Goal: Task Accomplishment & Management: Manage account settings

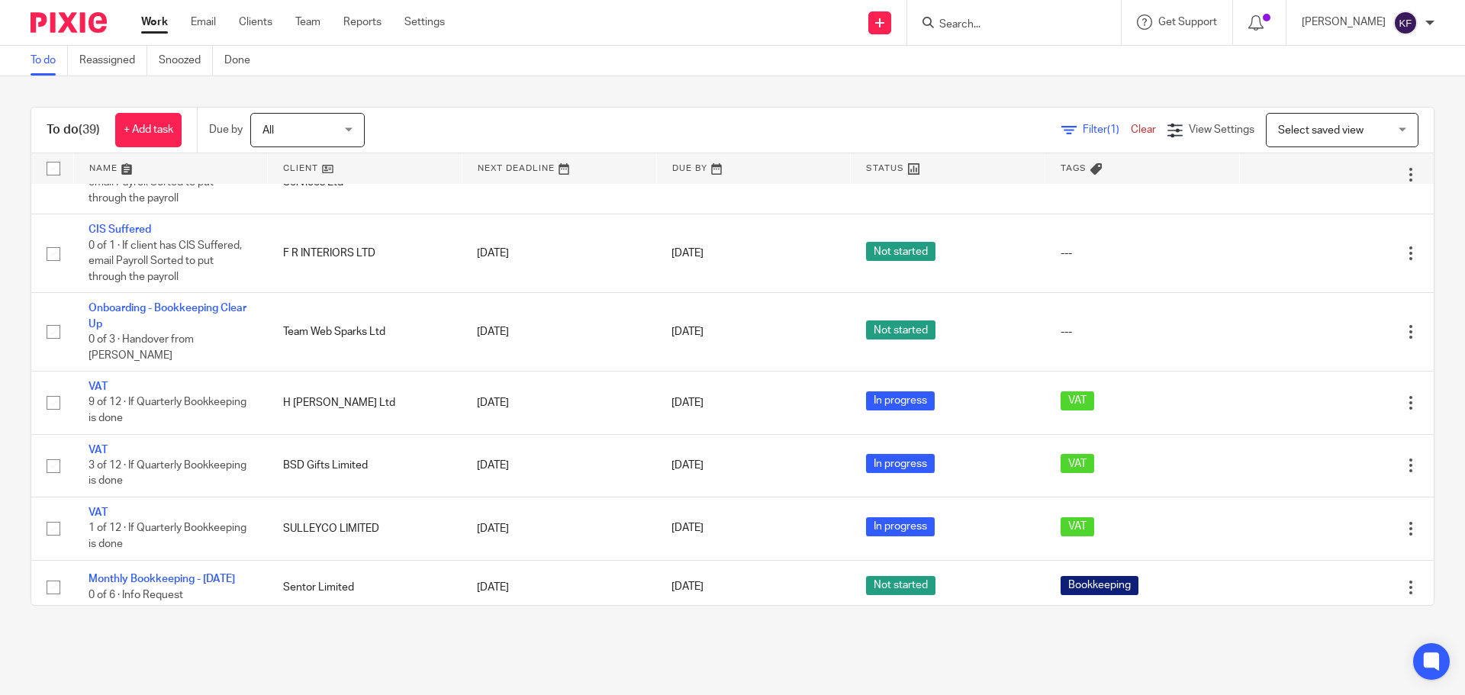
scroll to position [1068, 0]
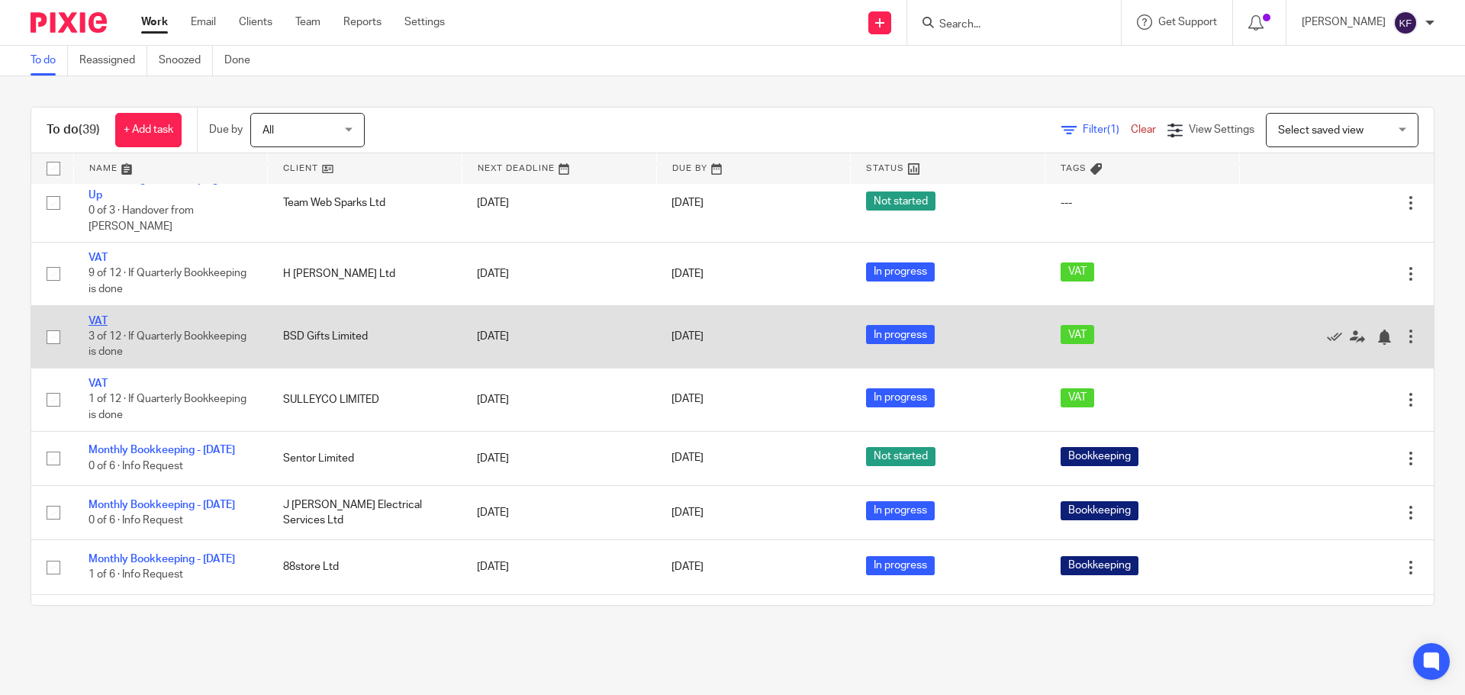
click at [105, 316] on link "VAT" at bounding box center [97, 321] width 19 height 11
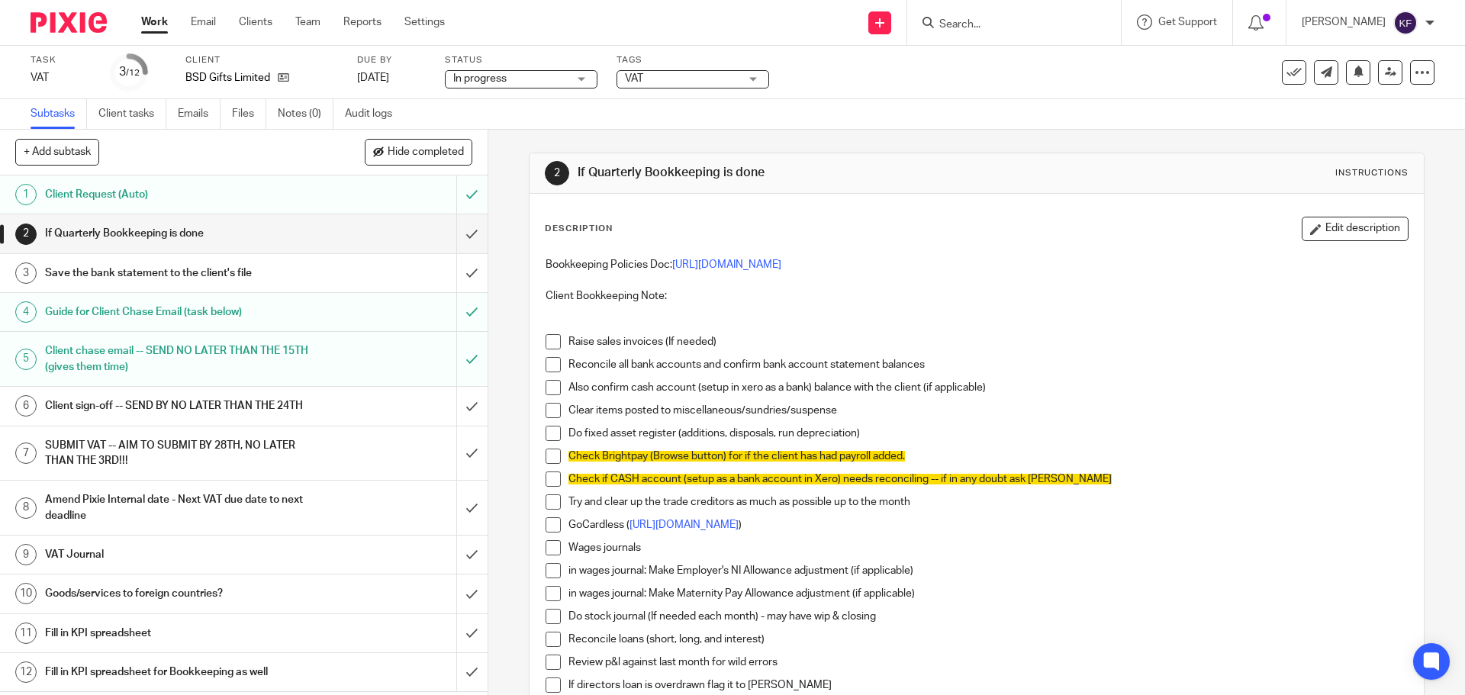
click at [249, 406] on h1 "Client sign-off -- SEND BY NO LATER THAN THE 24TH" at bounding box center [177, 405] width 264 height 23
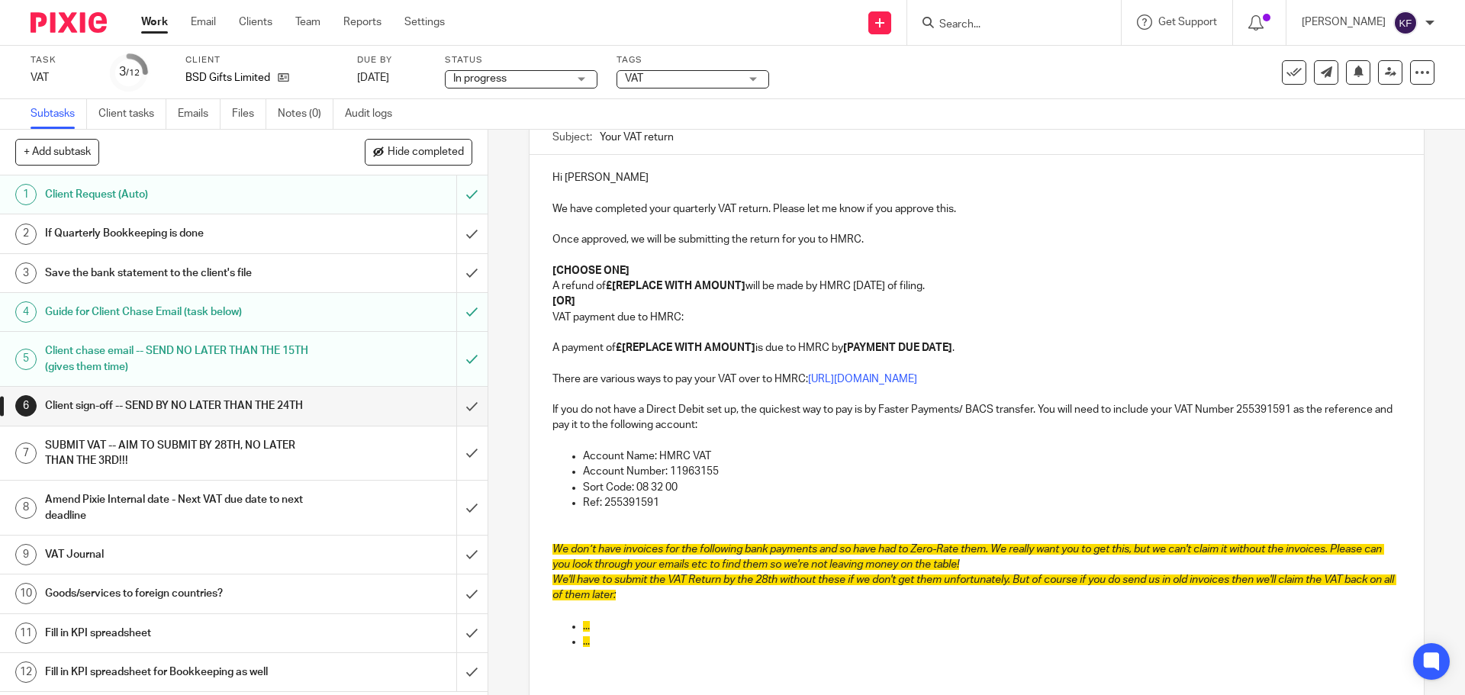
scroll to position [153, 0]
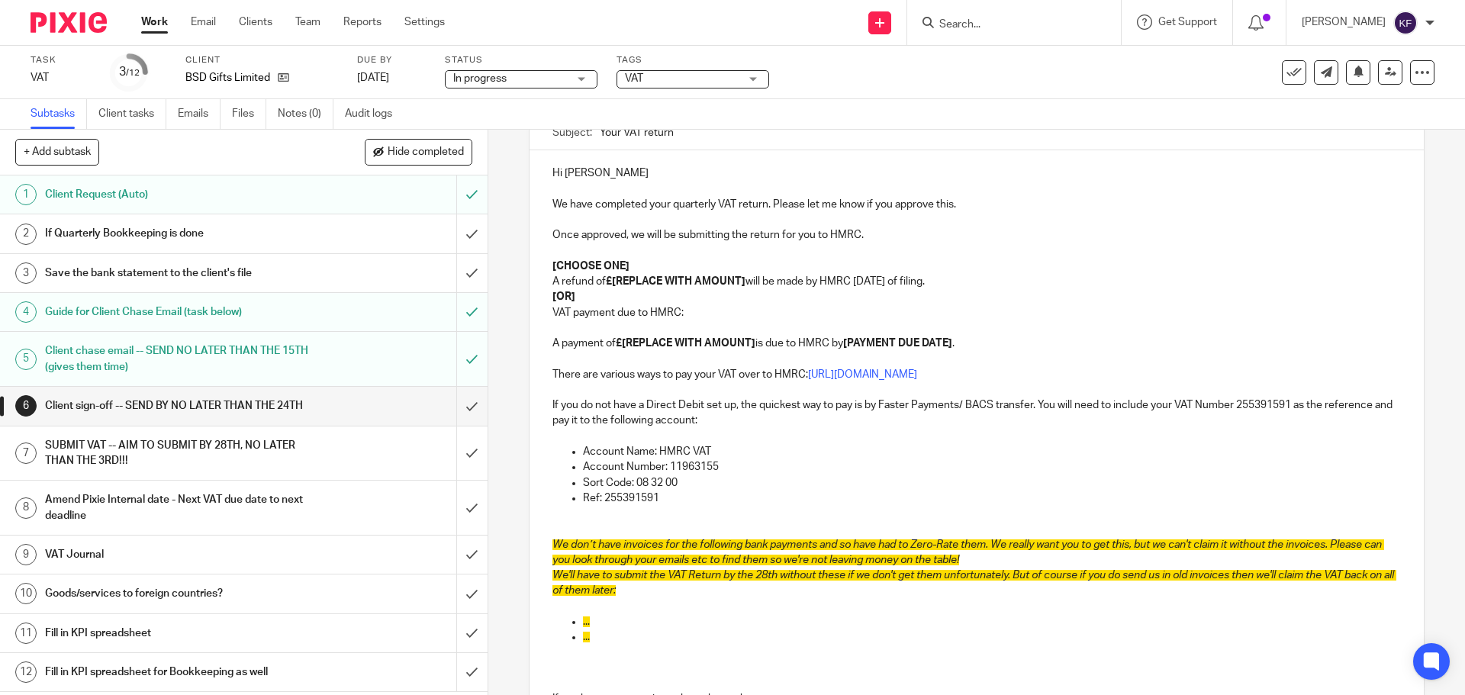
click at [641, 265] on p "[CHOOSE ONE]" at bounding box center [975, 266] width 847 height 15
drag, startPoint x: 706, startPoint y: 315, endPoint x: 545, endPoint y: 253, distance: 171.7
click at [545, 253] on div "Hi Sam We have completed your quarterly VAT return. Please let me know if you a…" at bounding box center [975, 464] width 893 height 629
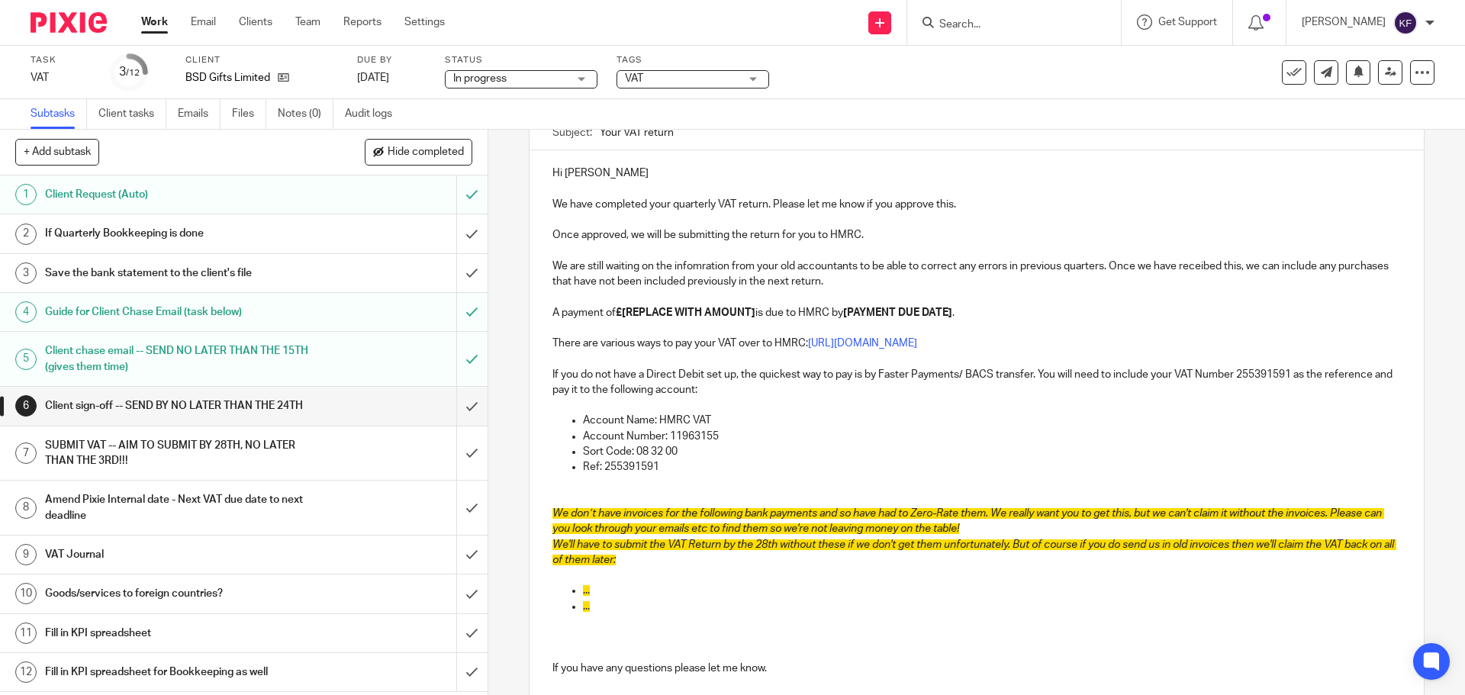
click at [690, 269] on p "We are still waiting on the infomration from your old accountants to be able to…" at bounding box center [975, 274] width 847 height 31
click at [928, 309] on strong "[PAYMENT DUE DATE]" at bounding box center [897, 312] width 109 height 11
click at [705, 262] on p "We are still waiting on the infomration from your old accountants to be able to…" at bounding box center [975, 274] width 847 height 31
click at [1006, 265] on p "We are still waiting on the information from your old accountants to be able to…" at bounding box center [975, 274] width 847 height 31
click at [1238, 266] on p "We are still waiting on the information from your old accountants to be able to…" at bounding box center [975, 274] width 847 height 31
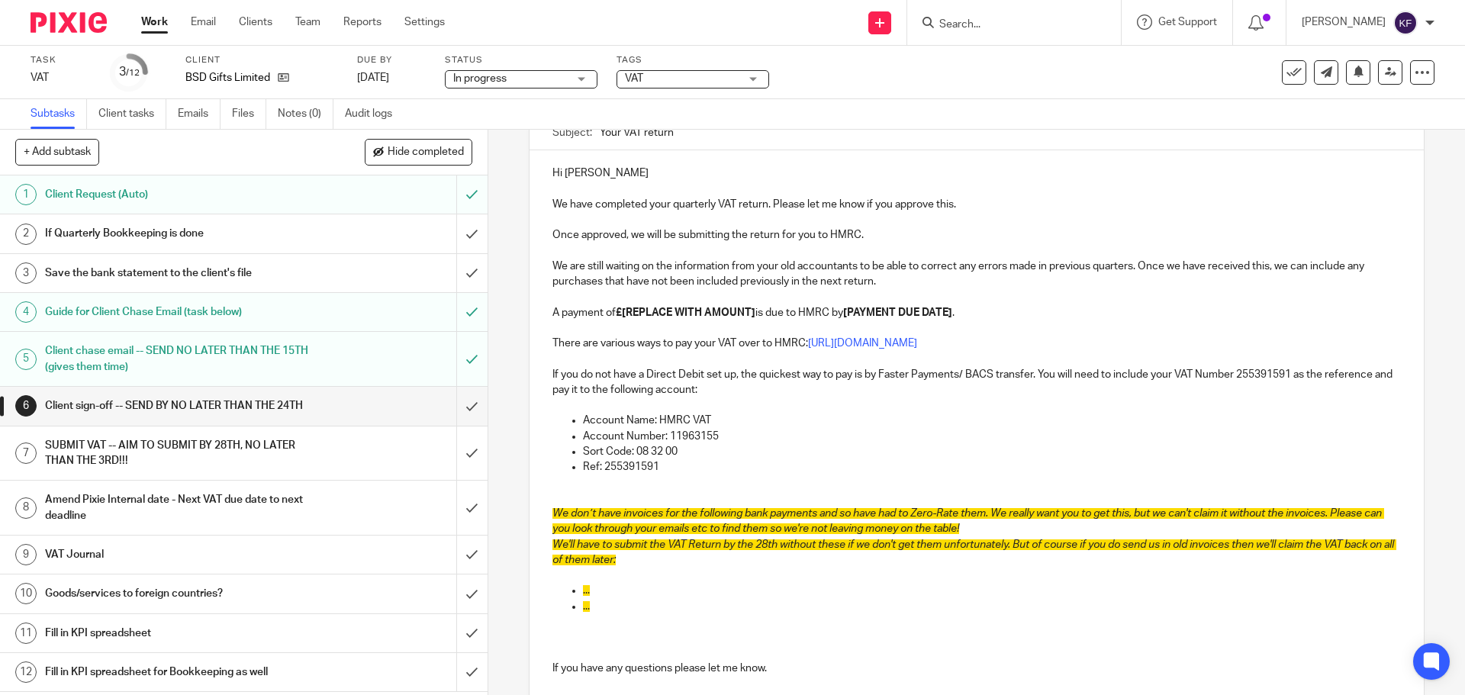
click at [1172, 309] on p "A payment of £[REPLACE WITH AMOUNT] is due to HMRC by [PAYMENT DUE DATE] ." at bounding box center [975, 312] width 847 height 15
click at [597, 280] on p "We are still waiting on the information from your old accountants to be able to…" at bounding box center [975, 274] width 847 height 31
drag, startPoint x: 598, startPoint y: 281, endPoint x: 547, endPoint y: 281, distance: 51.1
click at [547, 281] on div "Hi Sam We have completed your quarterly VAT return. Please let me know if you a…" at bounding box center [975, 449] width 893 height 599
drag, startPoint x: 872, startPoint y: 278, endPoint x: 1290, endPoint y: 268, distance: 418.1
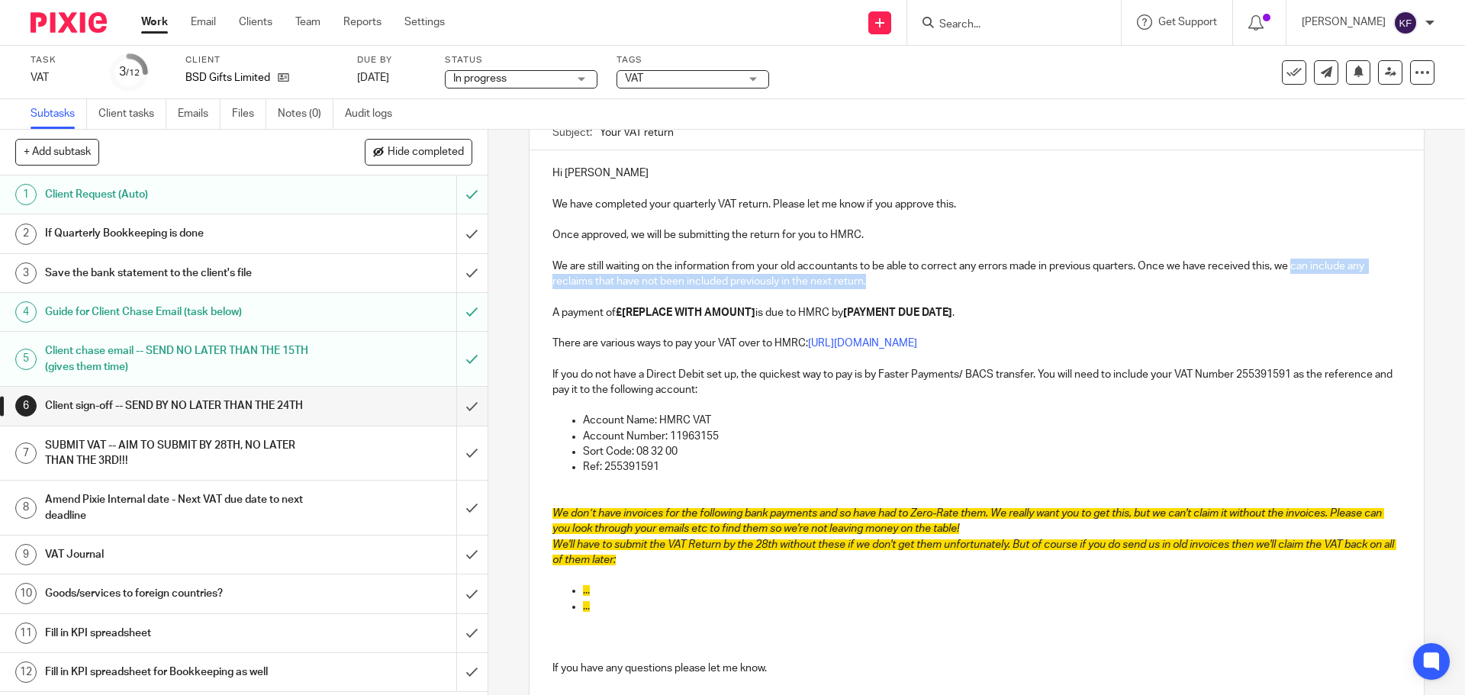
click at [1290, 268] on p "We are still waiting on the information from your old accountants to be able to…" at bounding box center [975, 274] width 847 height 31
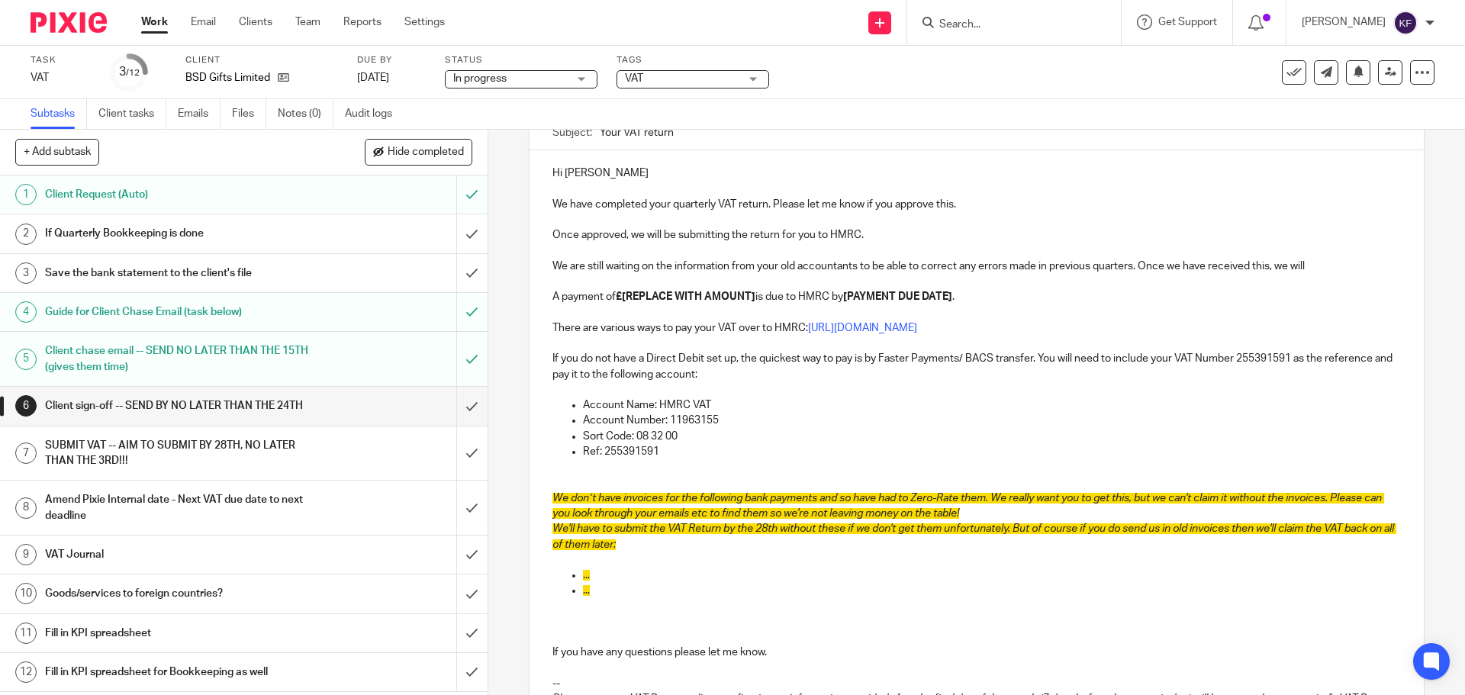
click at [1290, 268] on p "We are still waiting on the information from your old accountants to be able to…" at bounding box center [975, 266] width 847 height 15
click at [1311, 264] on p "We are still waiting on the information from your old accountants to be able to…" at bounding box center [975, 266] width 847 height 15
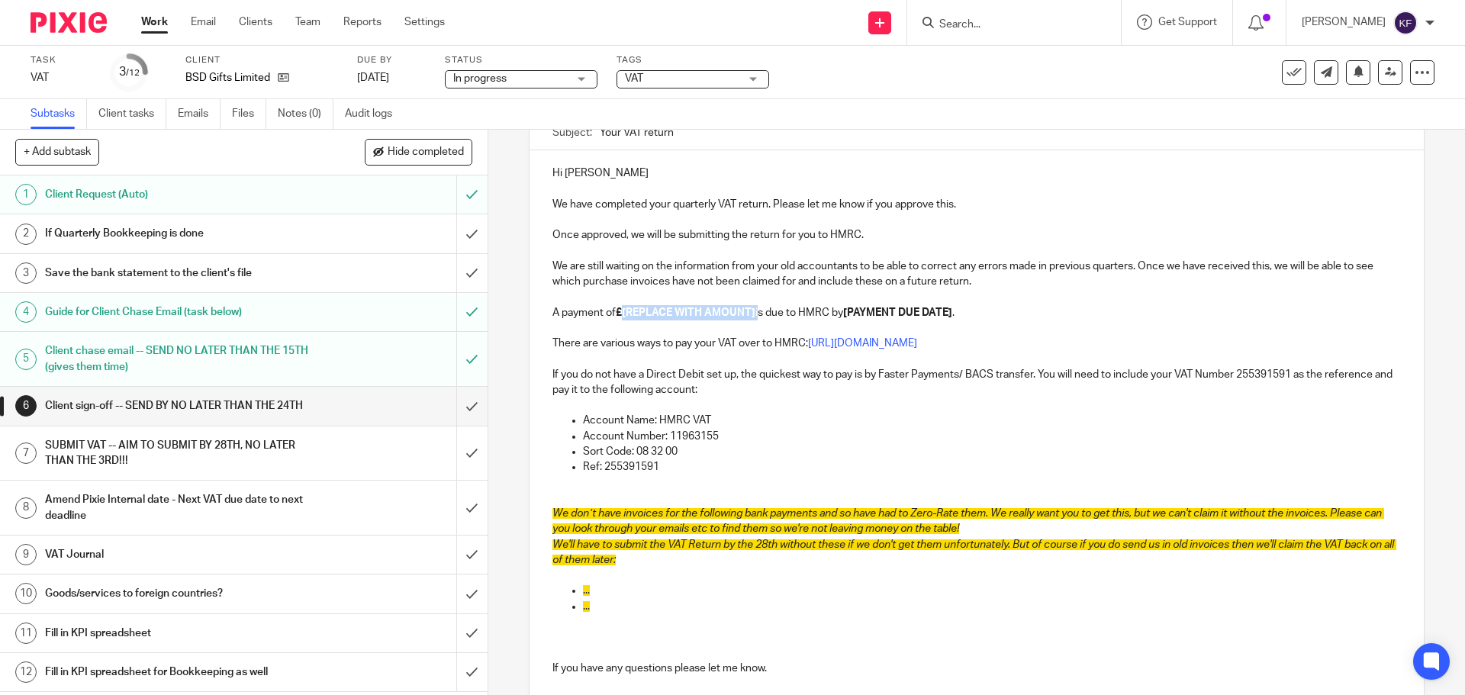
drag, startPoint x: 755, startPoint y: 312, endPoint x: 620, endPoint y: 314, distance: 135.0
click at [620, 314] on p "A payment of £[REPLACE WITH AMOUNT] is due to HMRC by [PAYMENT DUE DATE] ." at bounding box center [975, 312] width 847 height 15
drag, startPoint x: 864, startPoint y: 312, endPoint x: 756, endPoint y: 314, distance: 108.3
click at [756, 314] on p "A payment of £2,054.14 is due to HMRC by [PAYMENT DUE DATE] ." at bounding box center [975, 312] width 847 height 15
click at [752, 308] on p "A payment of £2,054.14 is due to HMRC by 7th October 2025 ." at bounding box center [975, 312] width 847 height 15
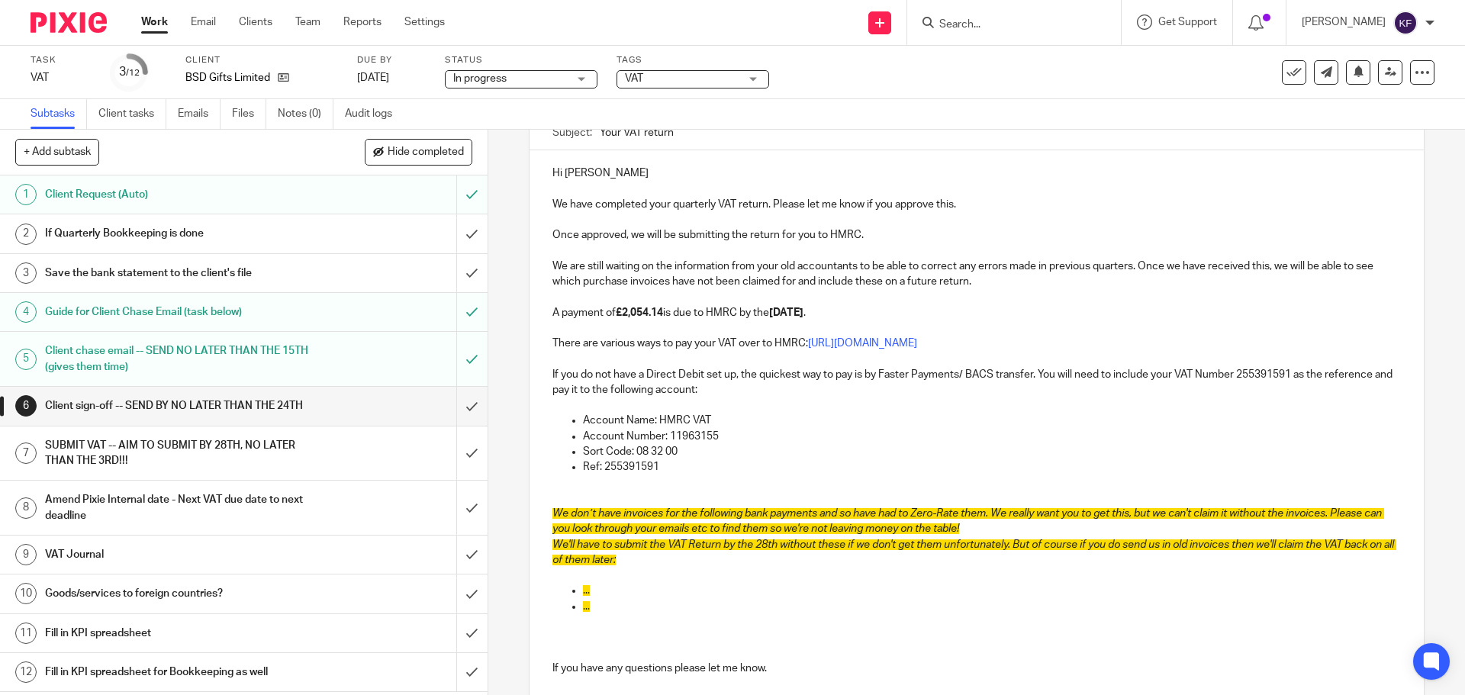
click at [674, 609] on p "..." at bounding box center [991, 606] width 817 height 15
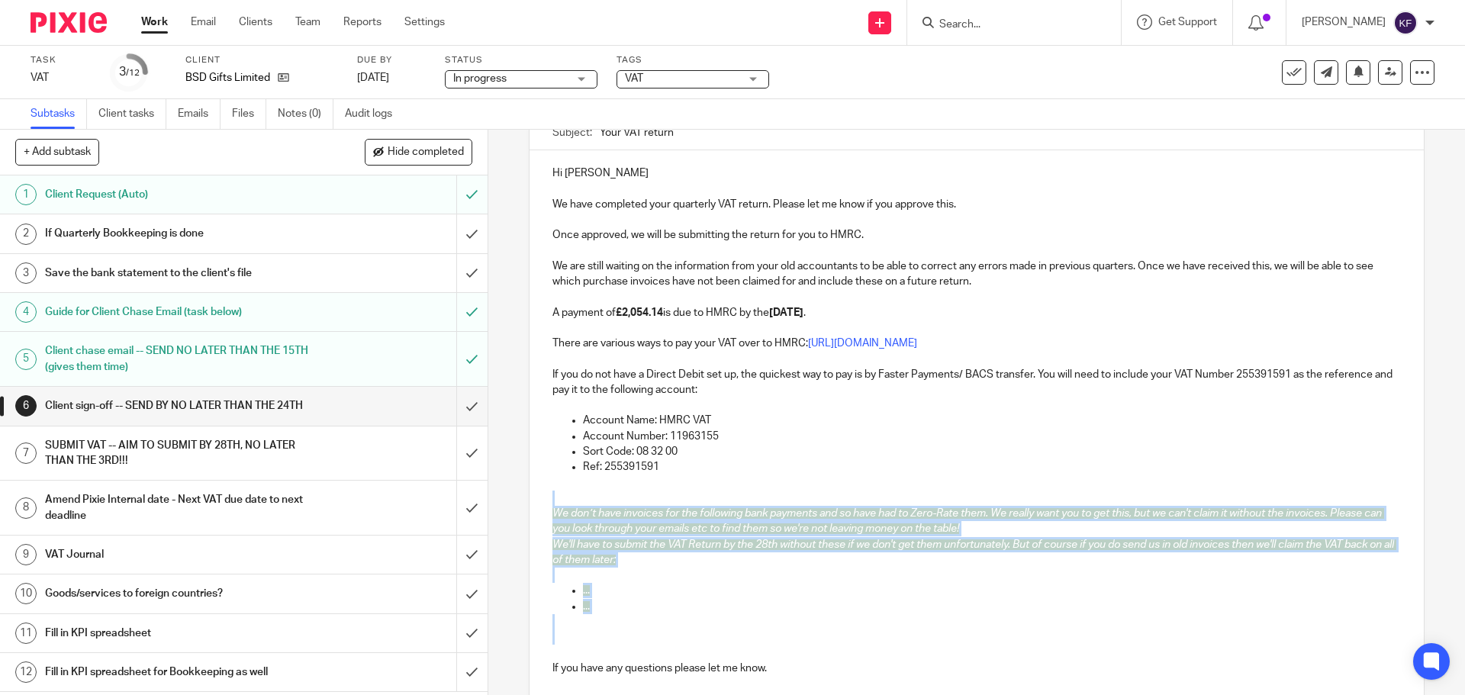
drag, startPoint x: 590, startPoint y: 646, endPoint x: 560, endPoint y: 497, distance: 152.4
click at [560, 497] on div "Hi Sam We have completed your quarterly VAT return. Please let me know if you a…" at bounding box center [975, 449] width 893 height 599
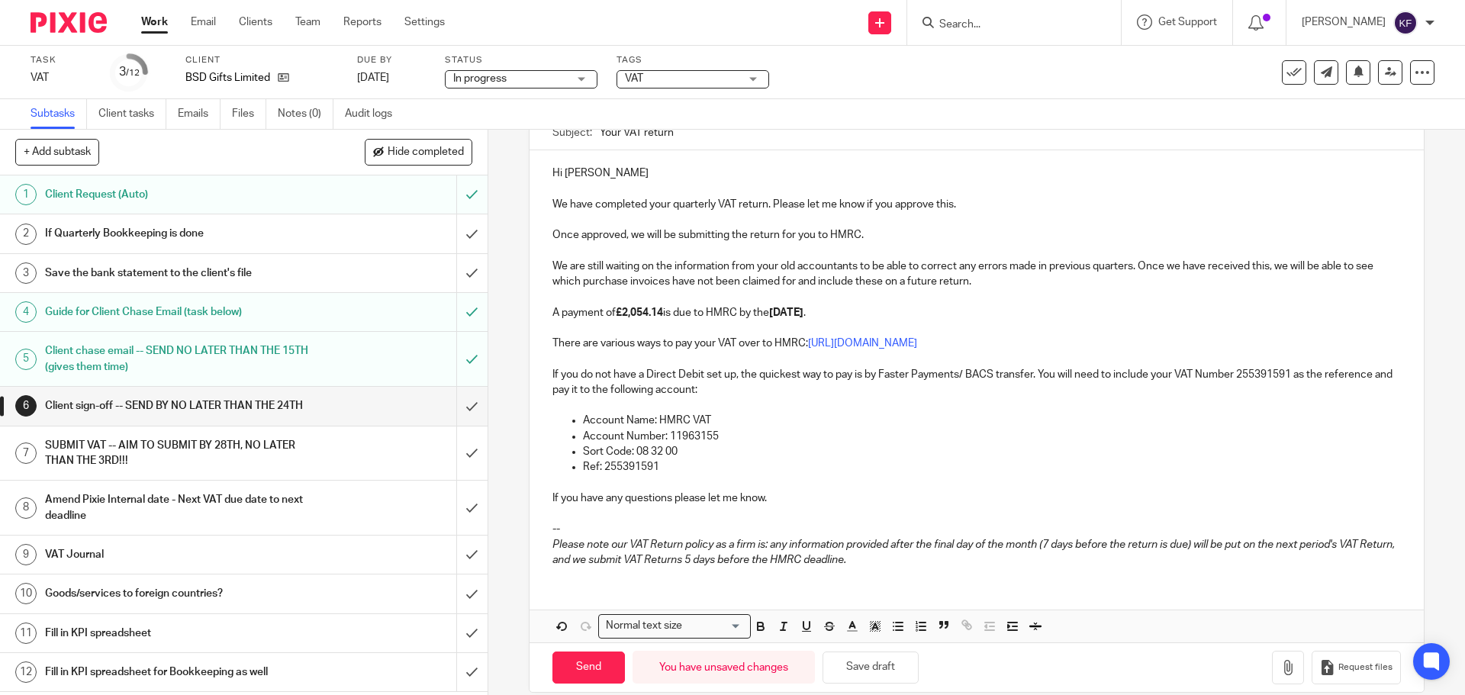
click at [777, 494] on p "If you have any questions please let me know." at bounding box center [975, 497] width 847 height 15
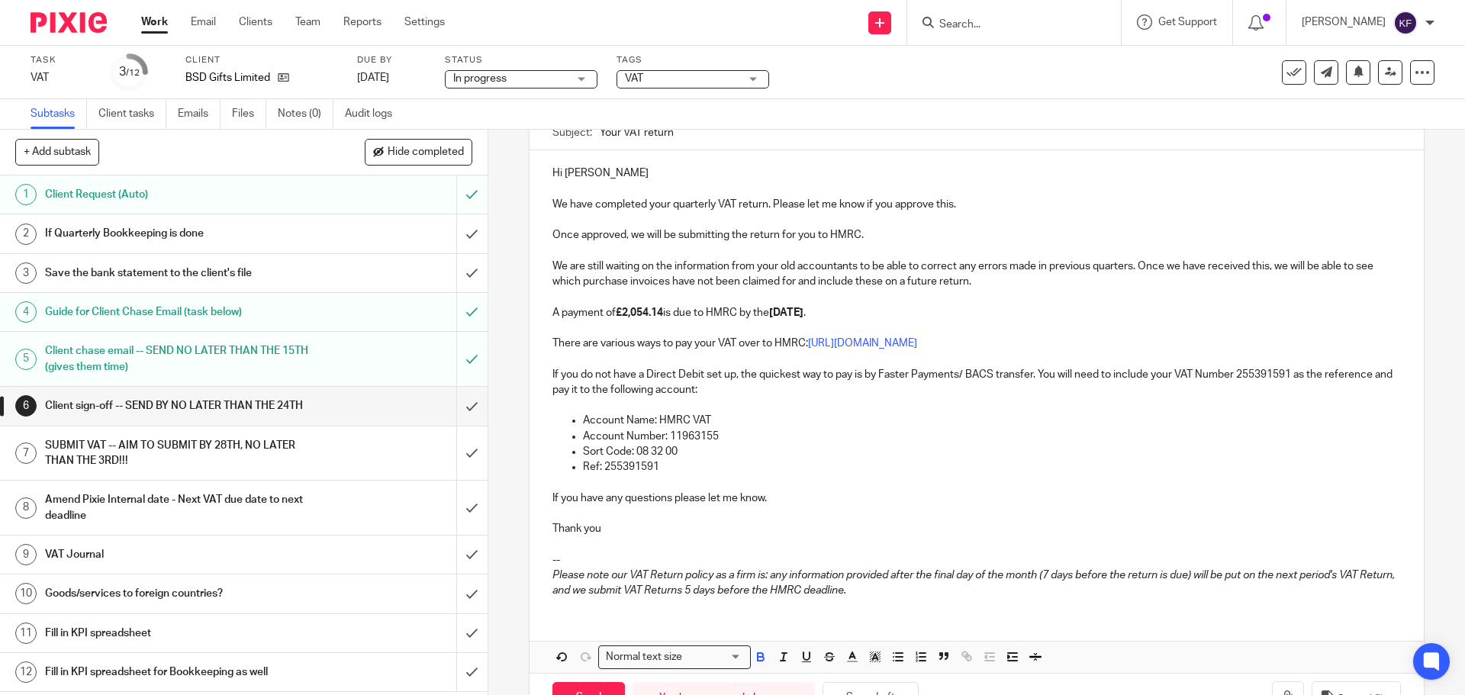
click at [647, 314] on strong "£2,054.14" at bounding box center [639, 312] width 47 height 11
drag, startPoint x: 664, startPoint y: 310, endPoint x: 637, endPoint y: 314, distance: 26.9
click at [637, 314] on strong "£2,054.14" at bounding box center [639, 312] width 47 height 11
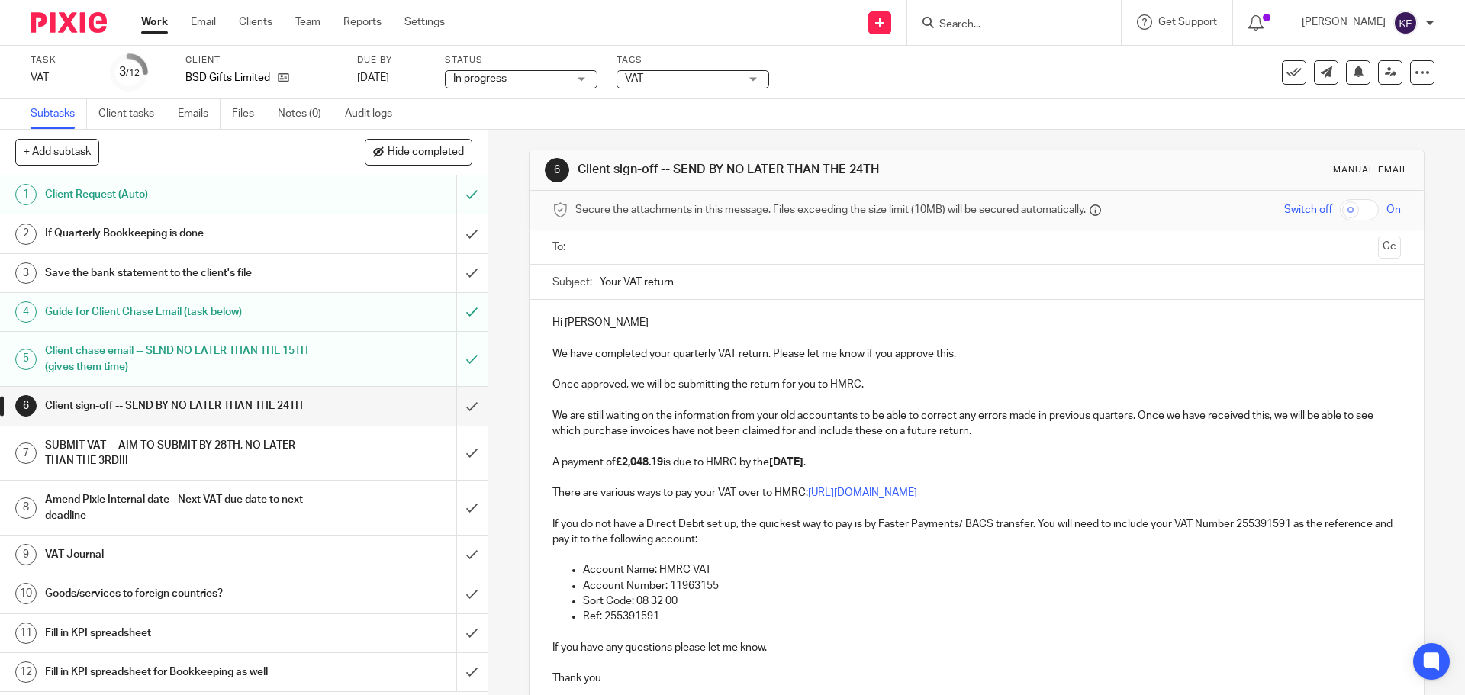
scroll to position [0, 0]
drag, startPoint x: 618, startPoint y: 284, endPoint x: 558, endPoint y: 288, distance: 59.6
click at [558, 288] on div "Subject: Your VAT return" at bounding box center [975, 285] width 847 height 34
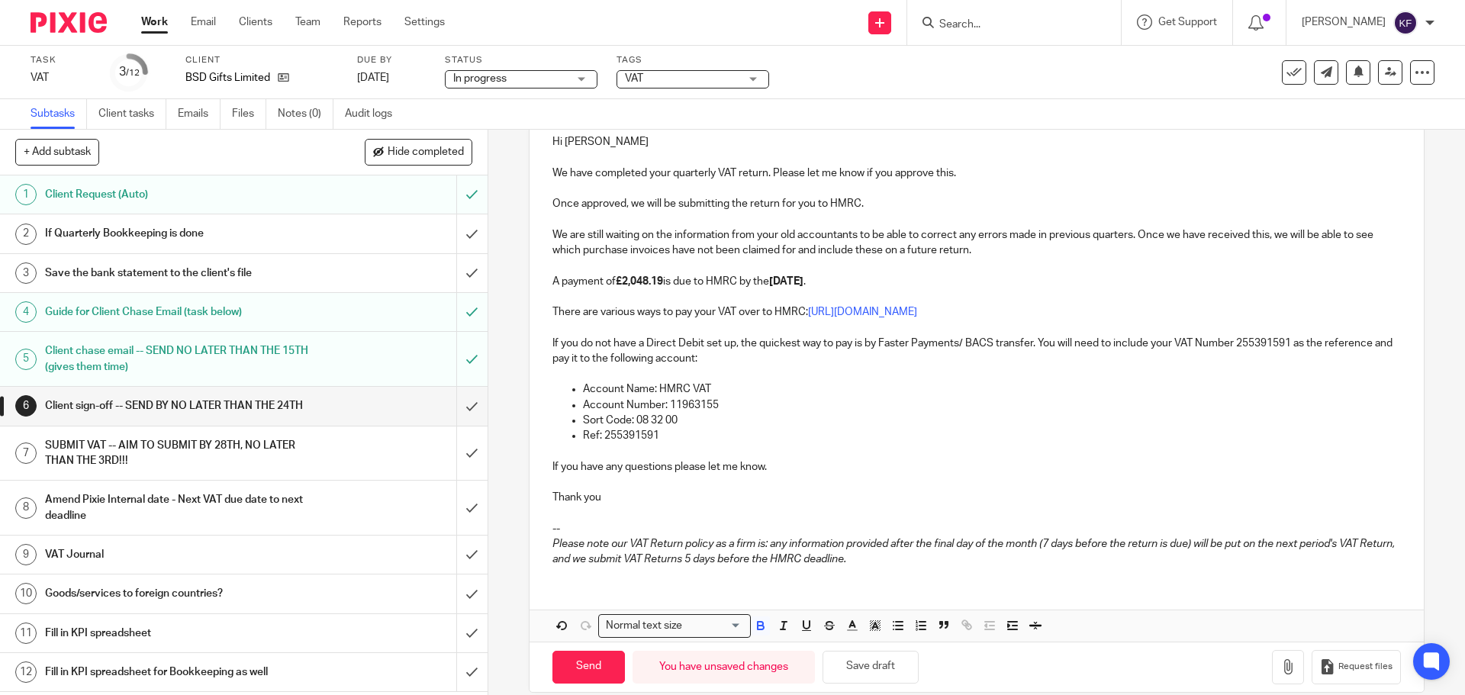
scroll to position [204, 0]
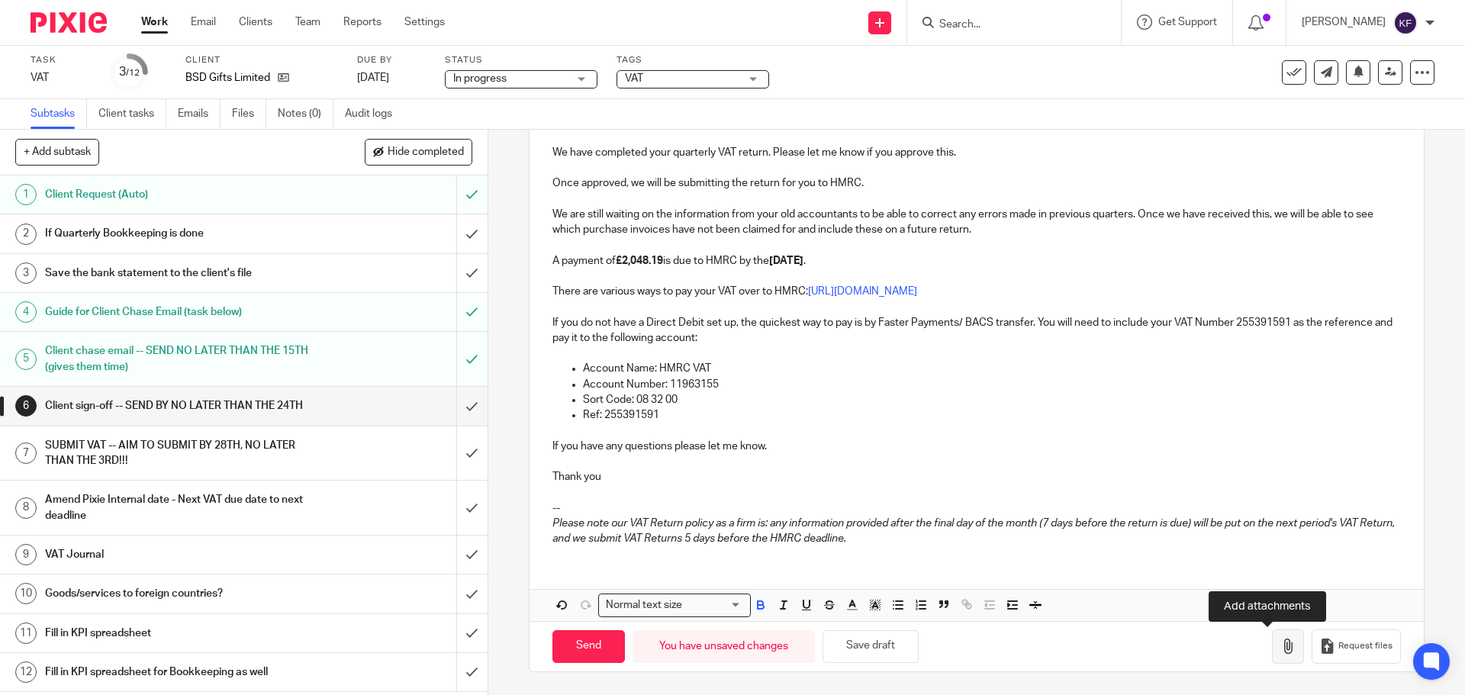
type input "BSD Gifts VAT return"
click at [1280, 641] on icon "button" at bounding box center [1287, 645] width 15 height 15
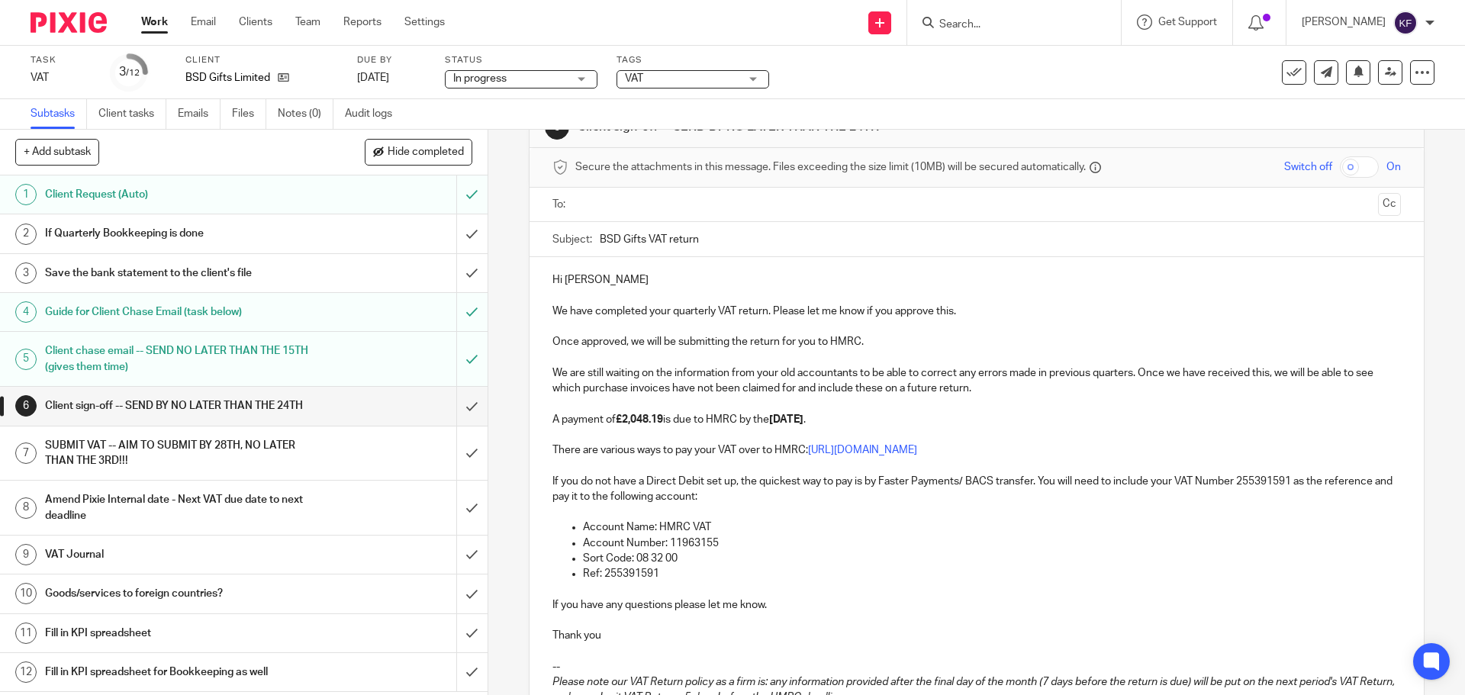
scroll to position [0, 0]
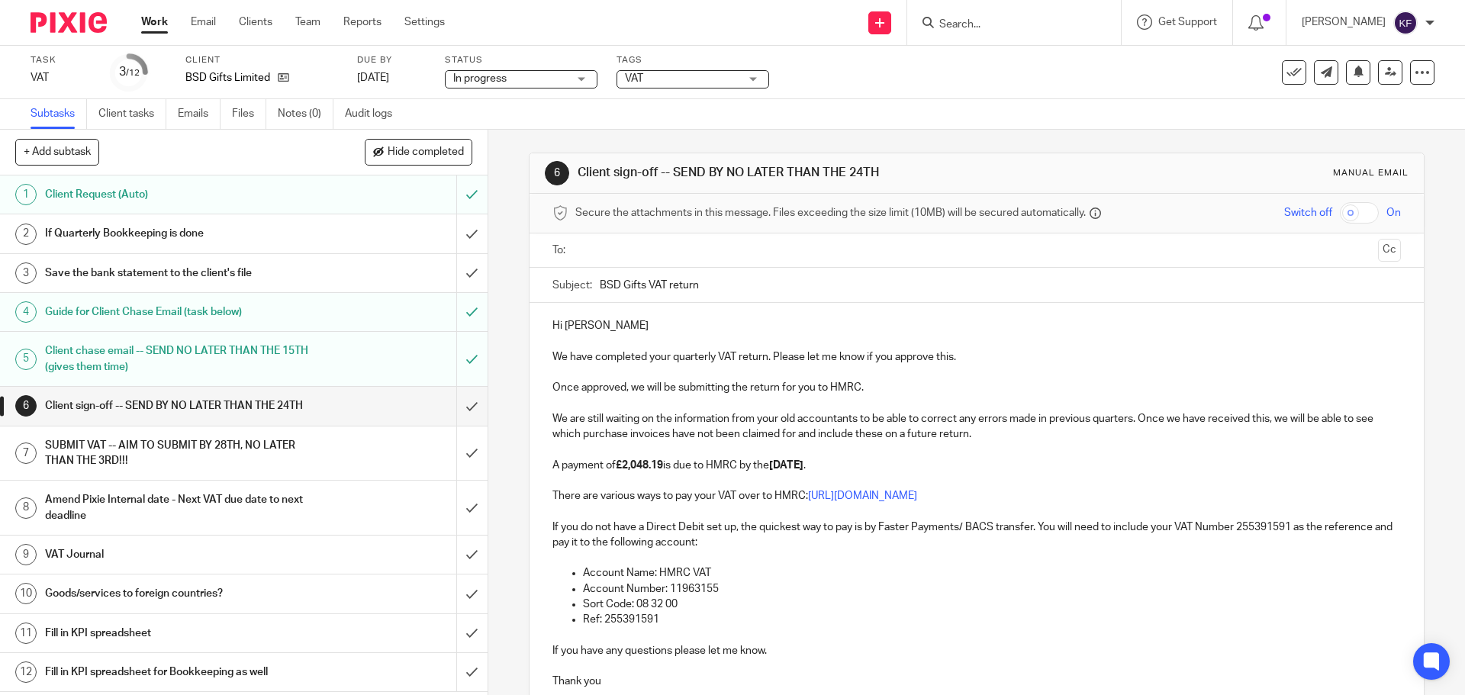
click at [622, 240] on ul at bounding box center [977, 250] width 800 height 25
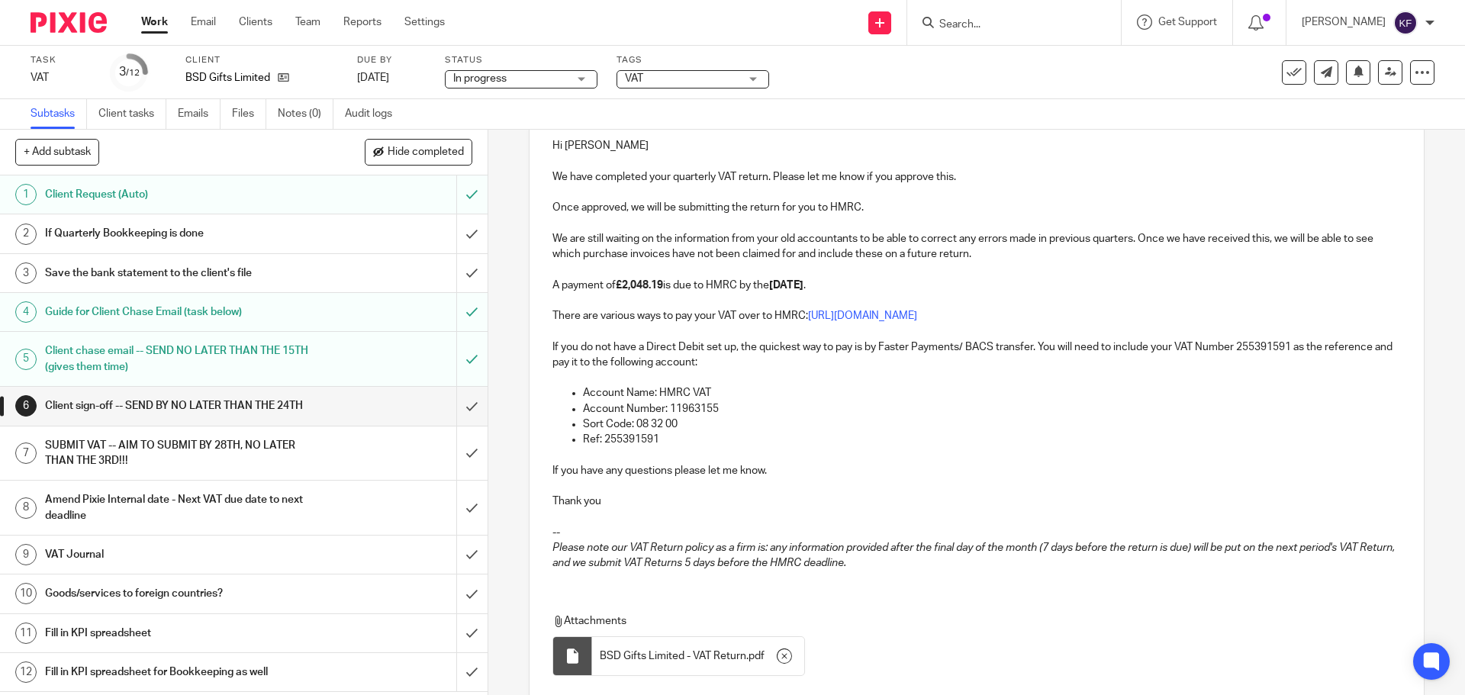
scroll to position [76, 0]
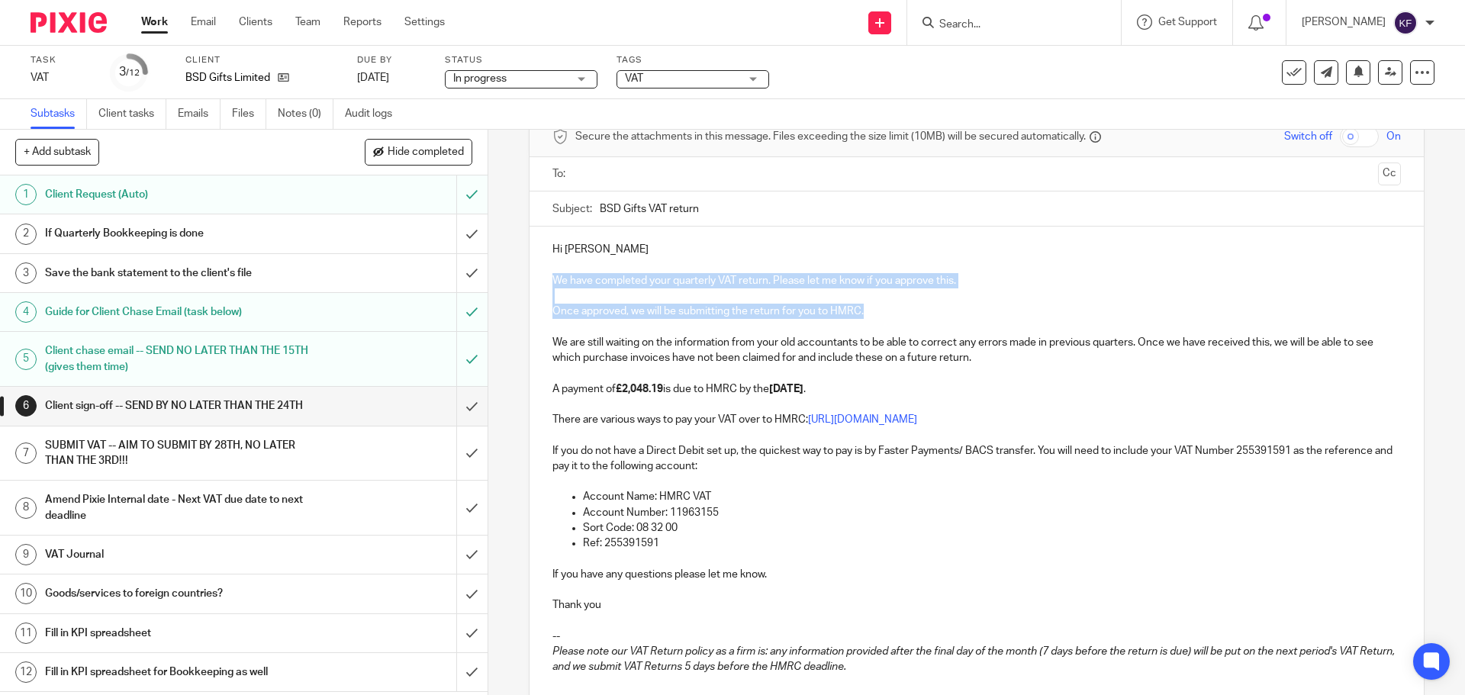
drag, startPoint x: 860, startPoint y: 313, endPoint x: 548, endPoint y: 275, distance: 314.2
click at [548, 275] on div "Hi Sam We have completed your quarterly VAT return. Please let me know if you a…" at bounding box center [975, 456] width 893 height 459
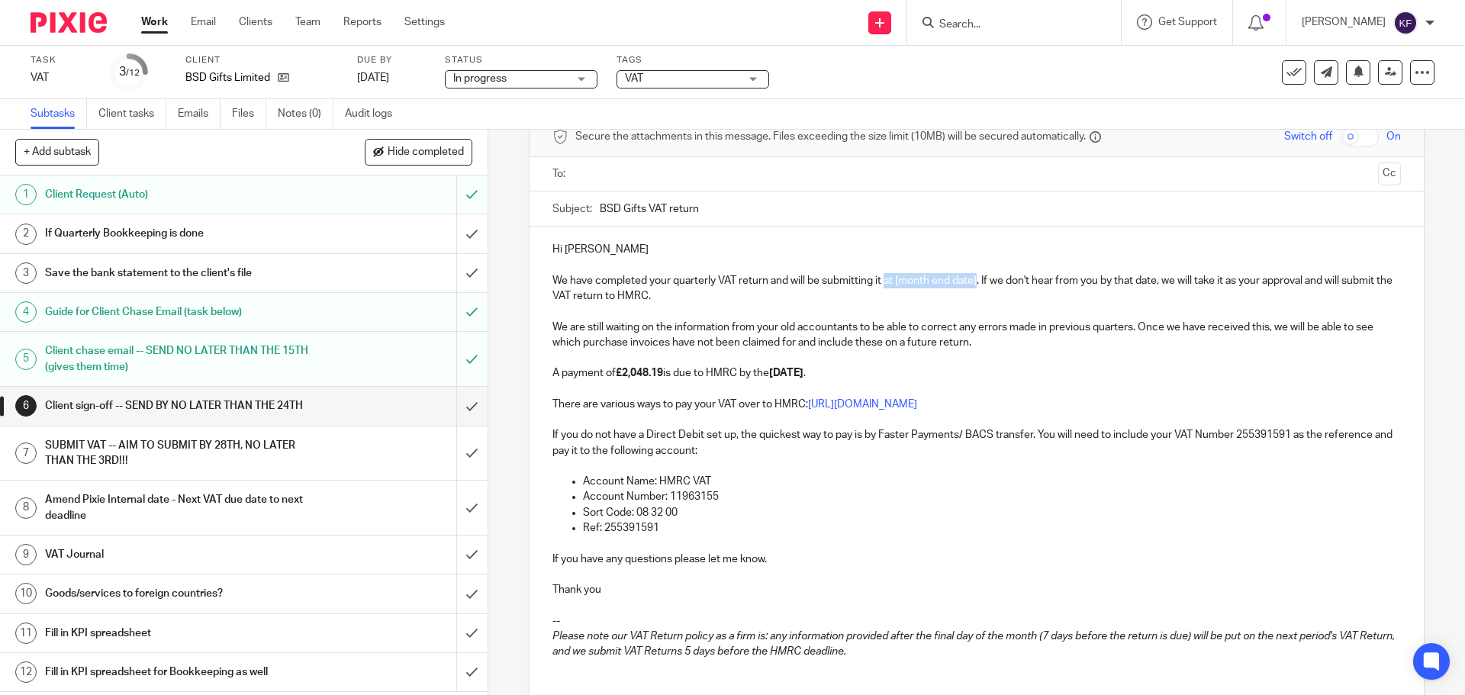
drag, startPoint x: 975, startPoint y: 279, endPoint x: 884, endPoint y: 282, distance: 90.8
click at [884, 282] on p "We have completed your quarterly VAT return and will be submitting it at [month…" at bounding box center [975, 288] width 847 height 31
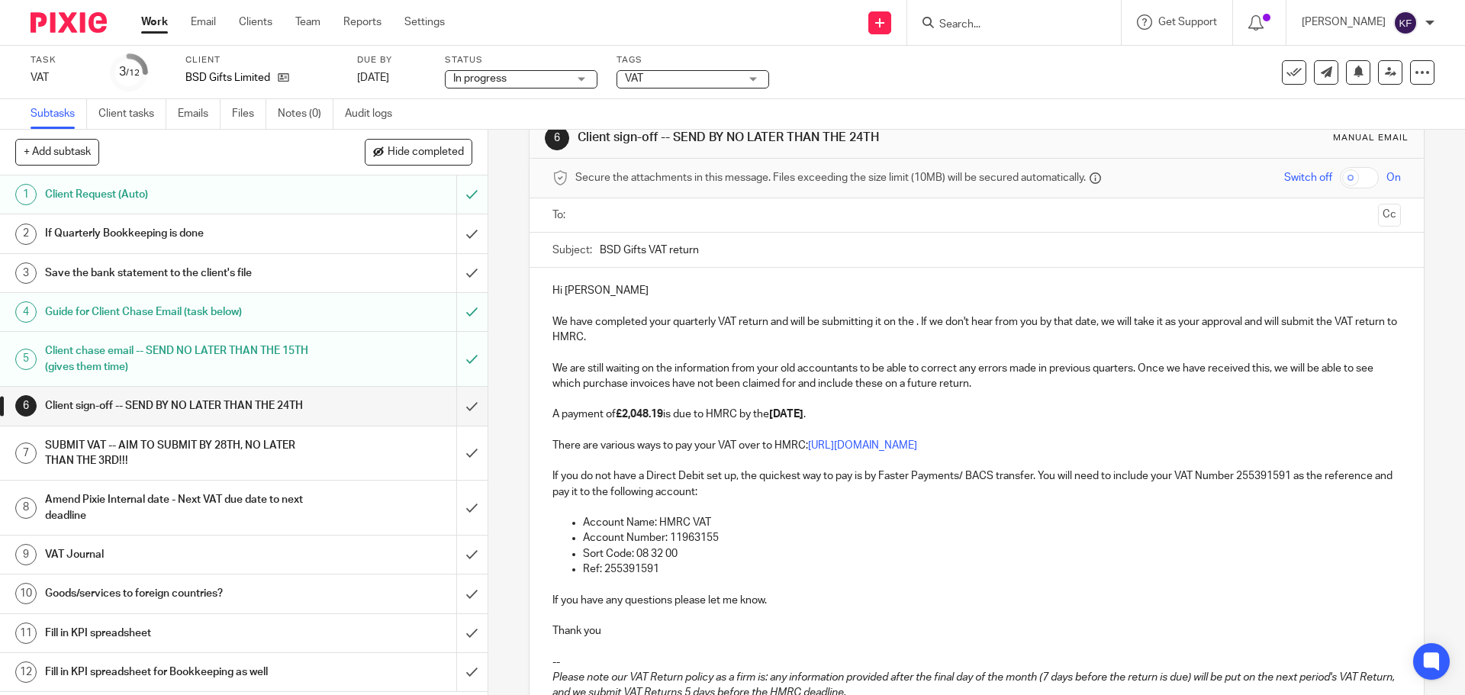
scroll to position [0, 0]
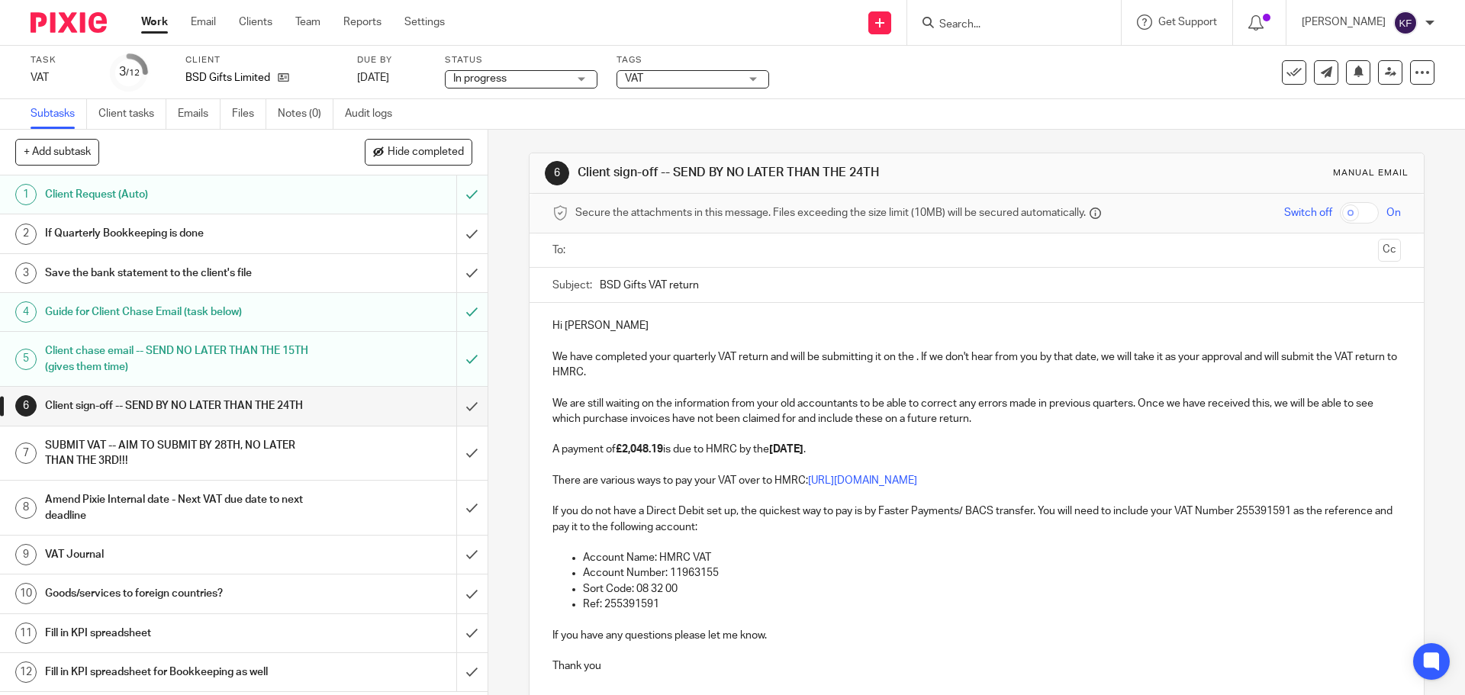
click at [921, 353] on p "We have completed your quarterly VAT return and will be submitting it on the . …" at bounding box center [975, 364] width 847 height 31
drag, startPoint x: 920, startPoint y: 356, endPoint x: 765, endPoint y: 359, distance: 154.9
click at [765, 359] on p "We have completed your quarterly VAT return and will be submitting it on the . …" at bounding box center [975, 364] width 847 height 31
click at [920, 353] on p "We have completed your quarterly VAT return and will be submitting it on the . …" at bounding box center [975, 364] width 847 height 31
click at [914, 357] on p "We have completed your quarterly VAT return and will be submitting it on the . …" at bounding box center [975, 364] width 847 height 31
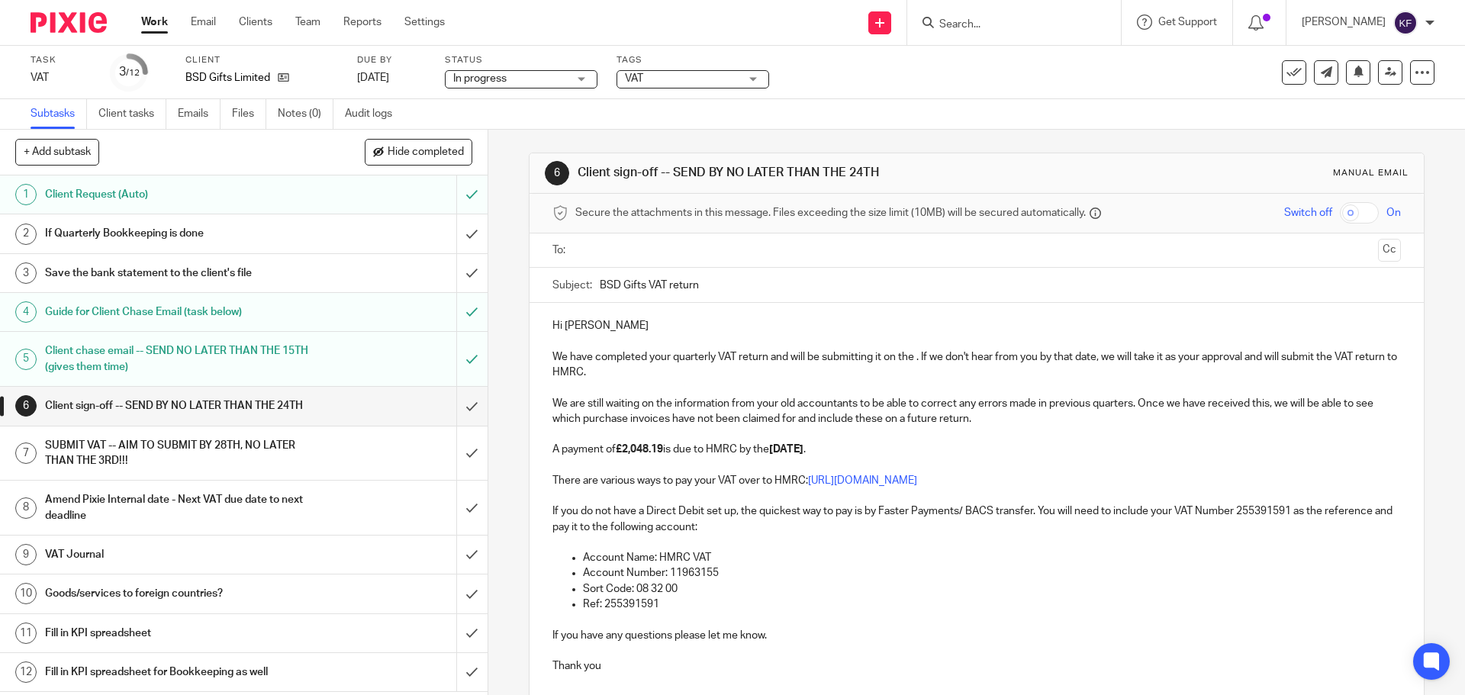
click at [1095, 621] on p at bounding box center [975, 619] width 847 height 15
click at [912, 360] on p "We have completed your quarterly VAT return and will be submitting it on the . …" at bounding box center [975, 364] width 847 height 31
click at [1073, 353] on p "We have completed your quarterly VAT return and will be submitting it on the 30…" at bounding box center [975, 364] width 847 height 31
click at [1277, 359] on p "We have completed your quarterly VAT return and will be submitting it on the 30…" at bounding box center [975, 364] width 847 height 31
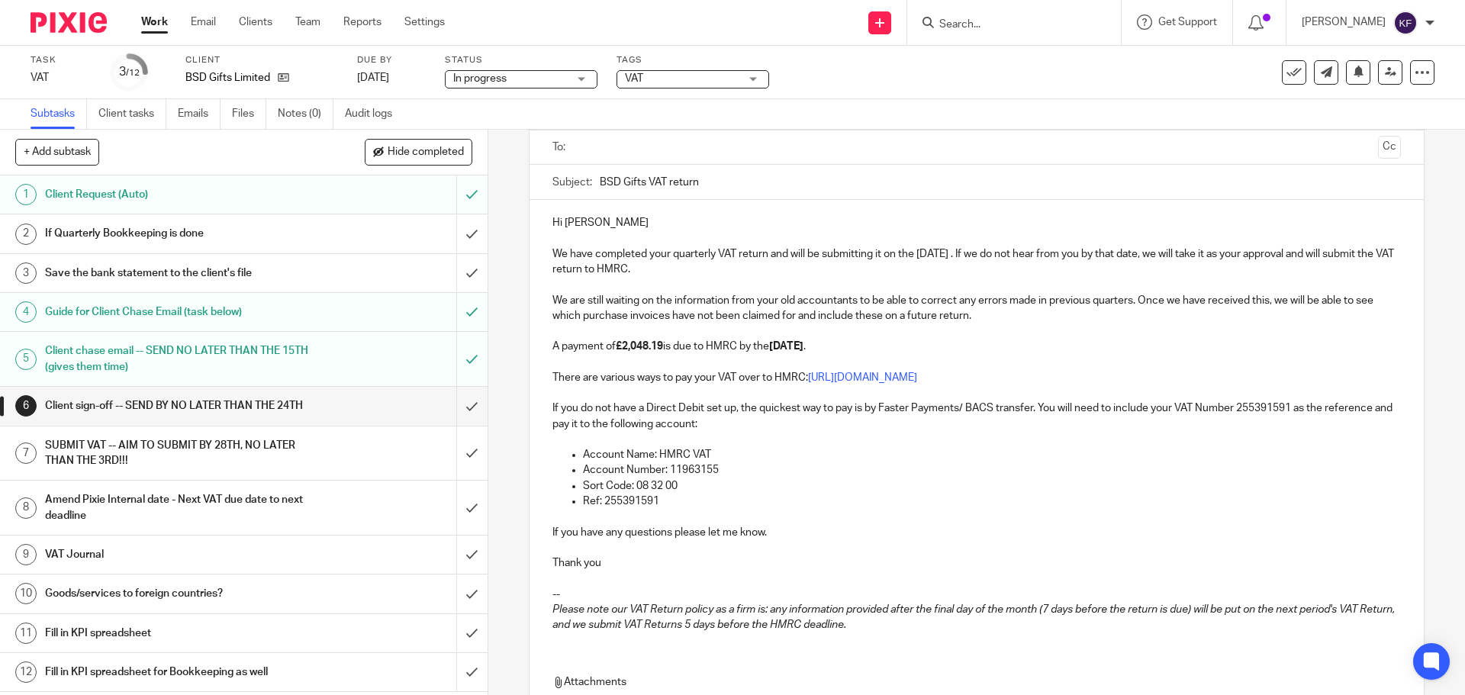
scroll to position [76, 0]
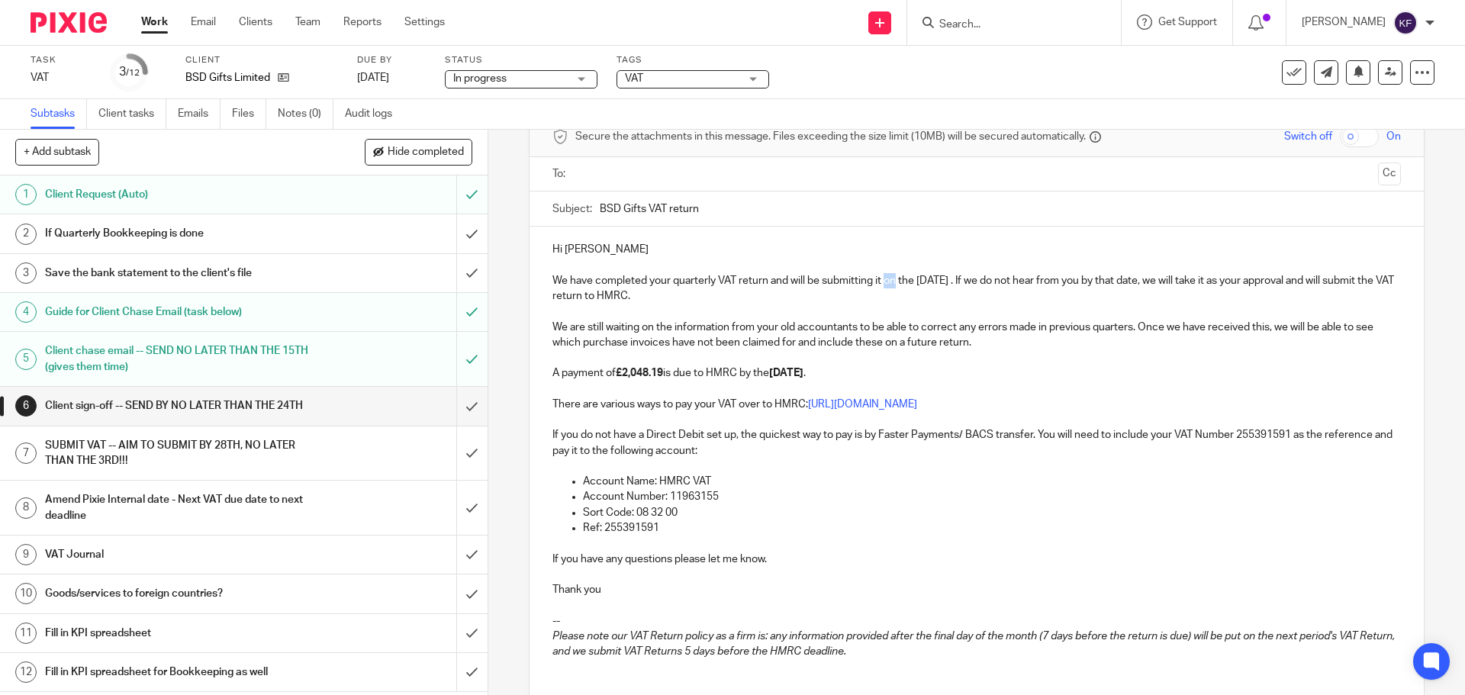
drag, startPoint x: 892, startPoint y: 285, endPoint x: 883, endPoint y: 285, distance: 9.2
click at [883, 285] on p "We have completed your quarterly VAT return and will be submitting it on the 30…" at bounding box center [975, 288] width 847 height 31
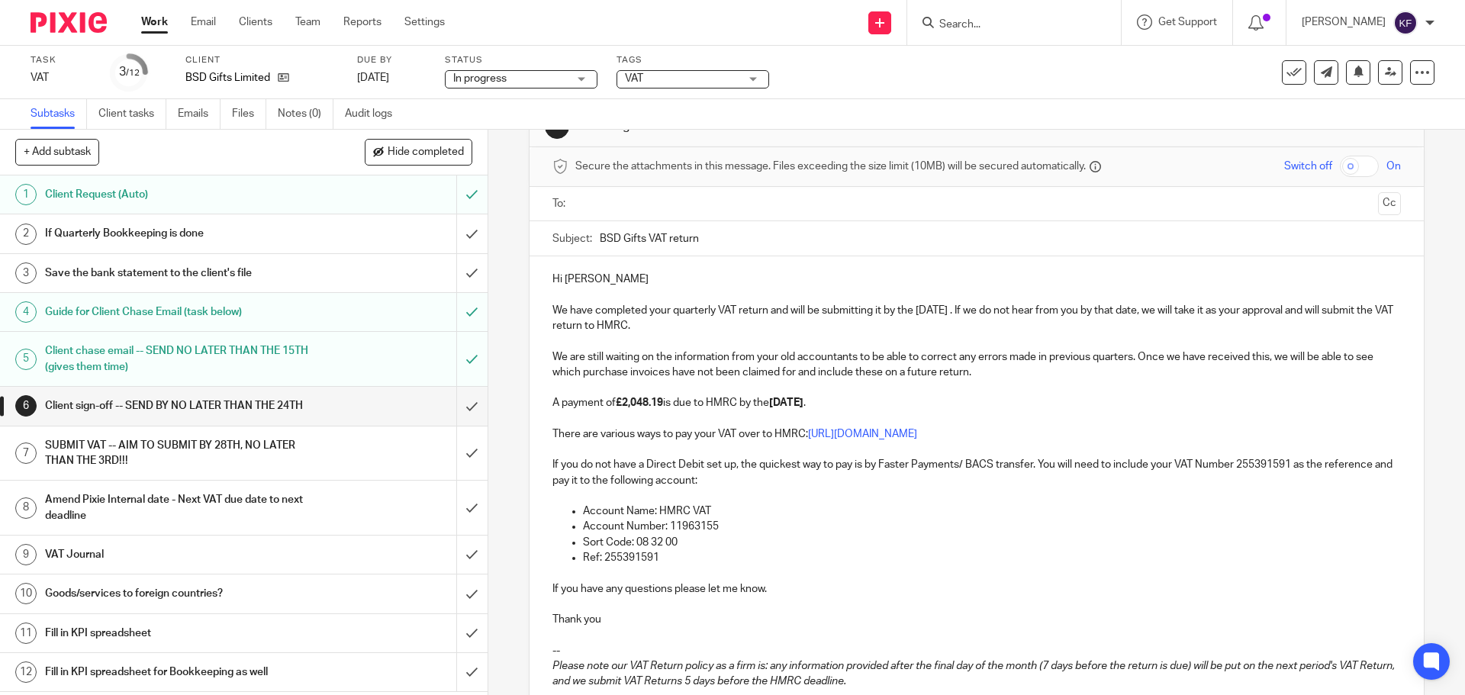
scroll to position [46, 0]
click at [609, 206] on input "text" at bounding box center [975, 205] width 790 height 18
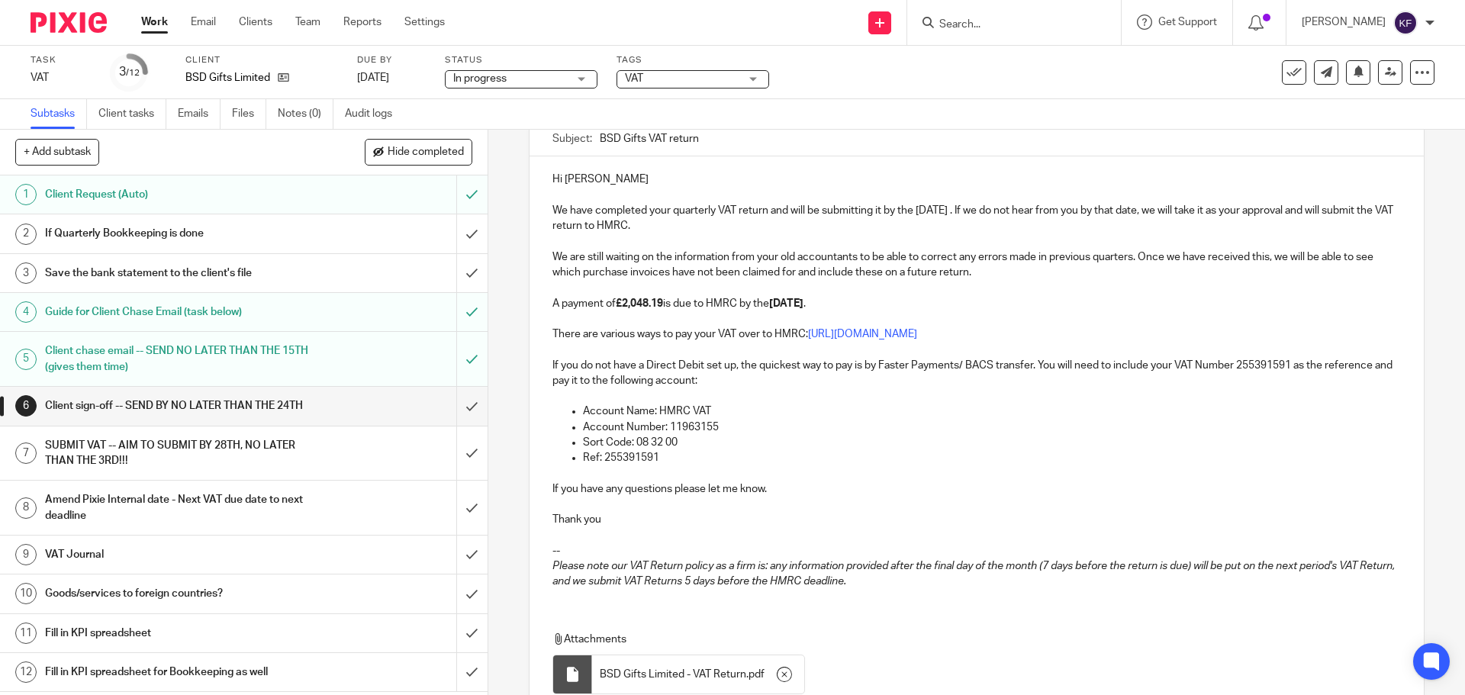
scroll to position [278, 0]
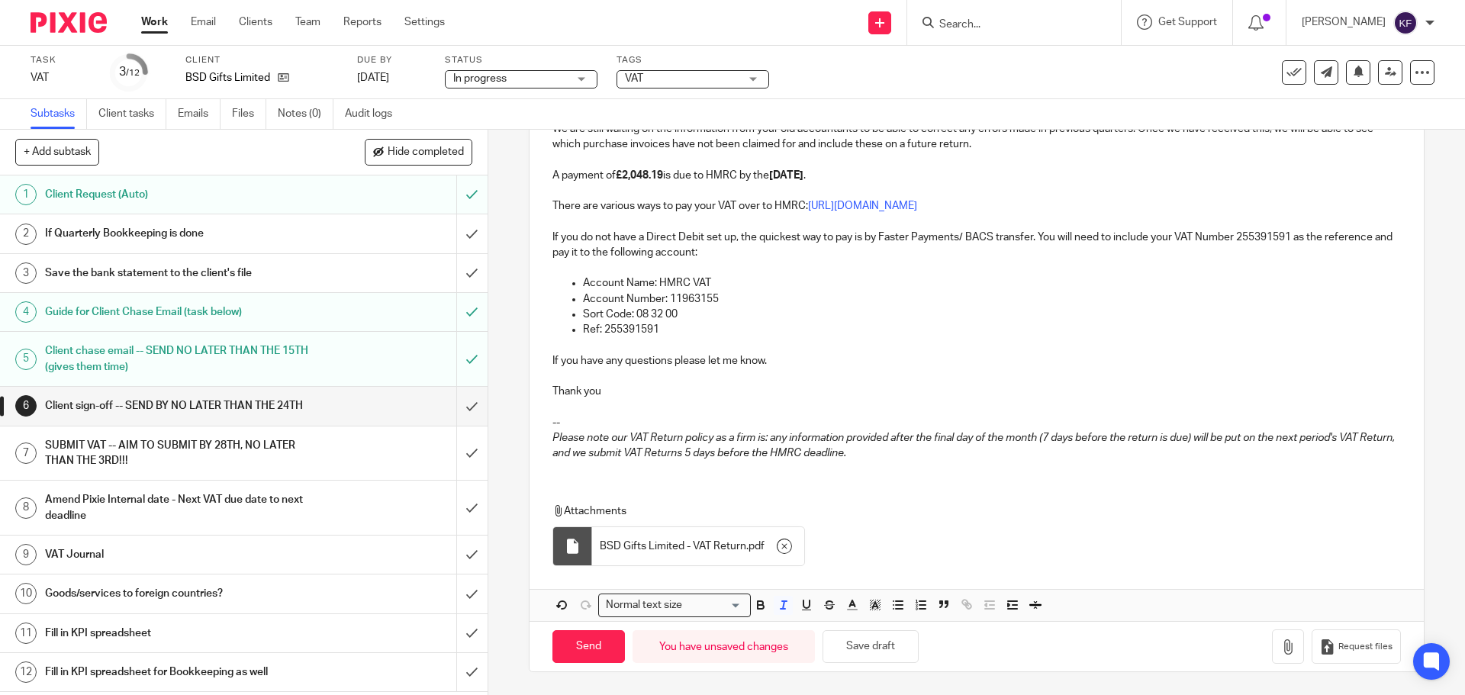
click at [718, 452] on em "Please note our VAT Return policy as a firm is: any information provided after …" at bounding box center [974, 445] width 844 height 26
click at [580, 646] on input "Send" at bounding box center [588, 646] width 72 height 33
type input "Sent"
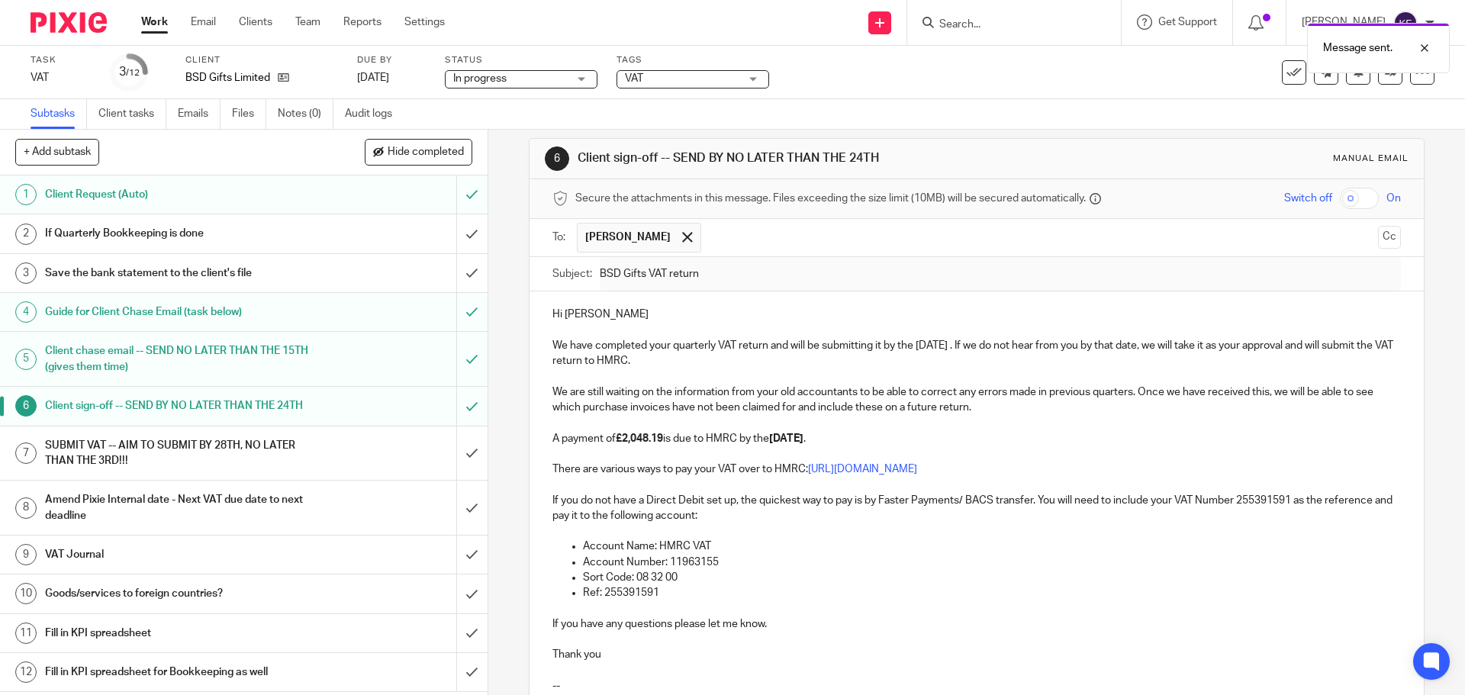
scroll to position [0, 0]
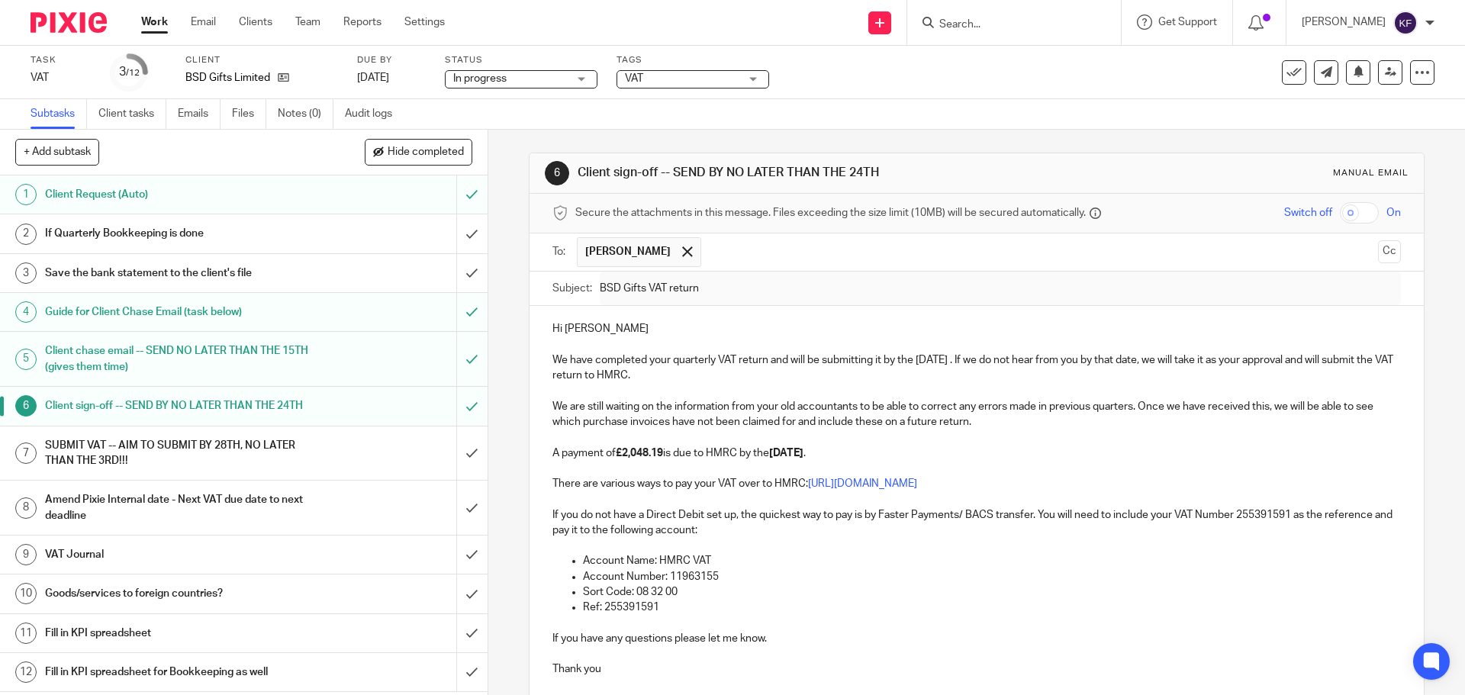
click at [154, 22] on link "Work" at bounding box center [154, 21] width 27 height 15
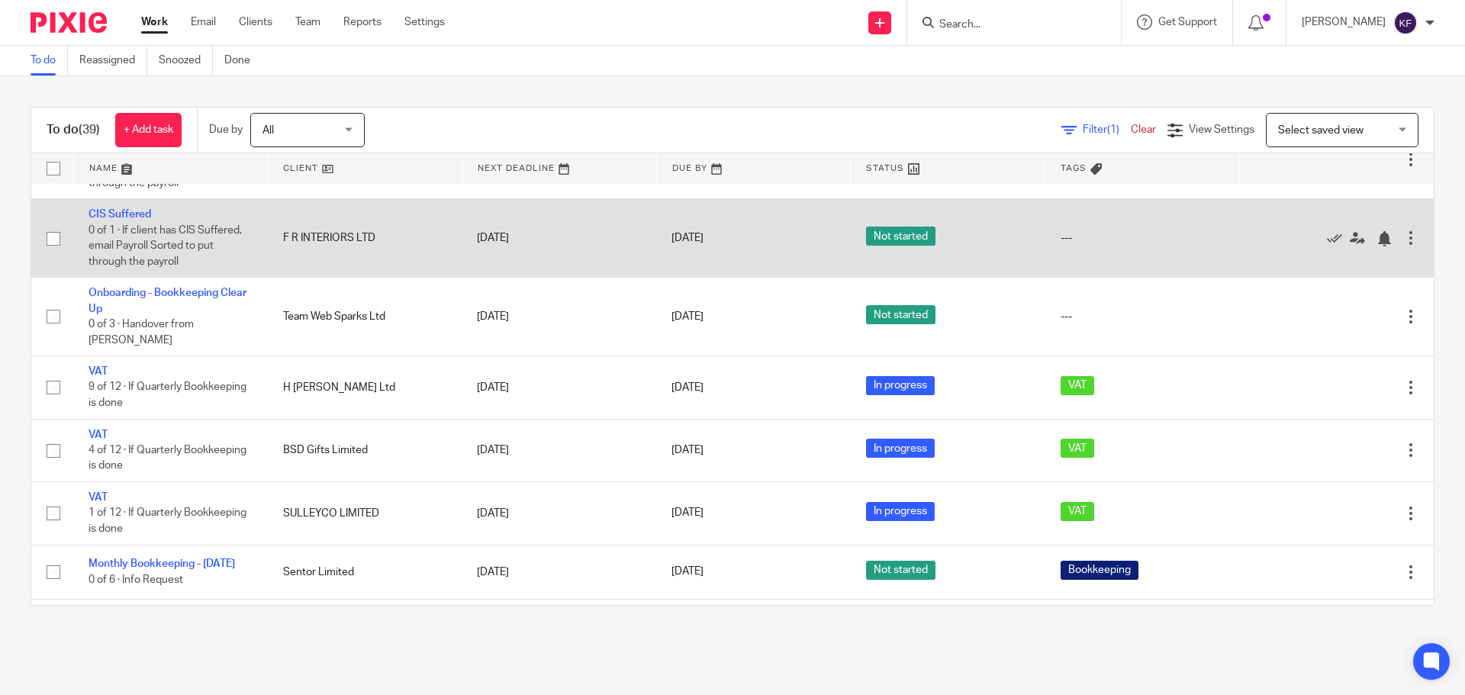
scroll to position [992, 0]
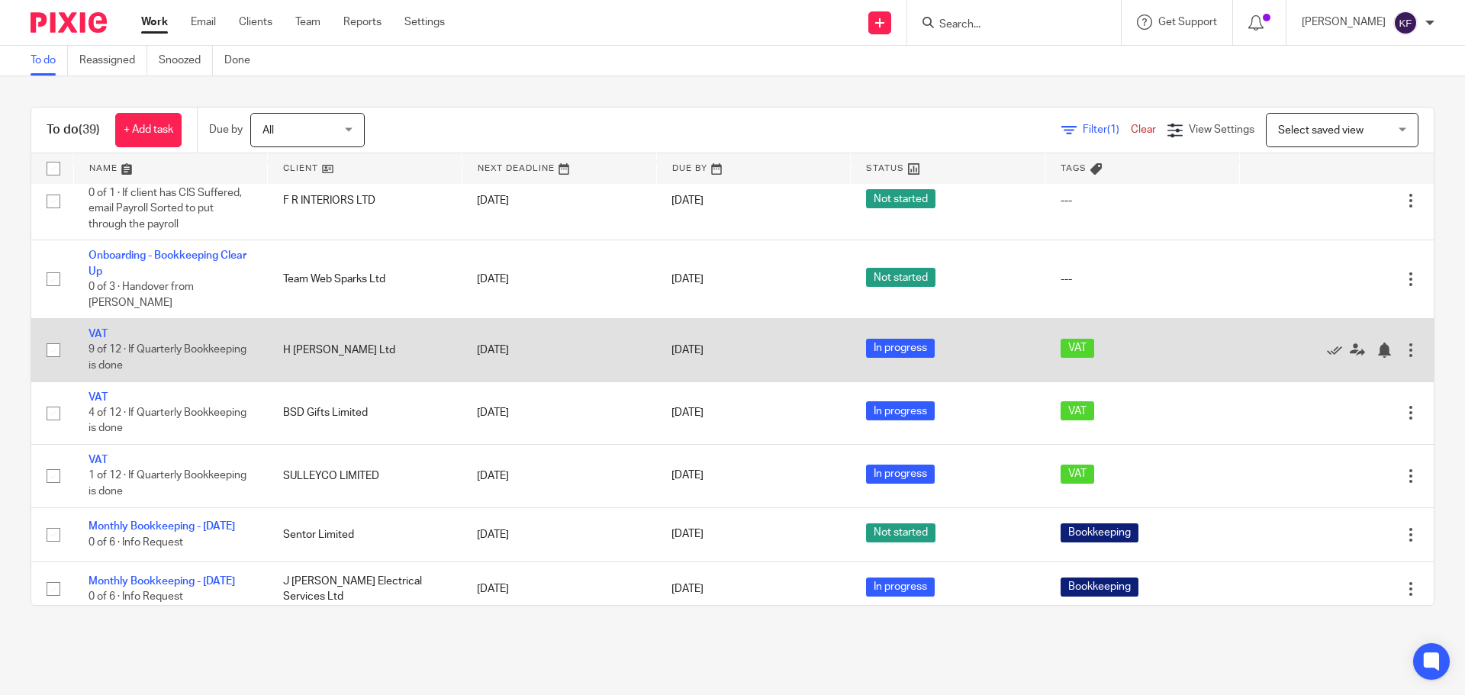
click at [51, 339] on input "checkbox" at bounding box center [53, 350] width 29 height 29
checkbox input "true"
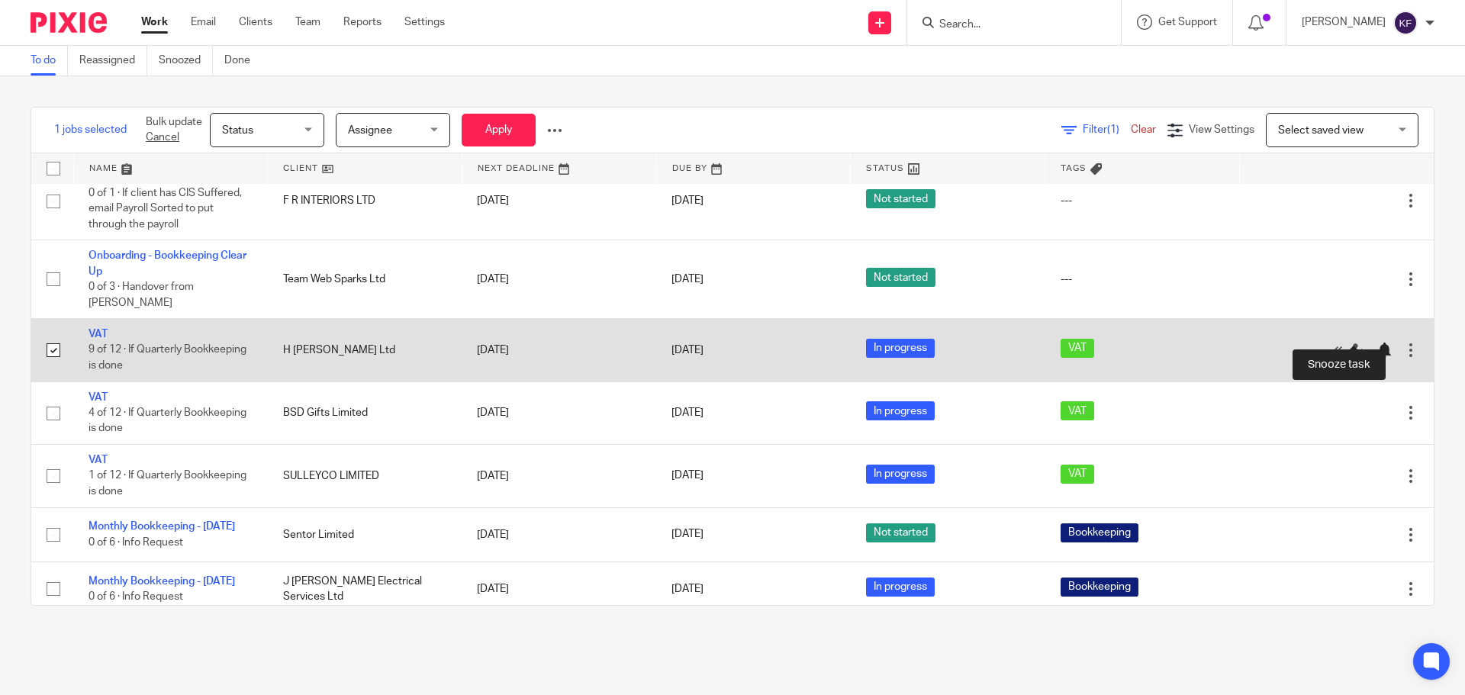
click at [1376, 342] on div at bounding box center [1383, 349] width 15 height 15
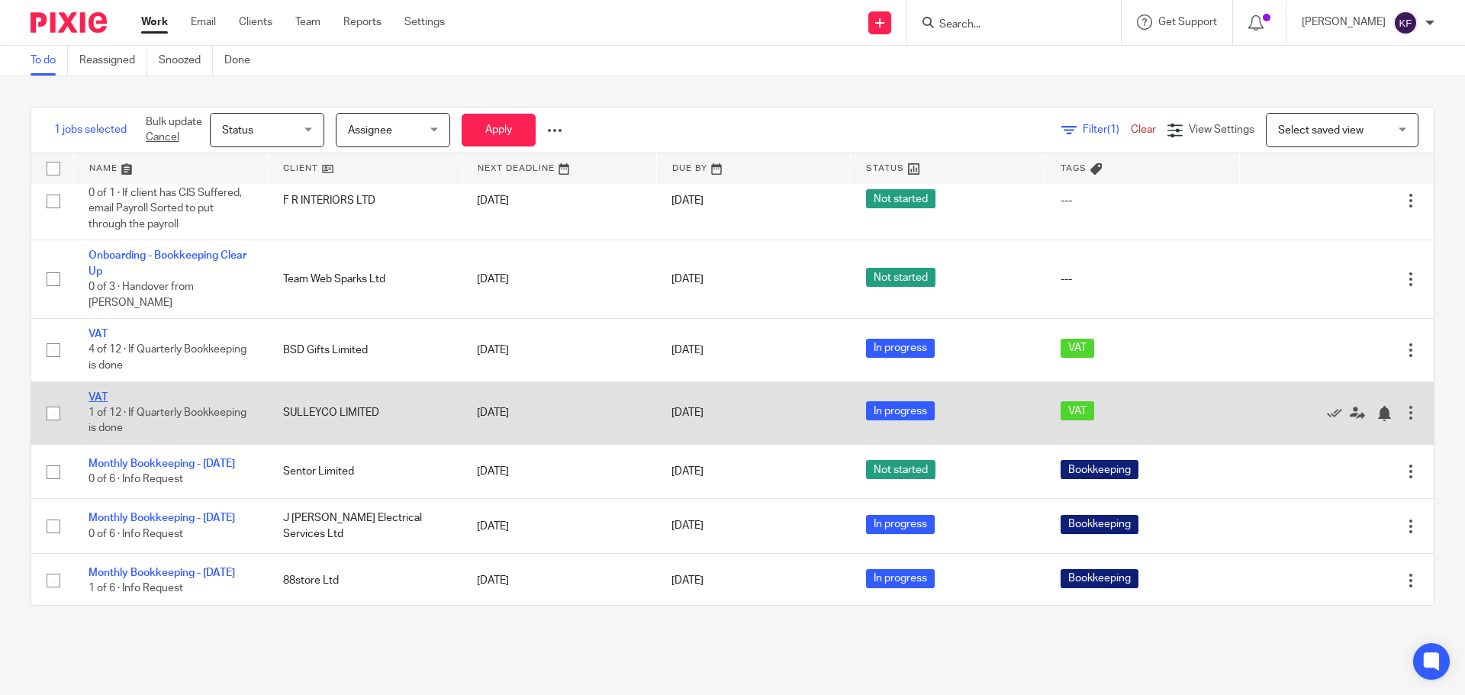
click at [96, 392] on link "VAT" at bounding box center [97, 397] width 19 height 11
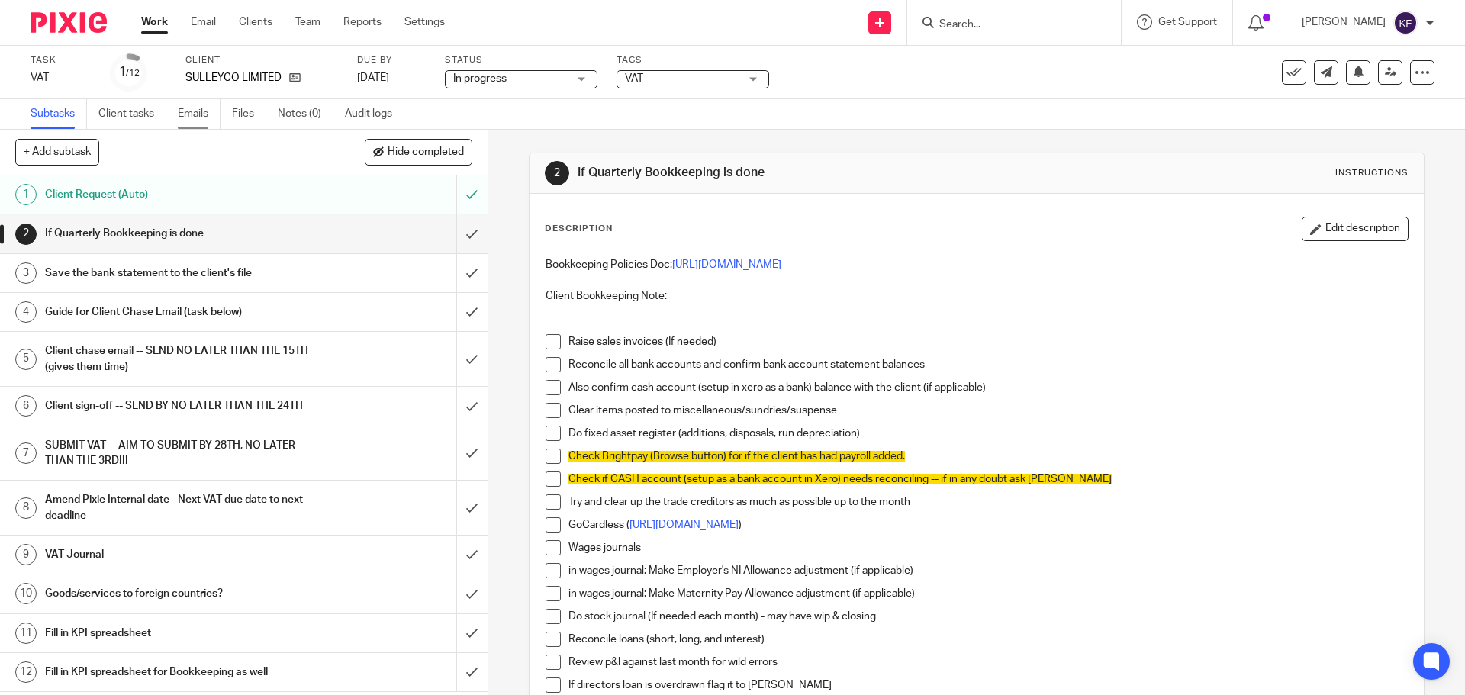
click at [212, 111] on link "Emails" at bounding box center [199, 114] width 43 height 30
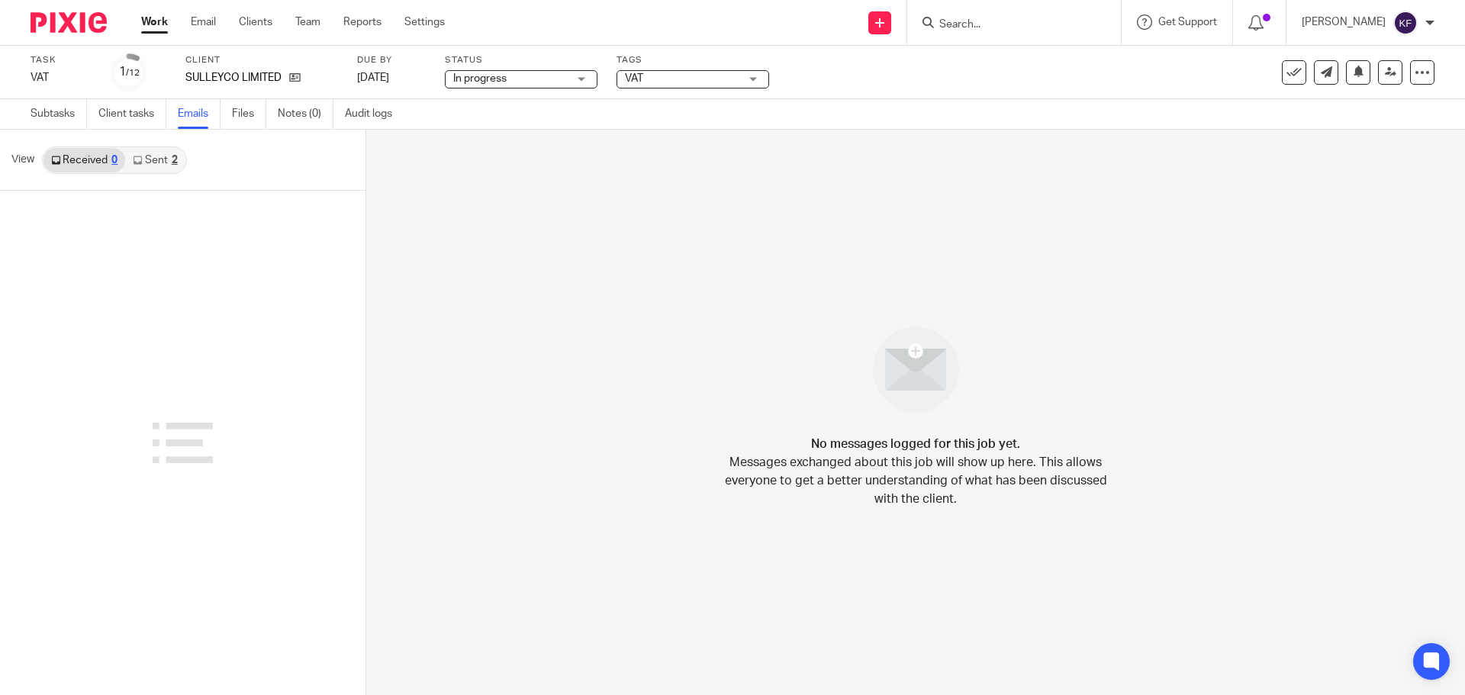
click at [160, 159] on link "Sent 2" at bounding box center [154, 160] width 59 height 24
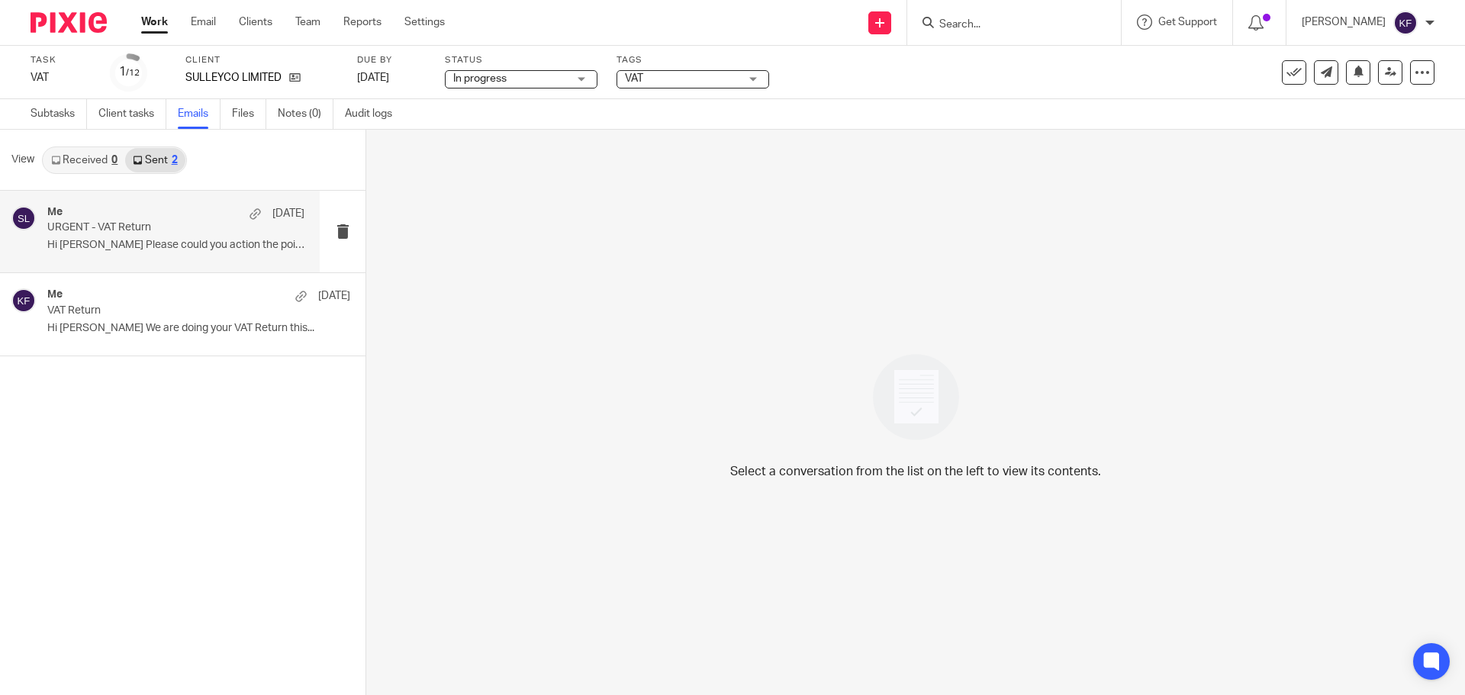
click at [169, 243] on p "Hi George Please could you action the points..." at bounding box center [175, 245] width 257 height 13
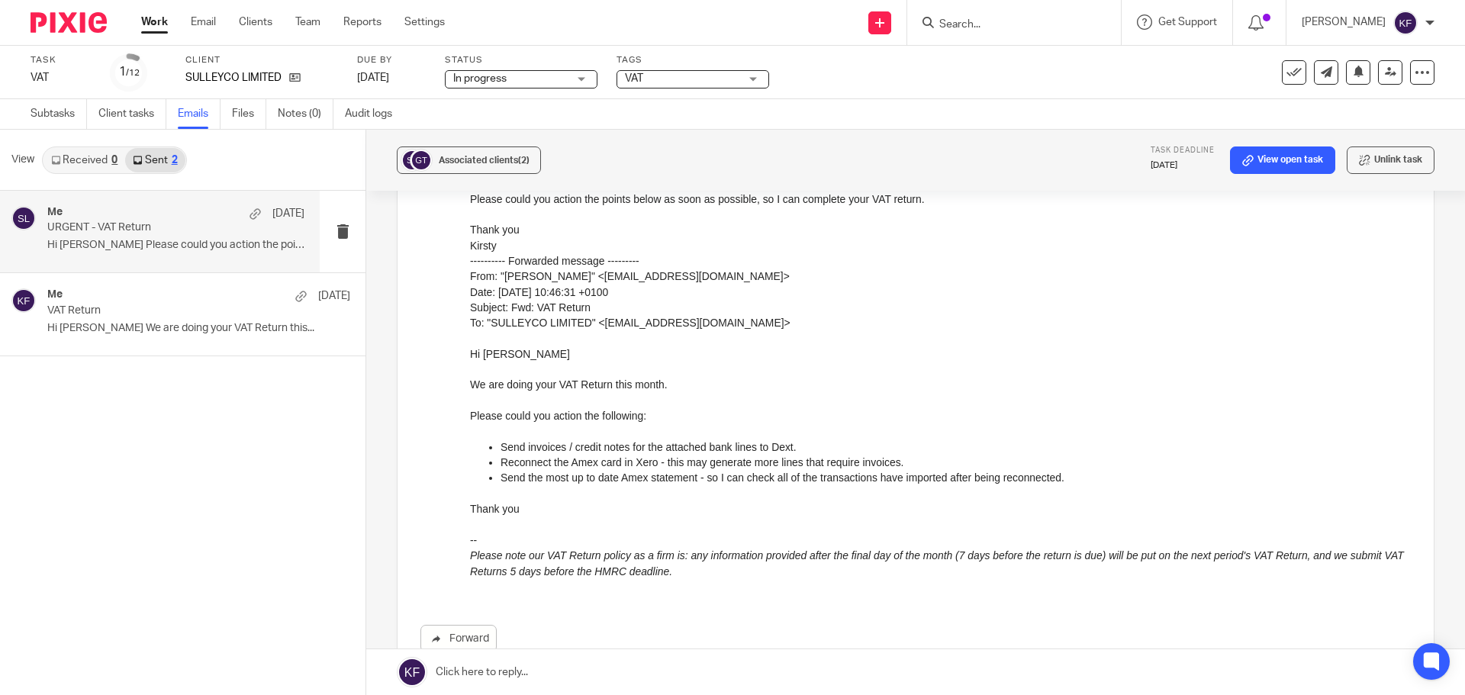
scroll to position [229, 0]
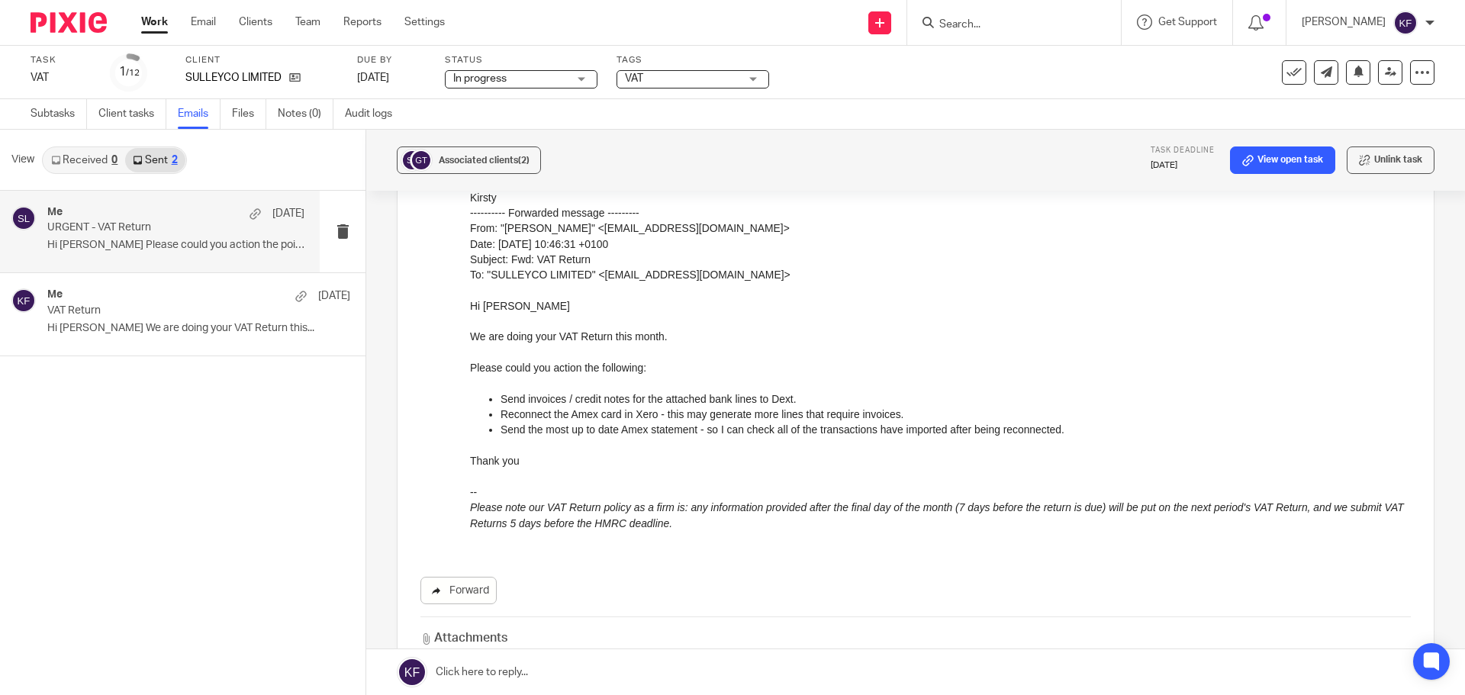
click at [465, 595] on link "Forward" at bounding box center [458, 590] width 76 height 27
click at [159, 26] on link "Work" at bounding box center [154, 21] width 27 height 15
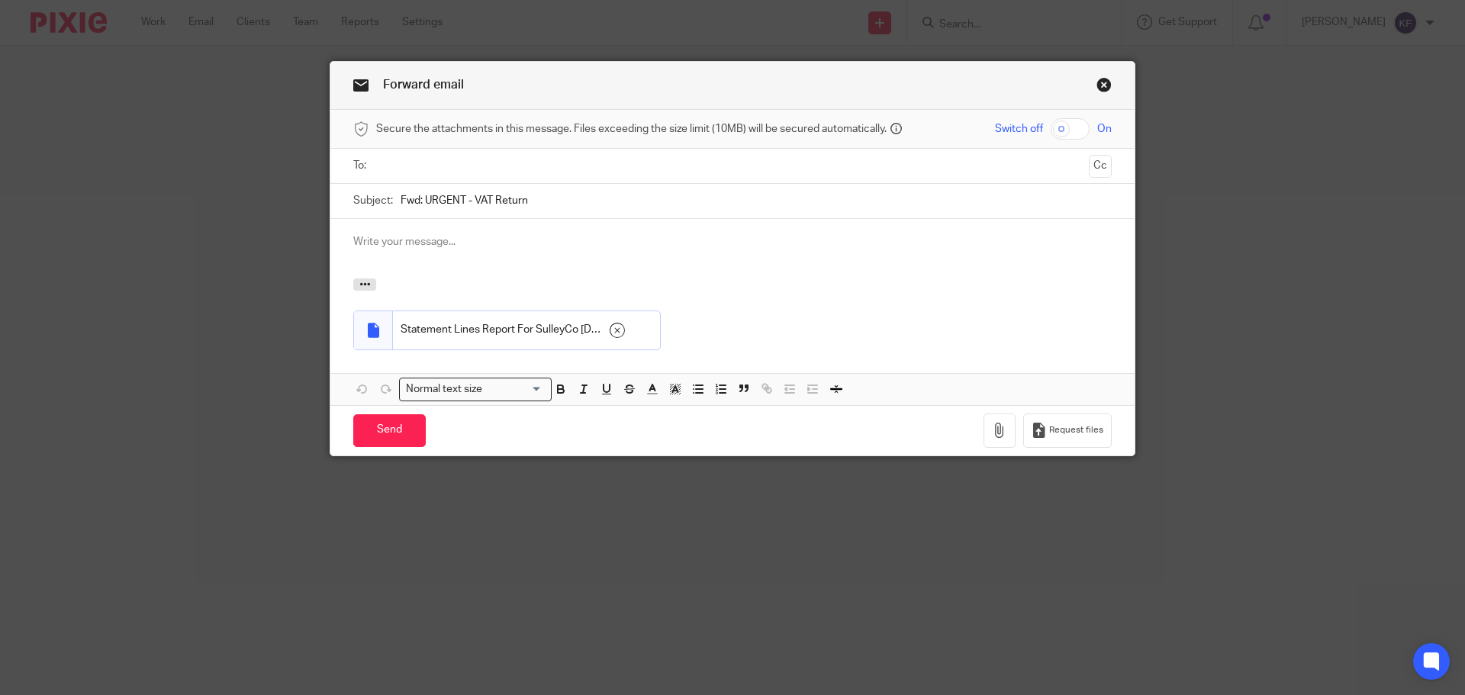
drag, startPoint x: 420, startPoint y: 203, endPoint x: 344, endPoint y: 203, distance: 76.3
click at [344, 203] on div "Subject: Fwd: URGENT - VAT Return" at bounding box center [732, 201] width 804 height 35
type input "URGENT - VAT Return"
click at [403, 151] on div at bounding box center [733, 166] width 711 height 34
click at [407, 166] on input "text" at bounding box center [731, 166] width 701 height 18
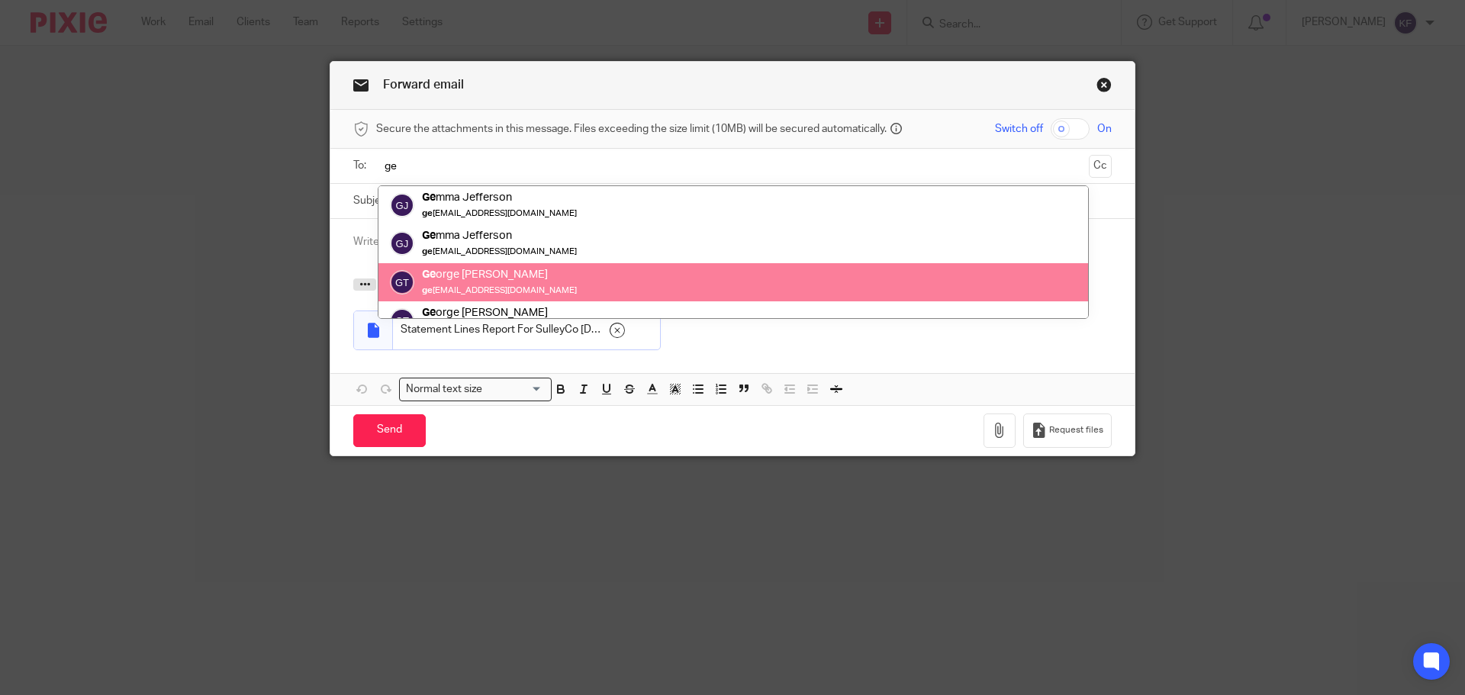
type input "ge"
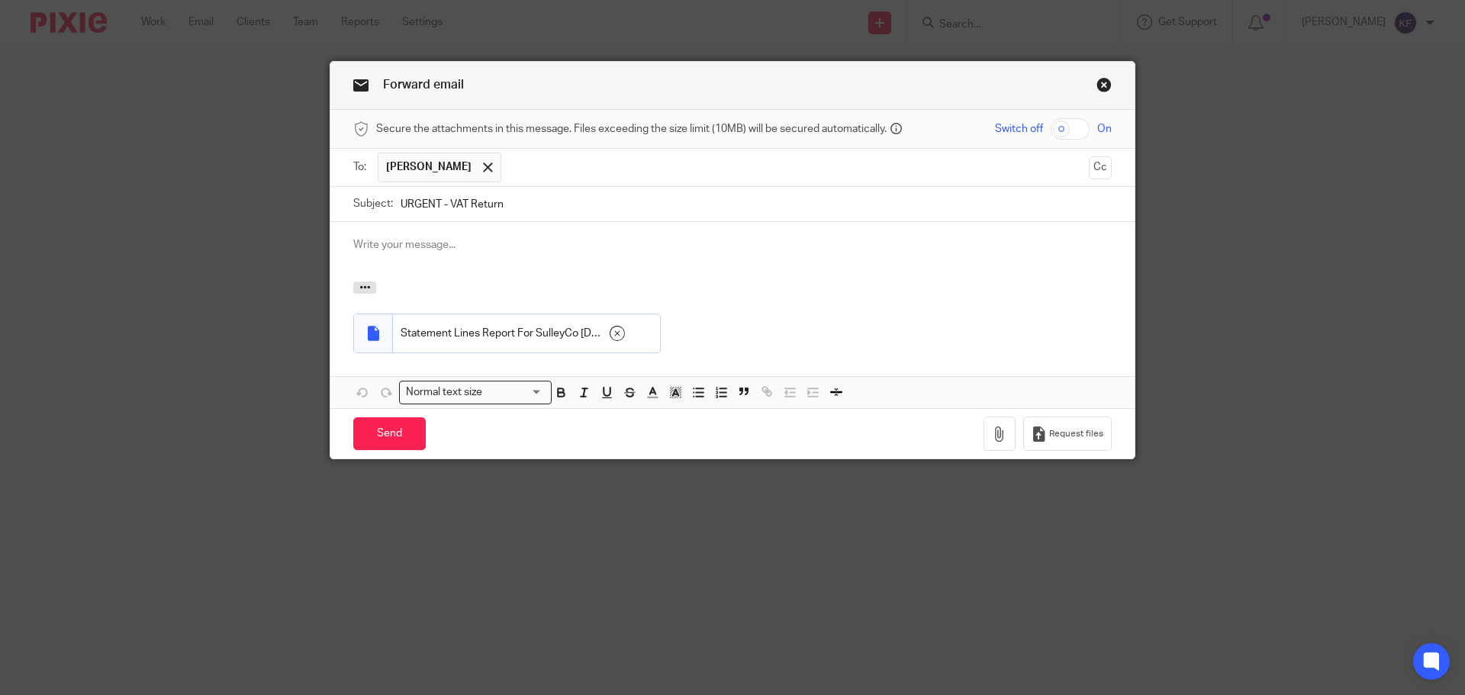
click at [552, 169] on input "text" at bounding box center [795, 168] width 573 height 30
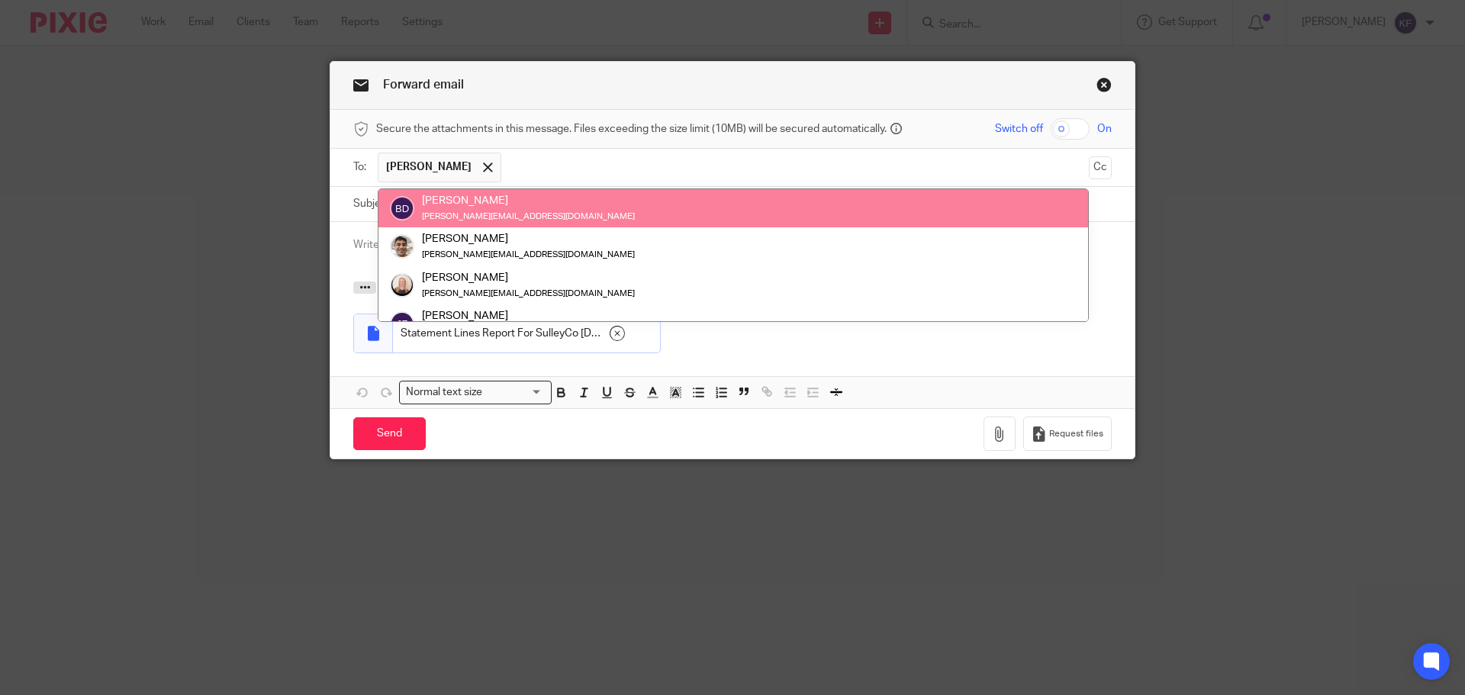
click at [607, 161] on input "text" at bounding box center [795, 168] width 573 height 30
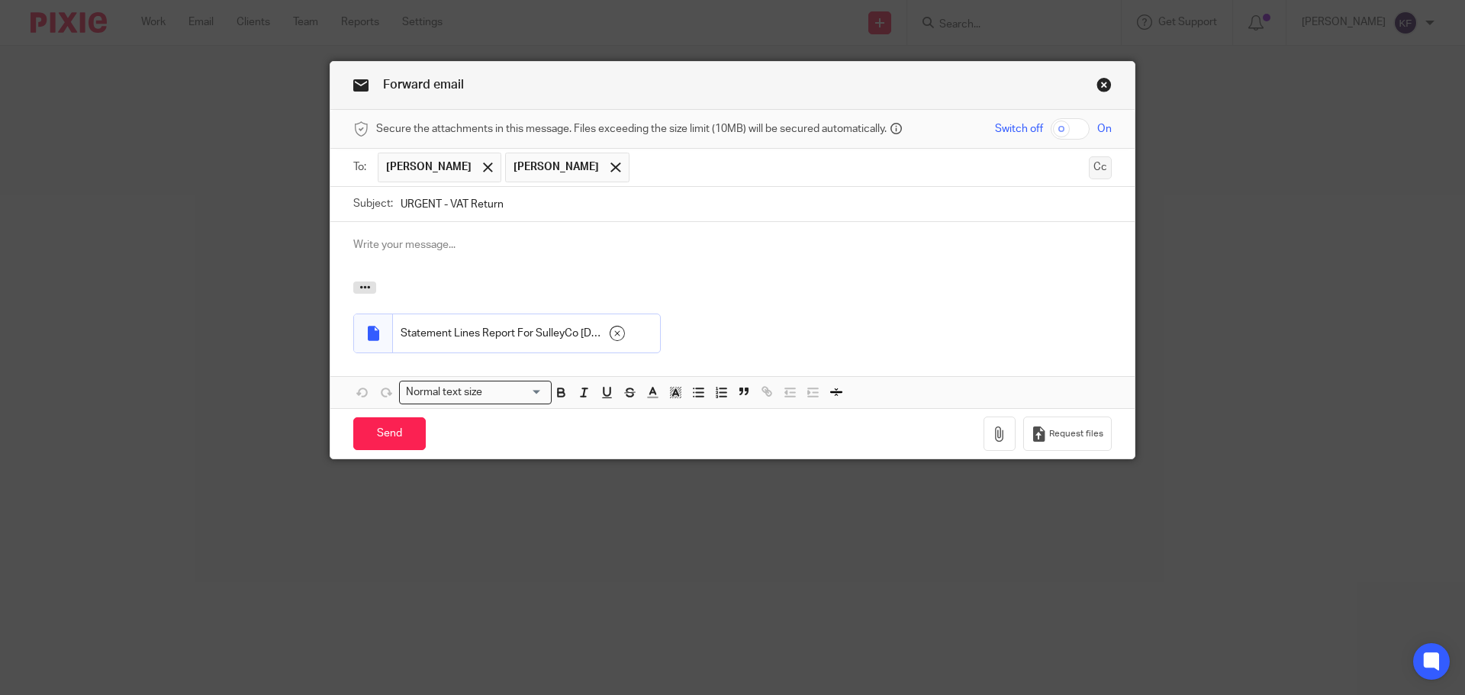
click at [1089, 169] on button "Cc" at bounding box center [1099, 167] width 23 height 23
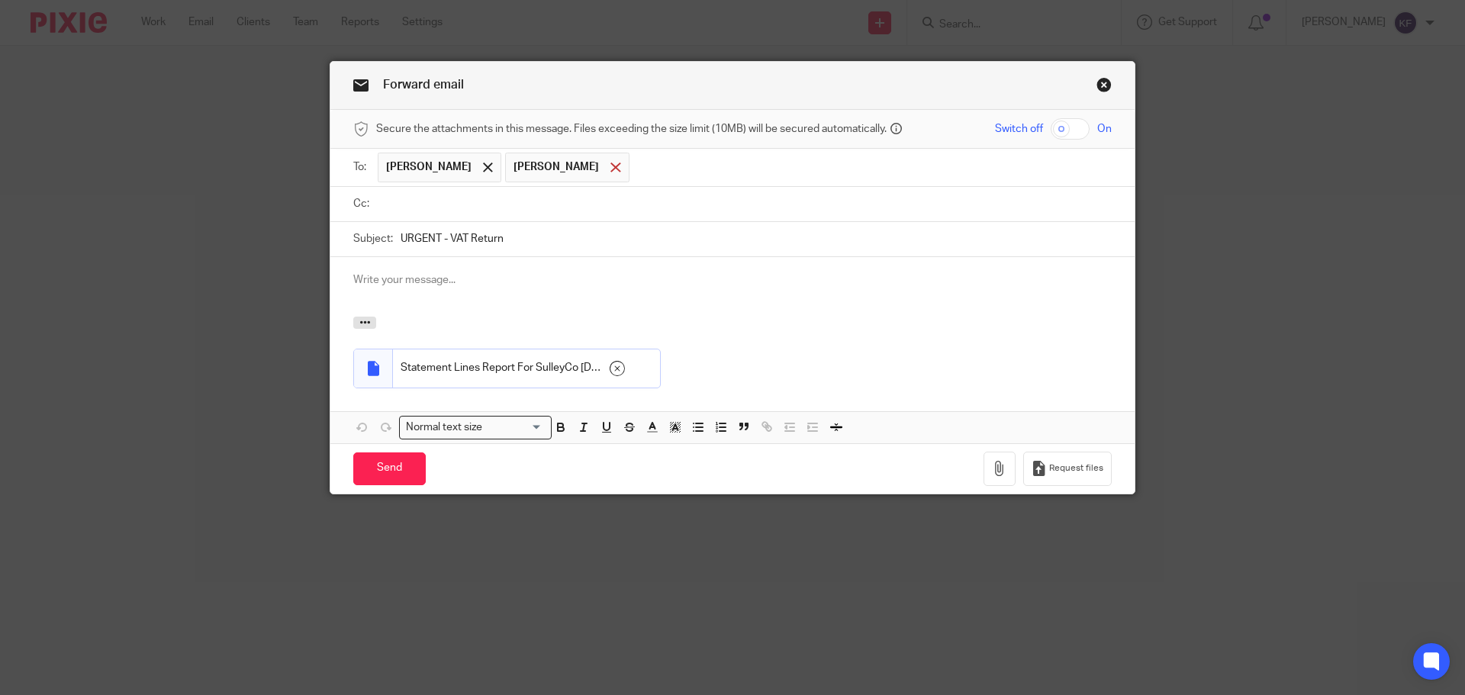
click at [606, 167] on div at bounding box center [615, 167] width 18 height 23
click at [504, 202] on input "text" at bounding box center [743, 204] width 724 height 18
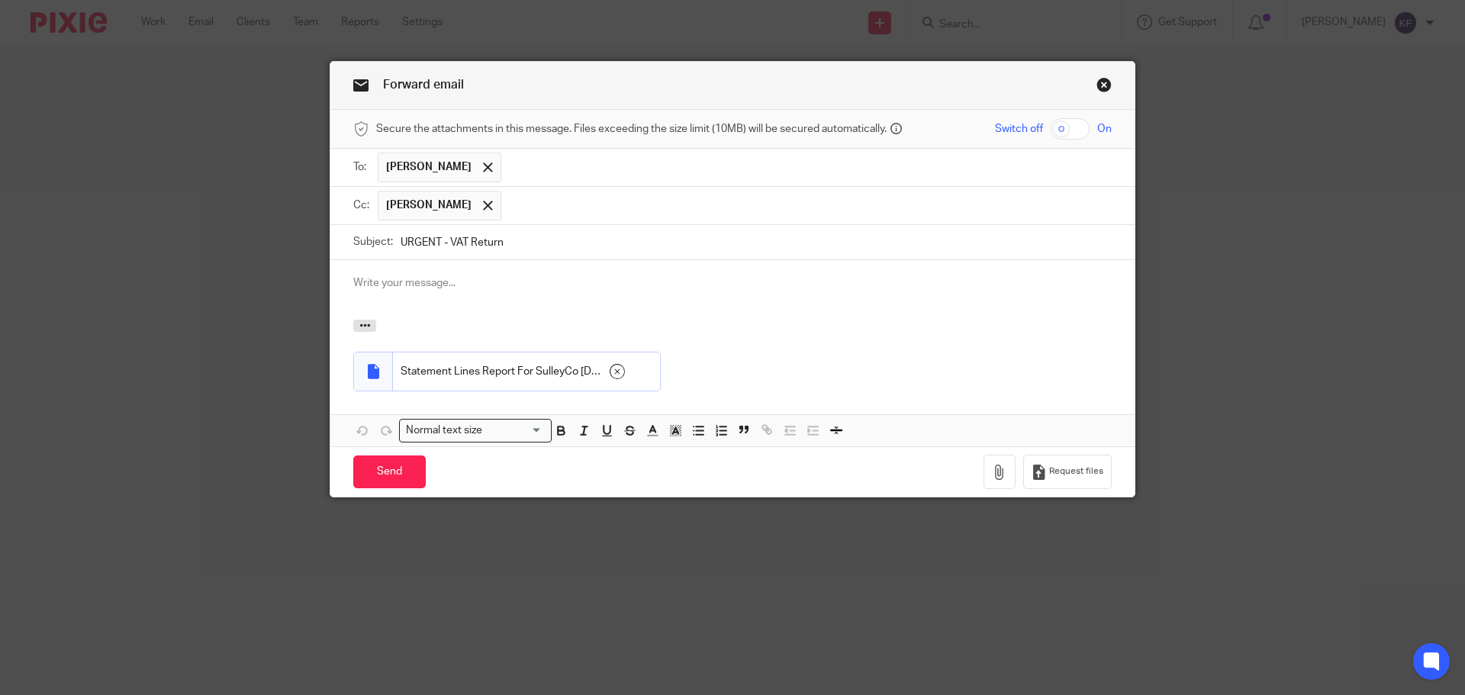
click at [442, 294] on div at bounding box center [732, 289] width 804 height 59
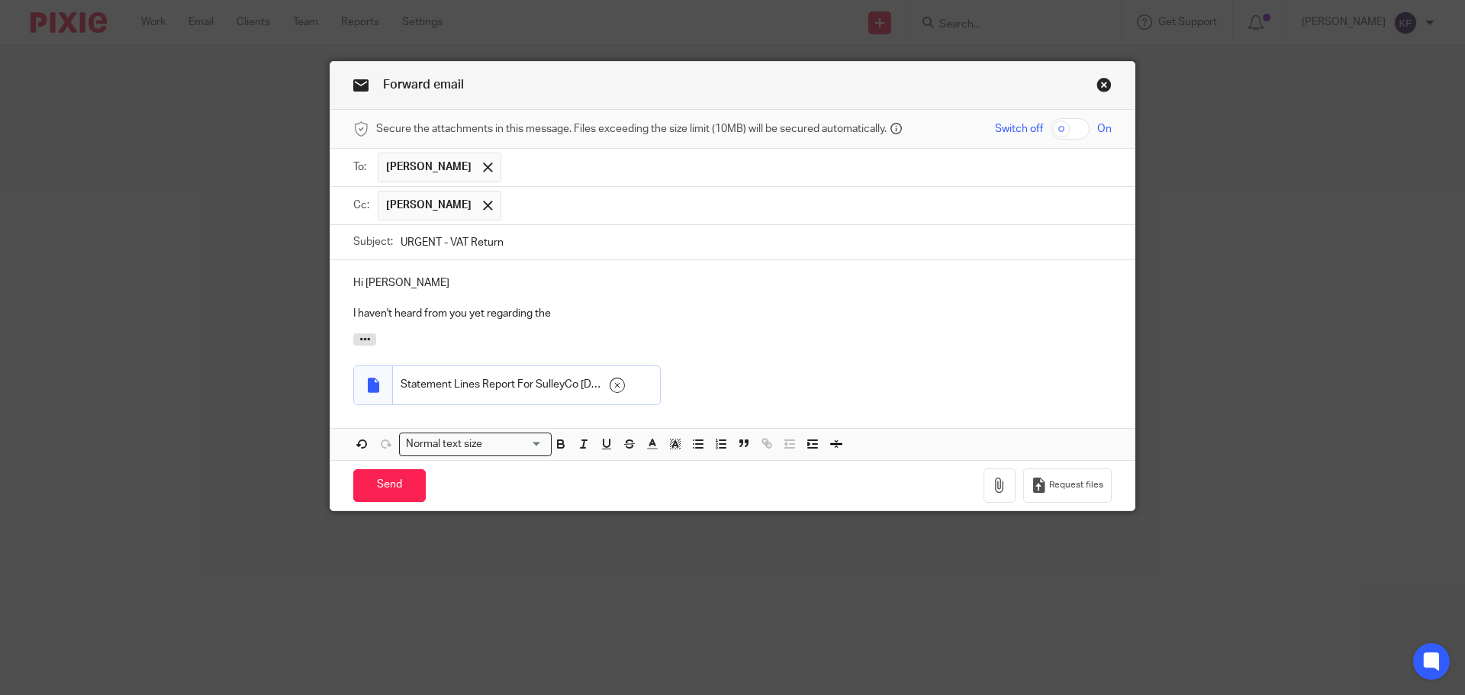
click at [353, 332] on div "Hi [PERSON_NAME] I haven't heard from you yet regarding the" at bounding box center [732, 296] width 804 height 73
click at [360, 336] on icon "button" at bounding box center [364, 338] width 11 height 11
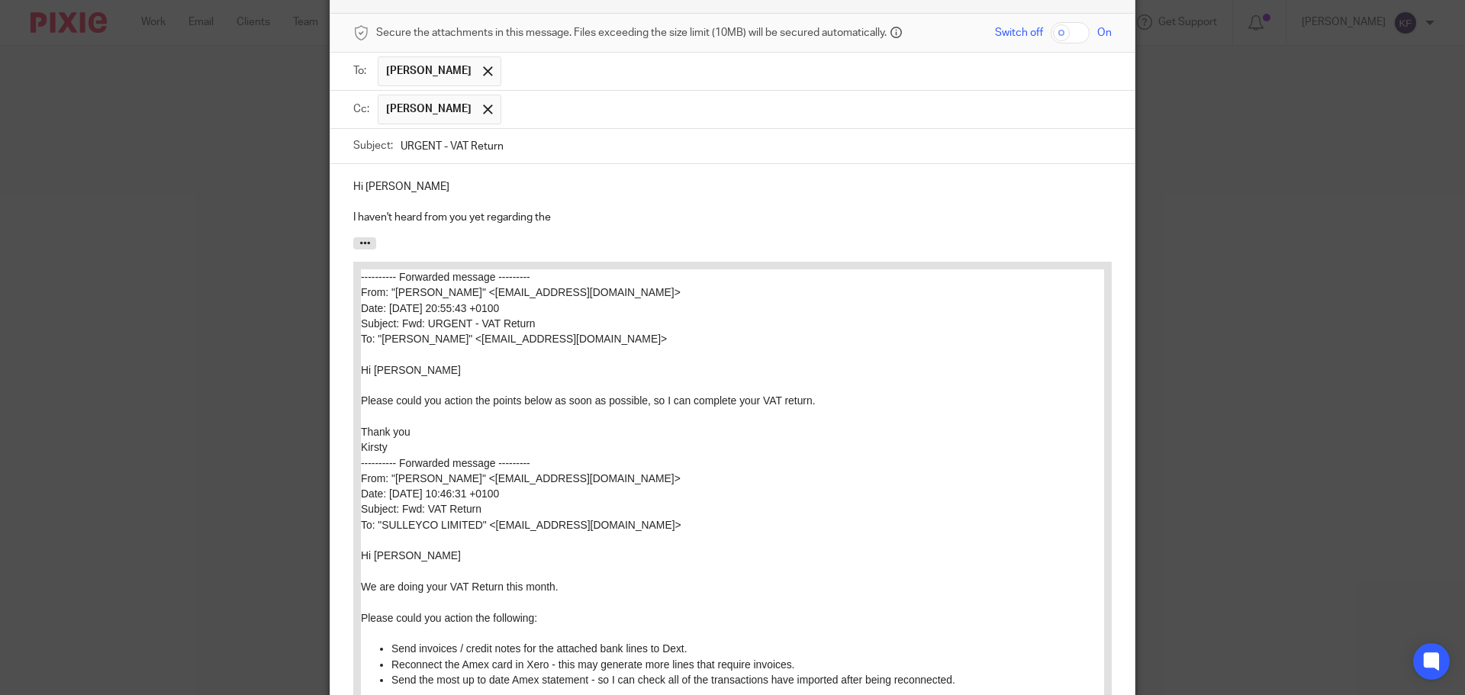
scroll to position [76, 0]
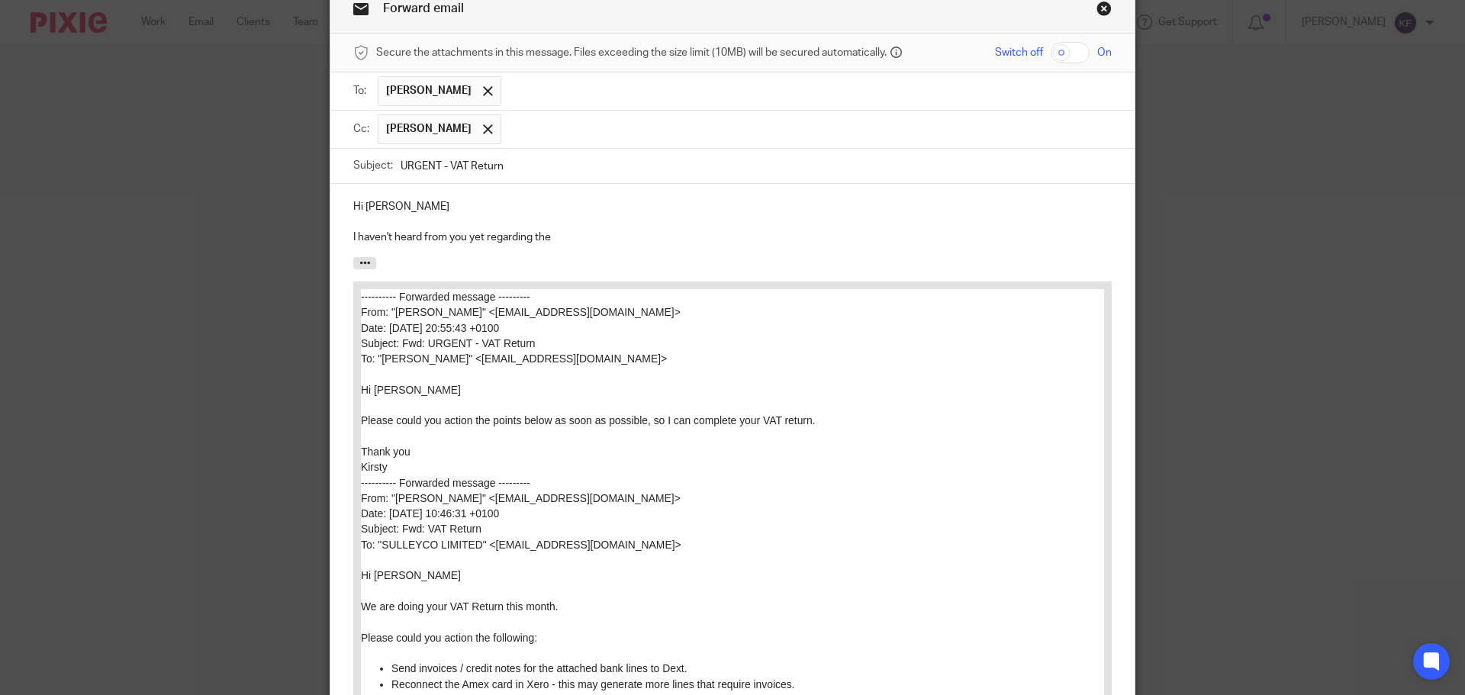
click at [574, 240] on p "I haven't heard from you yet regarding the" at bounding box center [732, 237] width 758 height 15
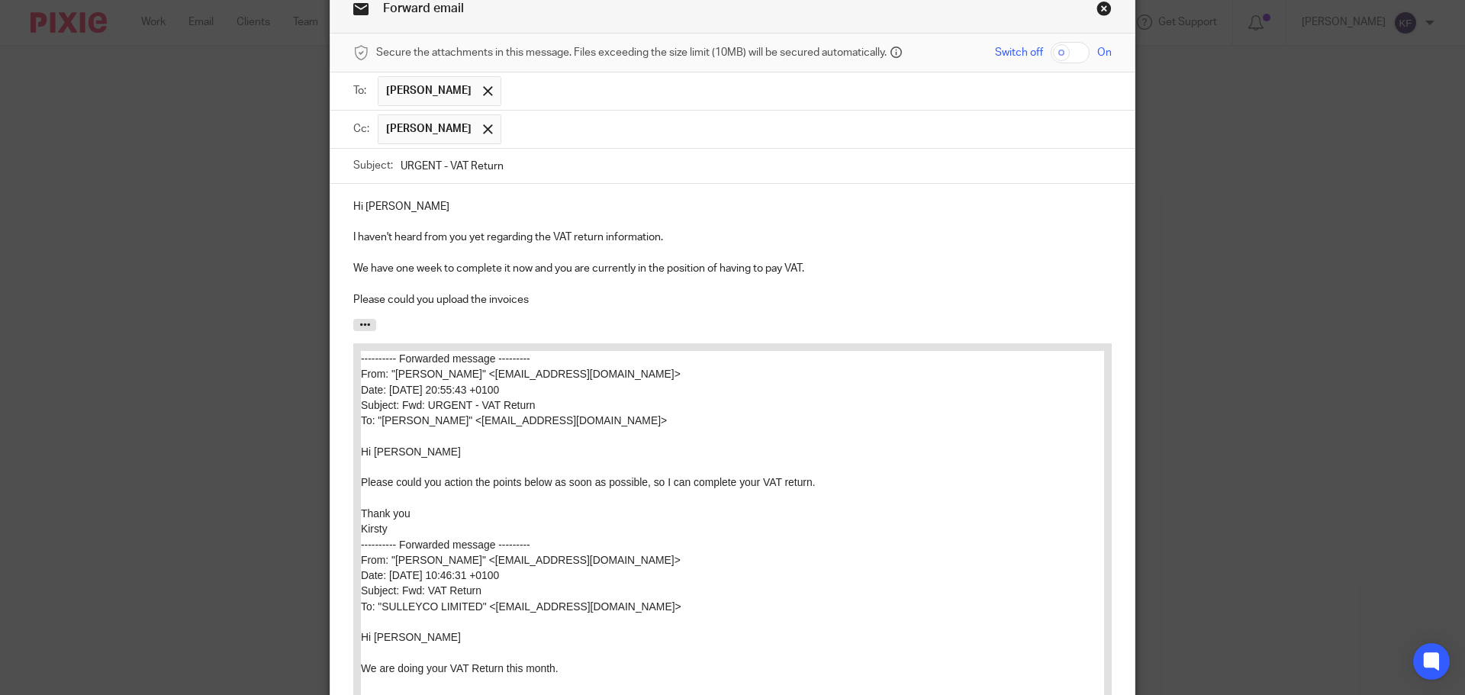
click at [800, 267] on p "We have one week to complete it now and you are currently in the position of ha…" at bounding box center [732, 268] width 758 height 15
click at [783, 265] on p "We have one week to complete it now and you are currently in the position of ha…" at bounding box center [732, 268] width 758 height 15
click at [801, 272] on p "We have one week to complete it now and you are currently in the position of ha…" at bounding box center [732, 268] width 758 height 15
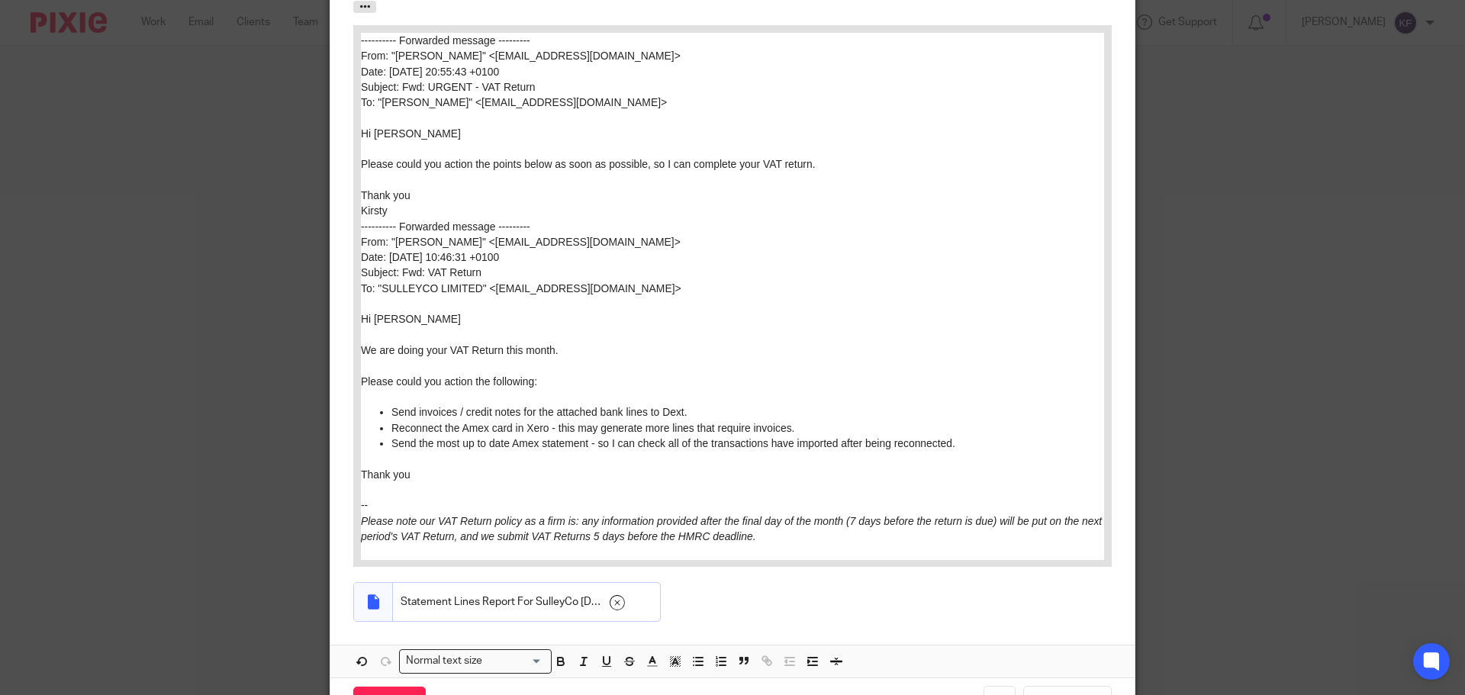
scroll to position [489, 0]
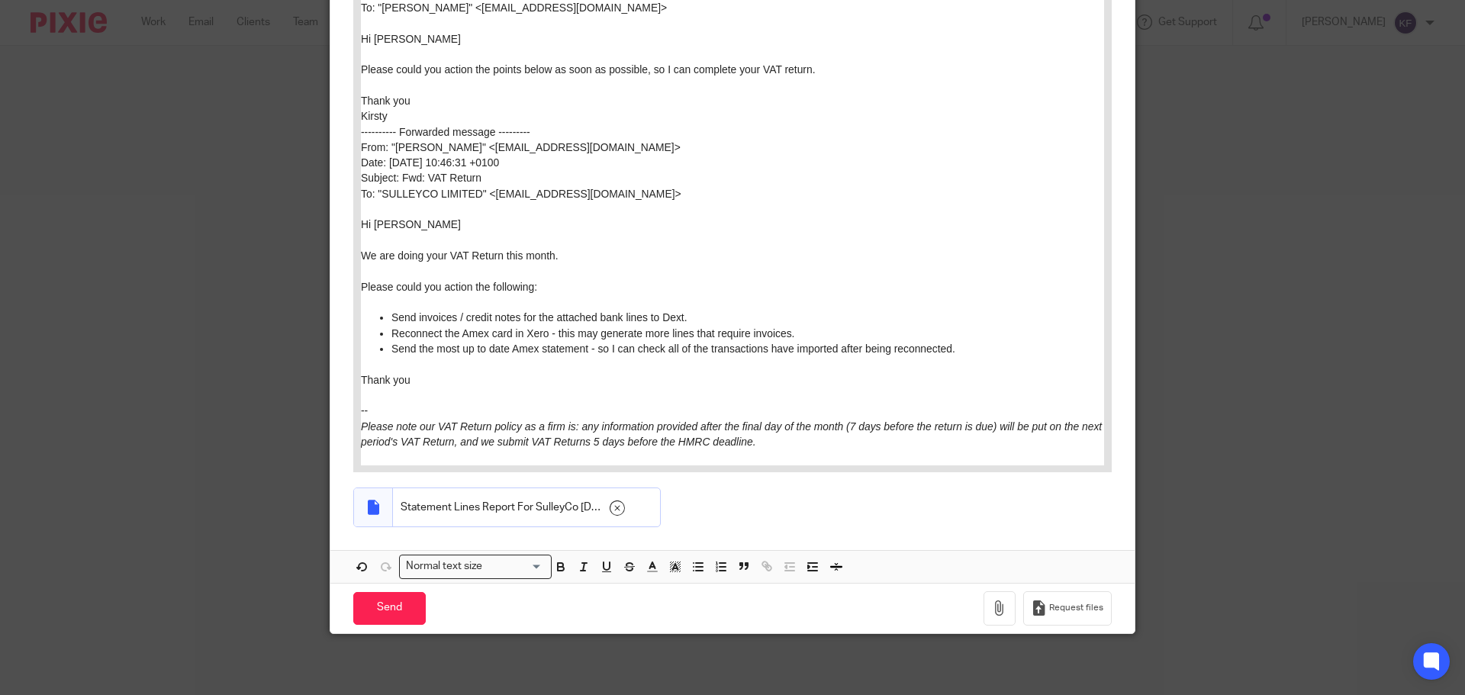
click at [497, 510] on span "Statement Lines Report For SulleyCo 2025-09-02.xlsx" at bounding box center [500, 507] width 201 height 15
click at [371, 505] on div at bounding box center [372, 507] width 15 height 15
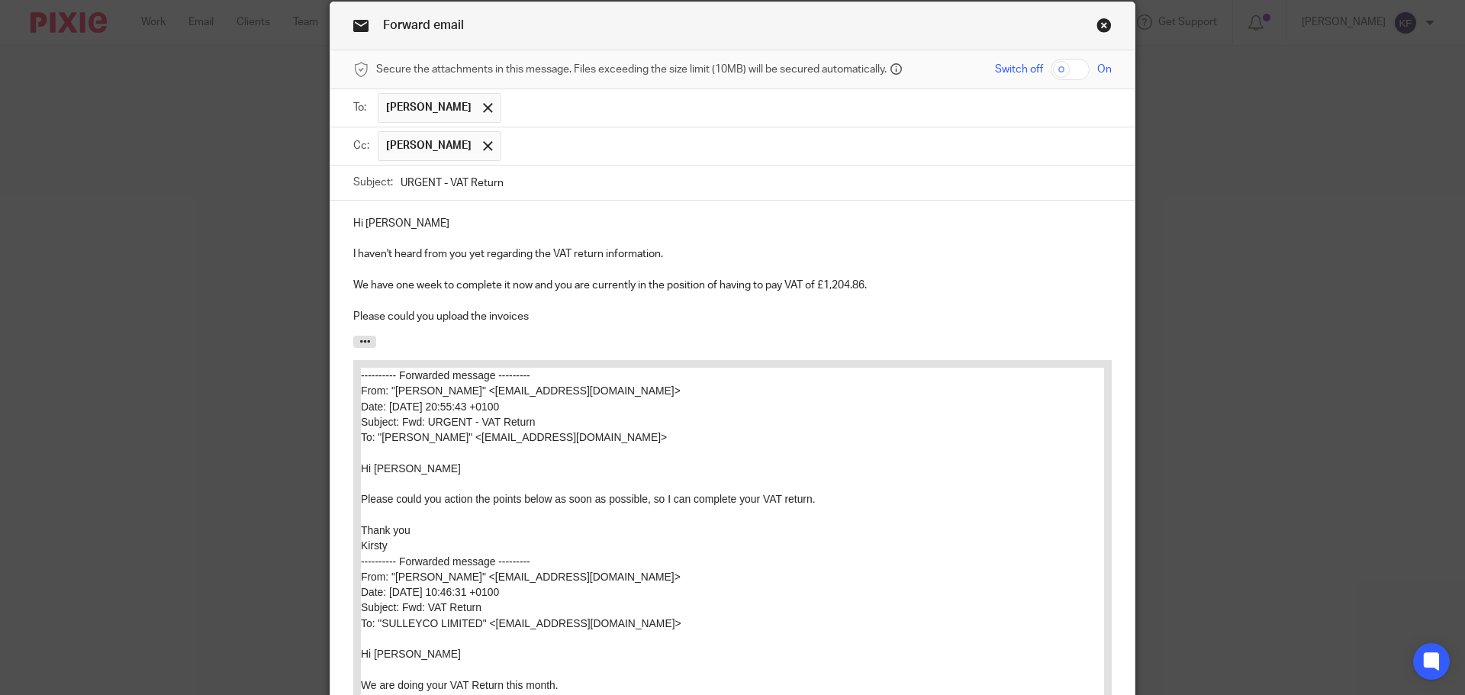
scroll to position [0, 0]
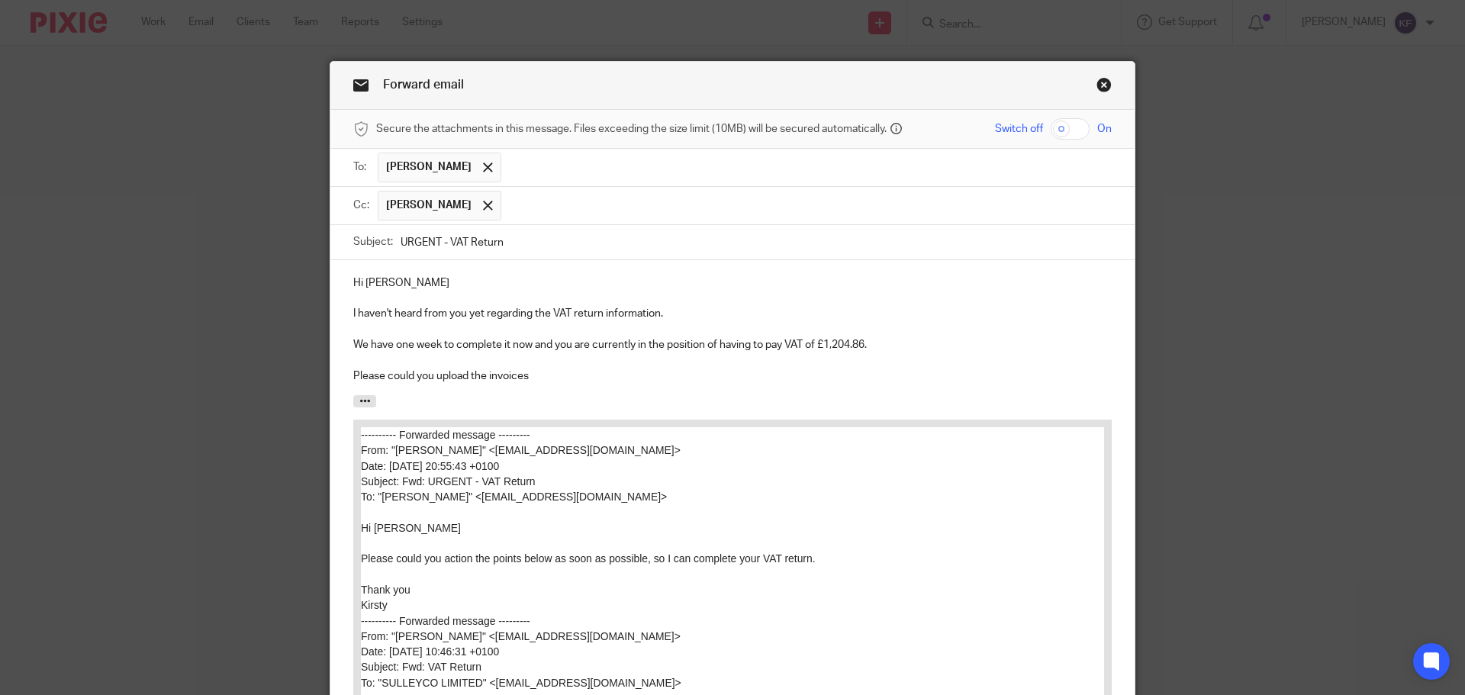
click at [538, 366] on p at bounding box center [732, 359] width 758 height 15
click at [539, 371] on p "Please could you upload the invoices" at bounding box center [732, 375] width 758 height 15
click at [529, 372] on p "Please could you upload the invoices so we can reduce this" at bounding box center [732, 375] width 758 height 15
click at [750, 375] on p "Please could you upload the invoices as soon as possible, so we can reduce this" at bounding box center [732, 375] width 758 height 15
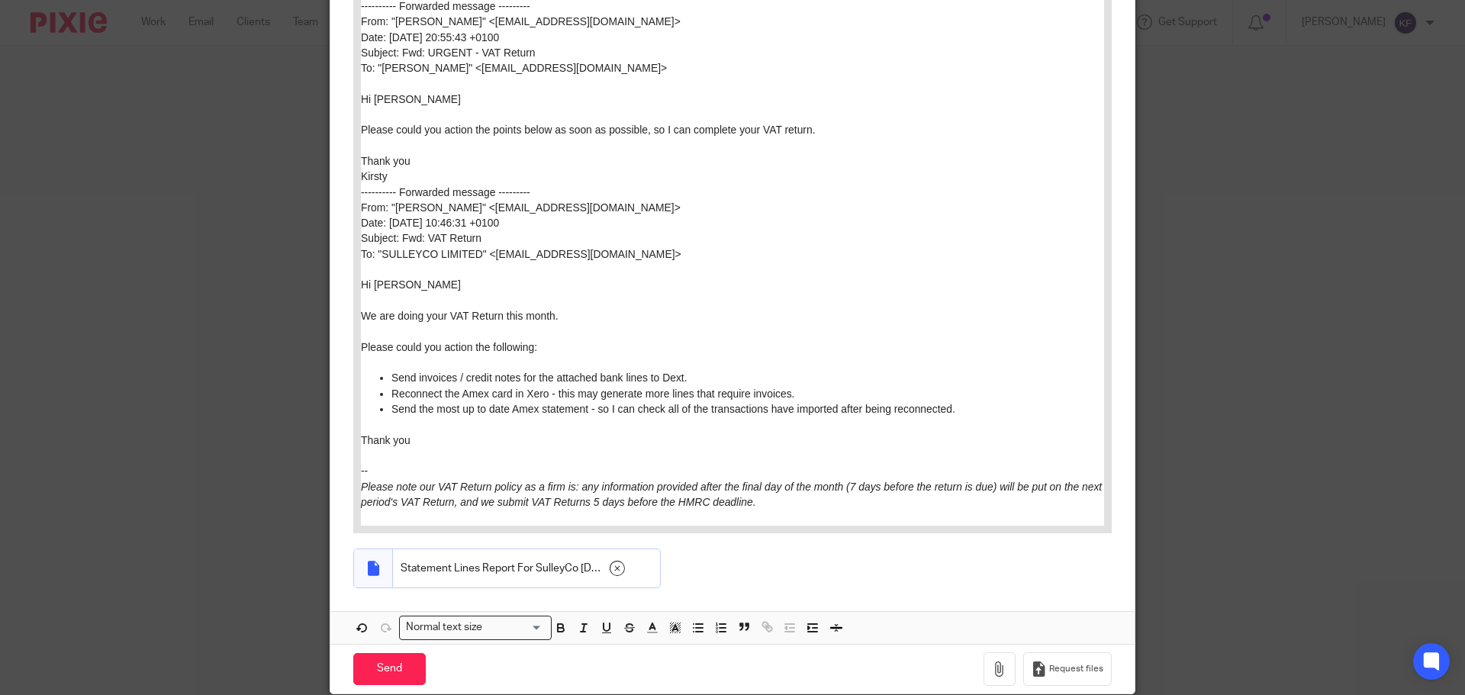
scroll to position [535, 0]
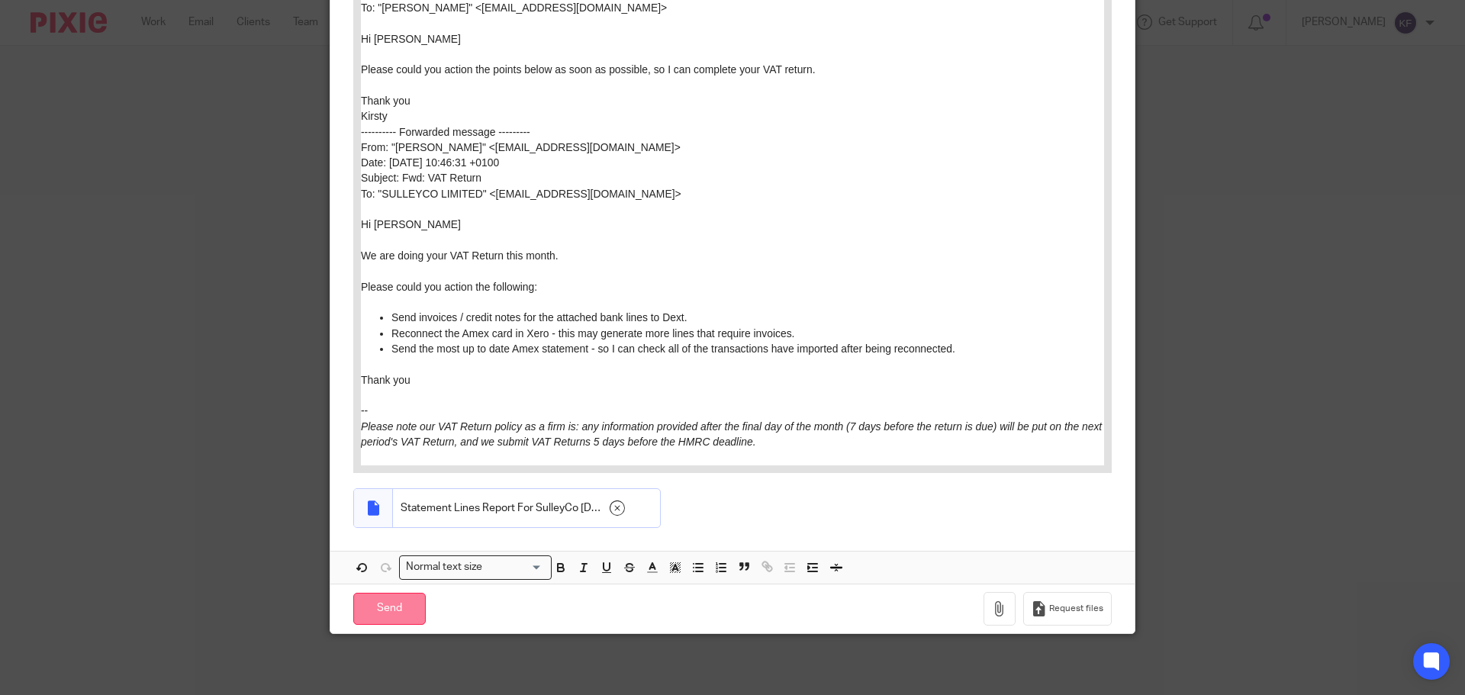
click at [382, 611] on input "Send" at bounding box center [389, 609] width 72 height 33
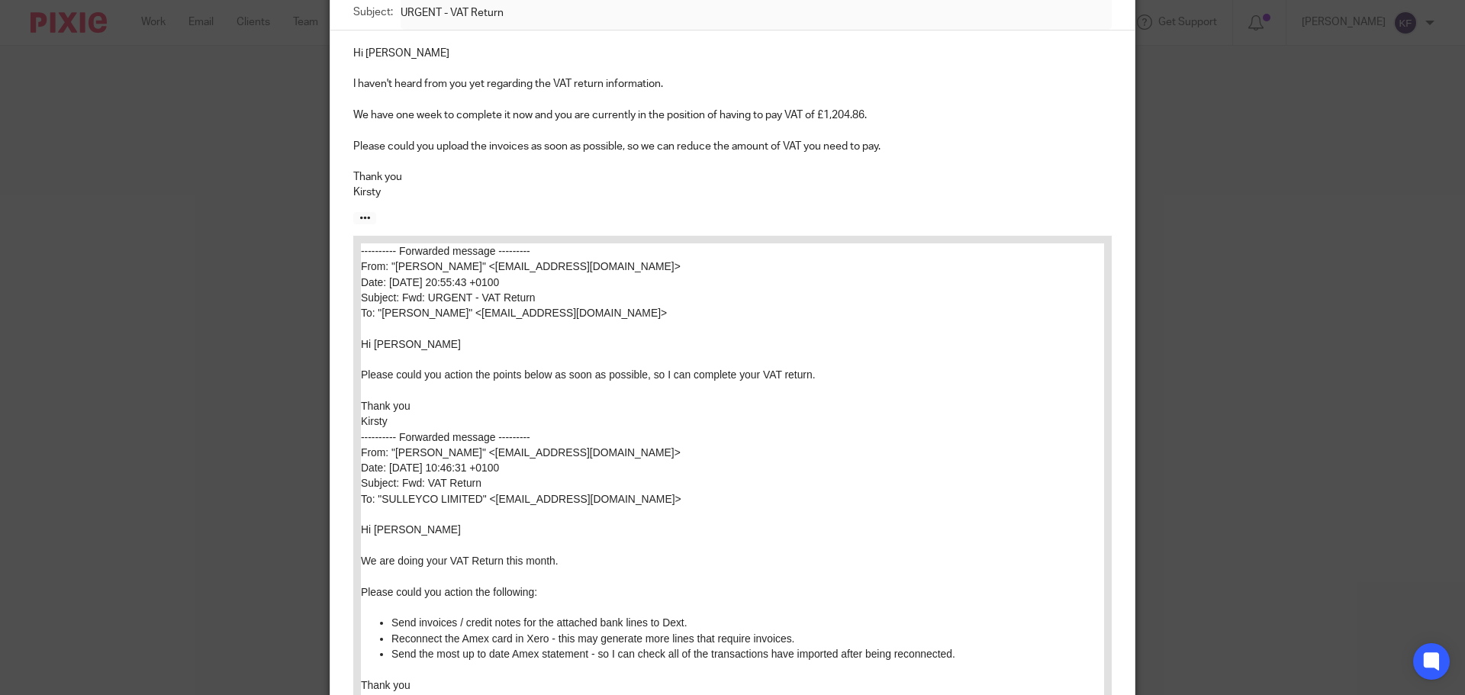
scroll to position [143, 0]
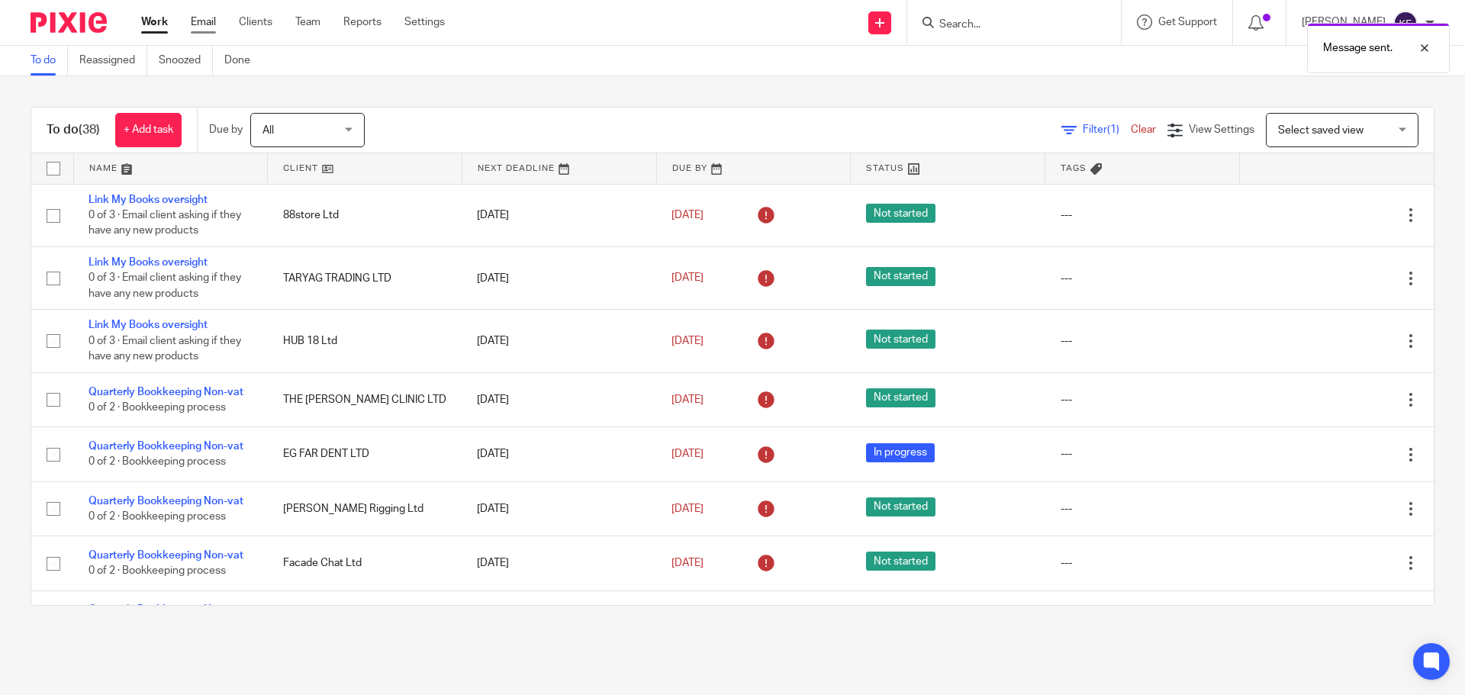
click at [210, 26] on link "Email" at bounding box center [203, 21] width 25 height 15
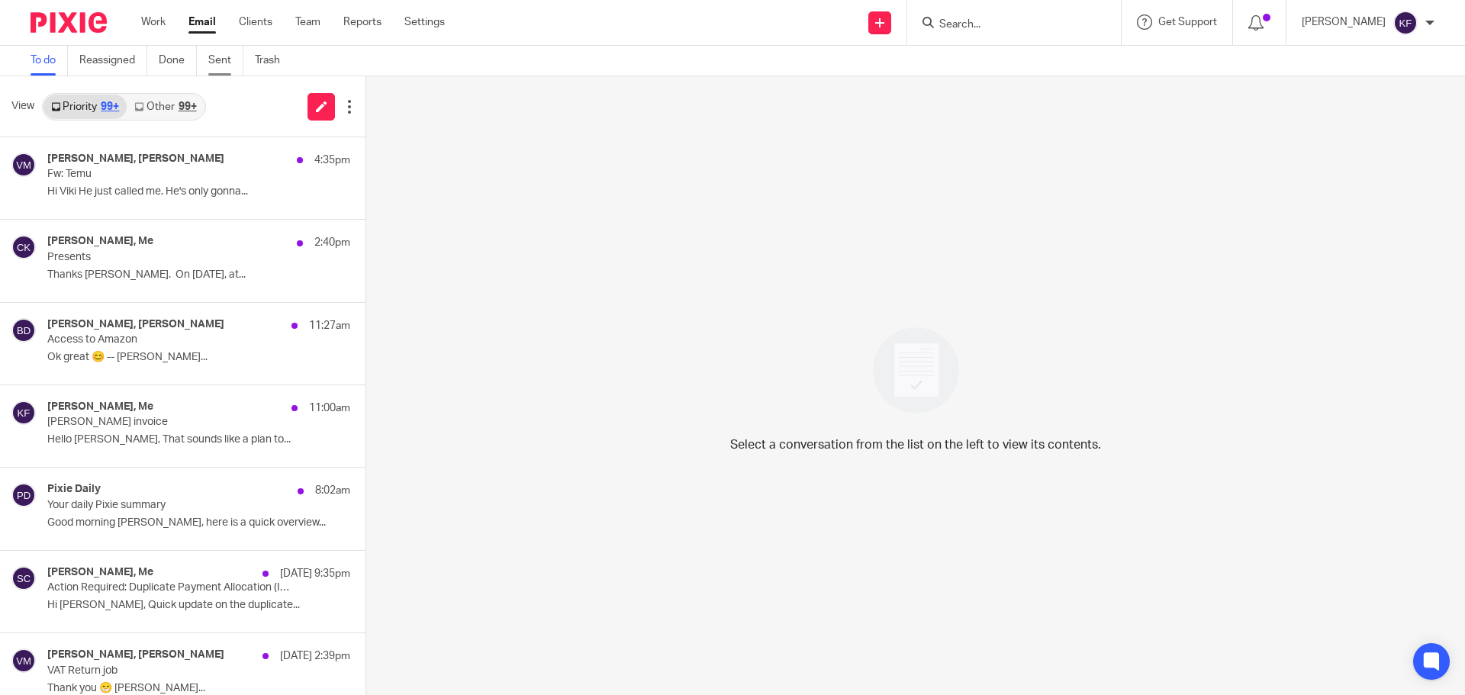
click at [226, 62] on link "Sent" at bounding box center [225, 61] width 35 height 30
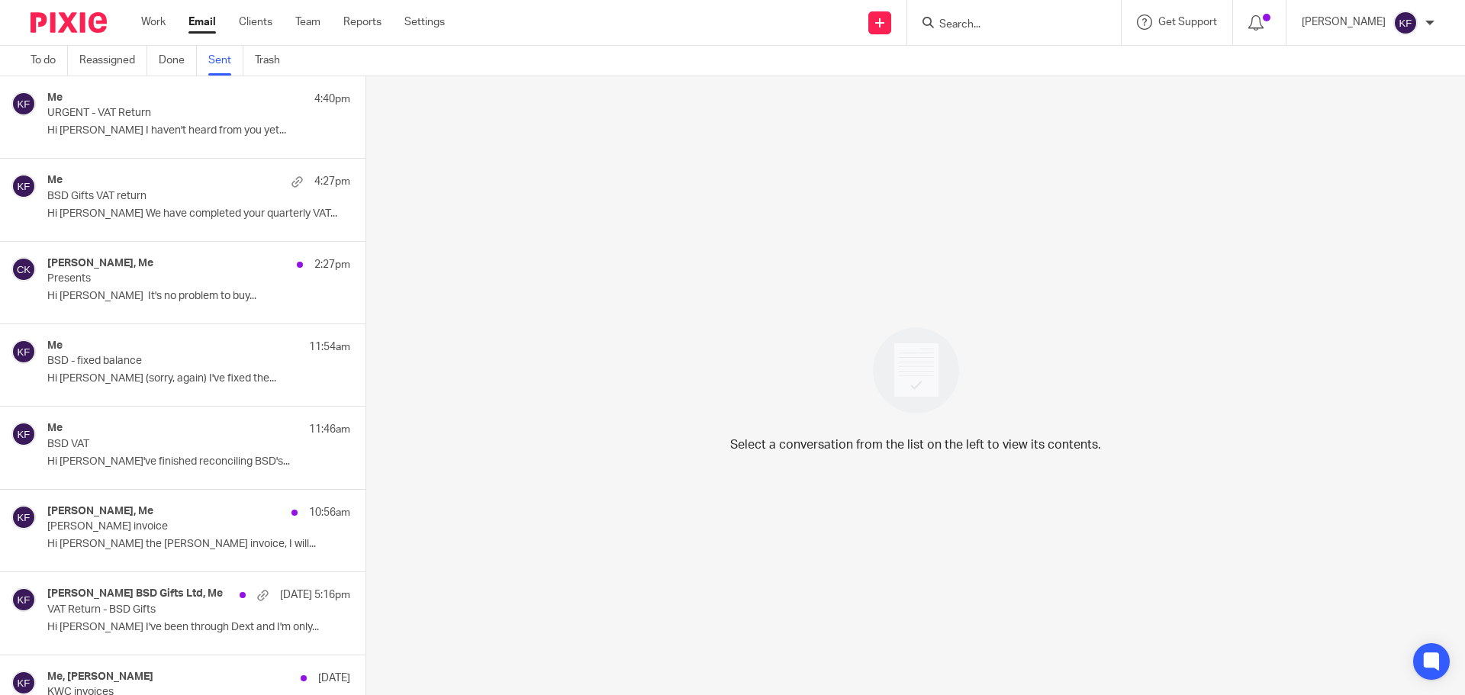
click at [140, 130] on p "Hi George I haven't heard from you yet..." at bounding box center [198, 130] width 303 height 13
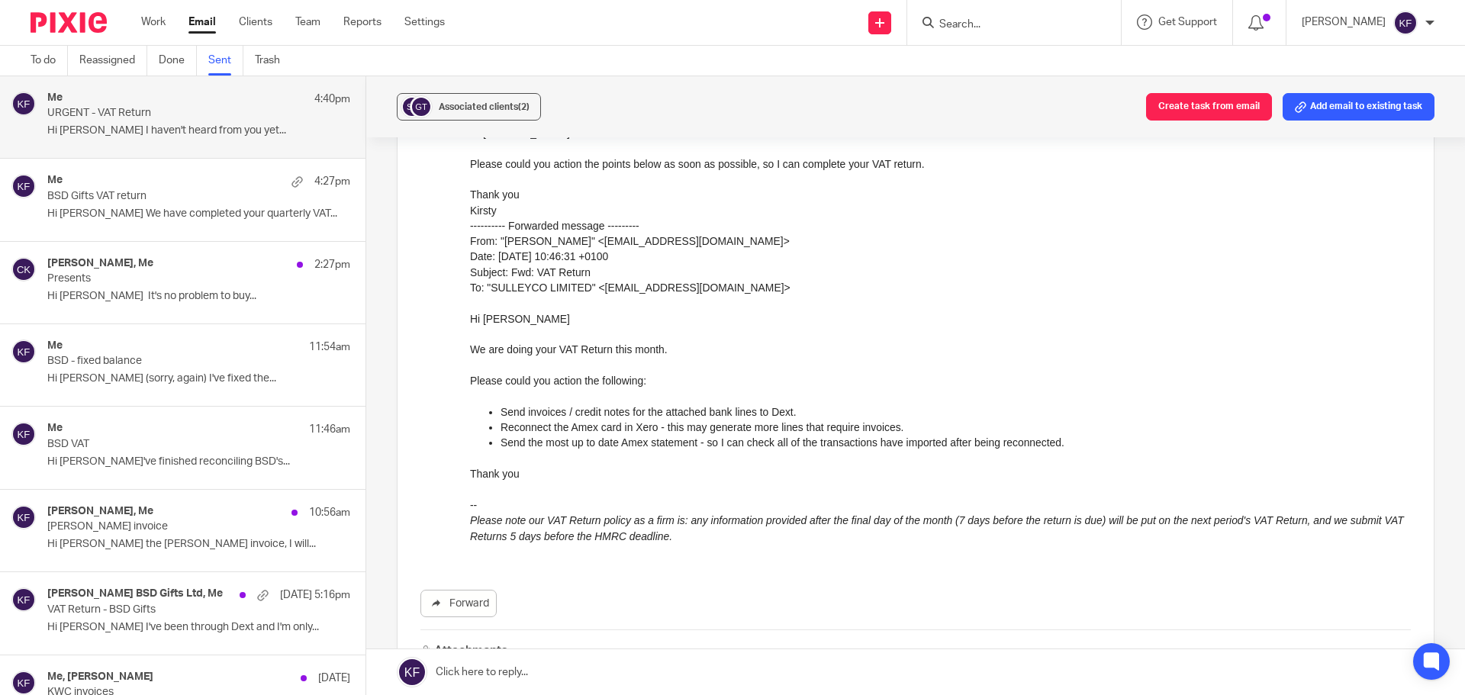
scroll to position [350, 0]
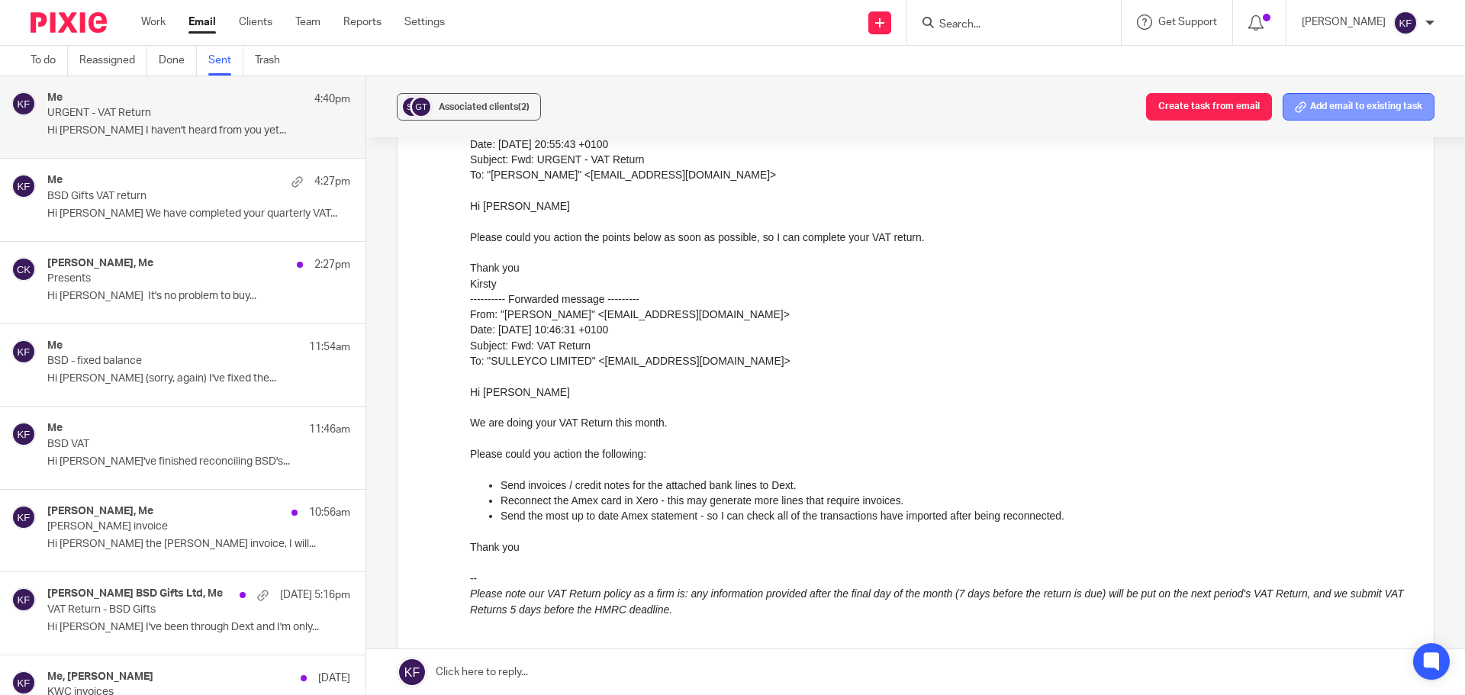
click at [1346, 111] on button "Add email to existing task" at bounding box center [1358, 106] width 152 height 27
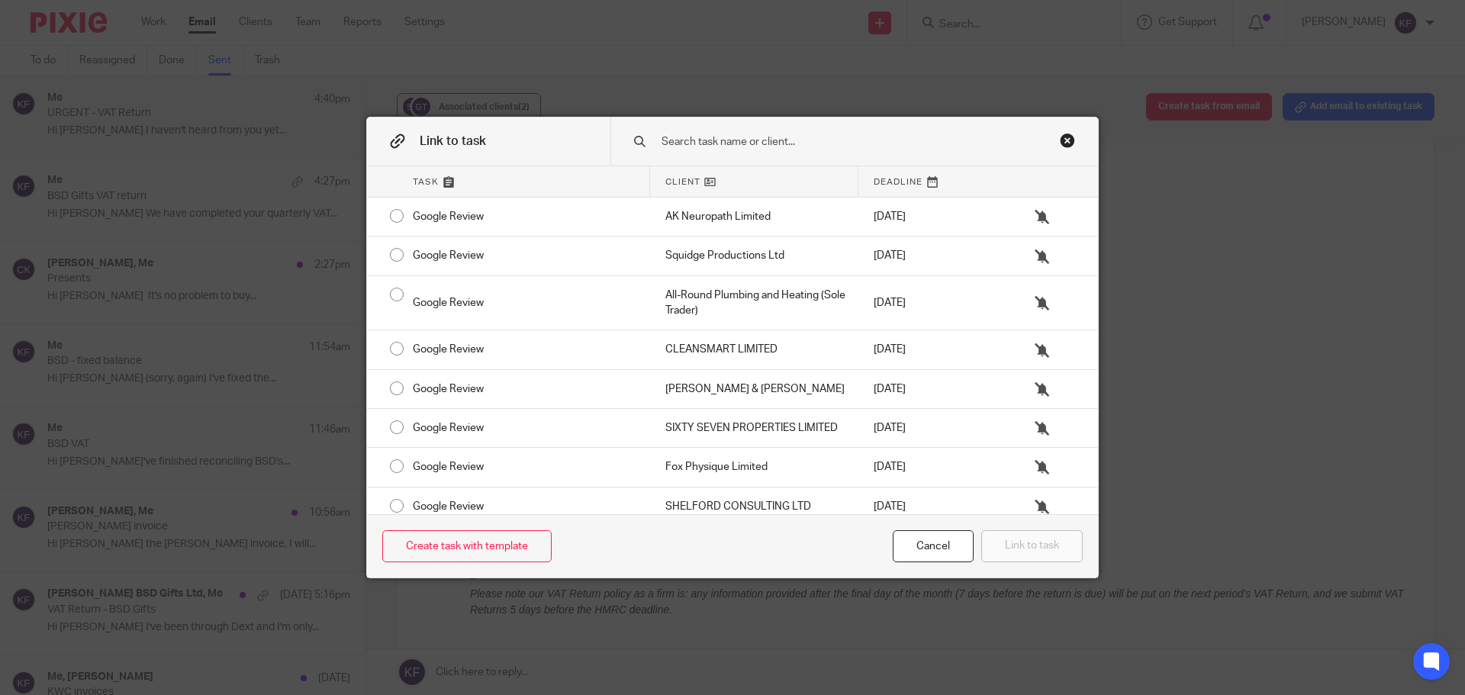
click at [850, 136] on input "text" at bounding box center [843, 141] width 367 height 17
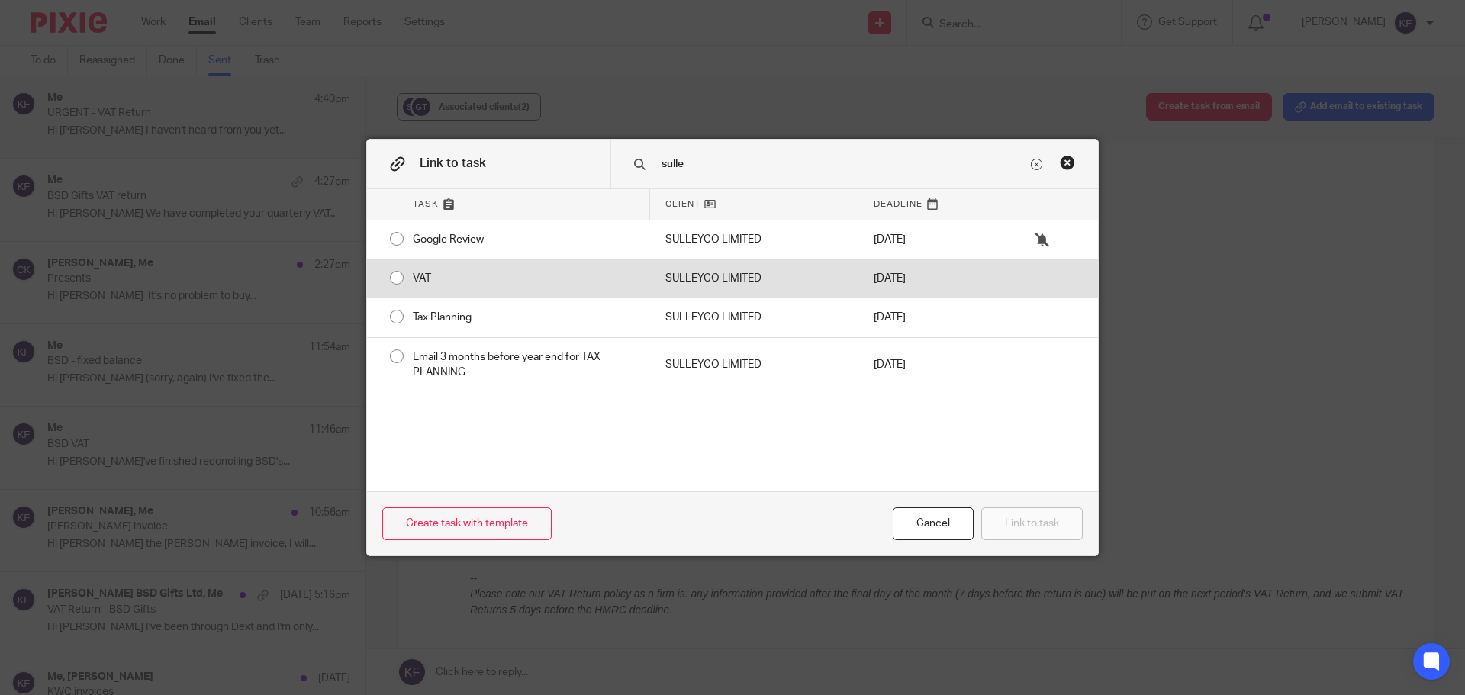
type input "sulle"
click at [408, 285] on div "VAT" at bounding box center [523, 278] width 252 height 38
radio input "true"
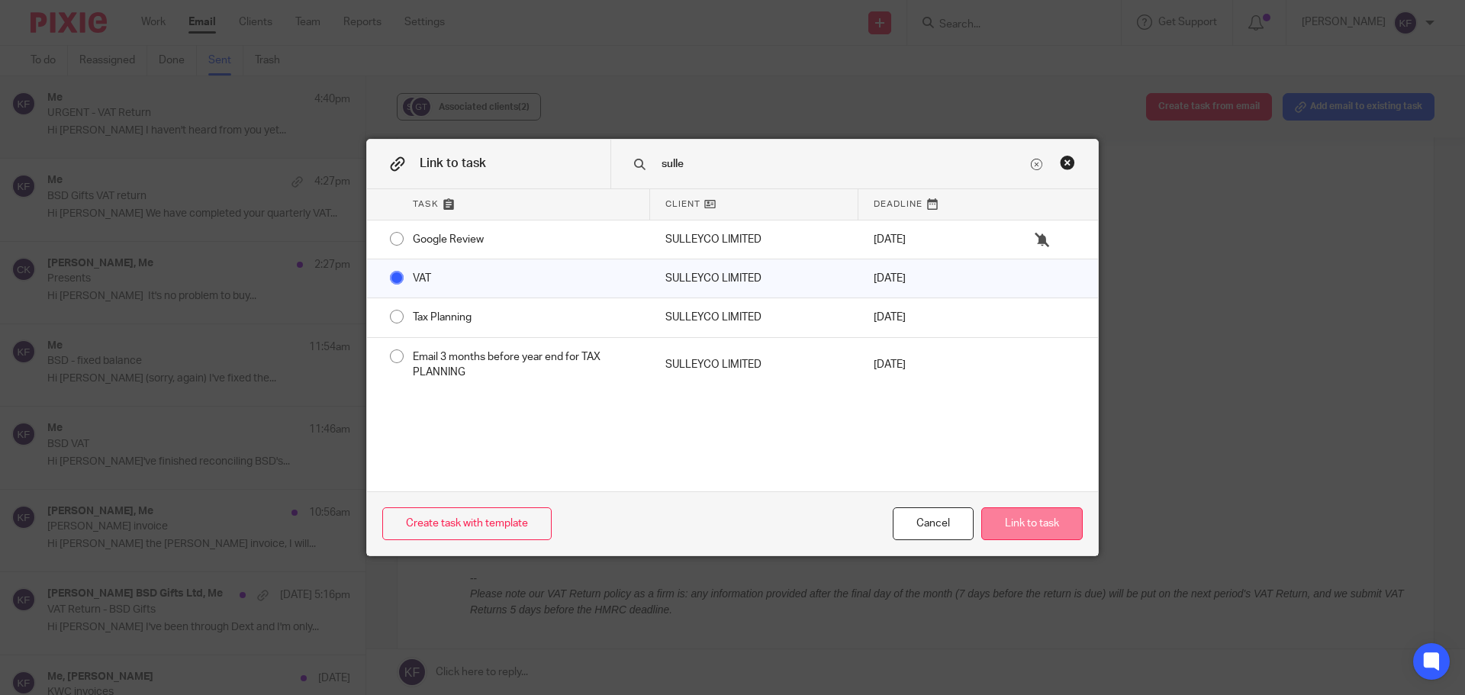
click at [1035, 523] on button "Link to task" at bounding box center [1031, 523] width 101 height 33
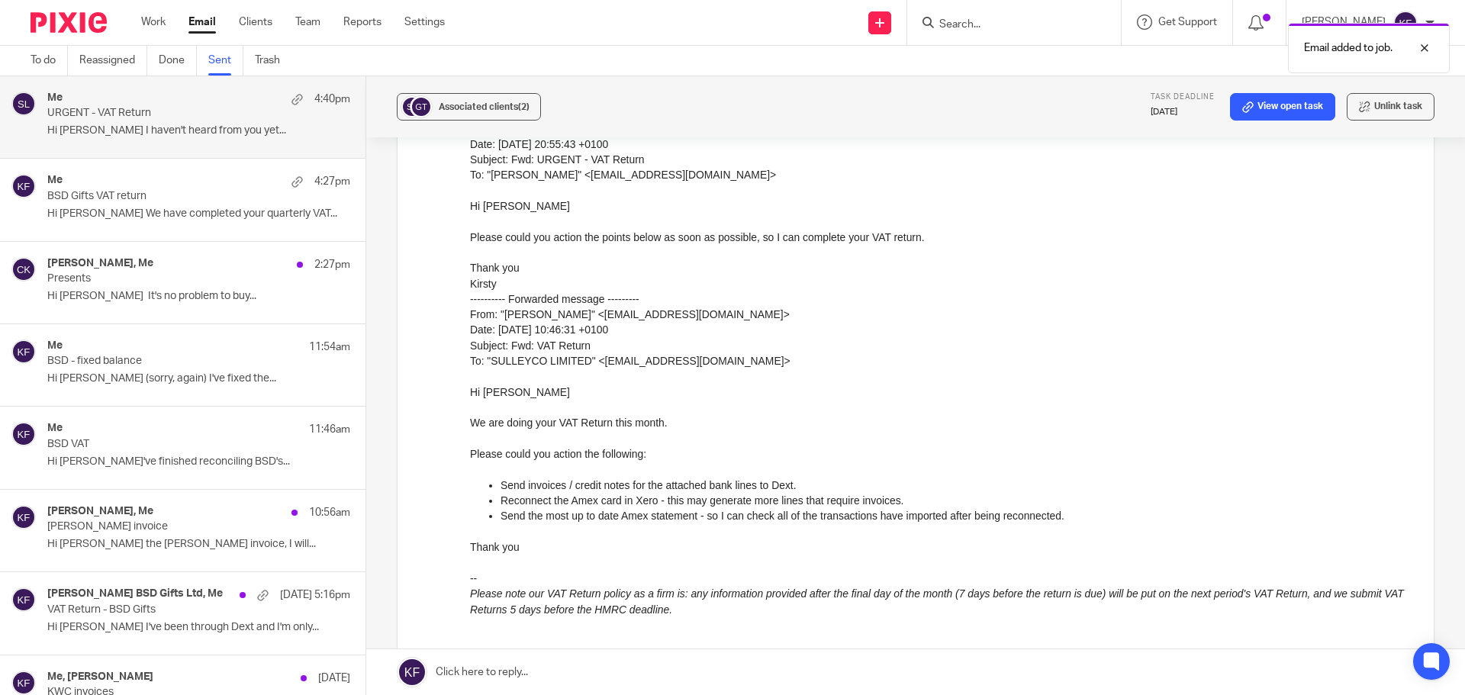
scroll to position [0, 0]
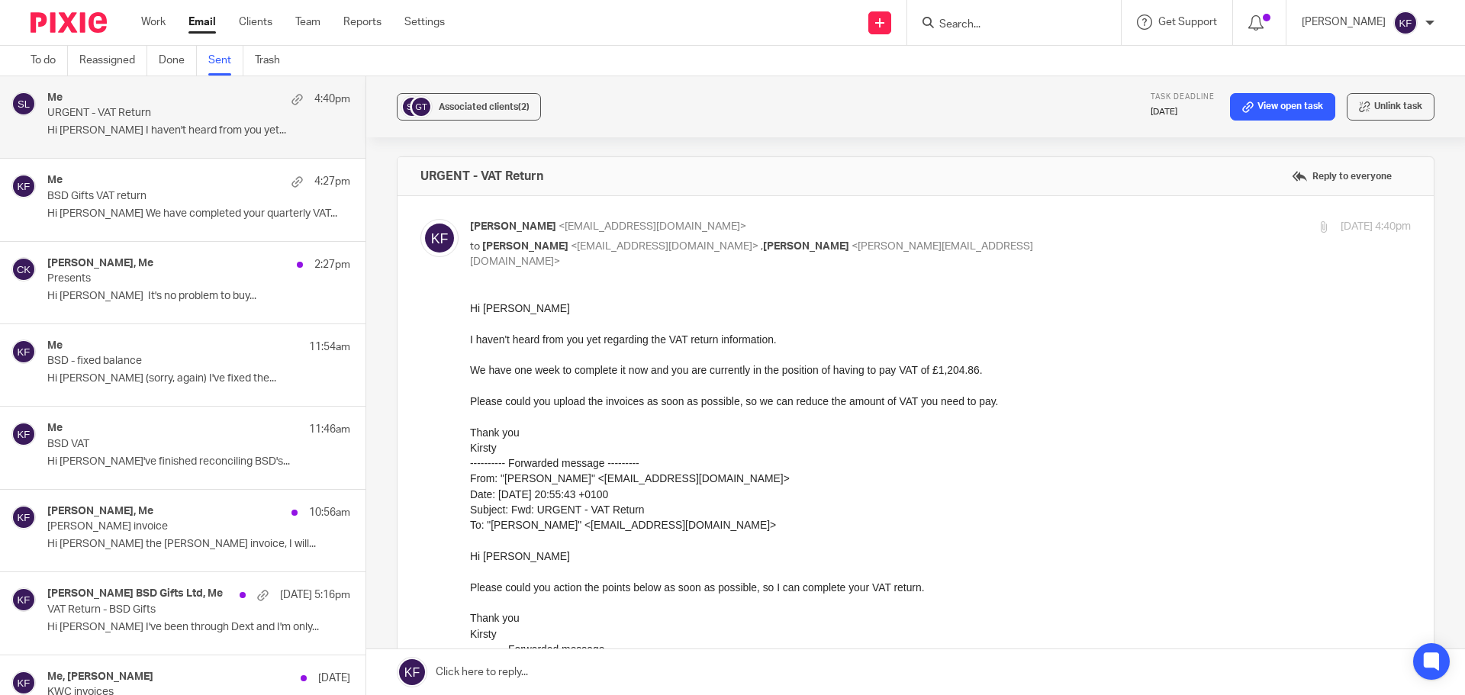
click at [185, 444] on p "BSD VAT" at bounding box center [168, 444] width 243 height 13
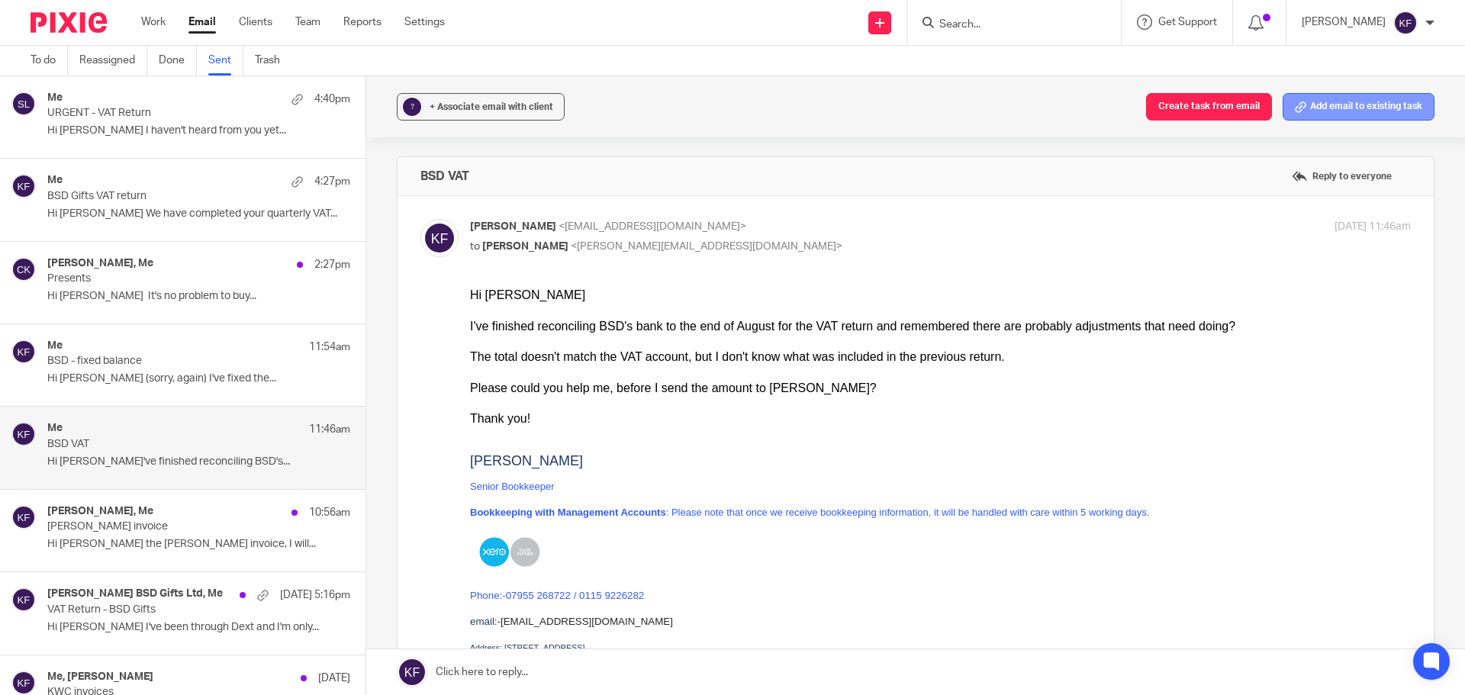
click at [1332, 108] on button "Add email to existing task" at bounding box center [1358, 106] width 152 height 27
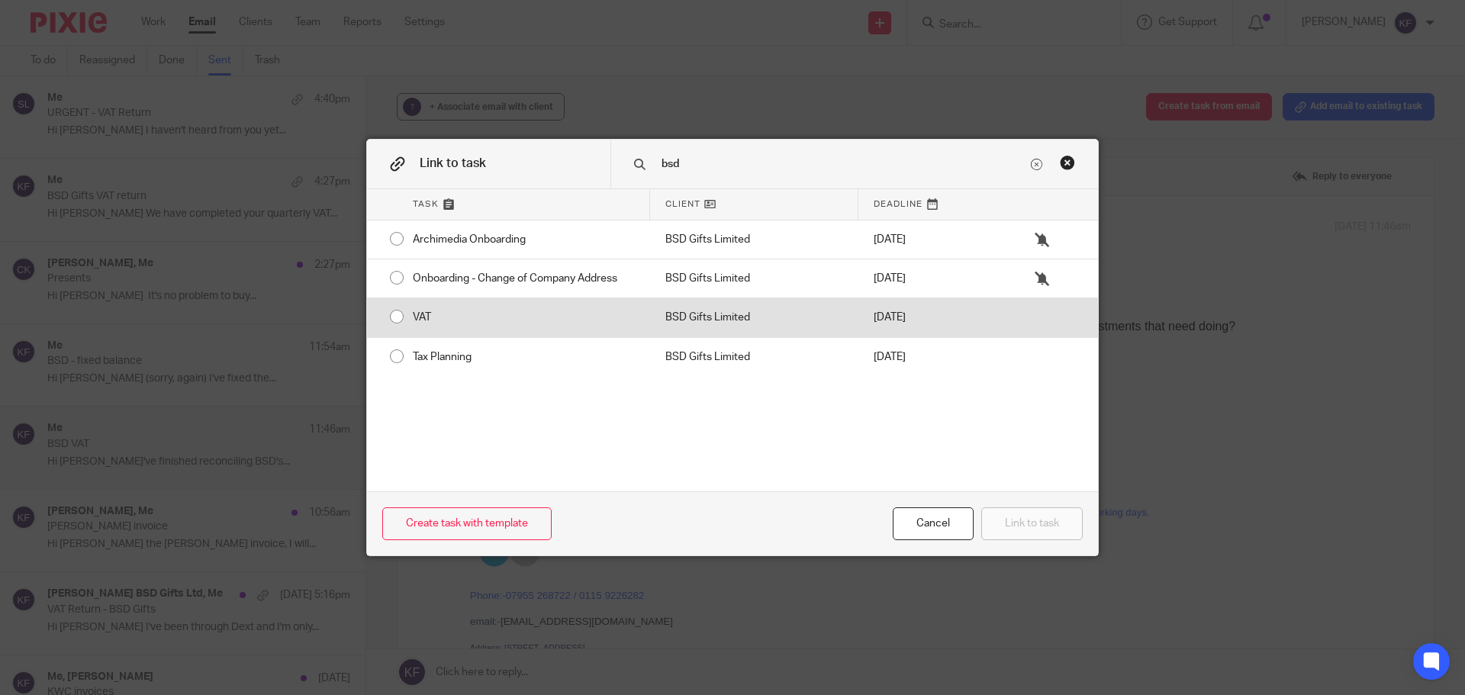
type input "bsd"
click at [473, 315] on div "VAT" at bounding box center [523, 317] width 252 height 38
radio input "true"
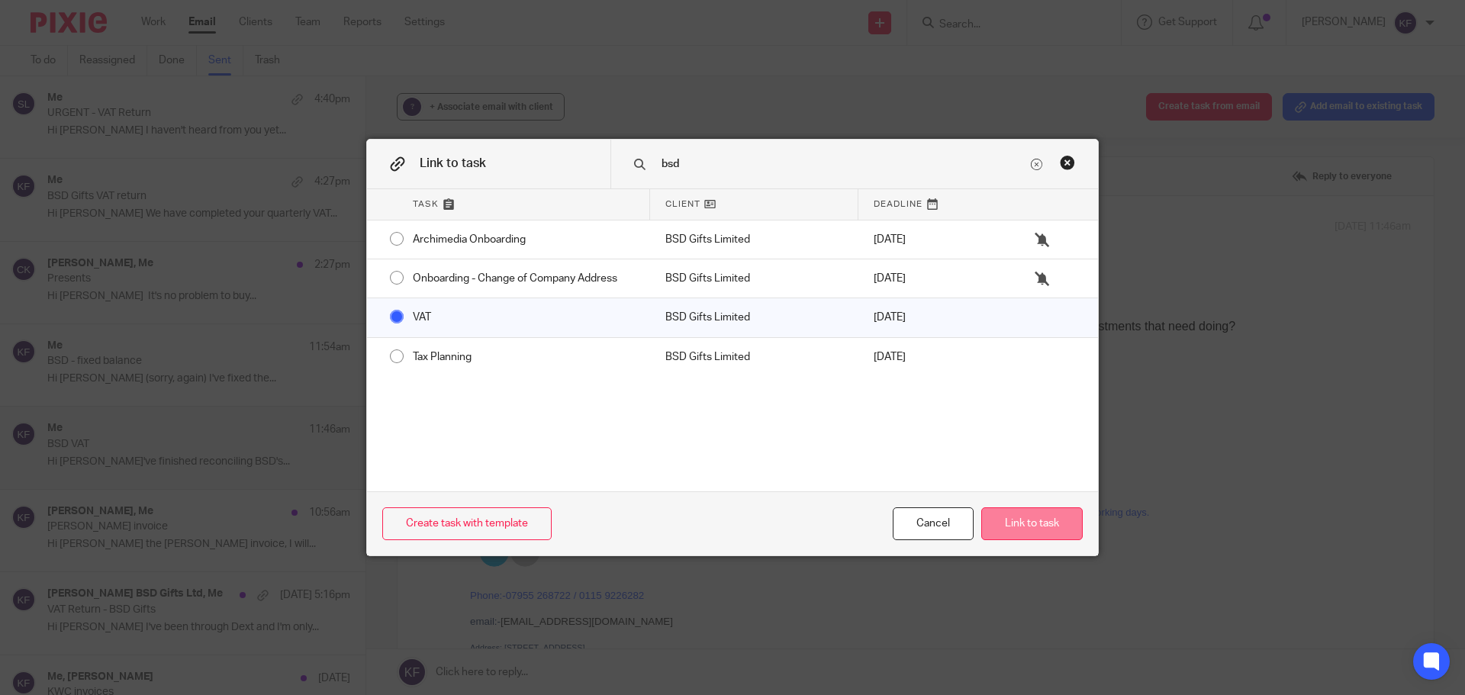
click at [1043, 522] on button "Link to task" at bounding box center [1031, 523] width 101 height 33
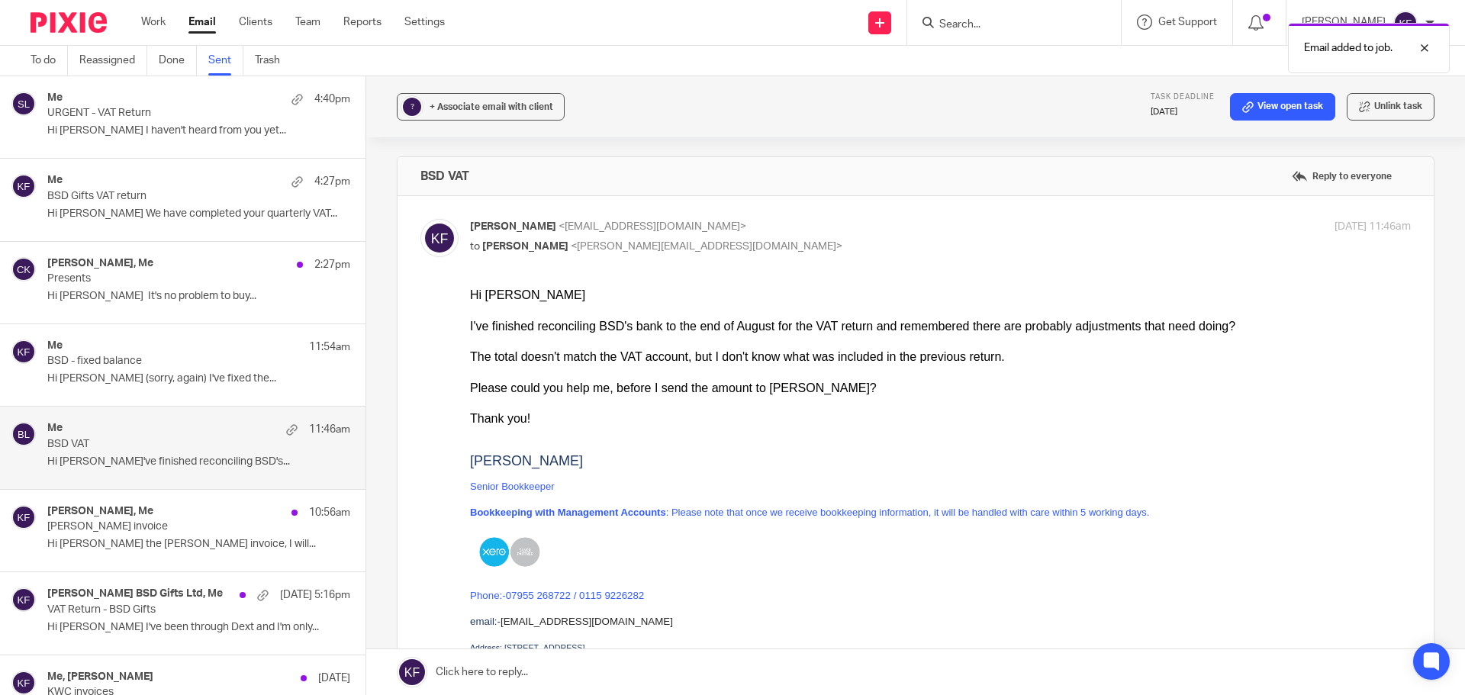
click at [246, 358] on p "BSD - fixed balance" at bounding box center [168, 361] width 243 height 13
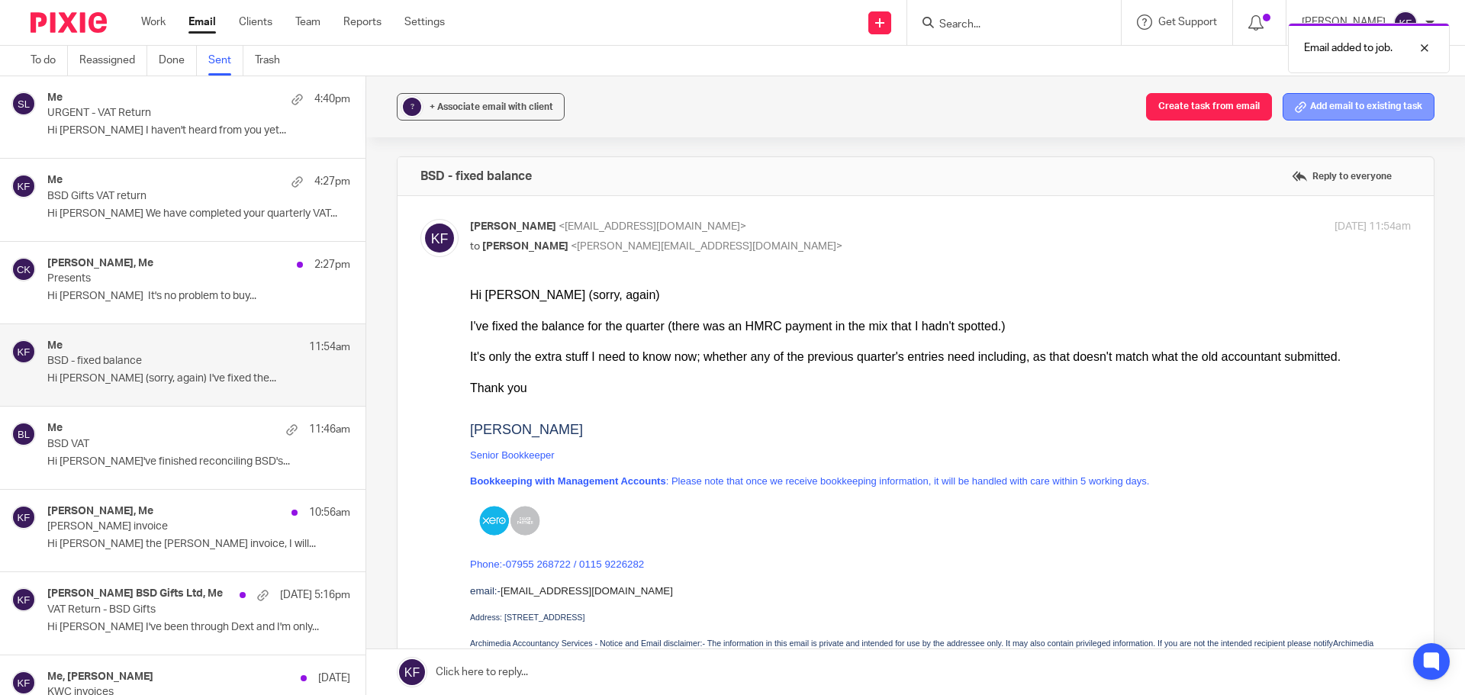
click at [1322, 109] on button "Add email to existing task" at bounding box center [1358, 106] width 152 height 27
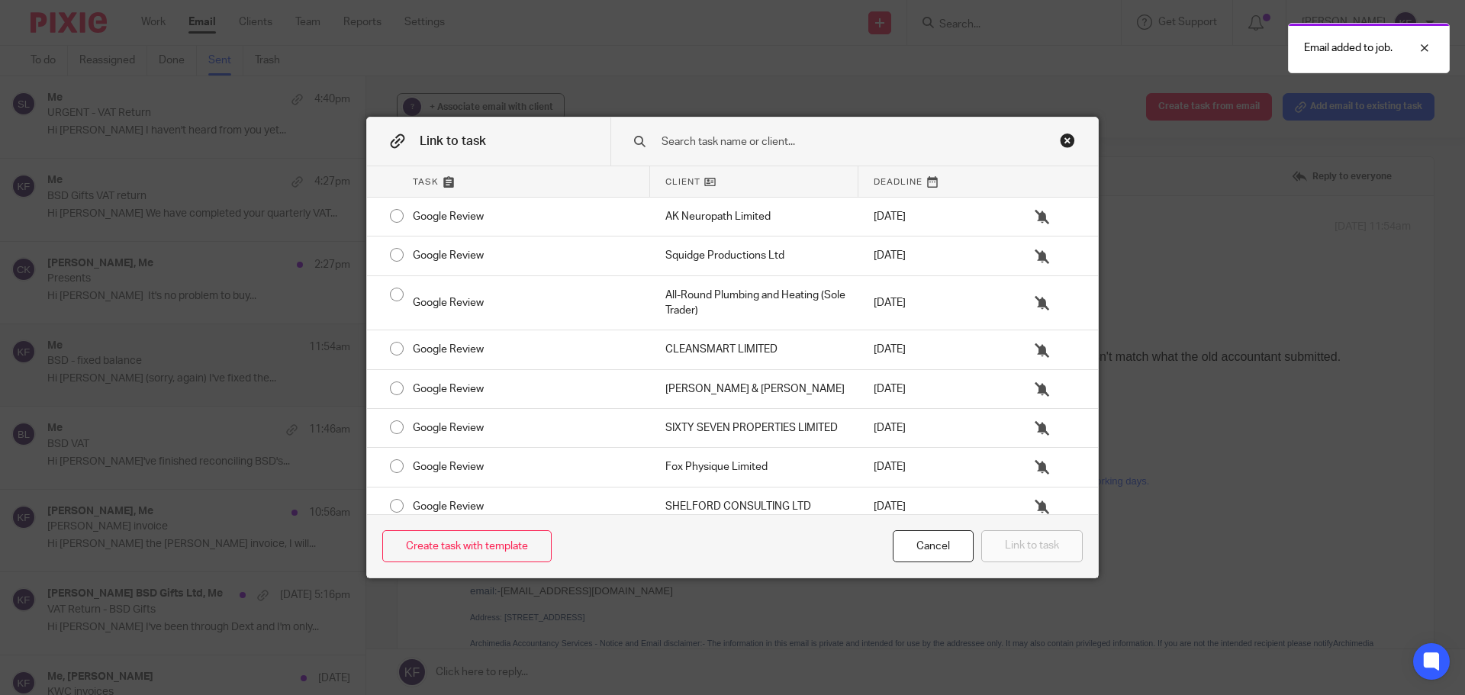
click at [823, 124] on div at bounding box center [853, 141] width 487 height 48
click at [816, 130] on div at bounding box center [853, 141] width 487 height 48
click at [780, 143] on input "text" at bounding box center [843, 141] width 367 height 17
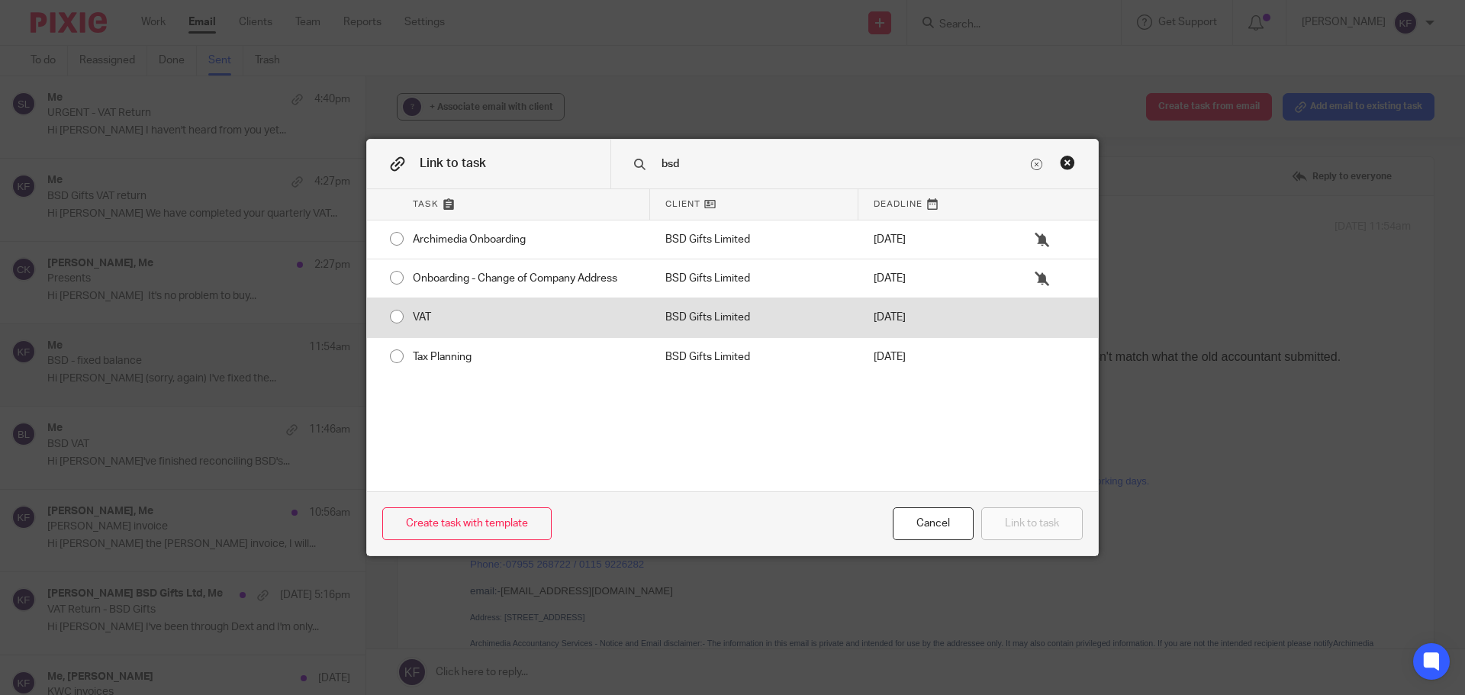
type input "bsd"
click at [436, 324] on div "VAT" at bounding box center [523, 317] width 252 height 38
radio input "true"
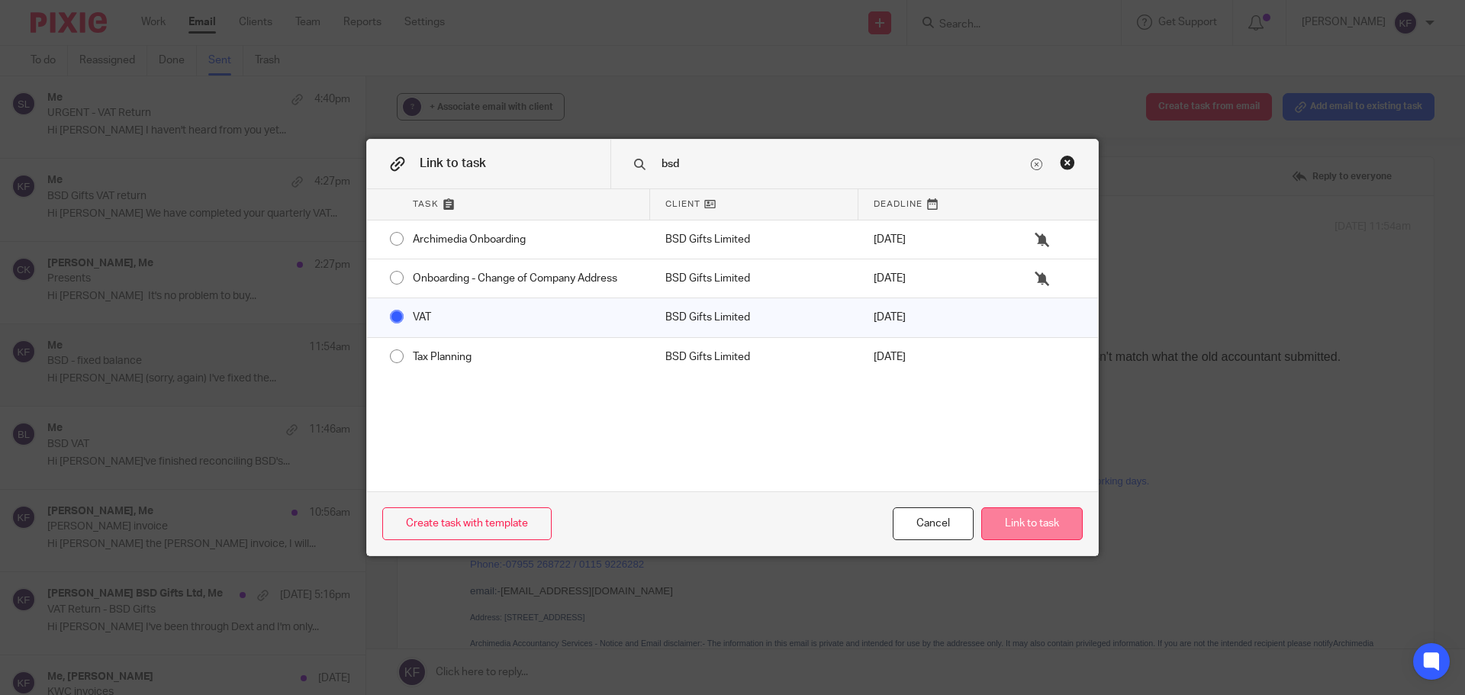
click at [1011, 510] on button "Link to task" at bounding box center [1031, 523] width 101 height 33
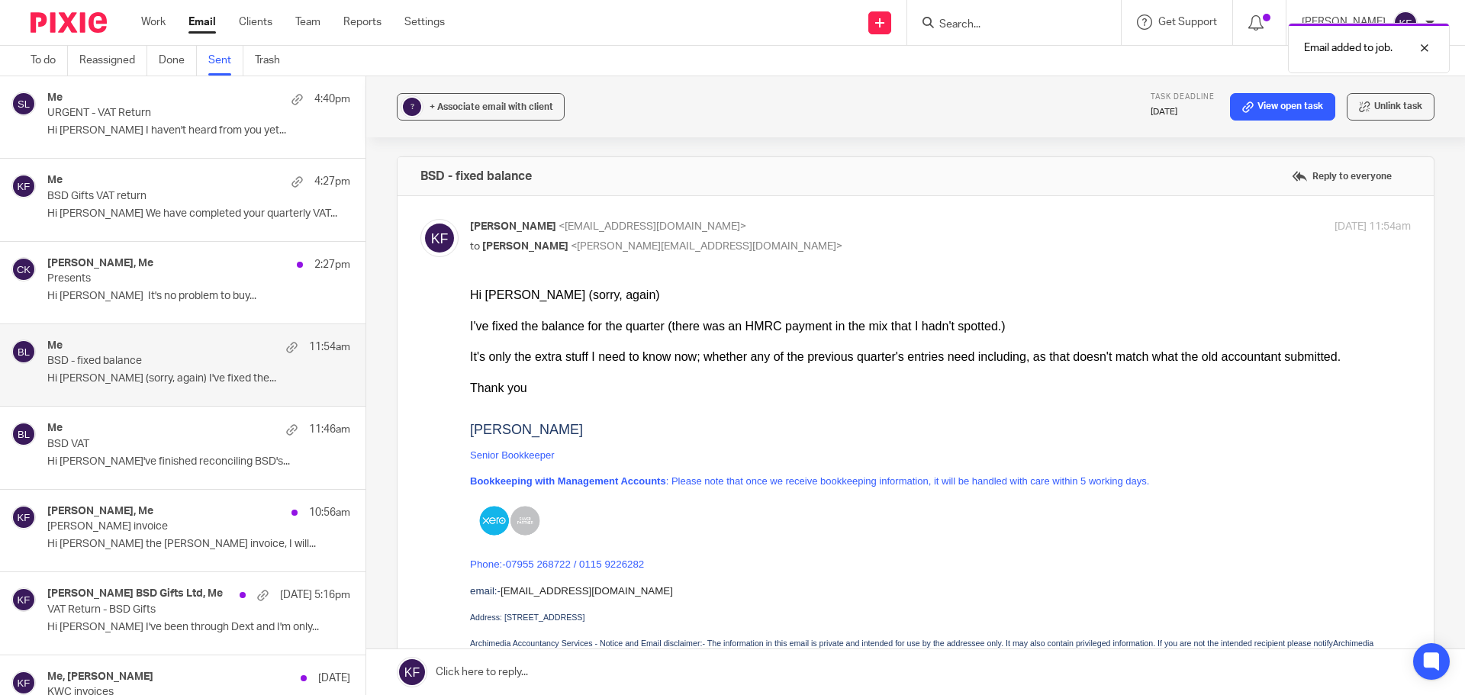
click at [172, 517] on div "Glenn Whistler, Me 10:56am" at bounding box center [198, 512] width 303 height 15
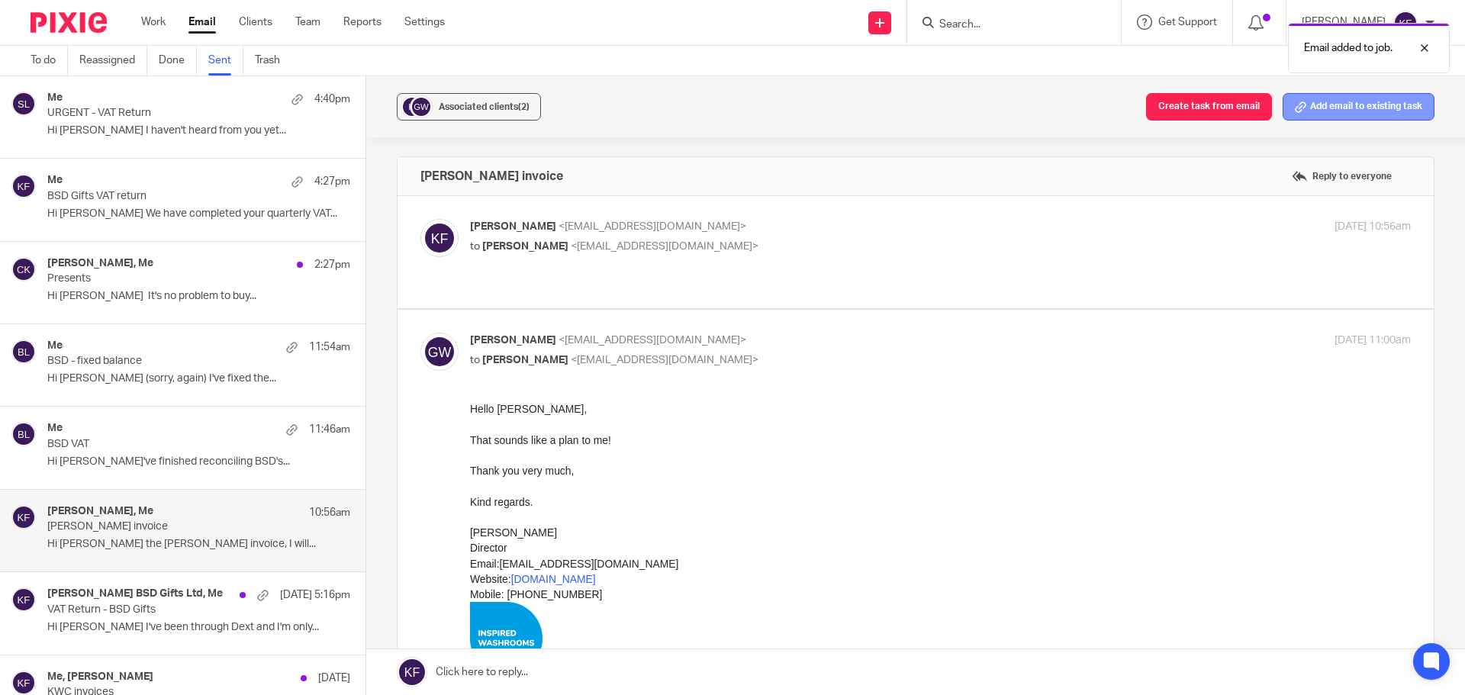
click at [1345, 108] on button "Add email to existing task" at bounding box center [1358, 106] width 152 height 27
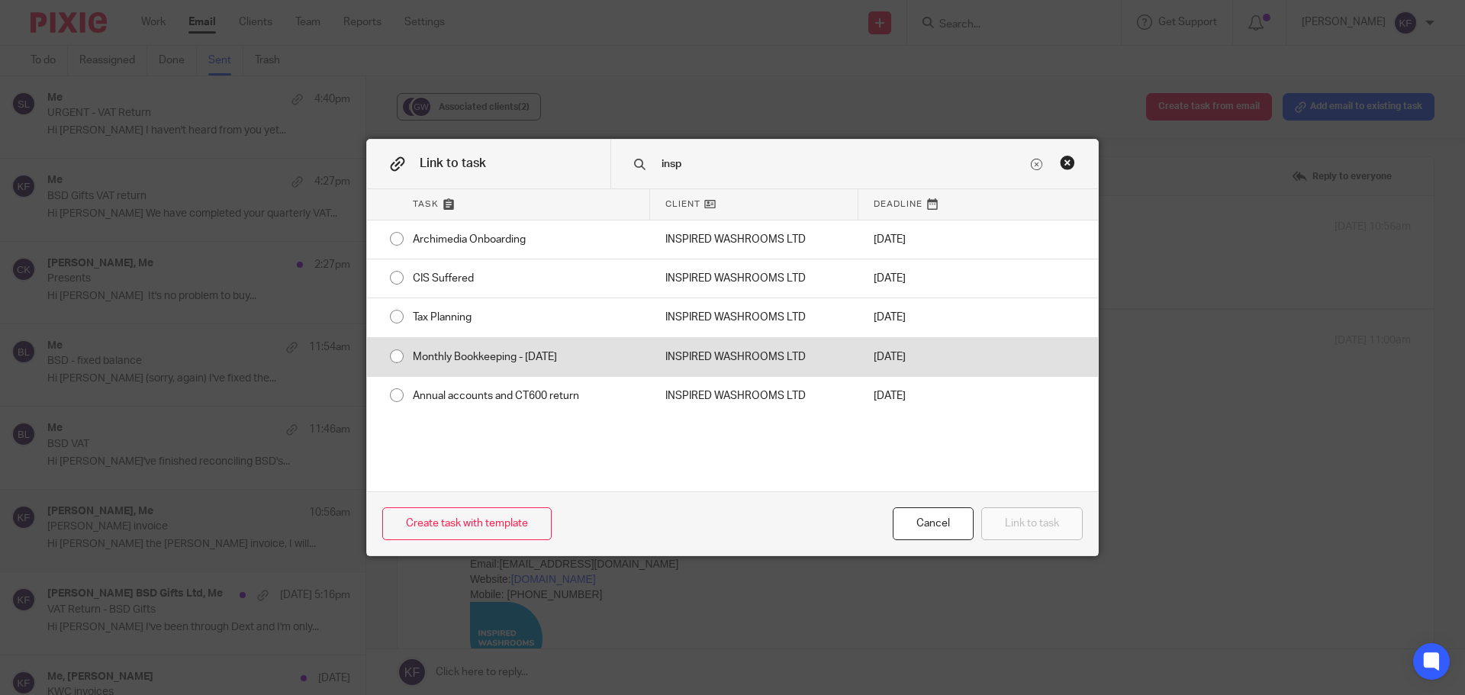
type input "insp"
click at [533, 362] on div "Monthly Bookkeeping - September 2025" at bounding box center [523, 357] width 252 height 38
radio input "true"
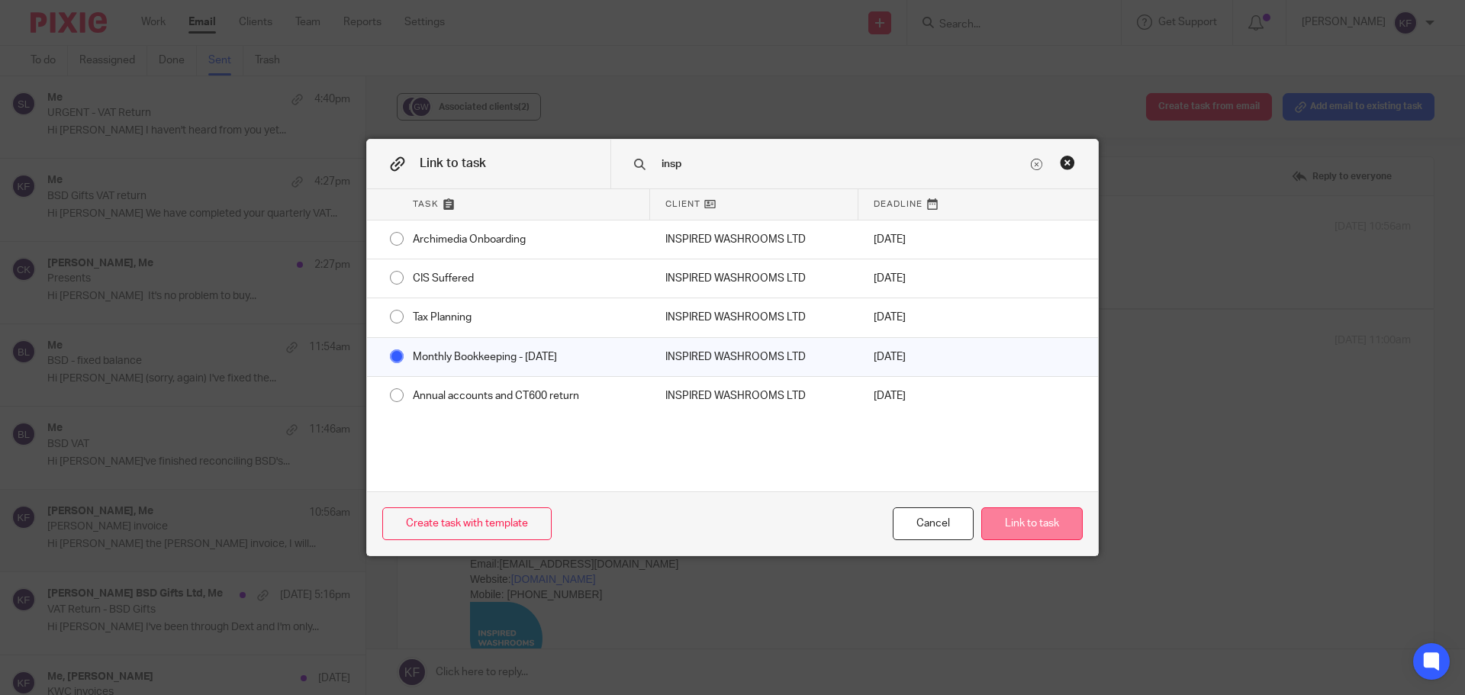
click at [1021, 524] on button "Link to task" at bounding box center [1031, 523] width 101 height 33
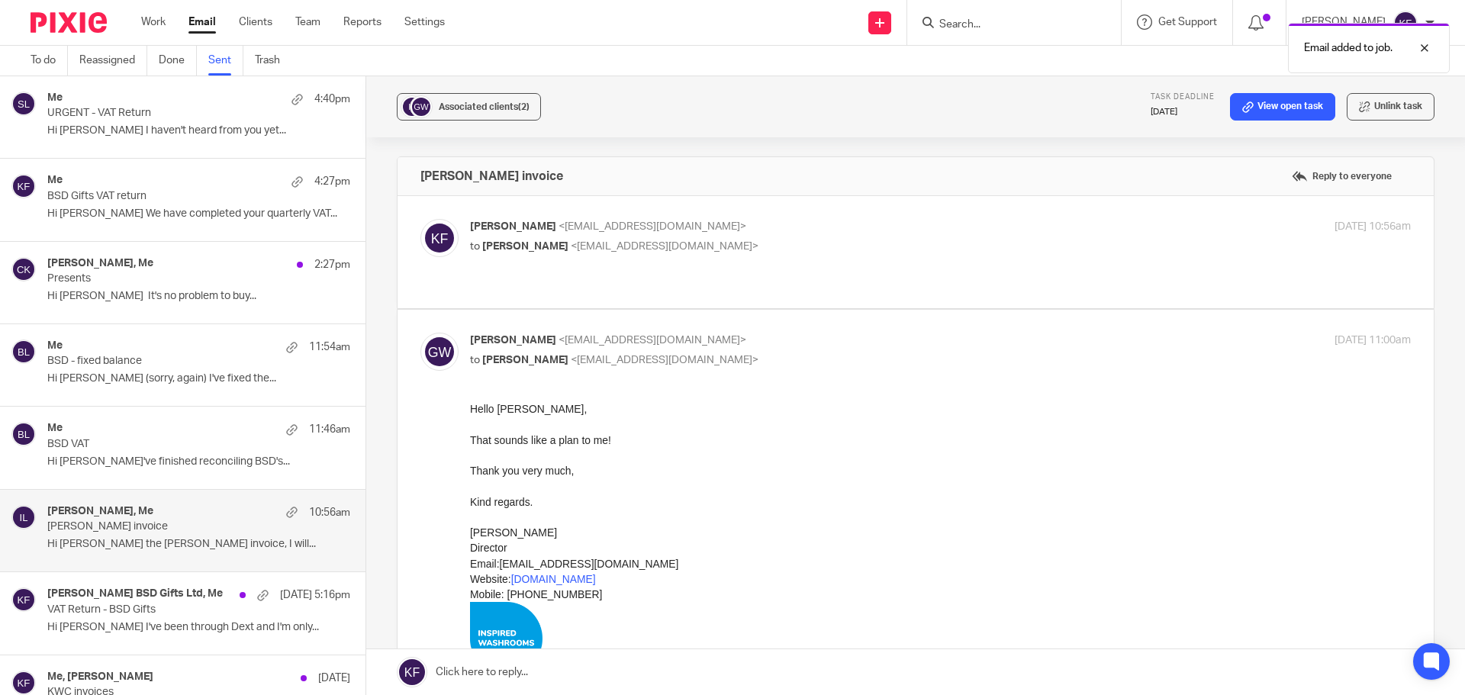
click at [230, 278] on p "Presents" at bounding box center [168, 278] width 243 height 13
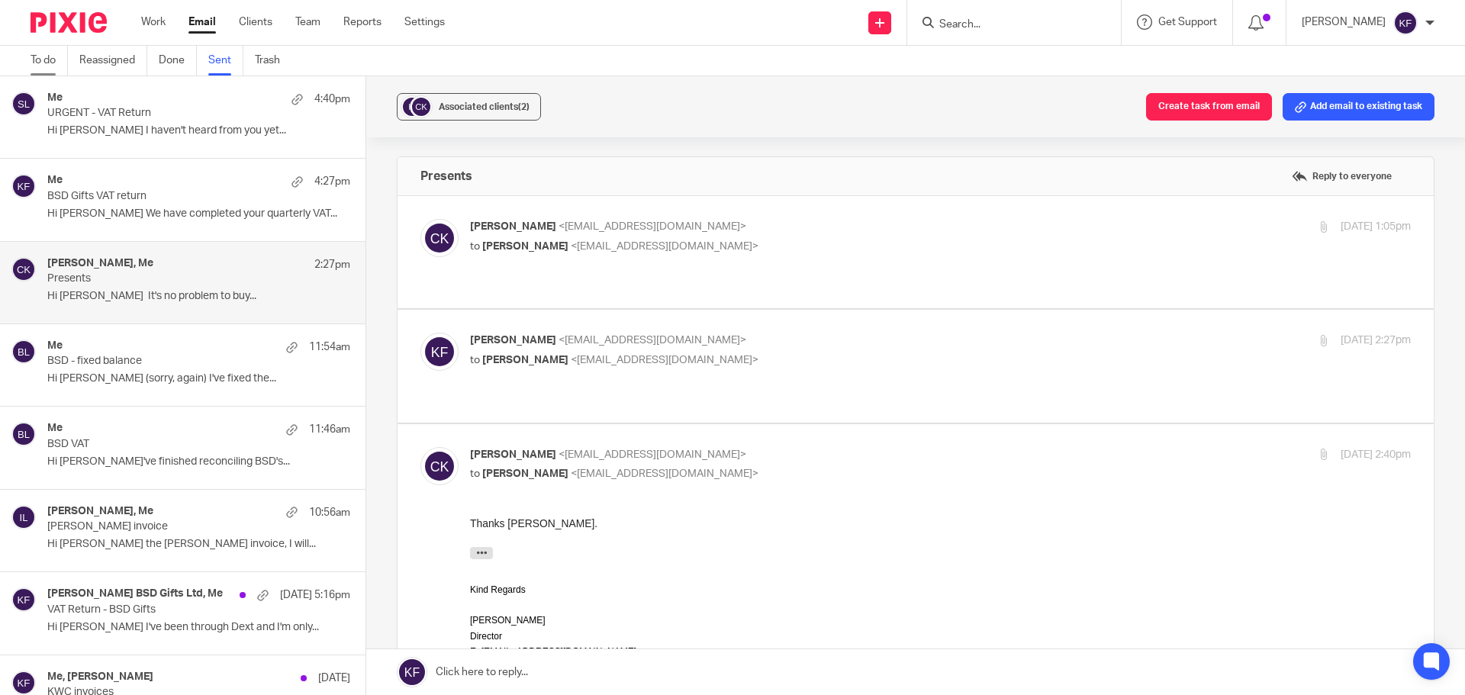
click at [36, 56] on link "To do" at bounding box center [49, 61] width 37 height 30
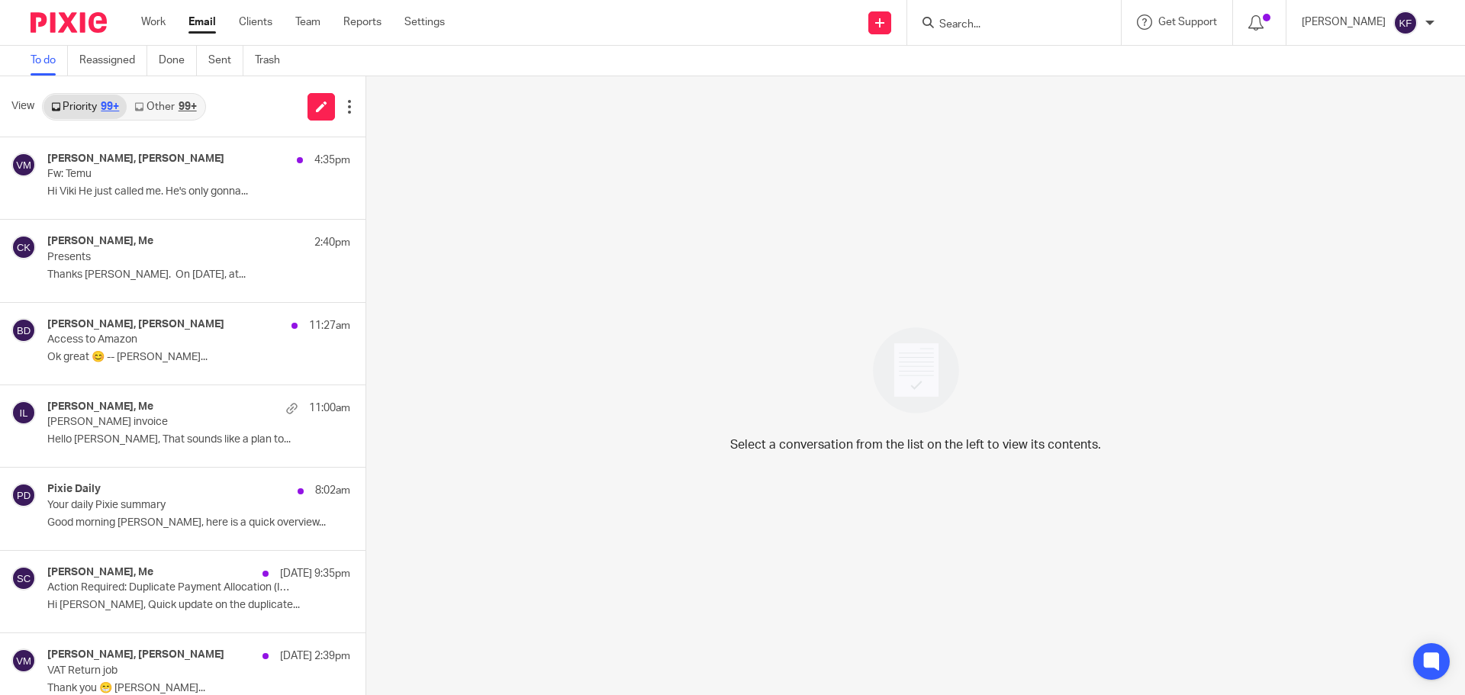
click at [144, 19] on link "Work" at bounding box center [153, 21] width 24 height 15
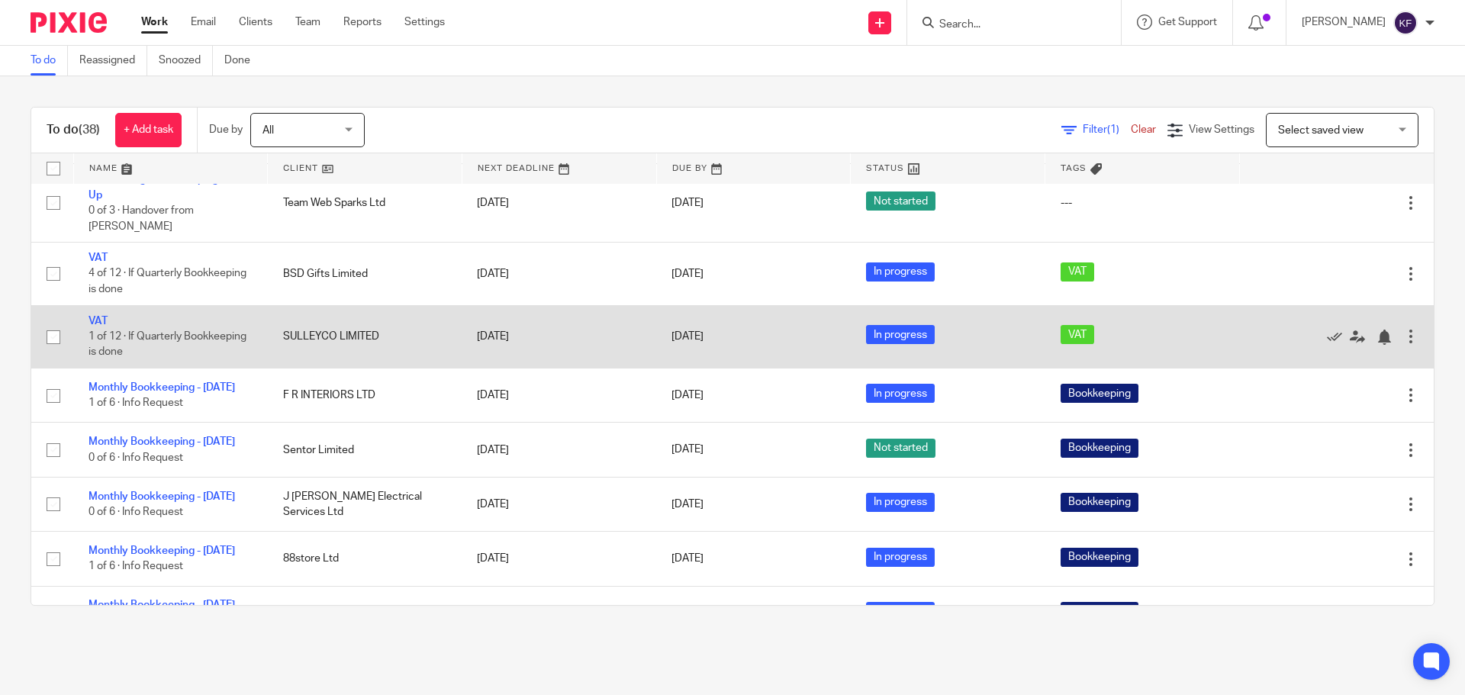
scroll to position [915, 0]
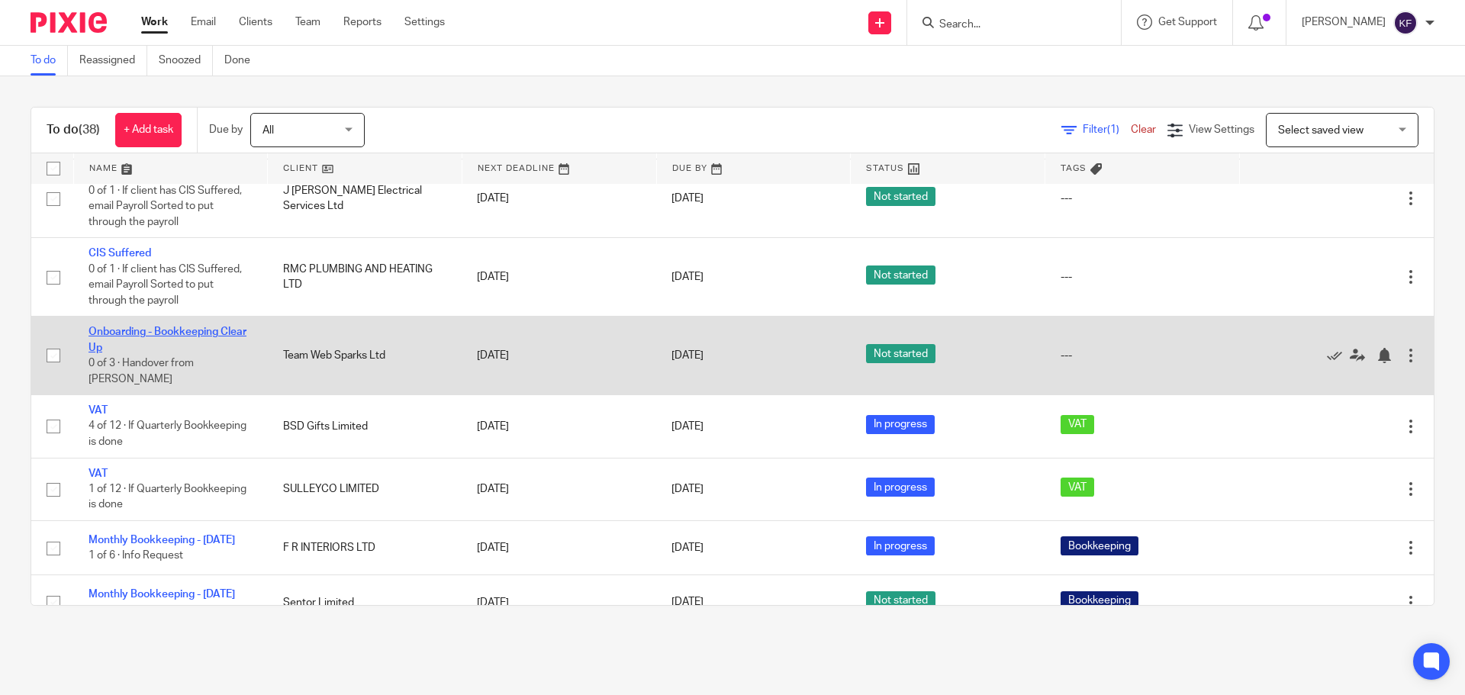
click at [184, 333] on link "Onboarding - Bookkeeping Clear Up" at bounding box center [167, 339] width 158 height 26
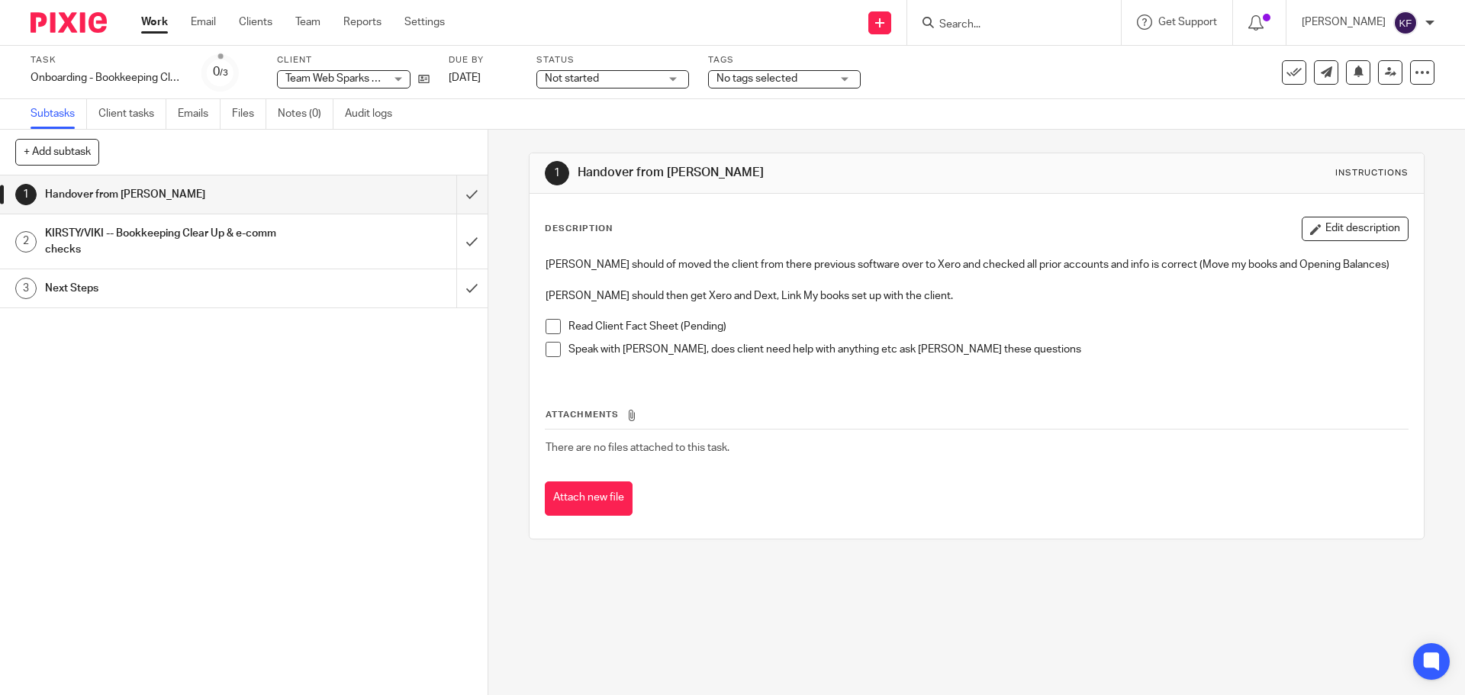
click at [259, 238] on h1 "KIRSTY/VIKI -- Bookkeeping Clear Up & e-comm checks" at bounding box center [177, 241] width 264 height 39
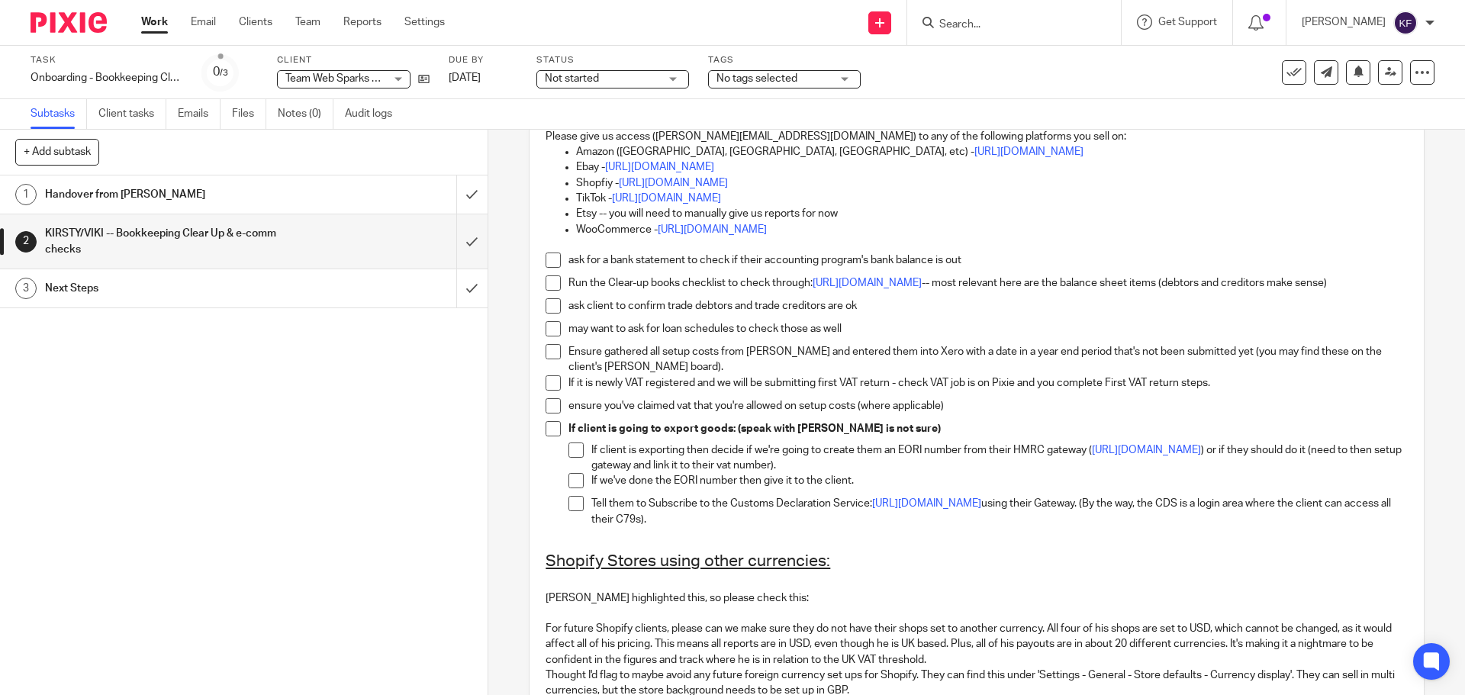
scroll to position [46, 0]
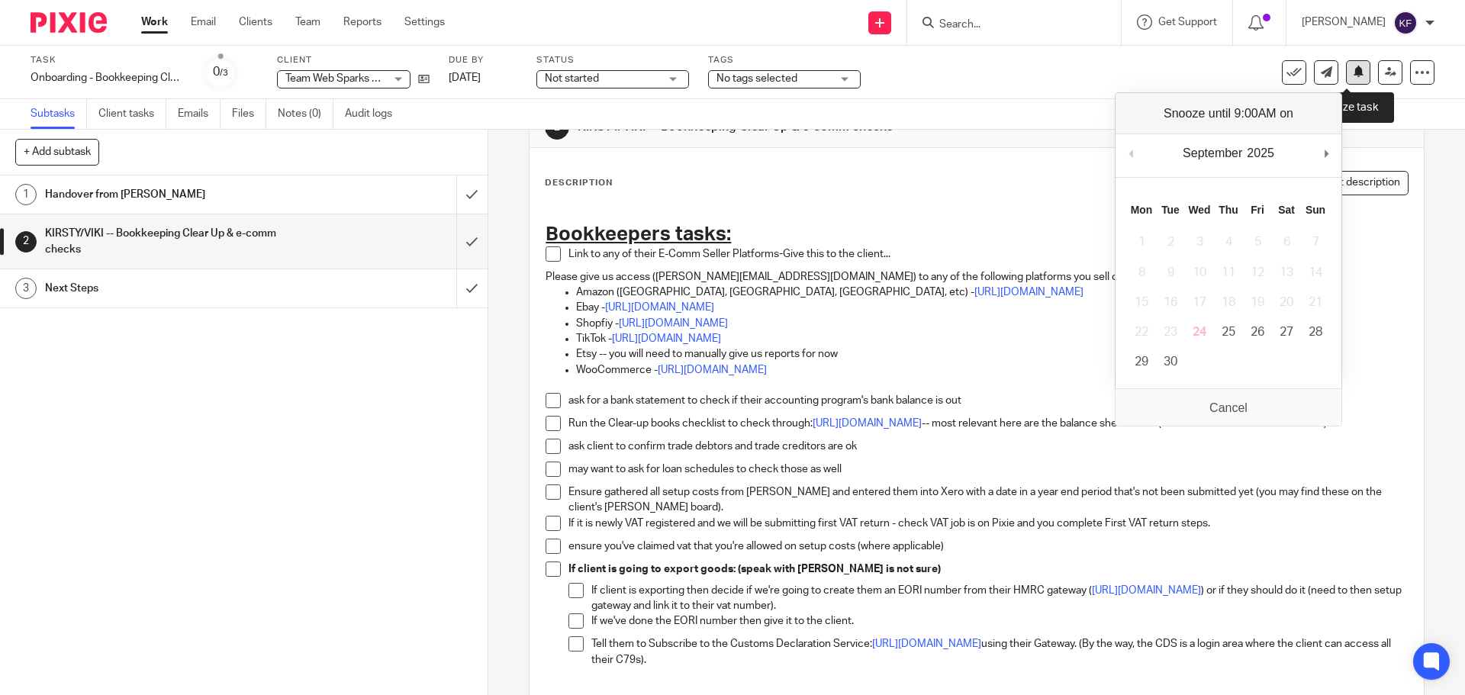
click at [1354, 72] on button at bounding box center [1358, 72] width 24 height 24
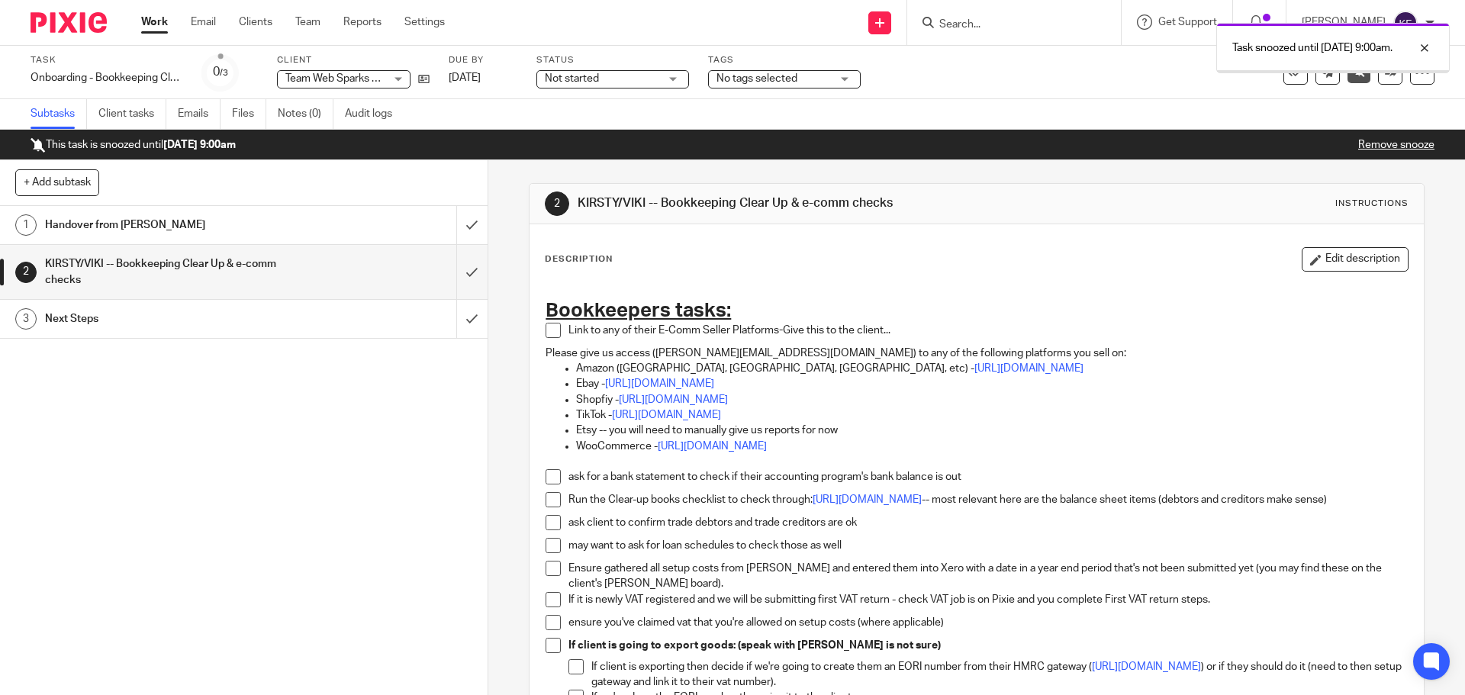
click at [154, 27] on link "Work" at bounding box center [154, 21] width 27 height 15
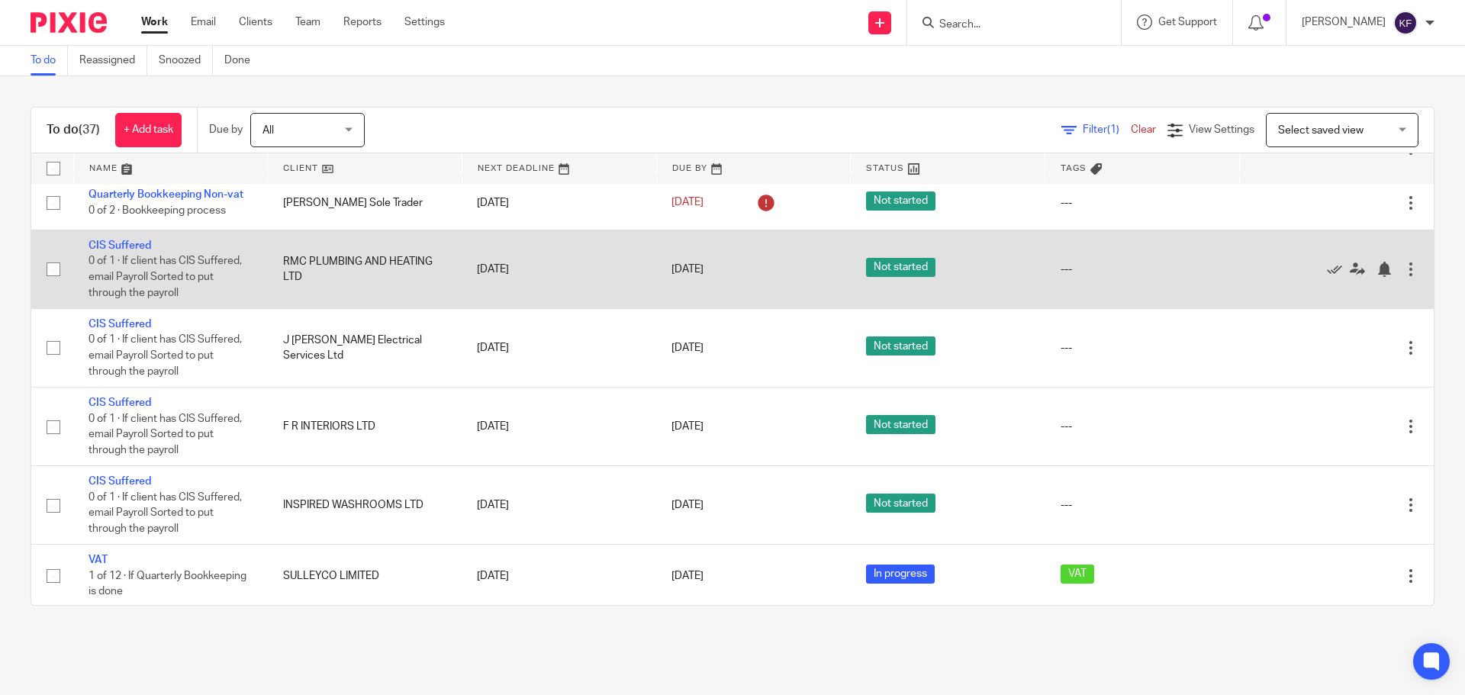
scroll to position [687, 0]
click at [115, 244] on link "CIS Suffered" at bounding box center [119, 246] width 63 height 11
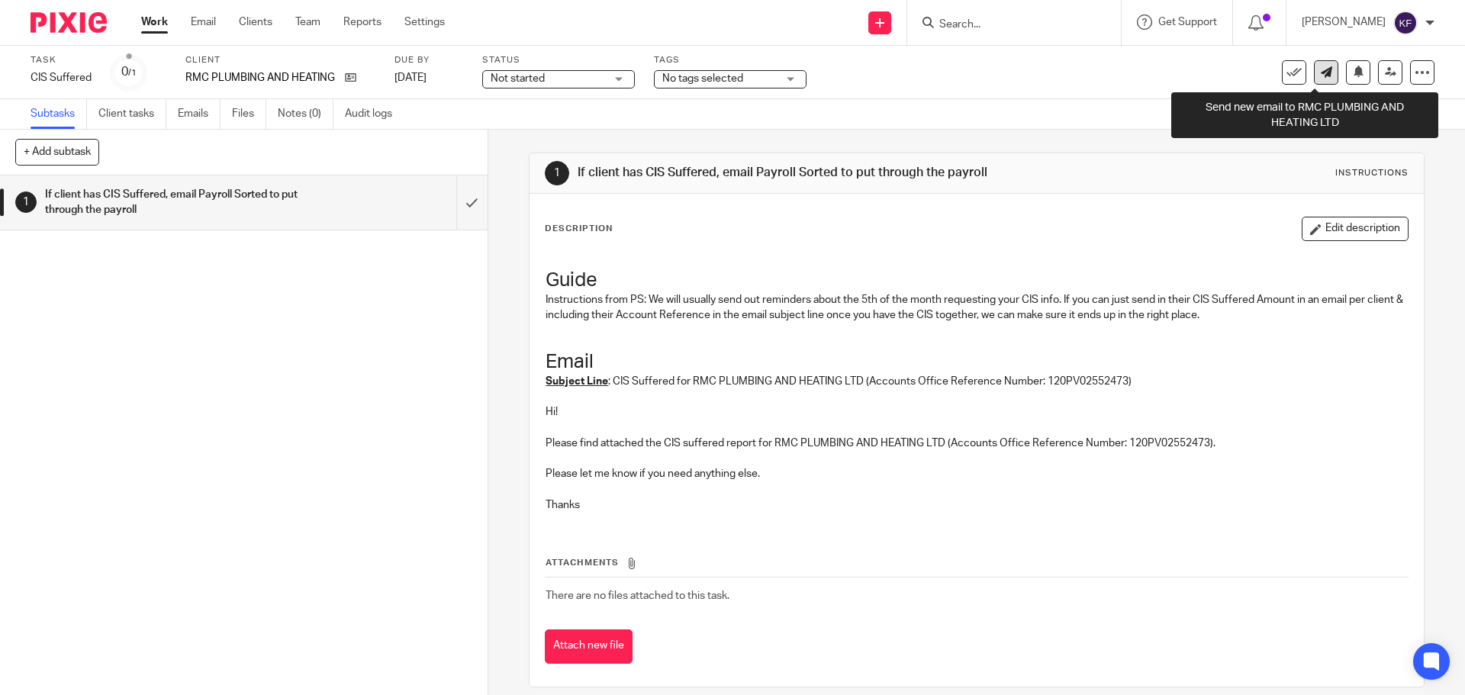
click at [1315, 79] on link at bounding box center [1326, 72] width 24 height 24
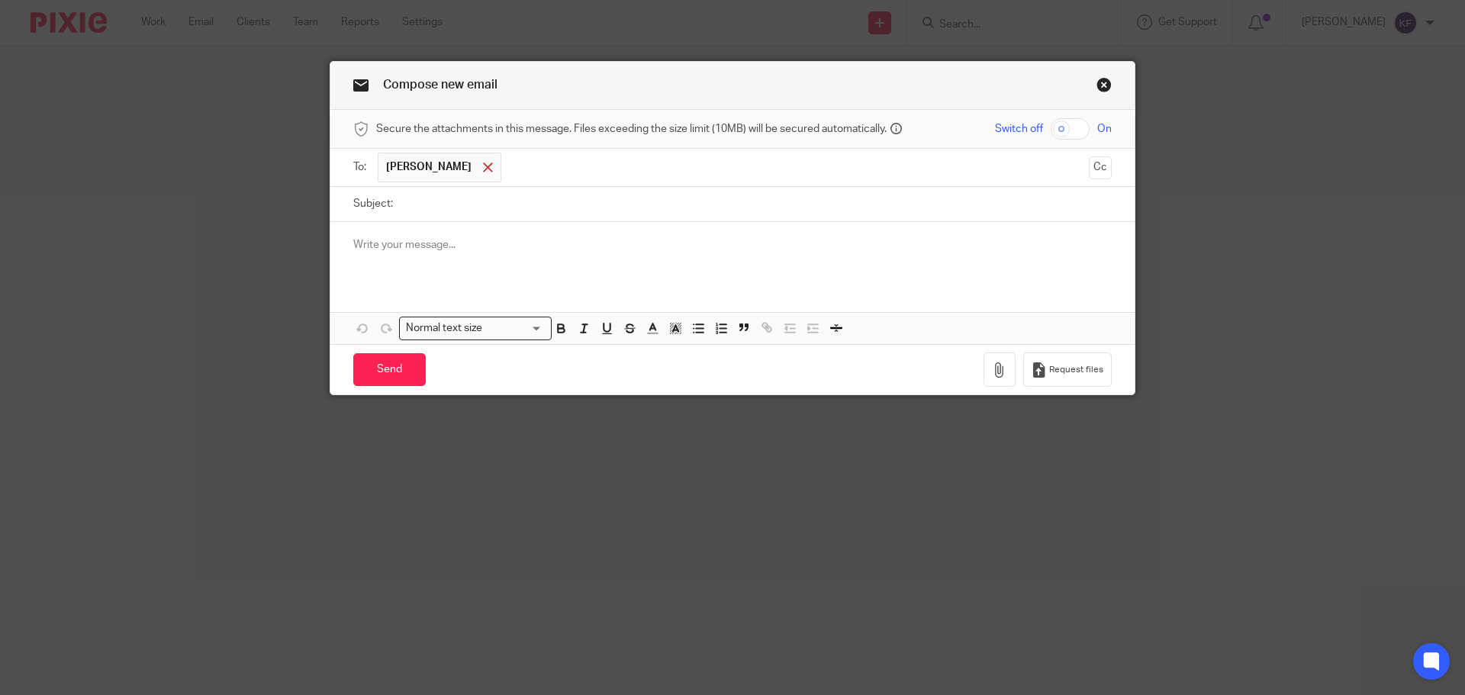
click at [483, 170] on span at bounding box center [488, 167] width 10 height 10
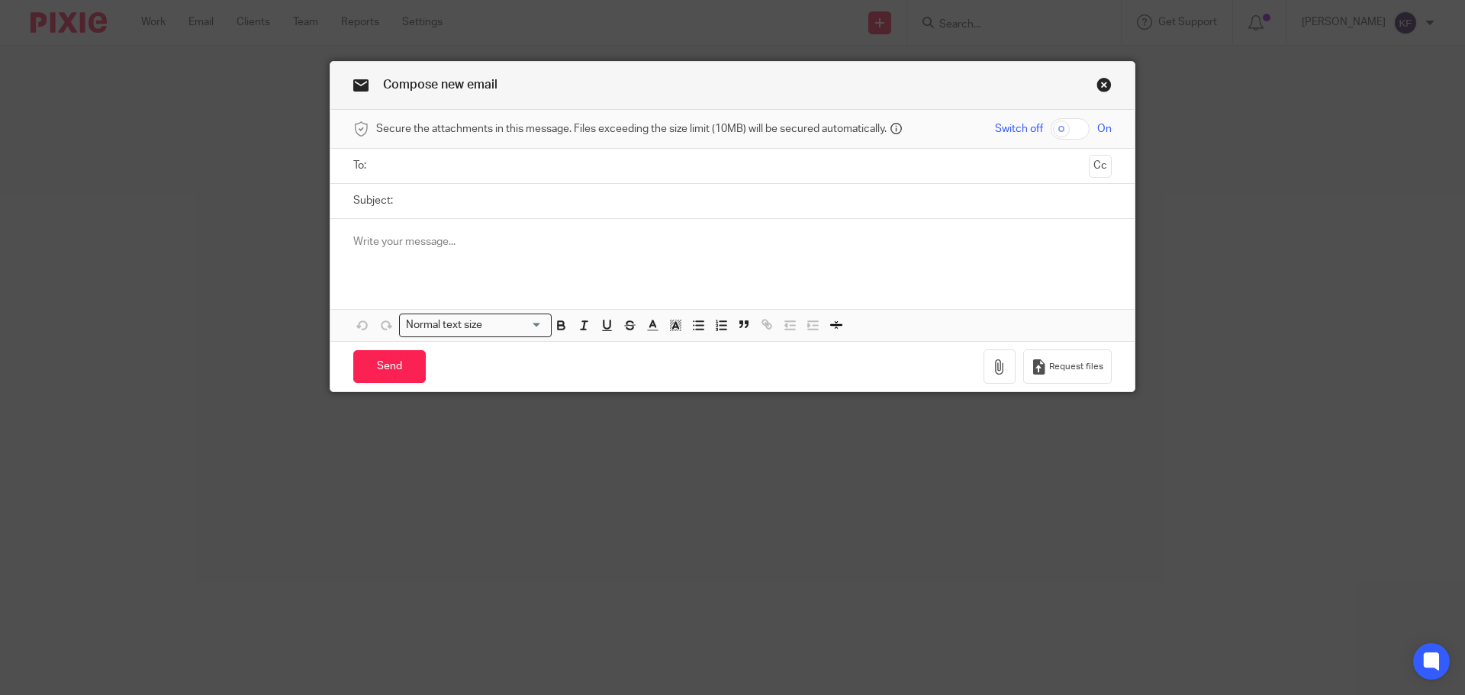
click at [468, 203] on input "Subject:" at bounding box center [755, 201] width 711 height 34
click at [424, 207] on input "Subject:" at bounding box center [755, 201] width 711 height 34
paste input "CIS Suffered for RMC PLUMBING AND HEATING LTD (Accounts Office Reference Number…"
type input "CIS Suffered for RMC PLUMBING AND HEATING LTD (Accounts Office Reference Number…"
click at [461, 240] on p at bounding box center [732, 241] width 758 height 15
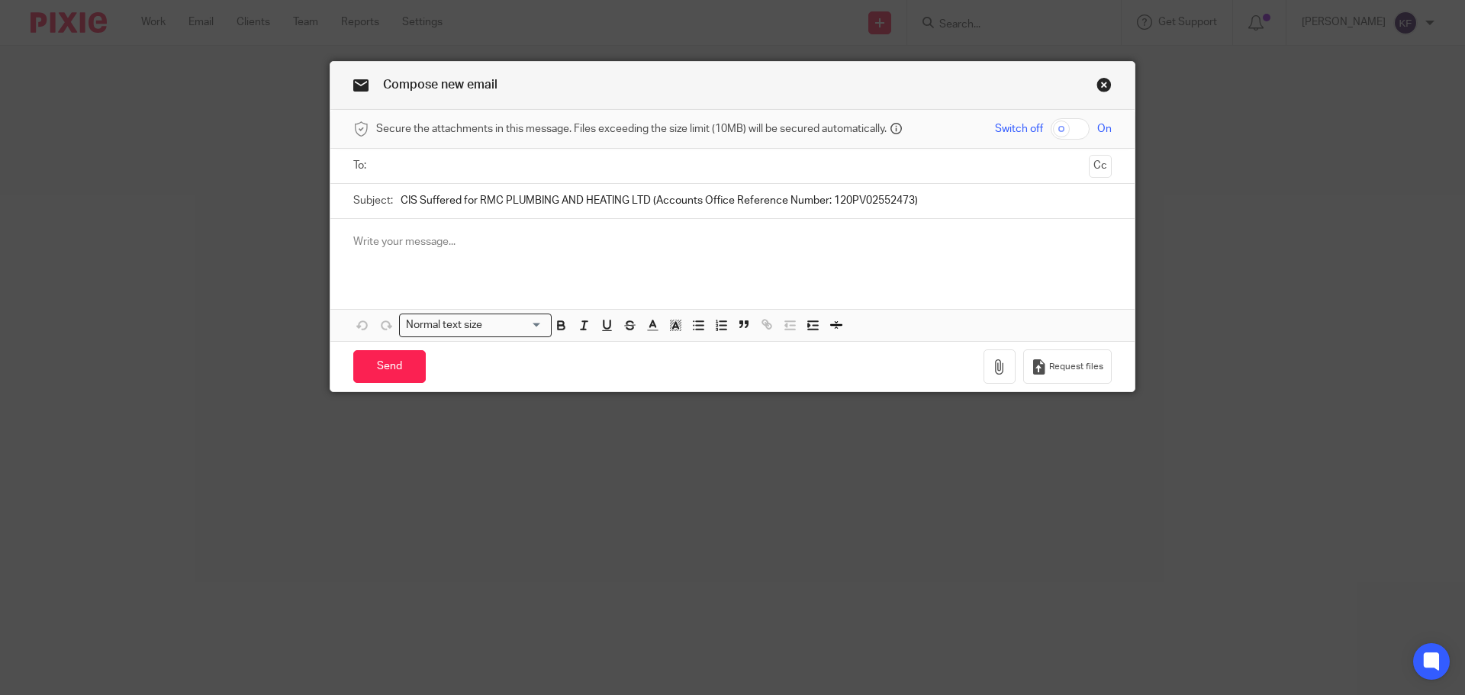
click at [457, 249] on p at bounding box center [732, 241] width 758 height 15
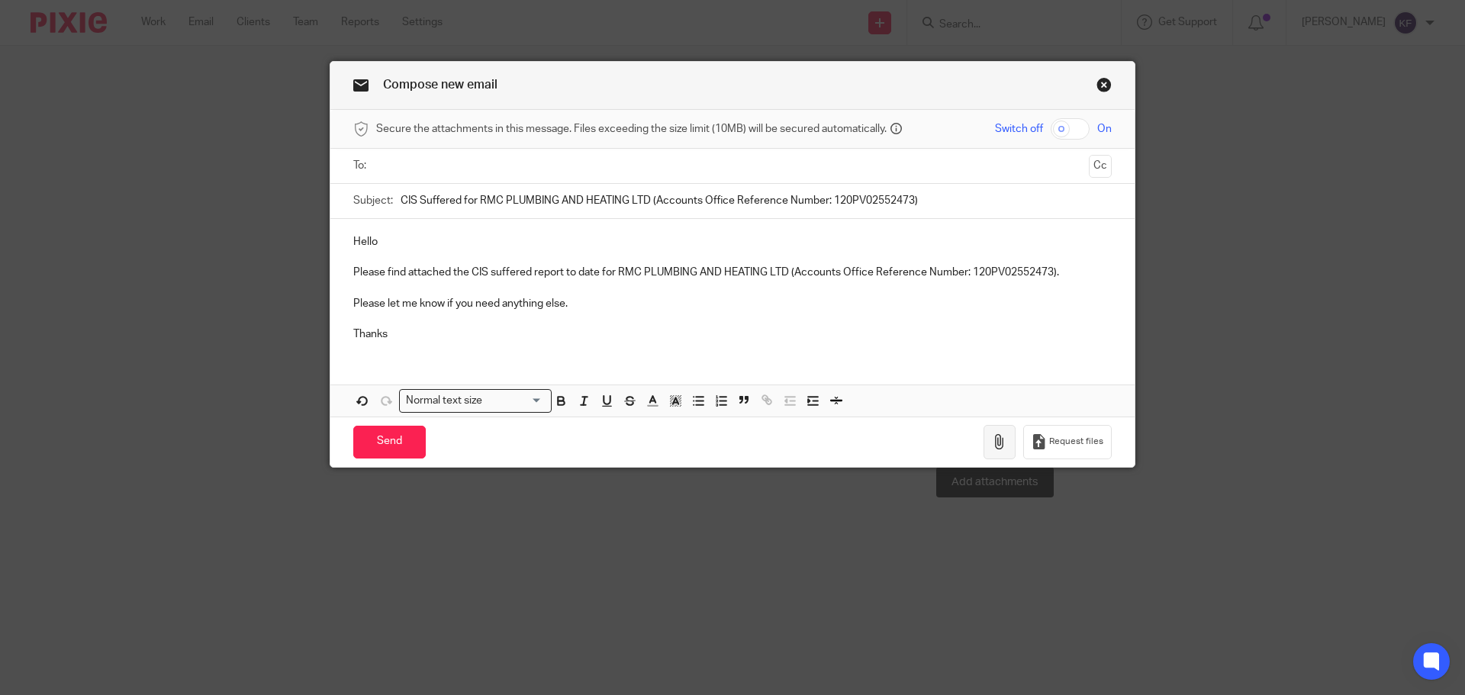
click at [995, 444] on icon "button" at bounding box center [999, 441] width 15 height 15
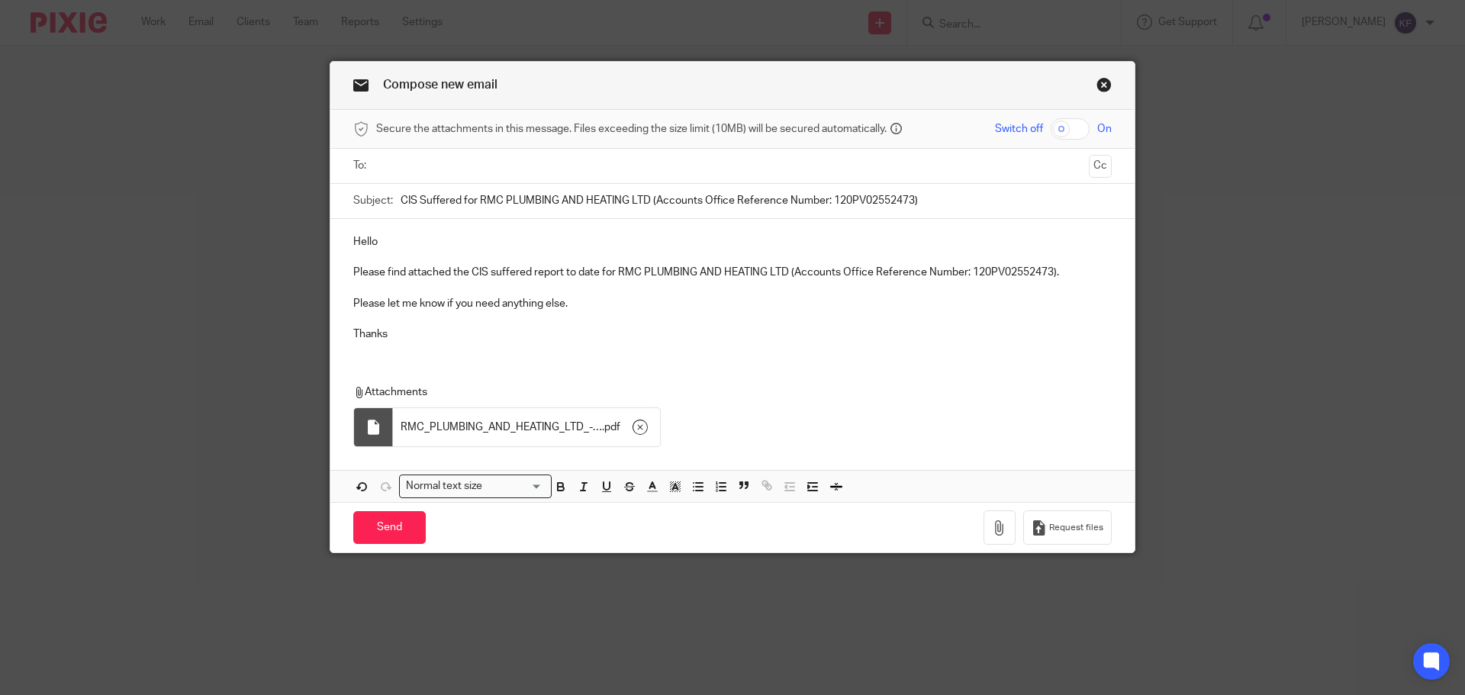
click at [471, 167] on input "text" at bounding box center [731, 166] width 701 height 18
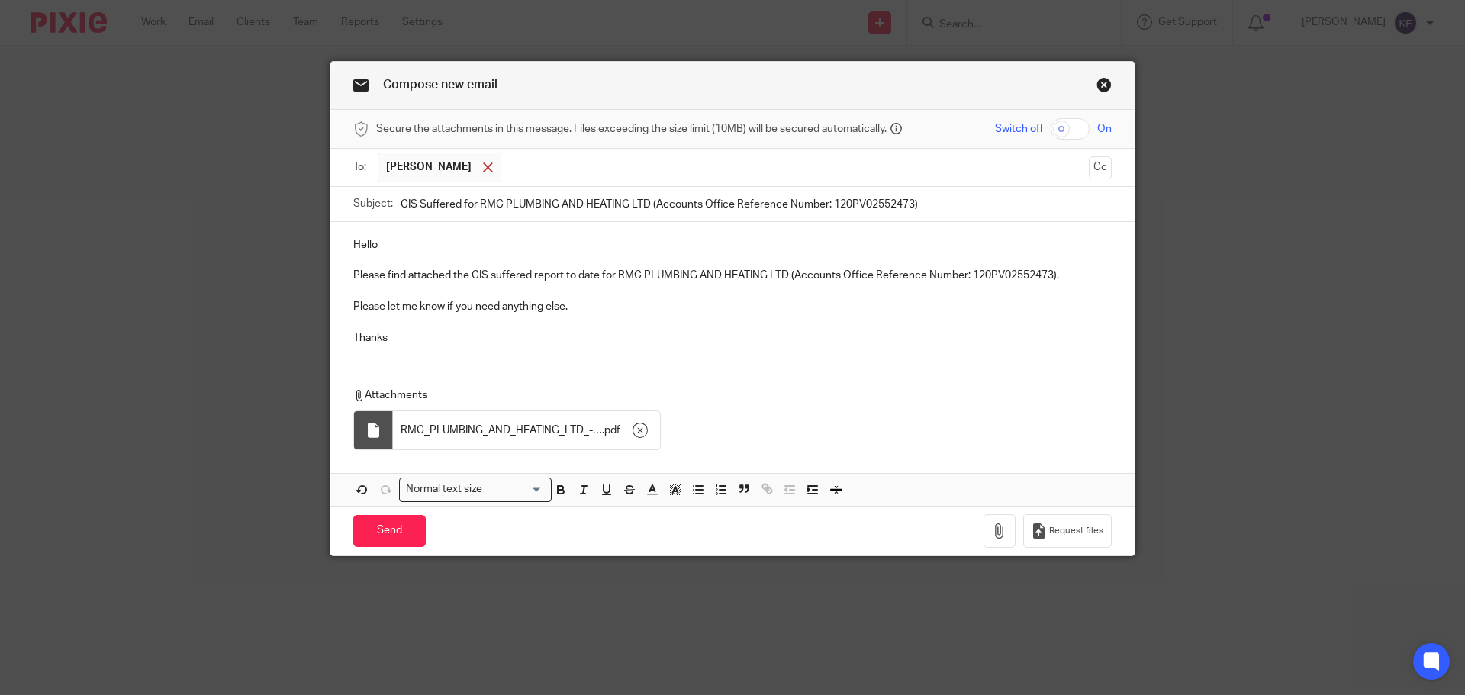
click at [483, 172] on span at bounding box center [488, 167] width 10 height 10
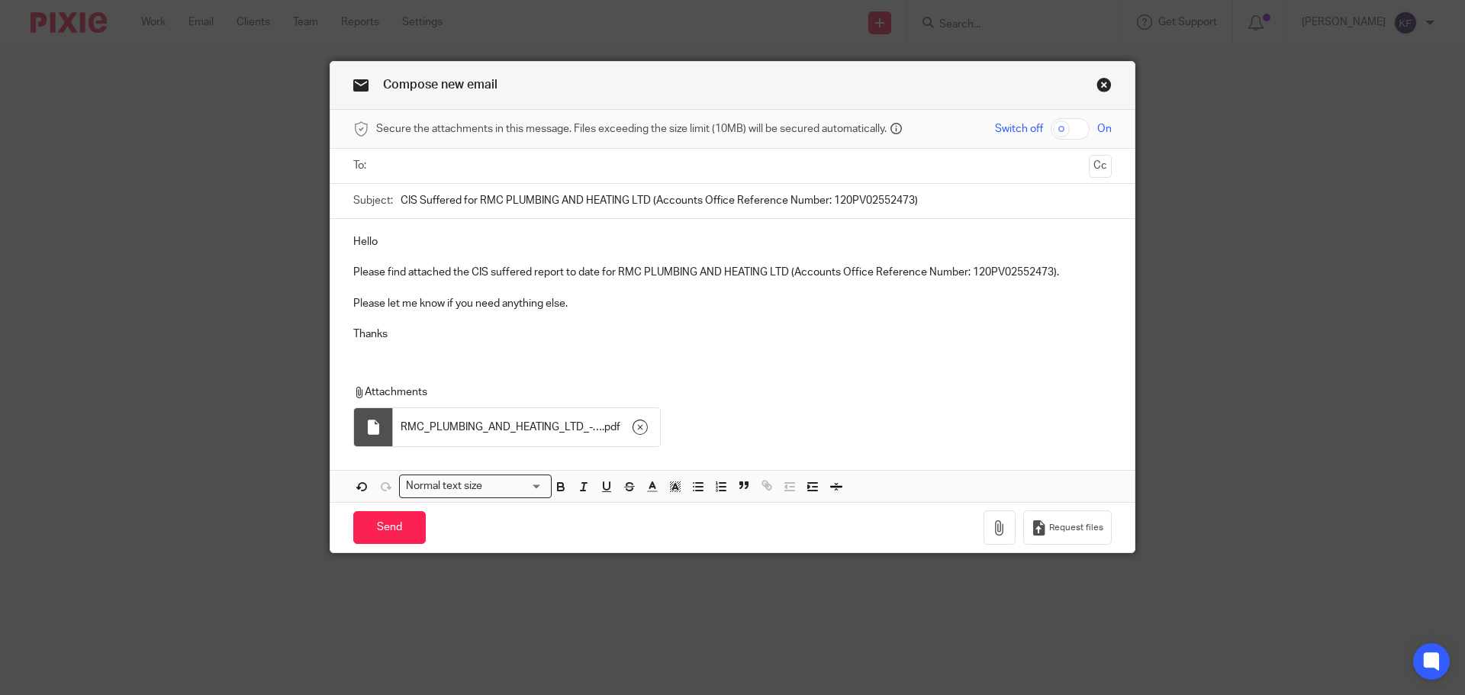
click at [468, 168] on input "text" at bounding box center [731, 166] width 701 height 18
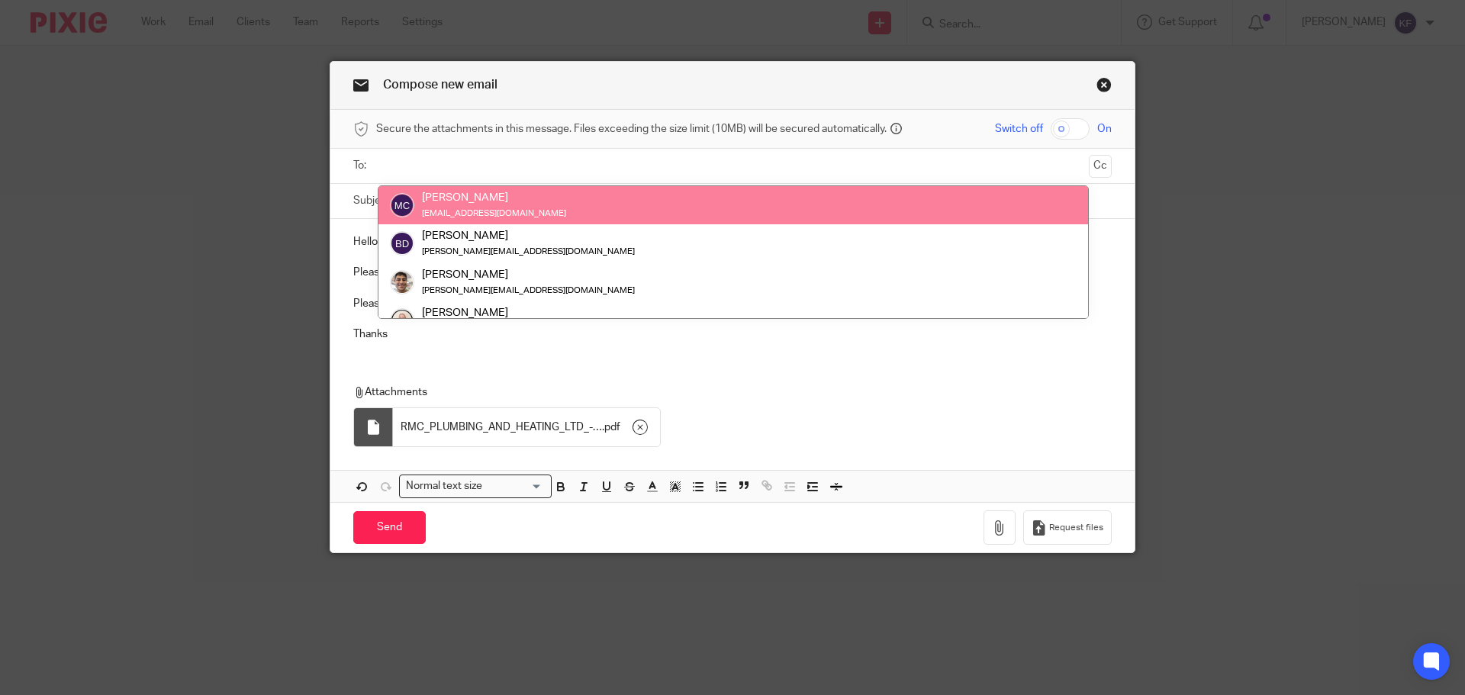
paste input "payroll@payrollsorted.com"
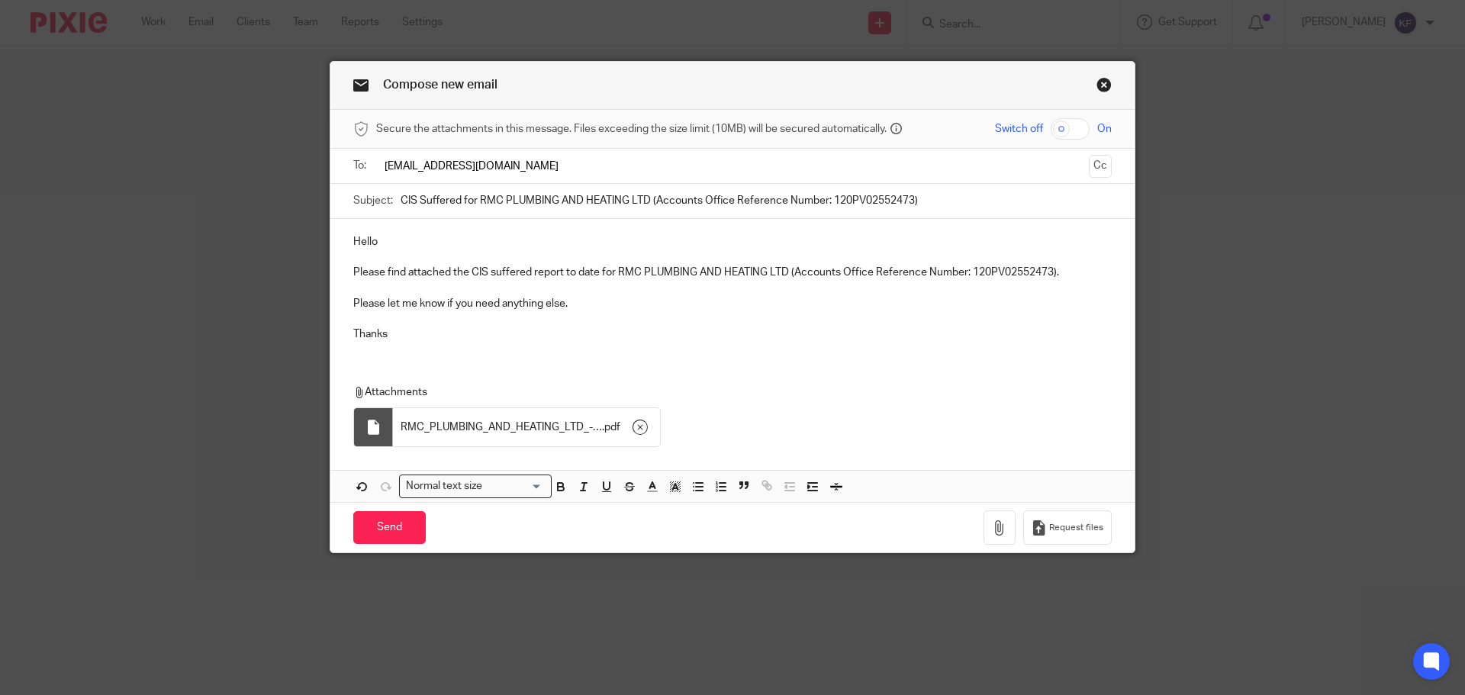
type input "payroll@payrollsorted.com"
click at [876, 348] on div "Hello Please find attached the CIS suffered report to date for RMC PLUMBING AND…" at bounding box center [732, 286] width 804 height 135
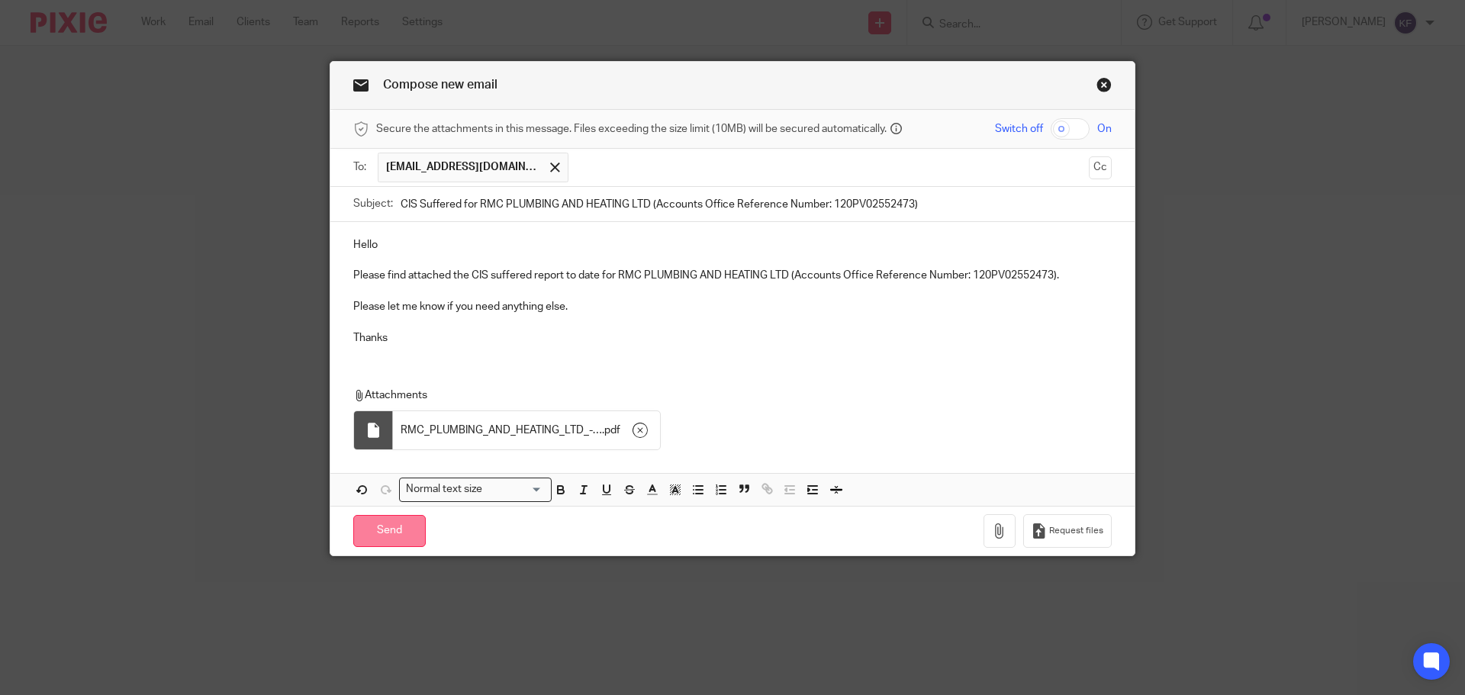
click at [391, 533] on input "Send" at bounding box center [389, 531] width 72 height 33
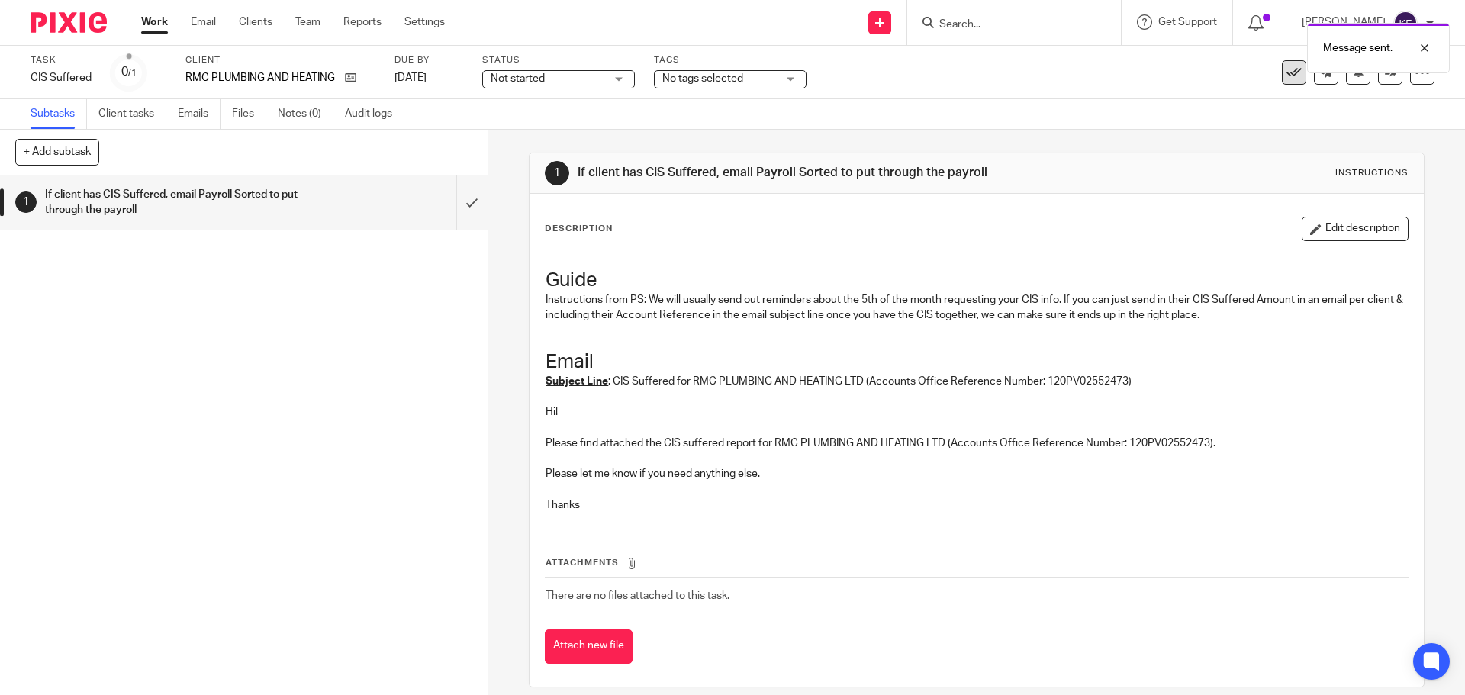
click at [1286, 76] on icon at bounding box center [1293, 72] width 15 height 15
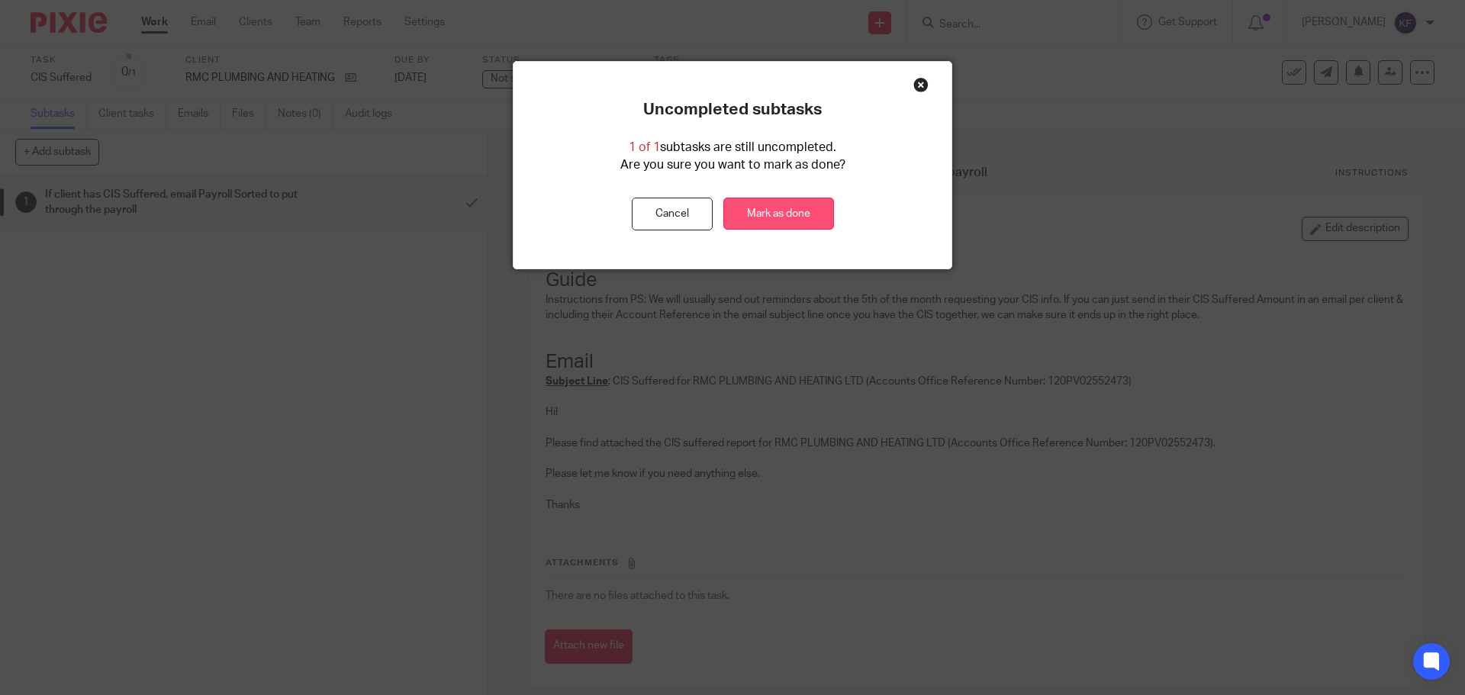
click at [777, 218] on link "Mark as done" at bounding box center [778, 214] width 111 height 33
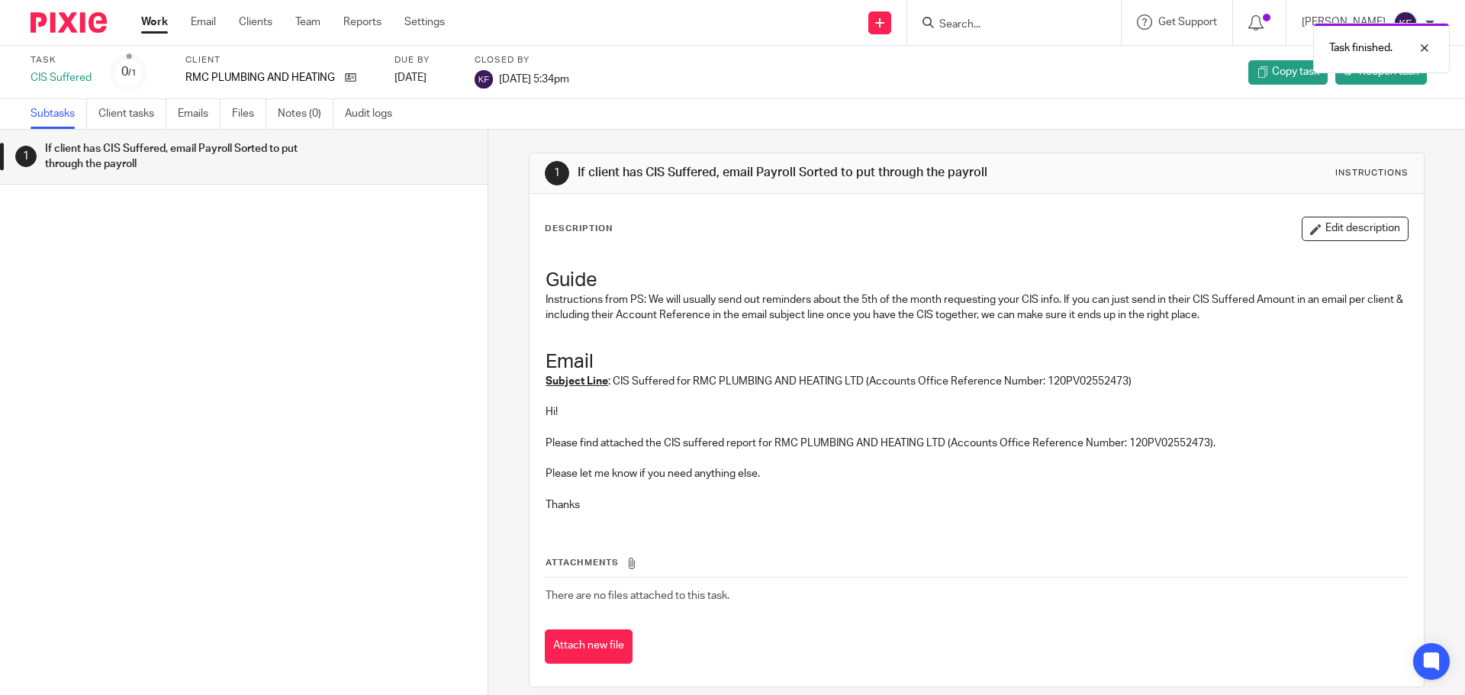
click at [156, 25] on link "Work" at bounding box center [154, 21] width 27 height 15
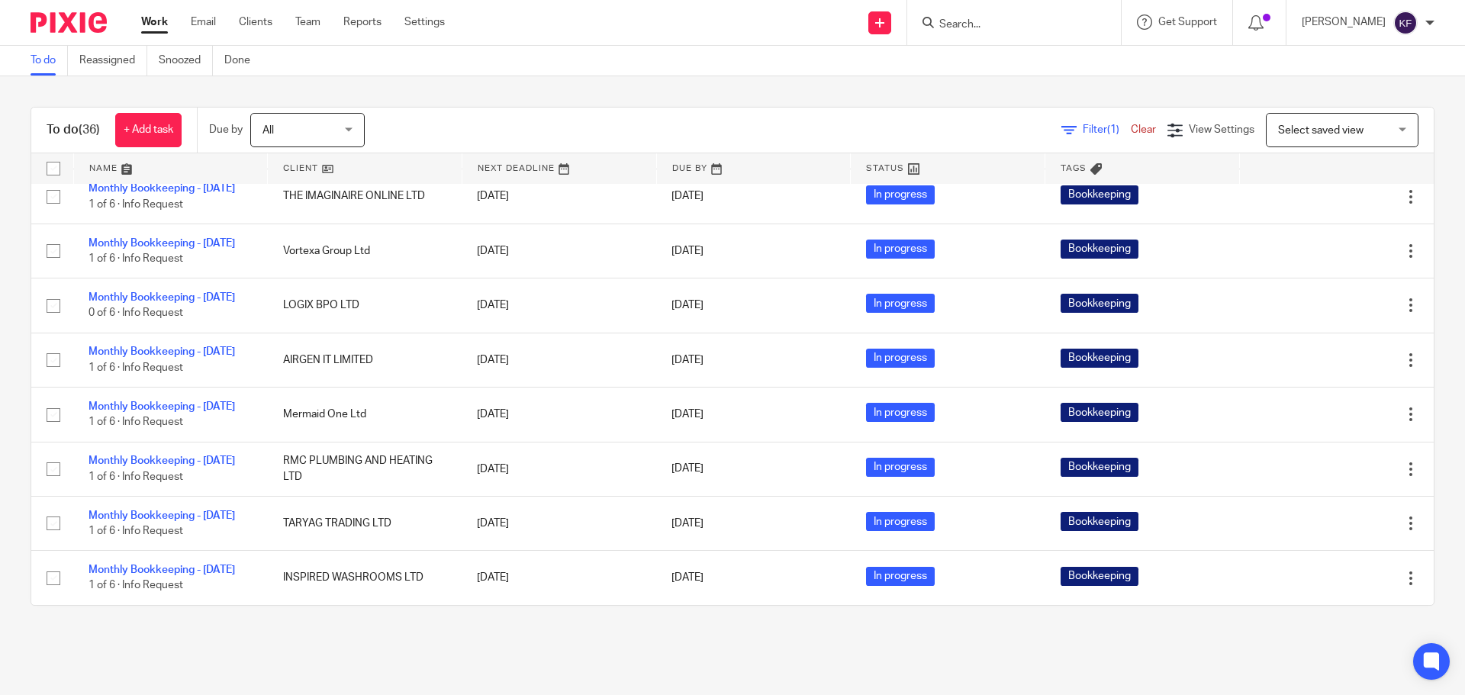
scroll to position [1802, 0]
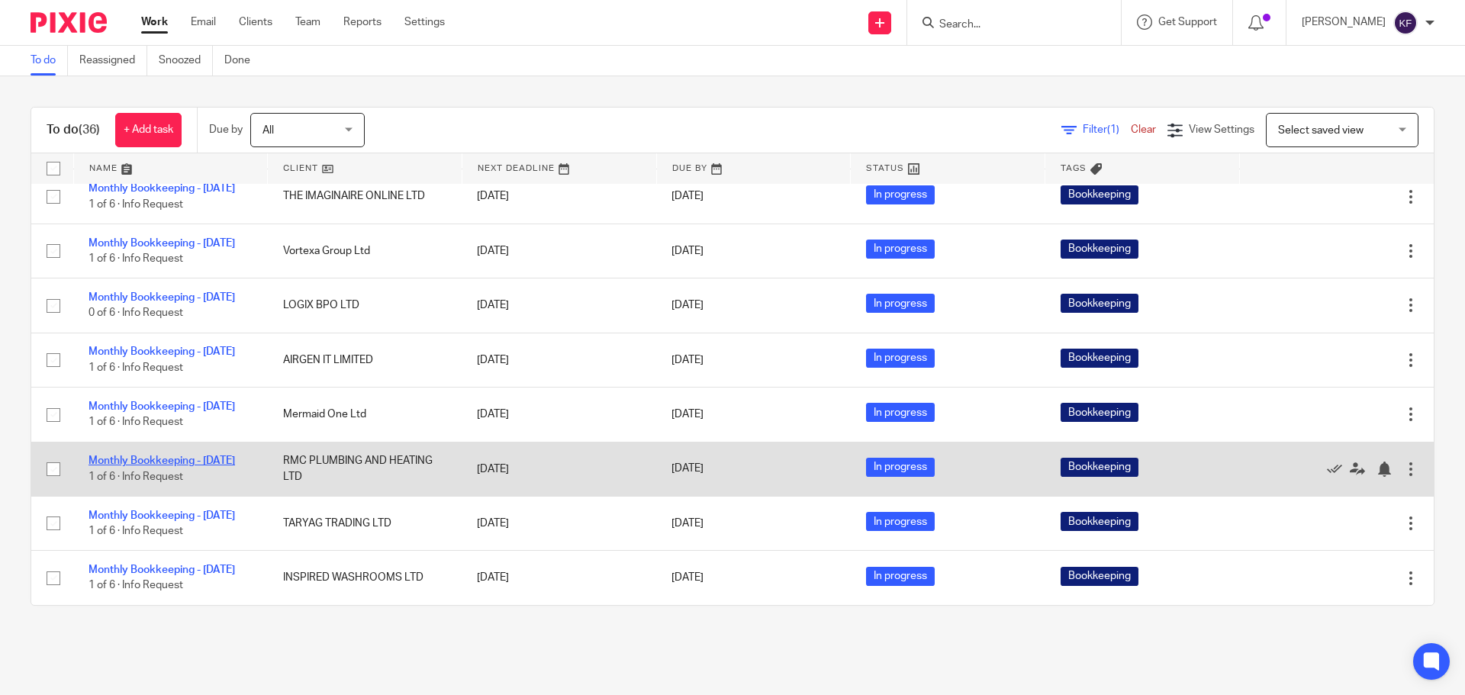
click at [109, 455] on link "Monthly Bookkeeping - [DATE]" at bounding box center [161, 460] width 146 height 11
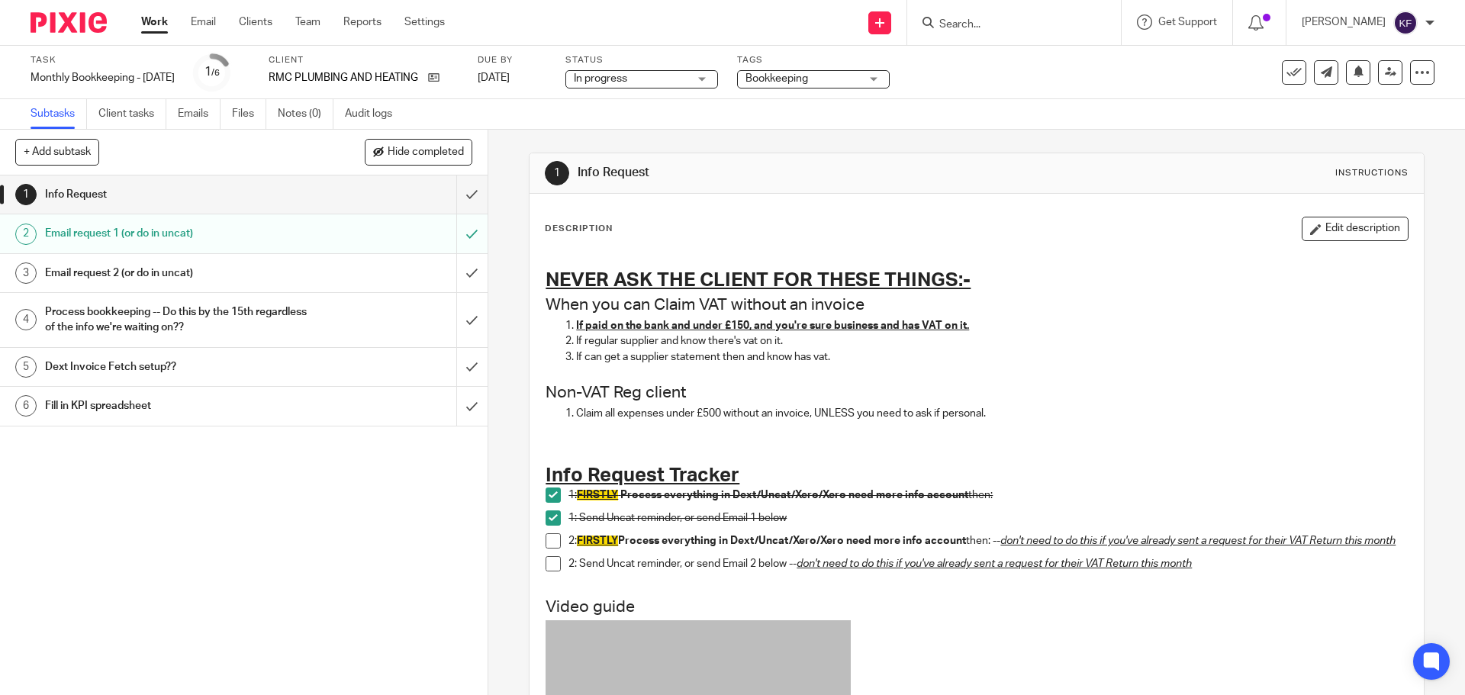
click at [551, 540] on span at bounding box center [552, 540] width 15 height 15
click at [548, 571] on span at bounding box center [552, 563] width 15 height 15
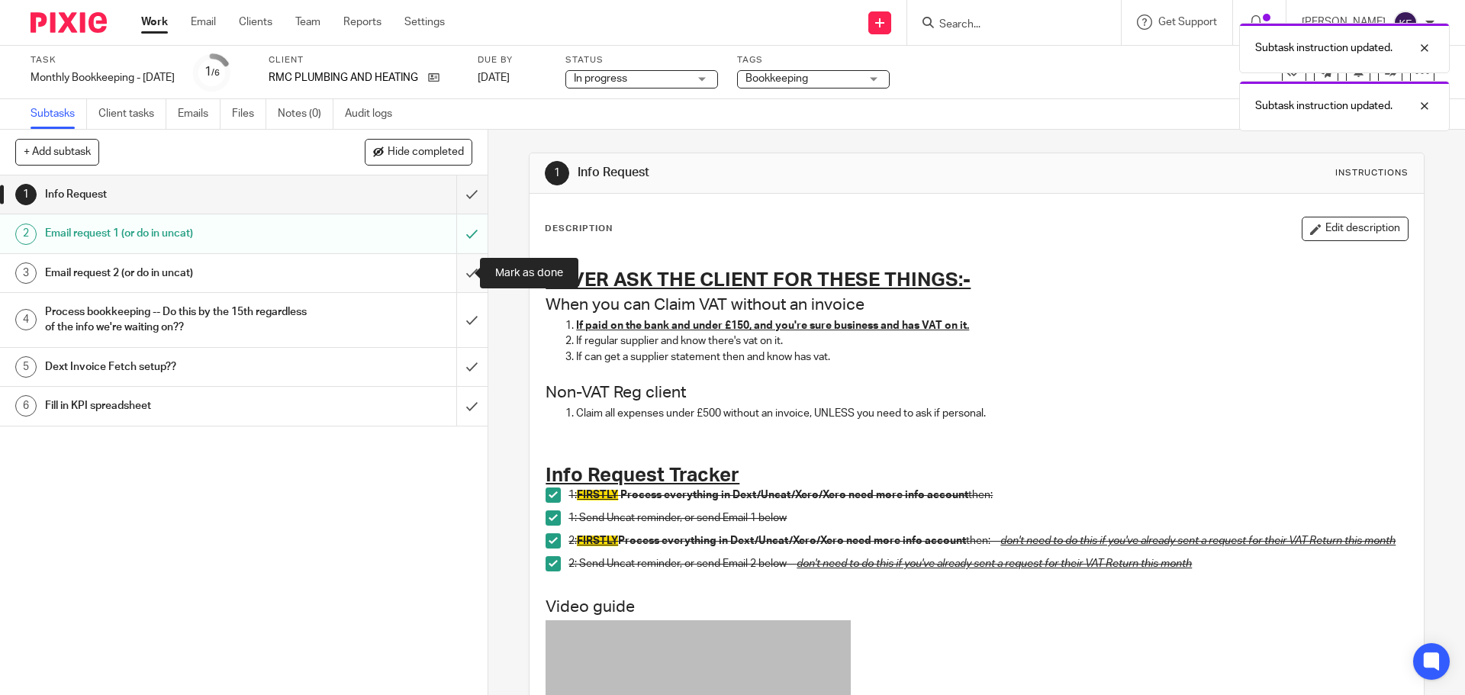
click at [465, 280] on input "submit" at bounding box center [243, 273] width 487 height 38
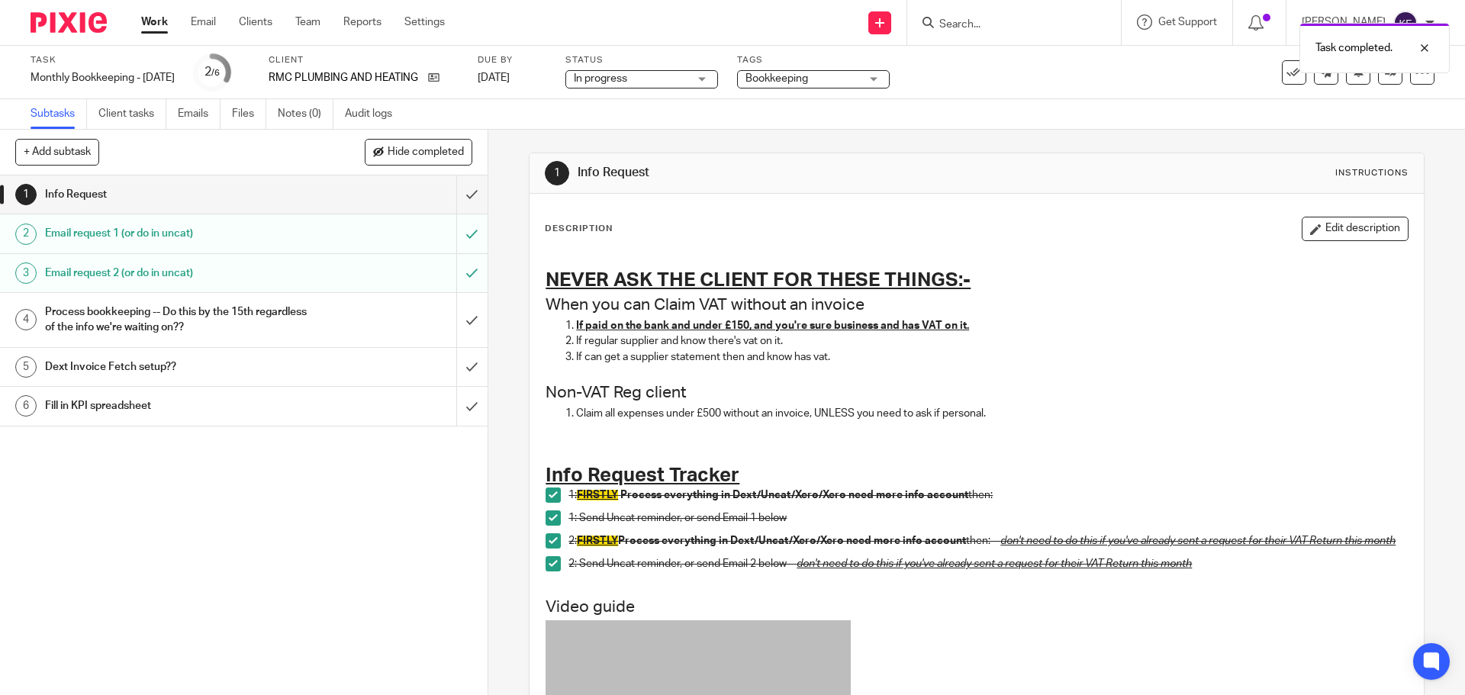
click at [159, 24] on link "Work" at bounding box center [154, 21] width 27 height 15
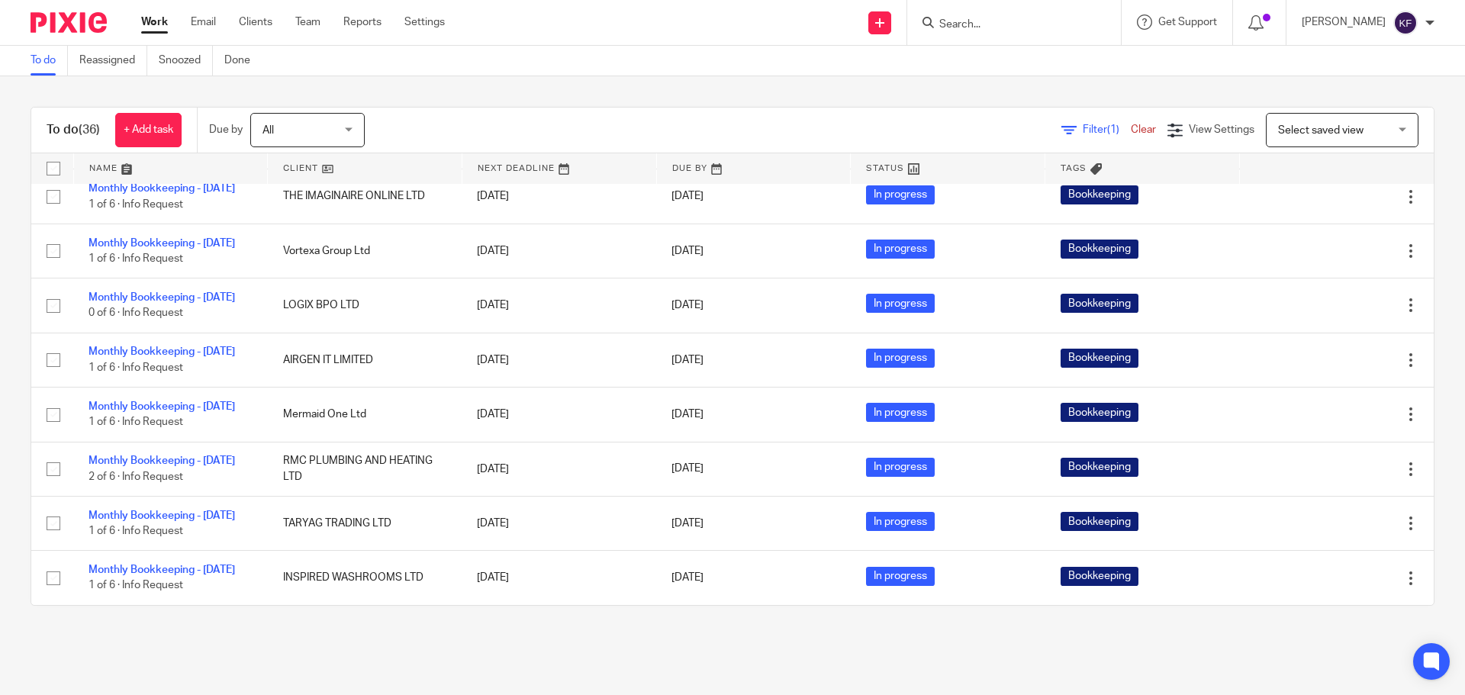
scroll to position [1802, 0]
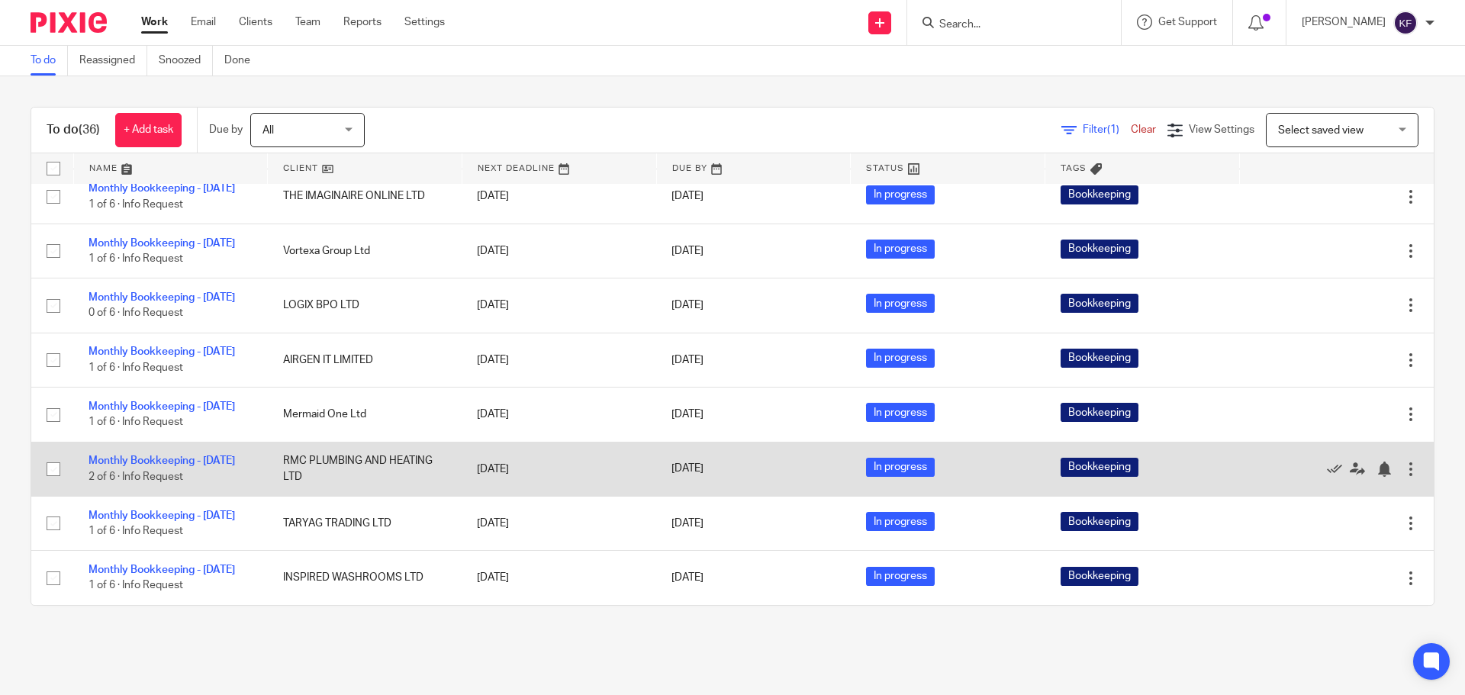
click at [131, 442] on td "Monthly Bookkeeping - [DATE] 2 of 6 · Info Request" at bounding box center [170, 469] width 195 height 54
click at [128, 455] on link "Monthly Bookkeeping - [DATE]" at bounding box center [161, 460] width 146 height 11
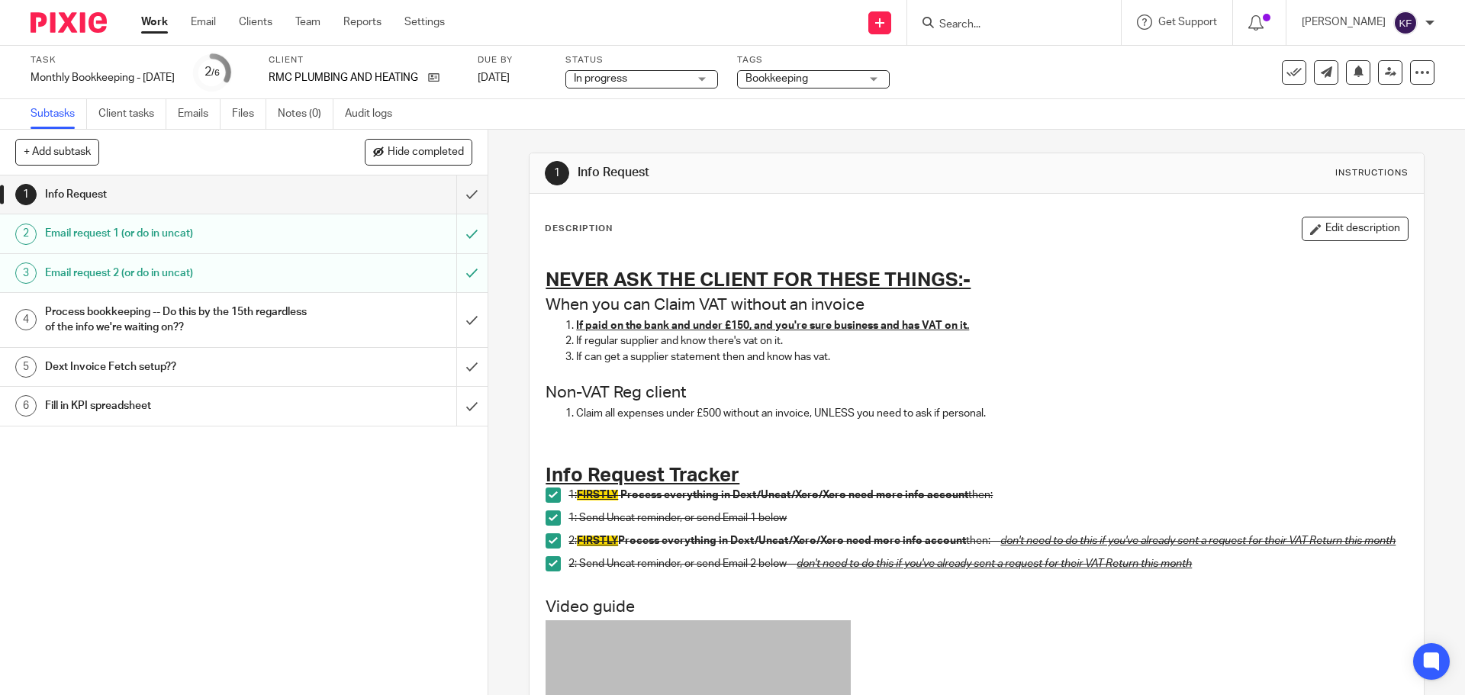
click at [150, 333] on h1 "Process bookkeeping -- Do this by the 15th regardless of the info we're waiting…" at bounding box center [177, 320] width 264 height 39
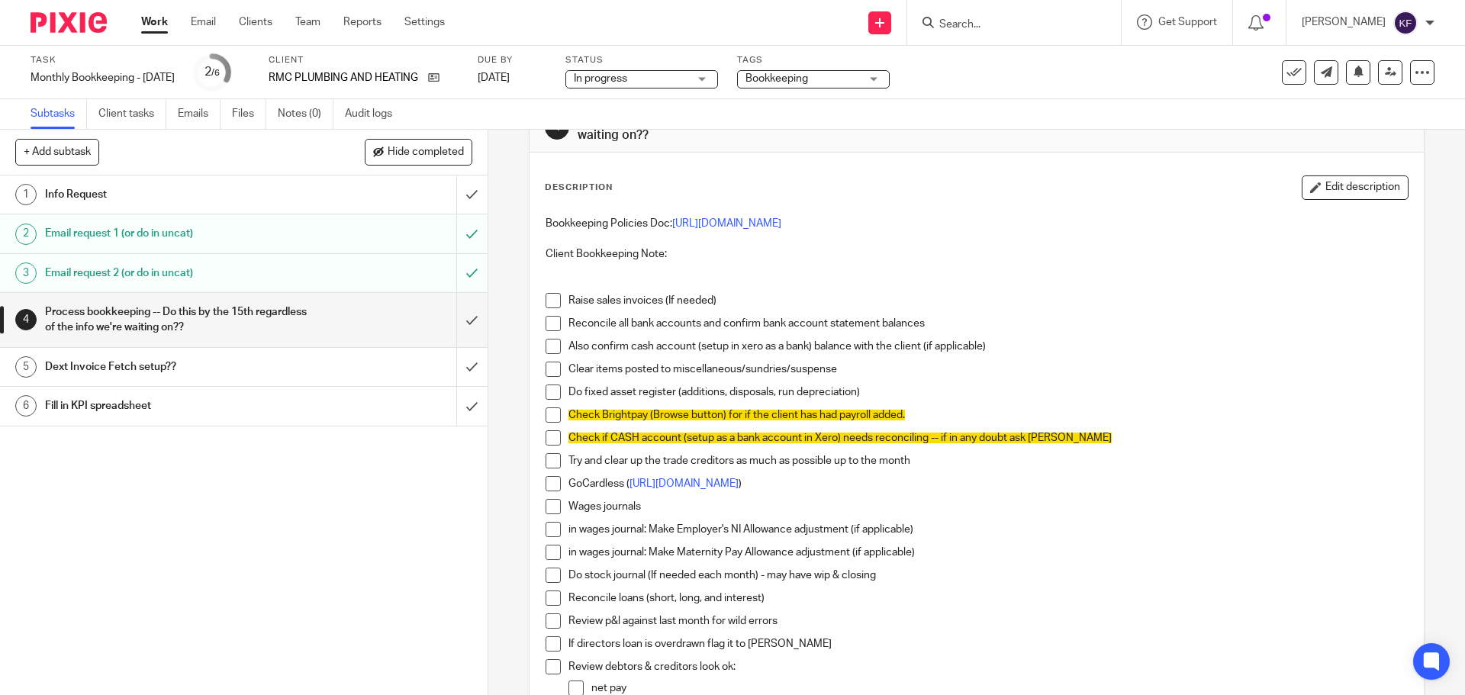
scroll to position [76, 0]
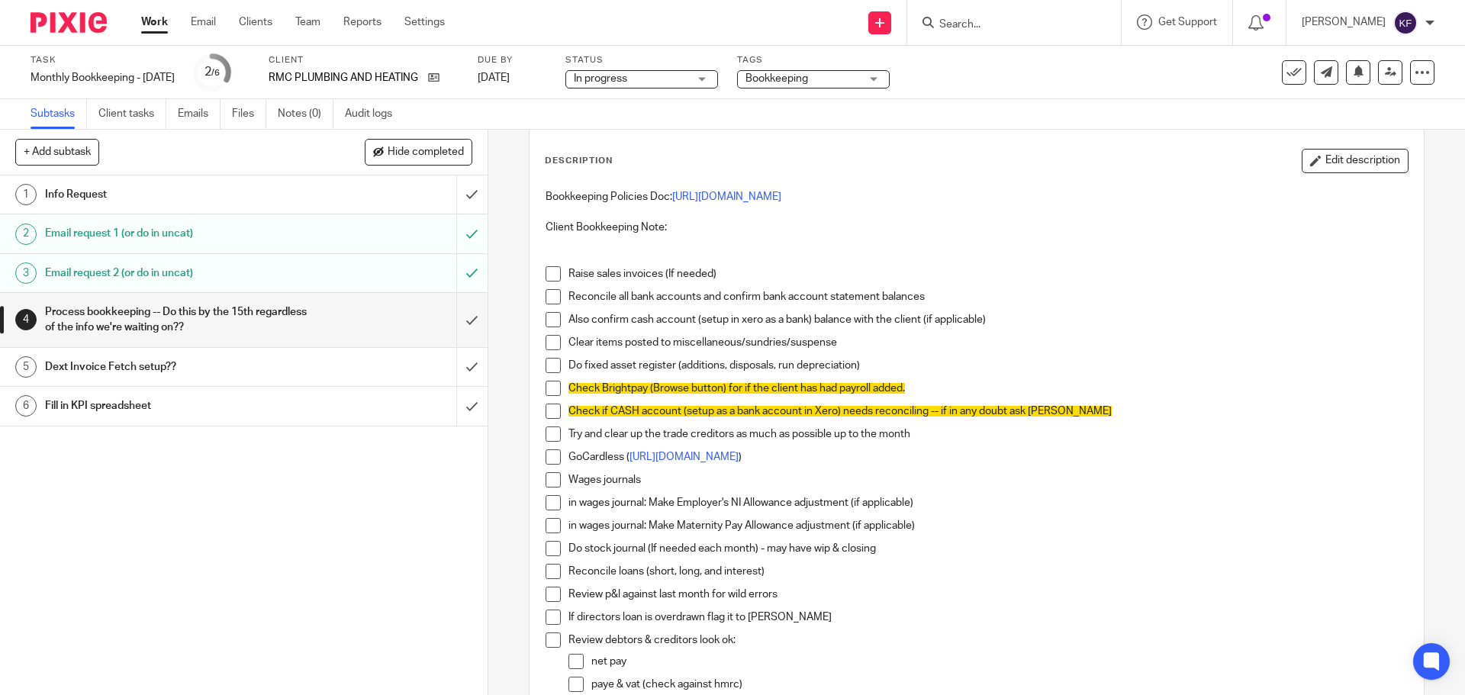
click at [549, 480] on span at bounding box center [552, 479] width 15 height 15
click at [551, 504] on span at bounding box center [552, 502] width 15 height 15
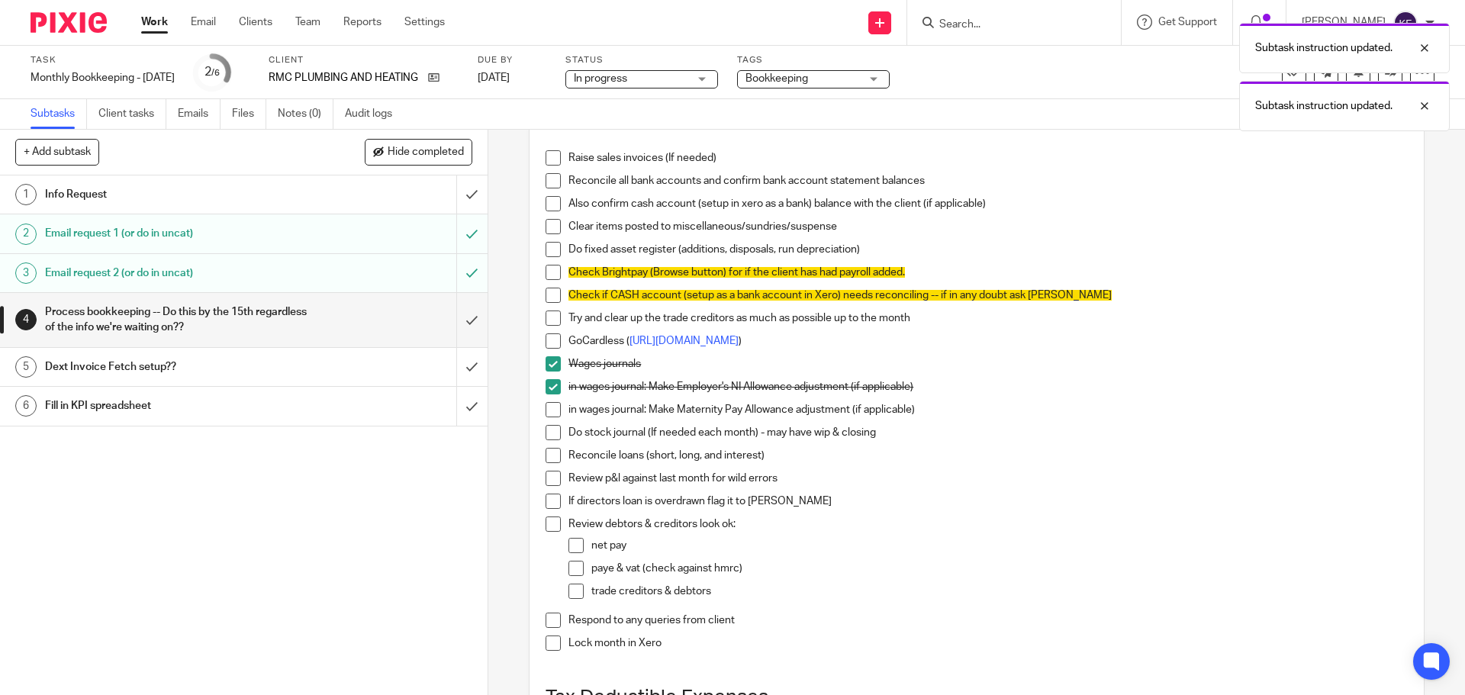
scroll to position [229, 0]
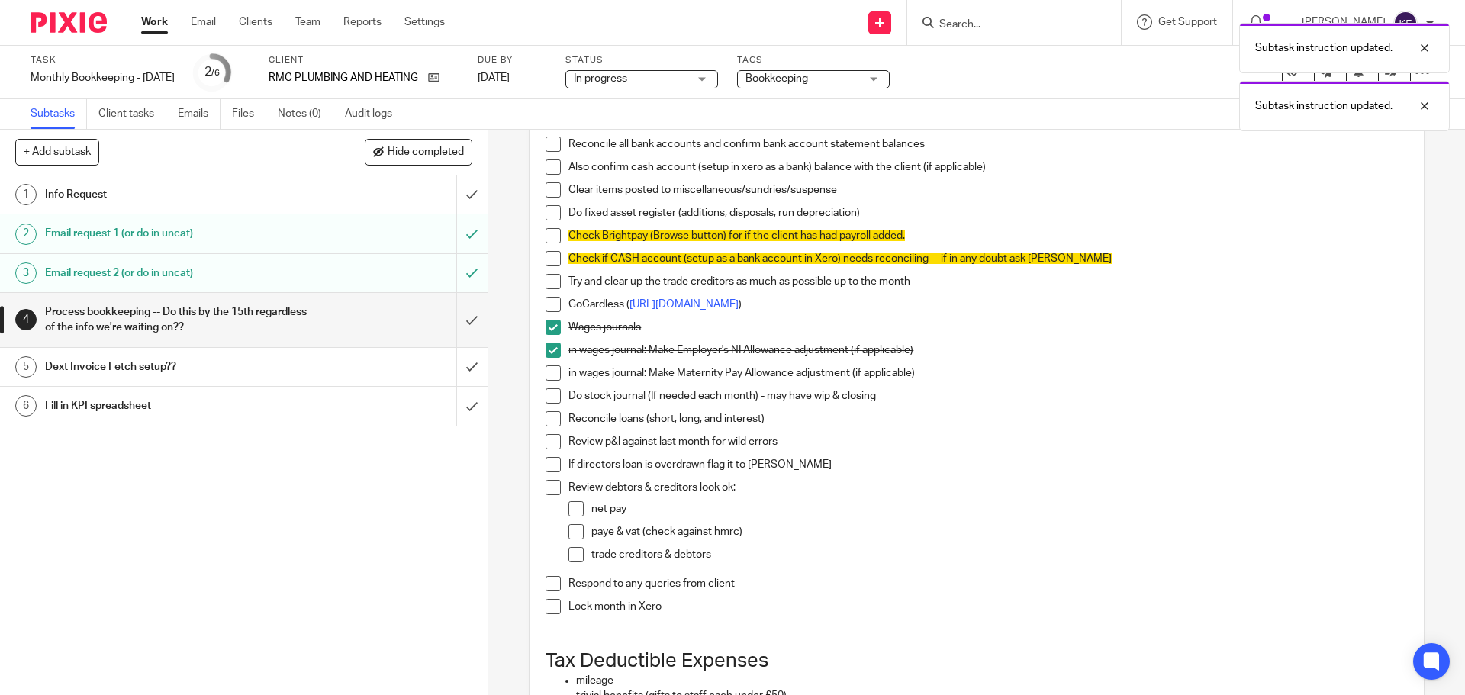
click at [548, 372] on span at bounding box center [552, 372] width 15 height 15
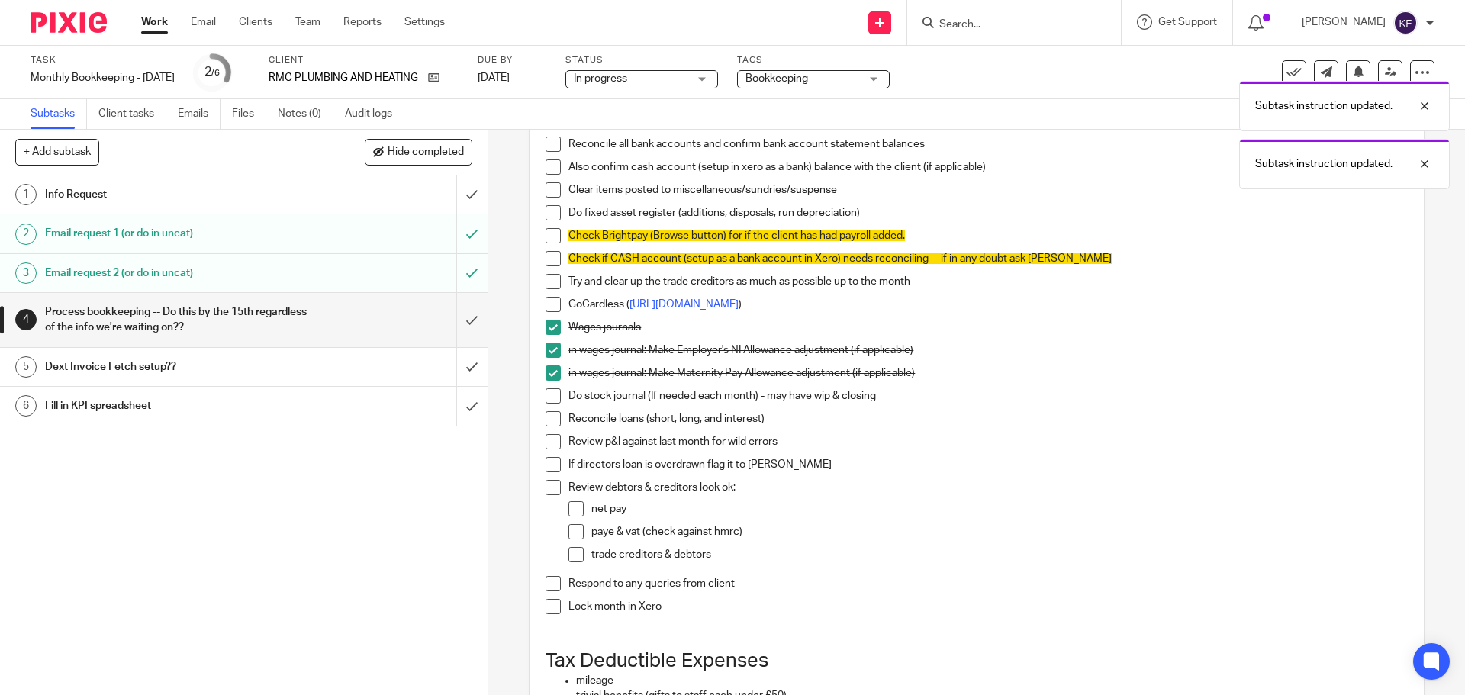
click at [550, 399] on span at bounding box center [552, 395] width 15 height 15
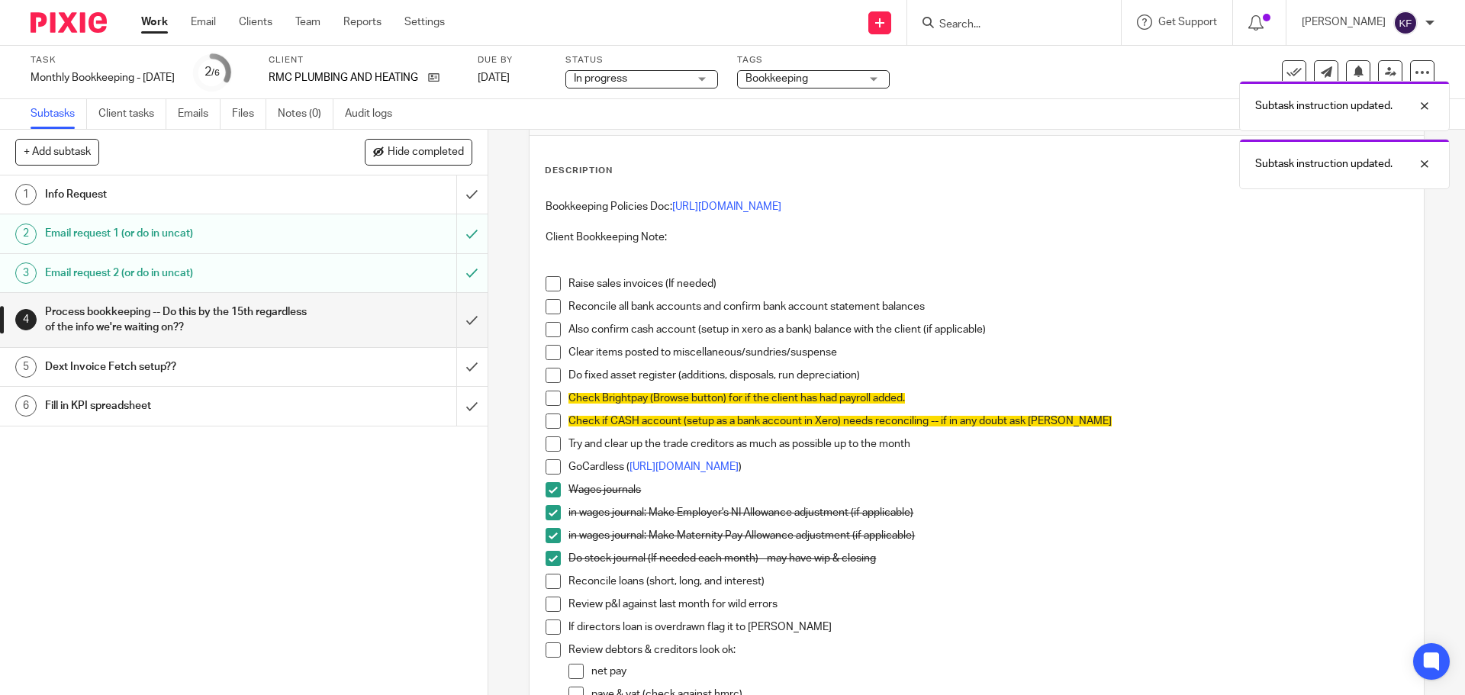
scroll to position [0, 0]
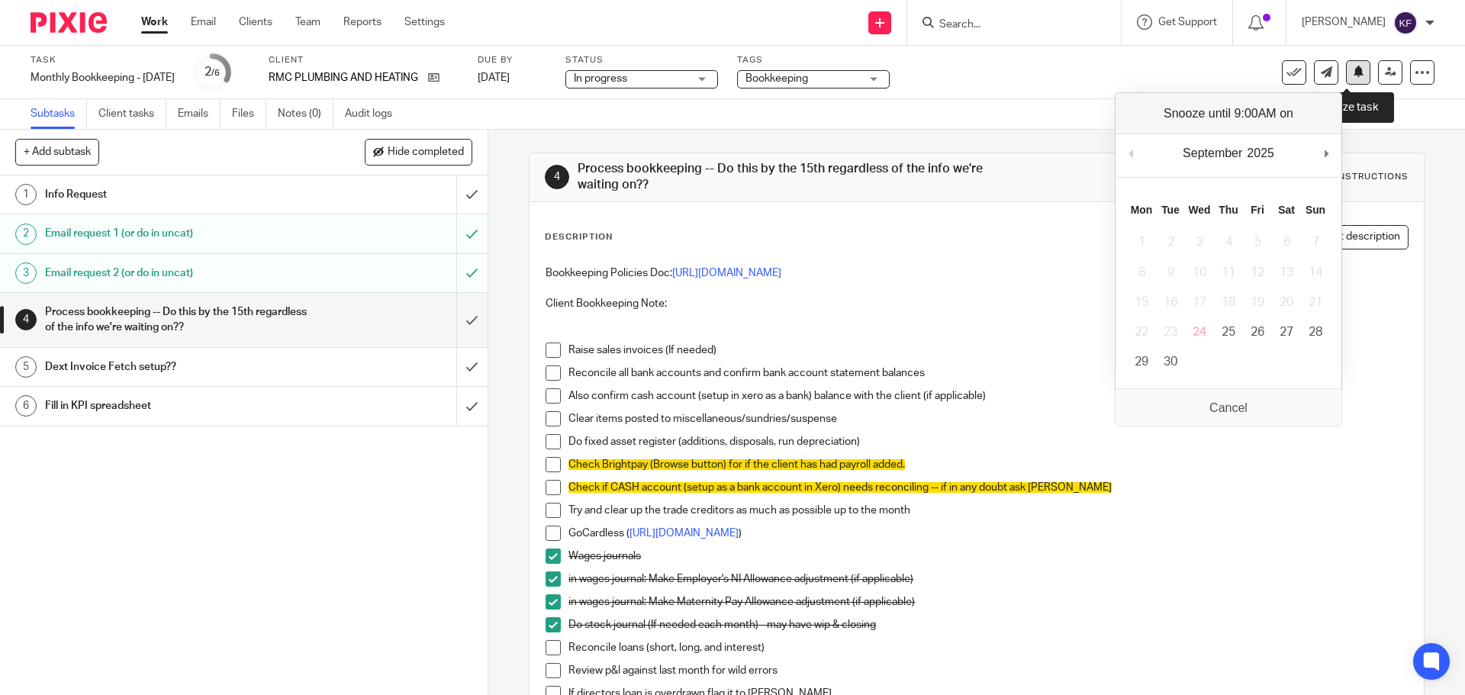
click at [1352, 75] on icon at bounding box center [1357, 71] width 11 height 11
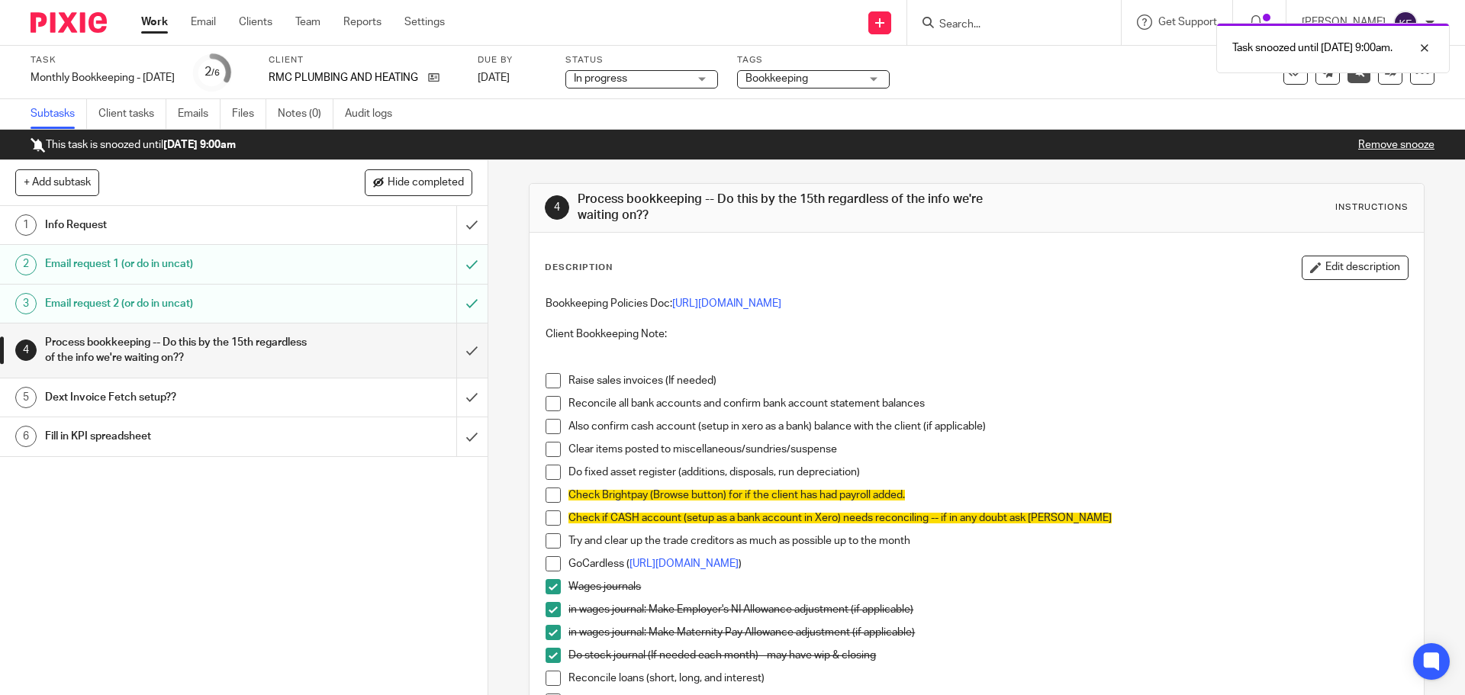
click at [158, 25] on link "Work" at bounding box center [154, 21] width 27 height 15
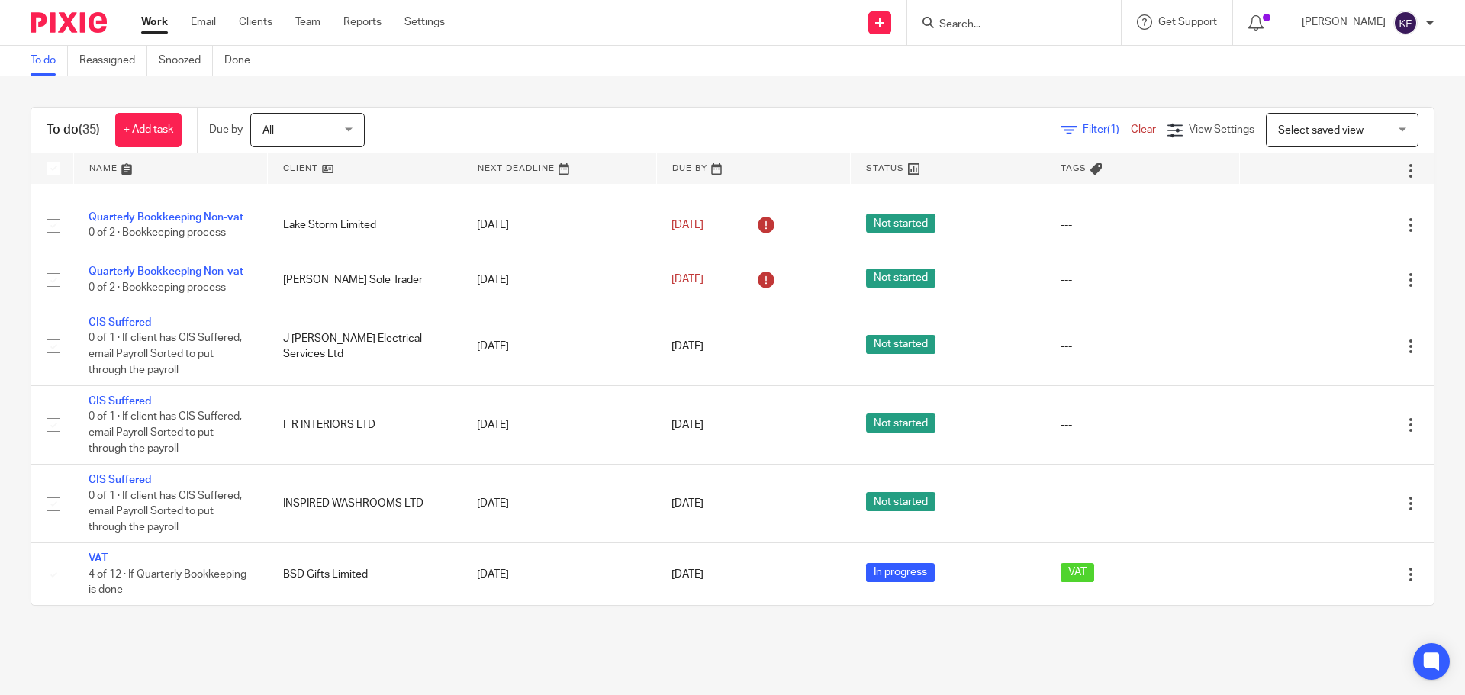
scroll to position [687, 0]
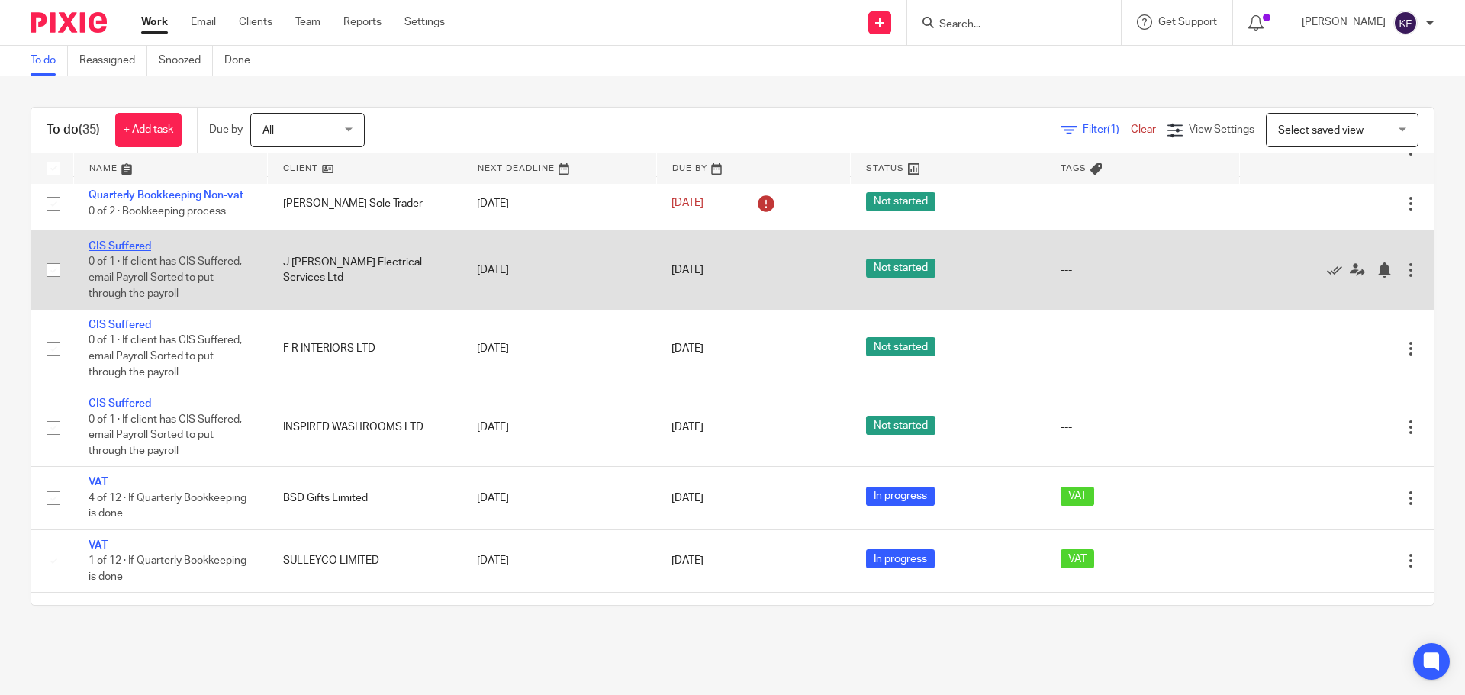
click at [133, 249] on link "CIS Suffered" at bounding box center [119, 246] width 63 height 11
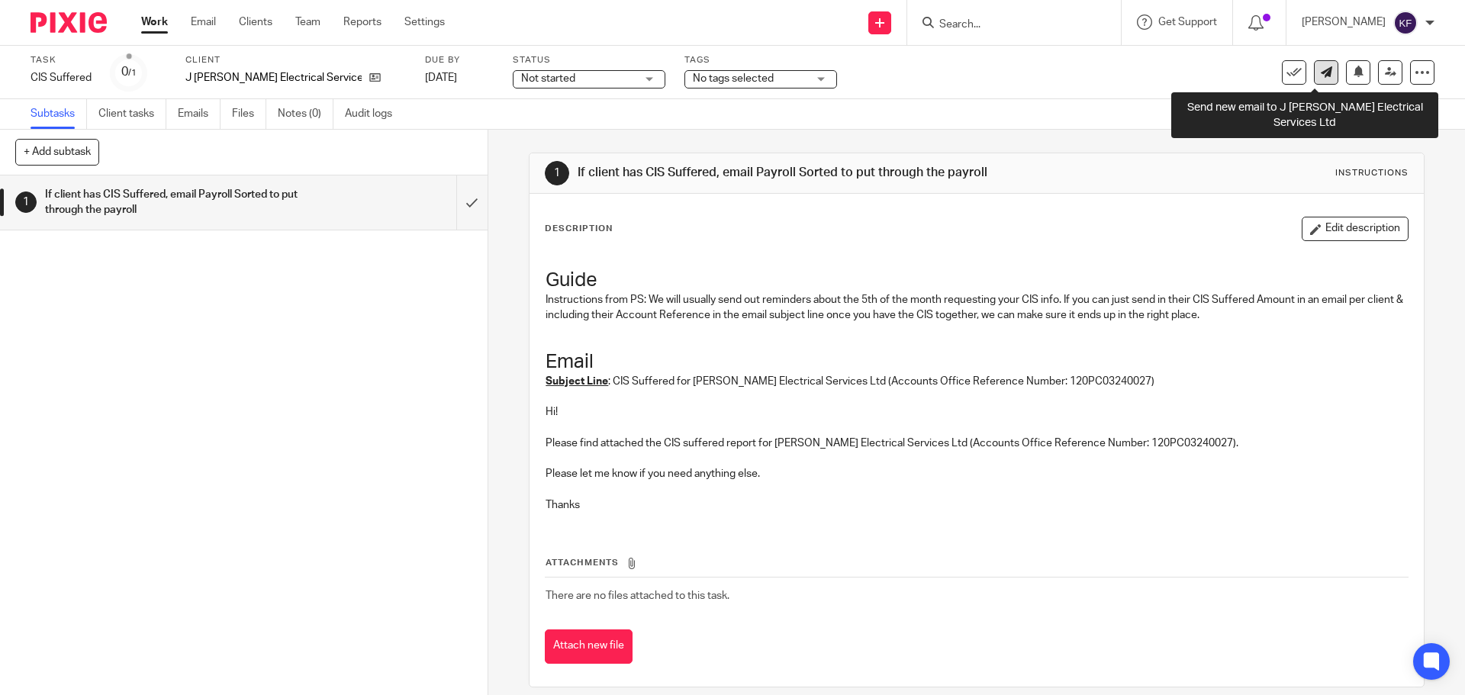
click at [1320, 75] on icon at bounding box center [1325, 71] width 11 height 11
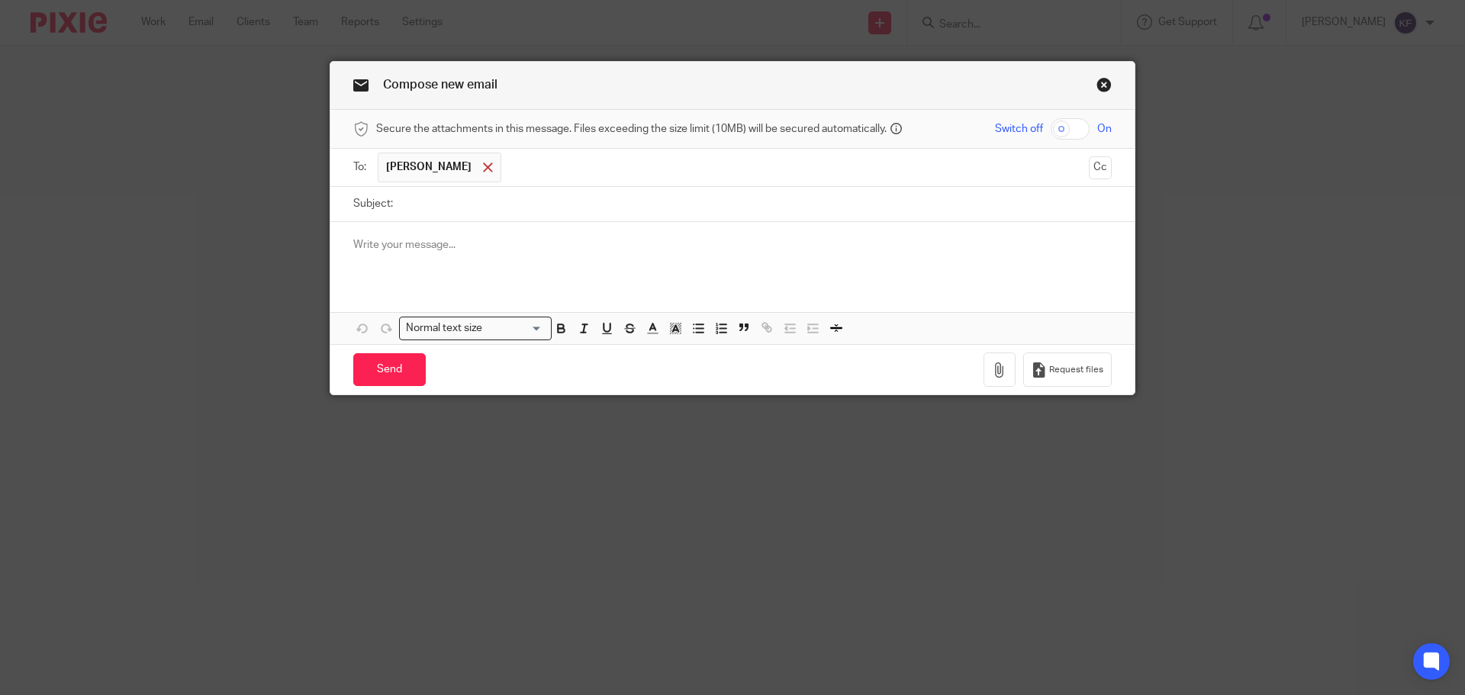
click at [483, 172] on span at bounding box center [488, 167] width 10 height 10
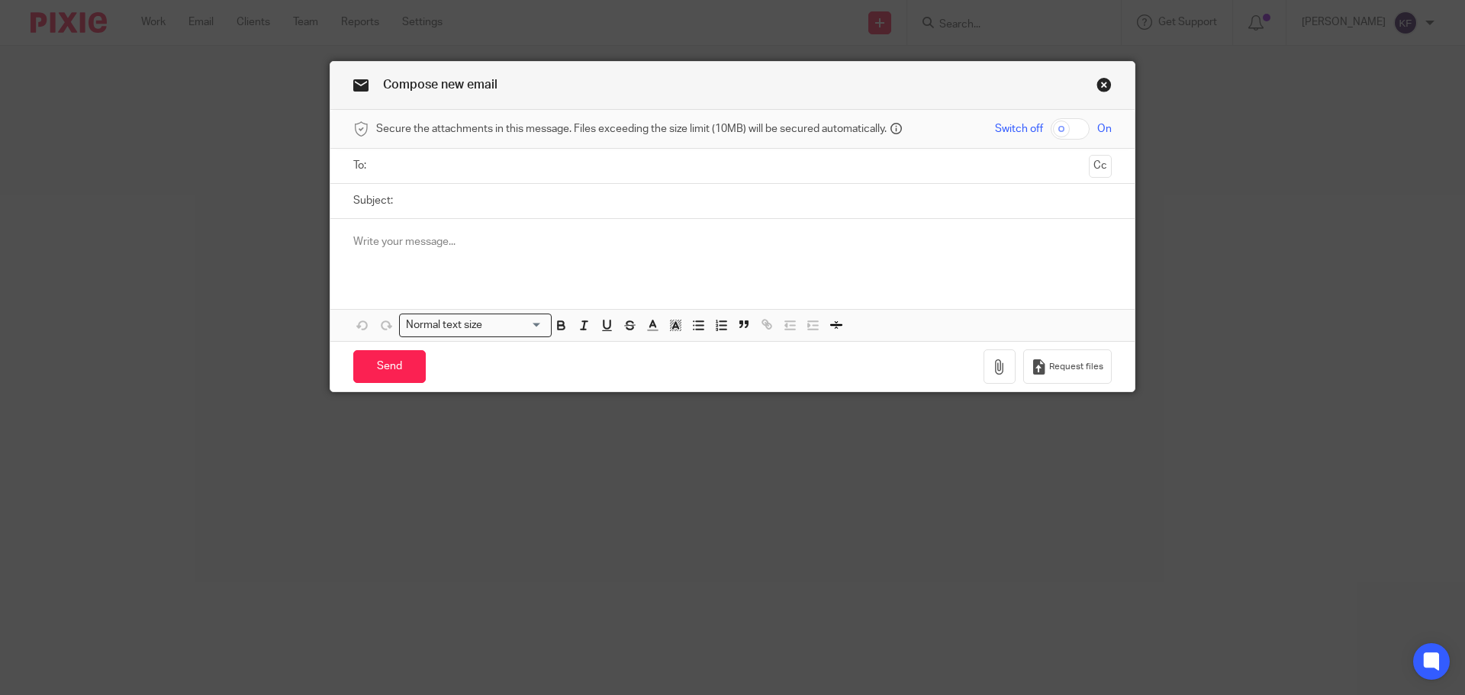
click at [418, 169] on input "text" at bounding box center [731, 166] width 701 height 18
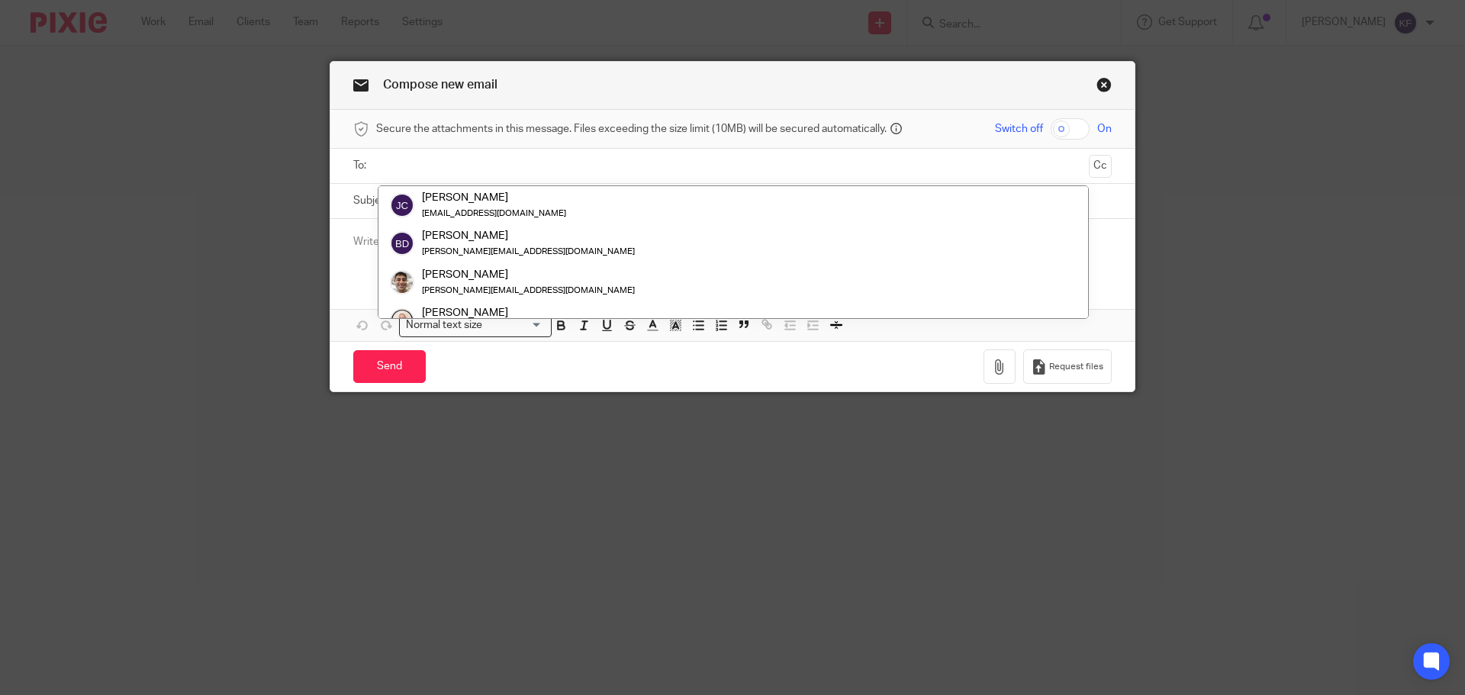
paste input "payroll@payrollsorted.com"
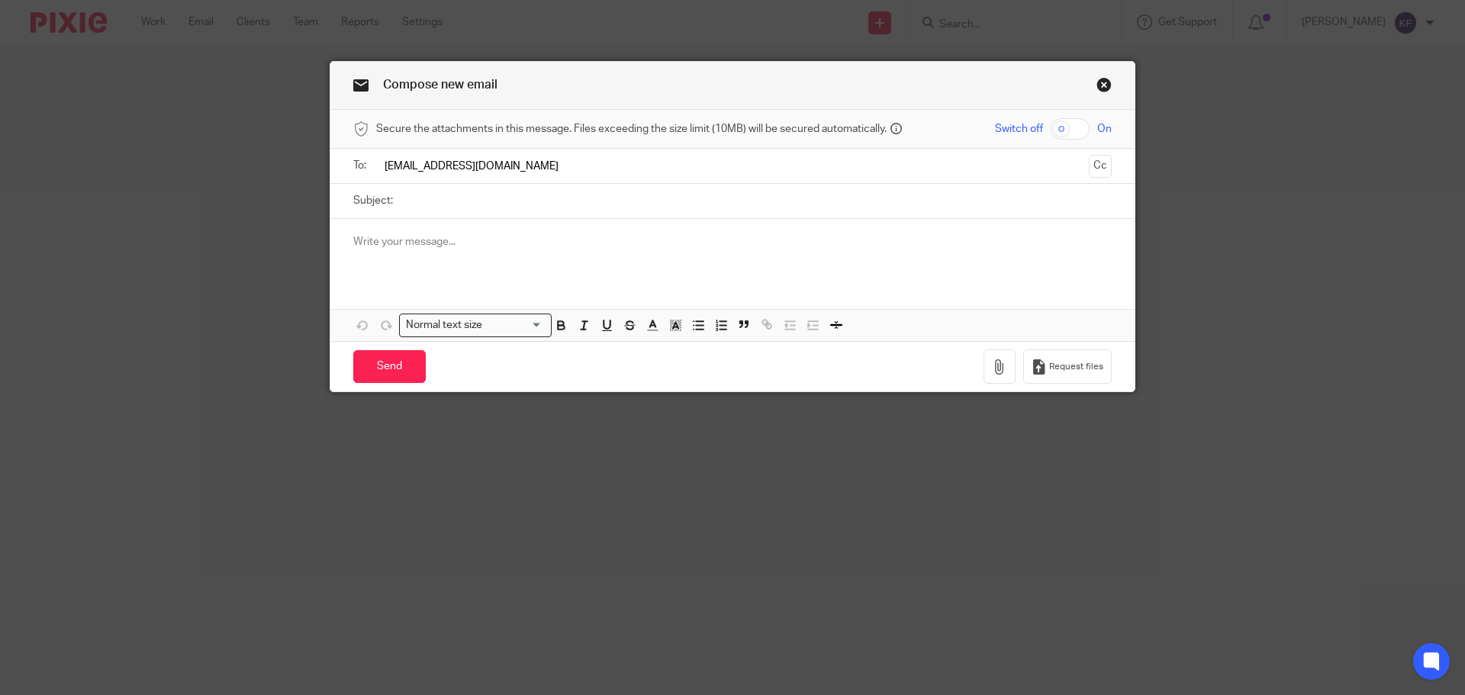
type input "payroll@payrollsorted.com"
click at [489, 204] on input "Subject:" at bounding box center [755, 201] width 711 height 34
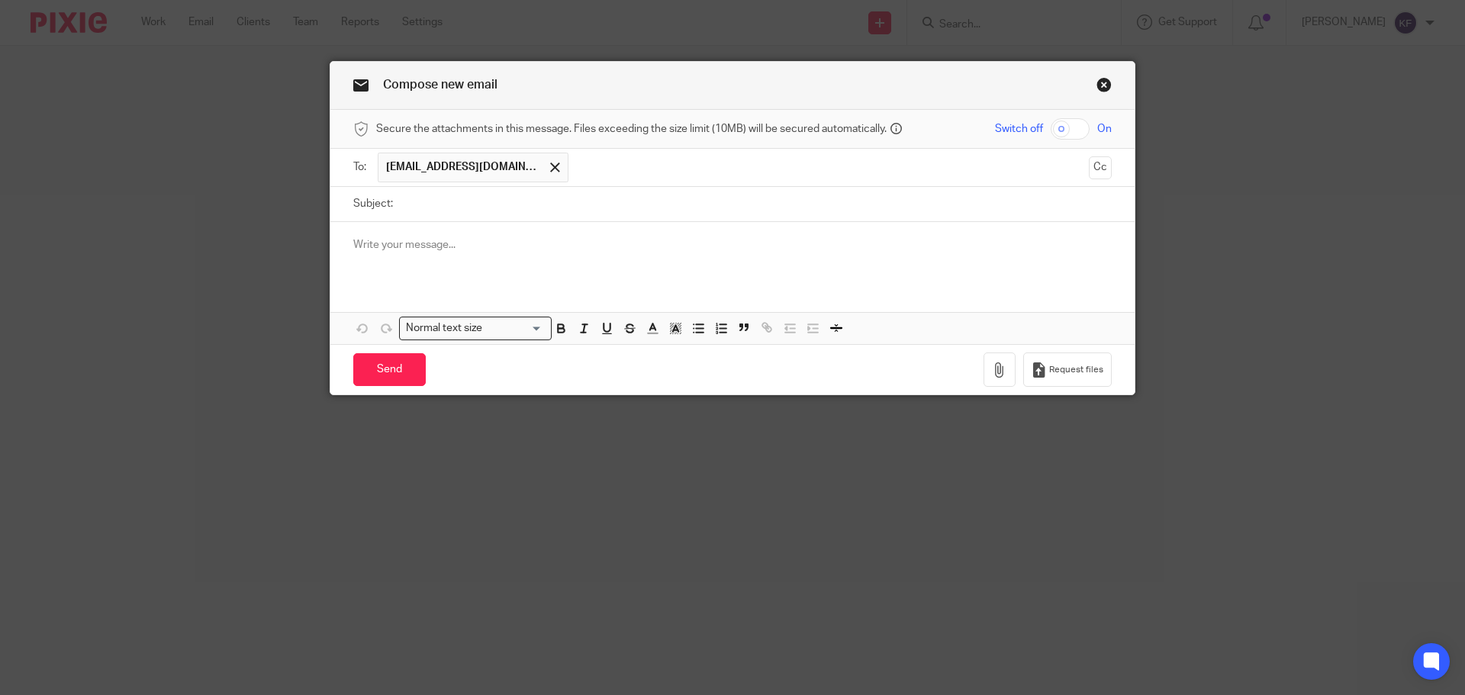
click at [439, 207] on input "Subject:" at bounding box center [755, 204] width 711 height 34
paste input "CIS Suffered for J Coleman Electrical Services Ltd (Accounts Office Reference N…"
type input "CIS Suffered for J Coleman Electrical Services Ltd (Accounts Office Reference N…"
click at [409, 237] on p at bounding box center [732, 244] width 758 height 15
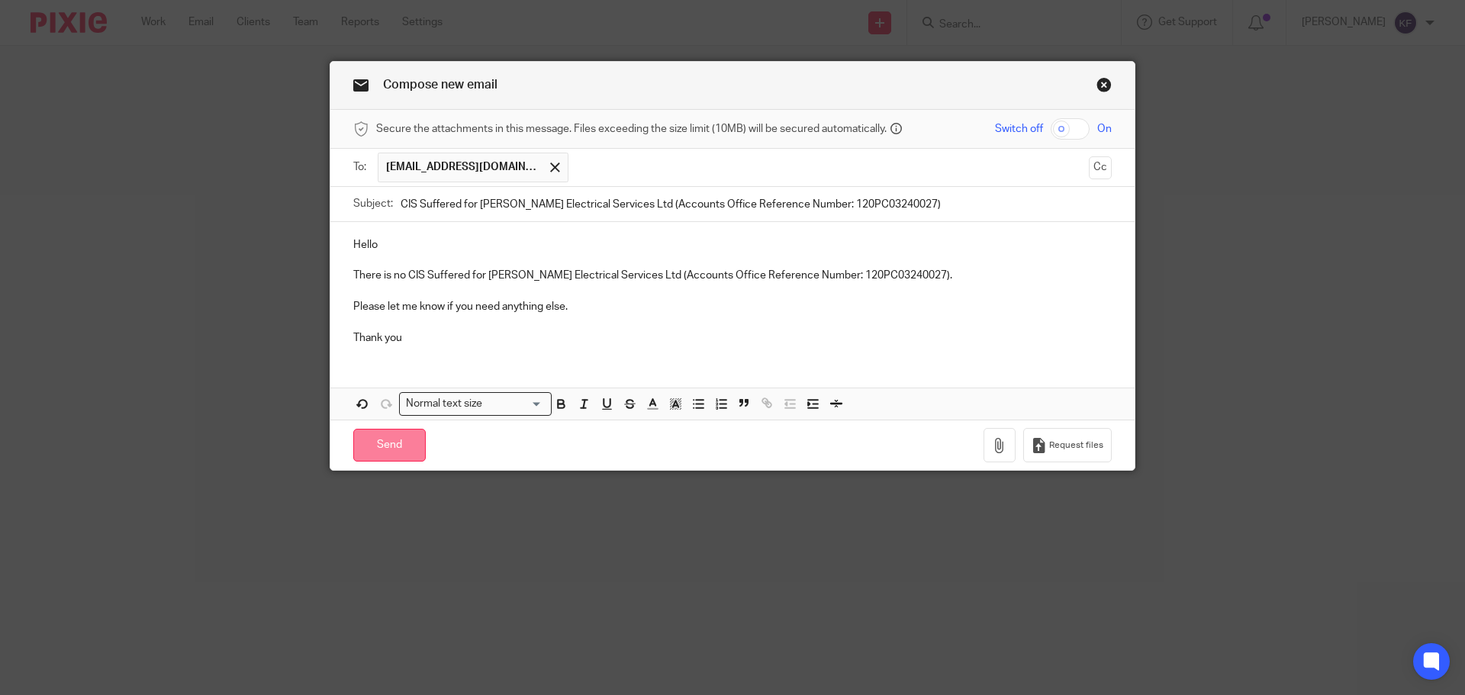
click at [408, 452] on input "Send" at bounding box center [389, 445] width 72 height 33
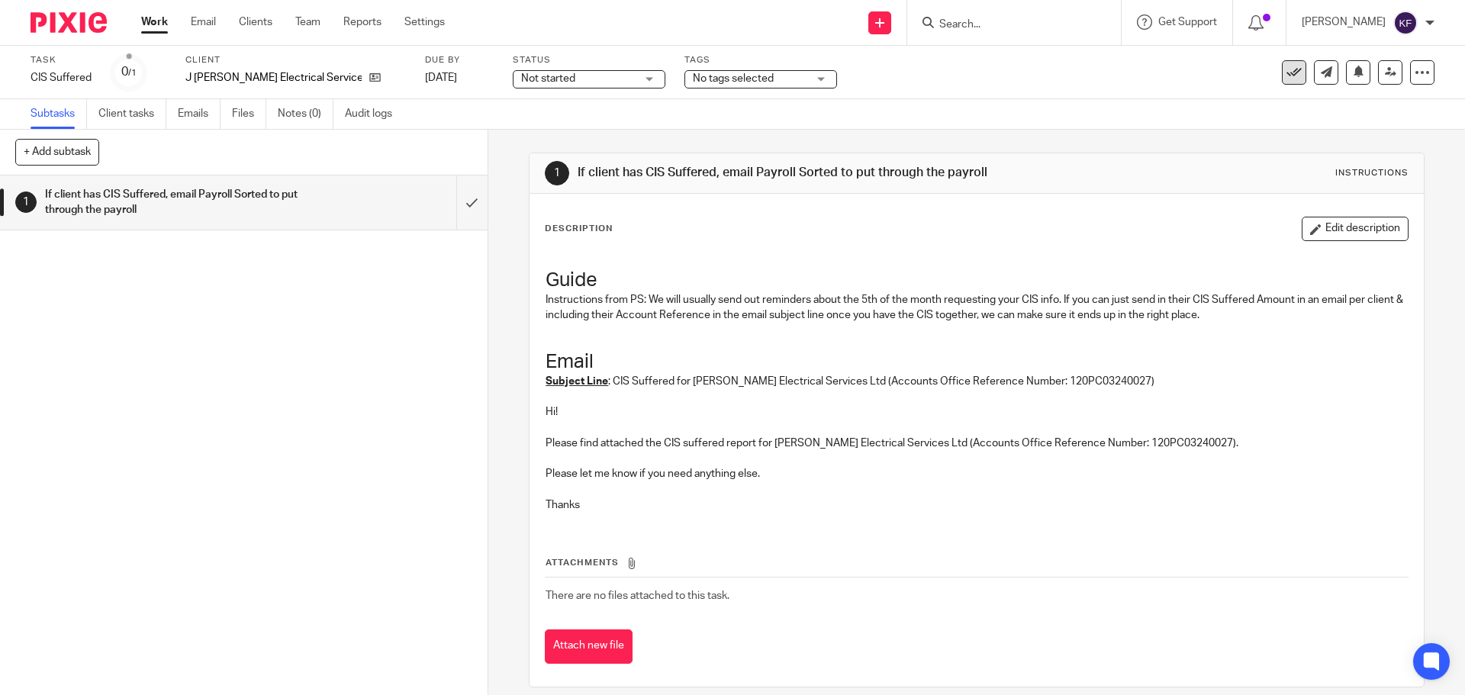
click at [1286, 74] on icon at bounding box center [1293, 72] width 15 height 15
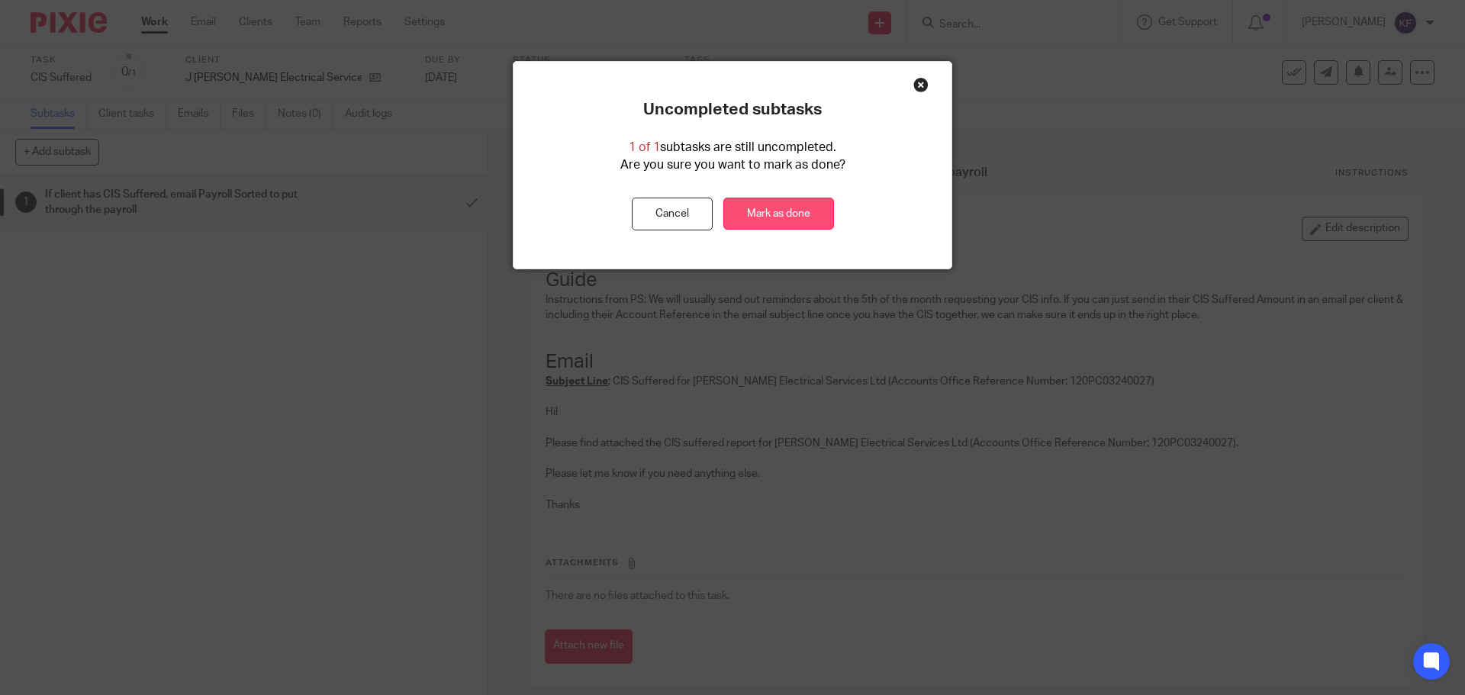
click at [786, 218] on link "Mark as done" at bounding box center [778, 214] width 111 height 33
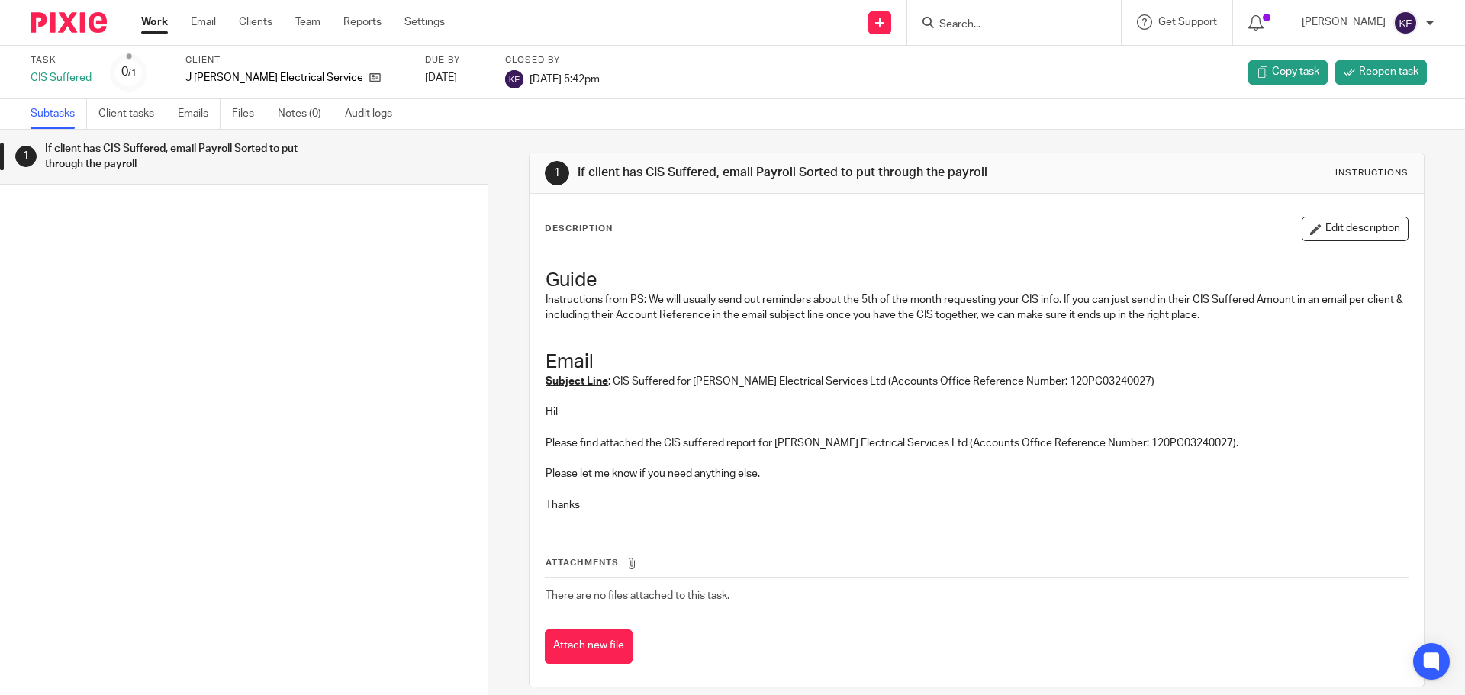
click at [151, 21] on link "Work" at bounding box center [154, 21] width 27 height 15
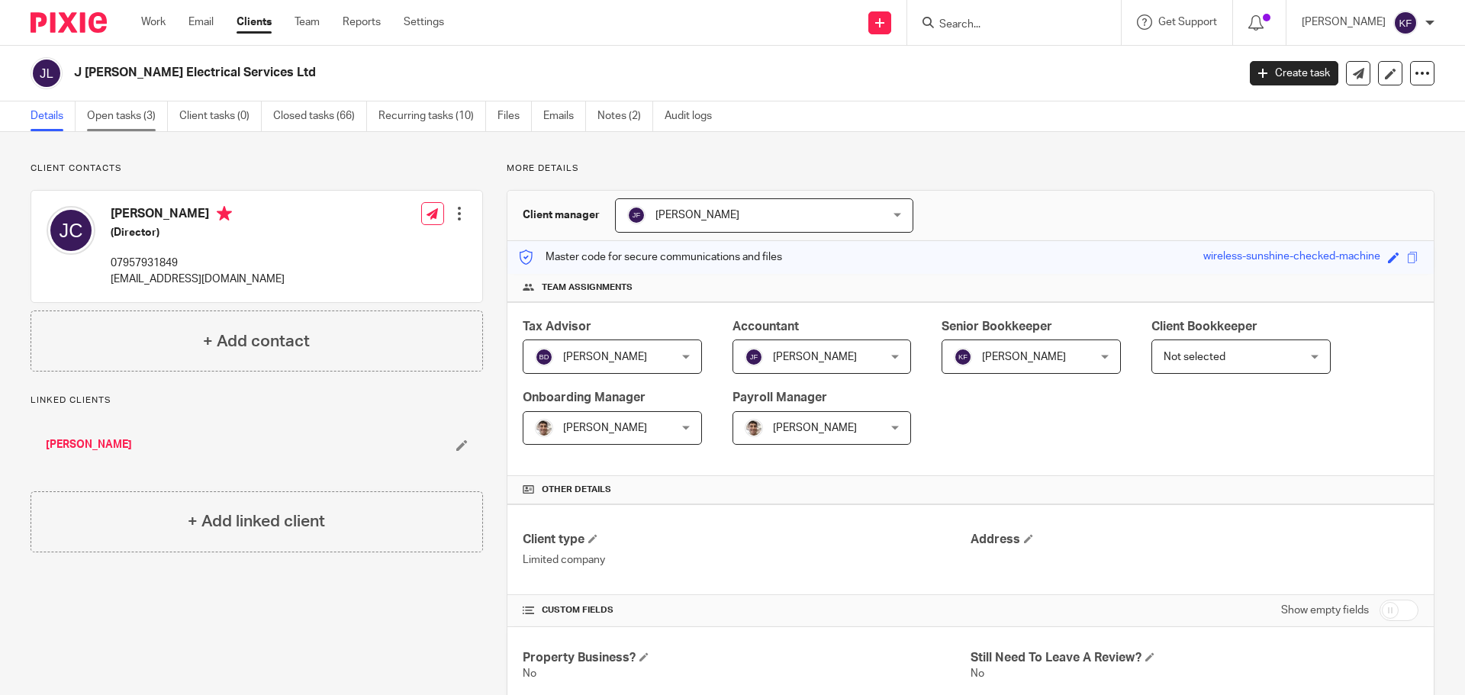
click at [141, 120] on link "Open tasks (3)" at bounding box center [127, 116] width 81 height 30
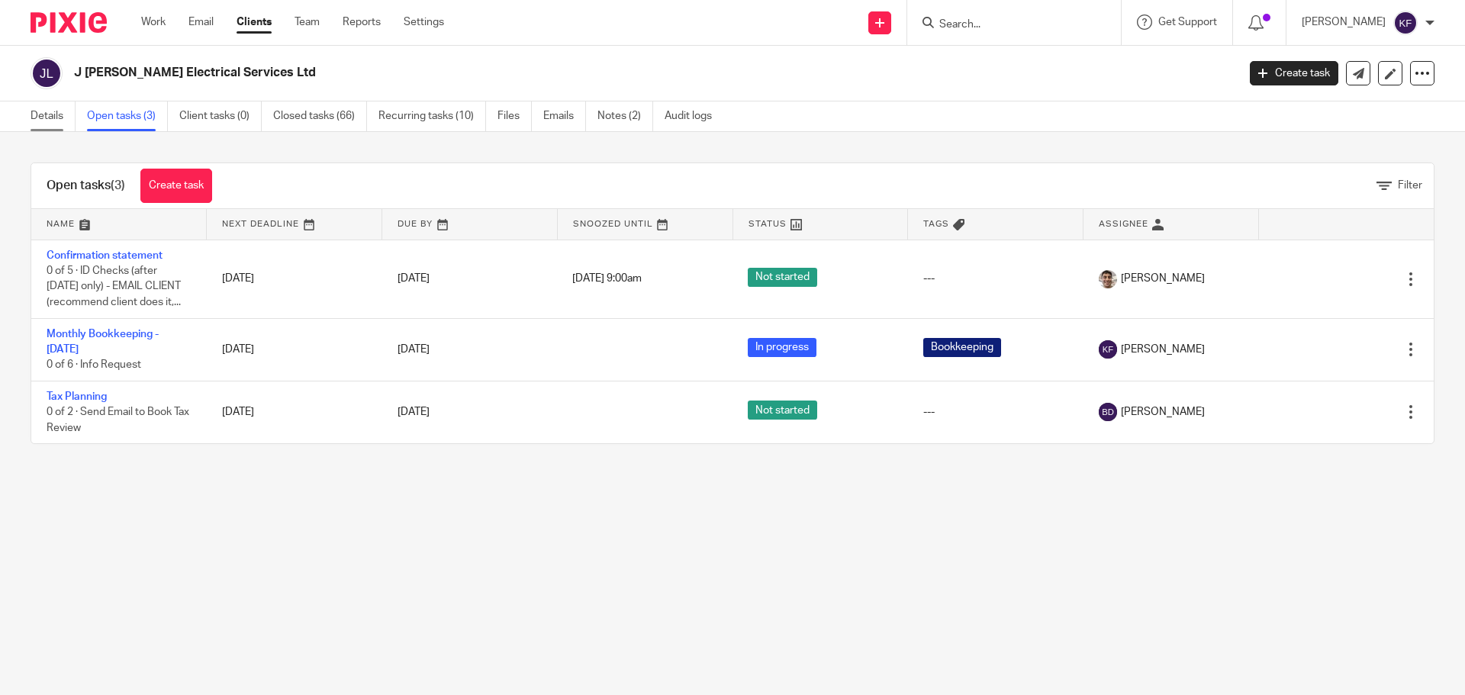
click at [46, 122] on link "Details" at bounding box center [53, 116] width 45 height 30
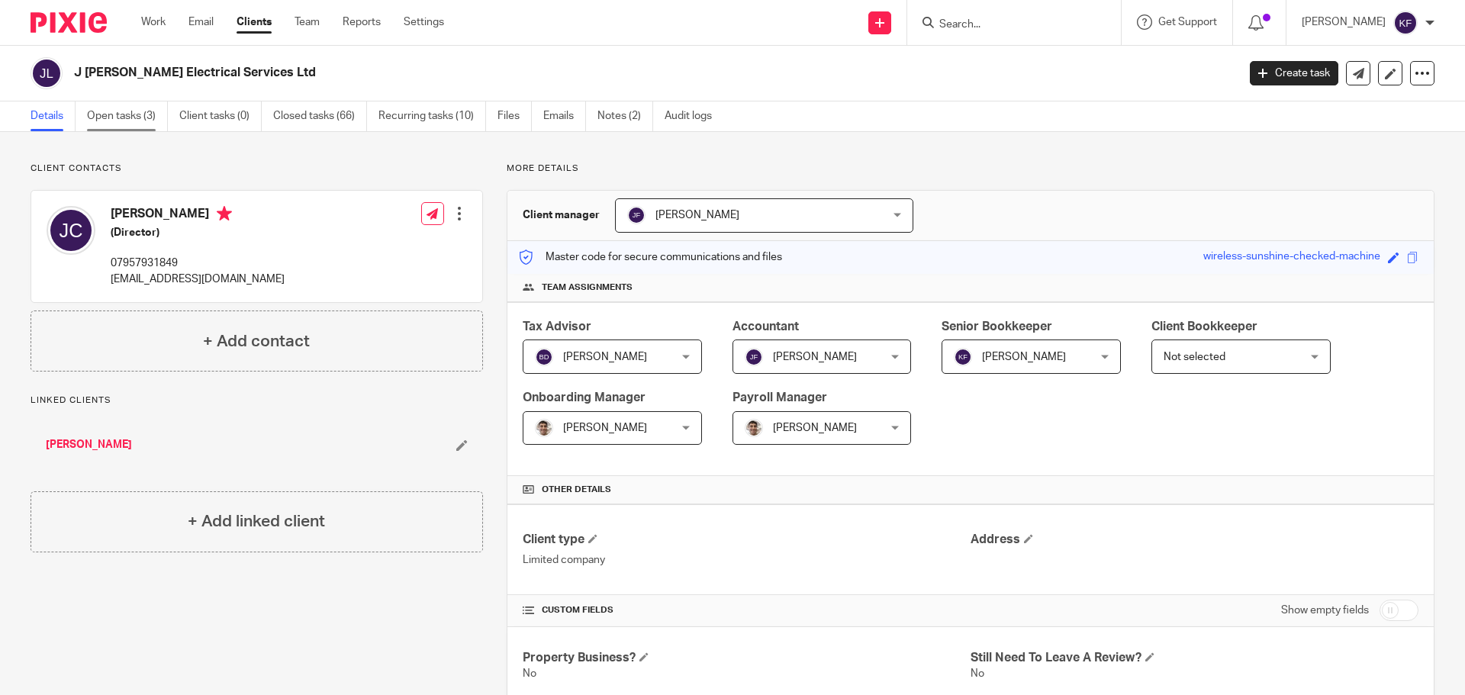
click at [125, 121] on link "Open tasks (3)" at bounding box center [127, 116] width 81 height 30
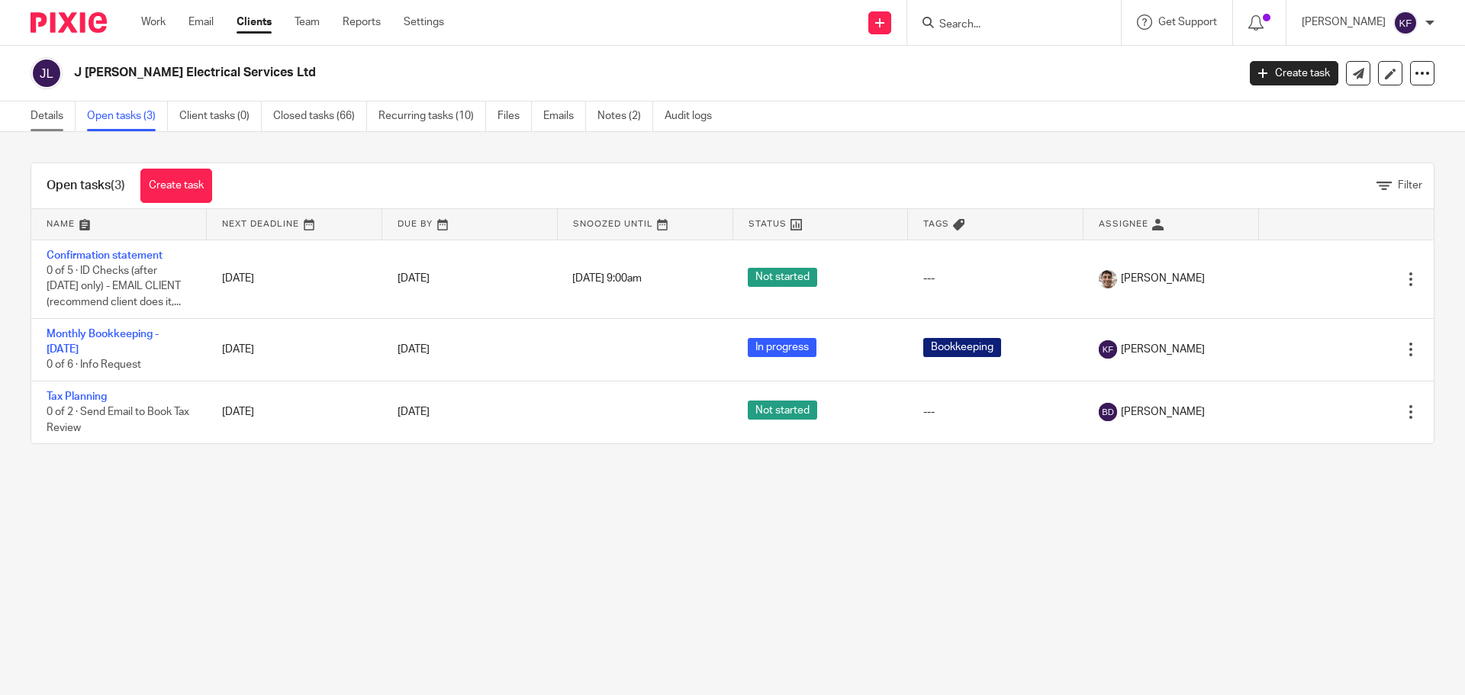
click at [44, 115] on link "Details" at bounding box center [53, 116] width 45 height 30
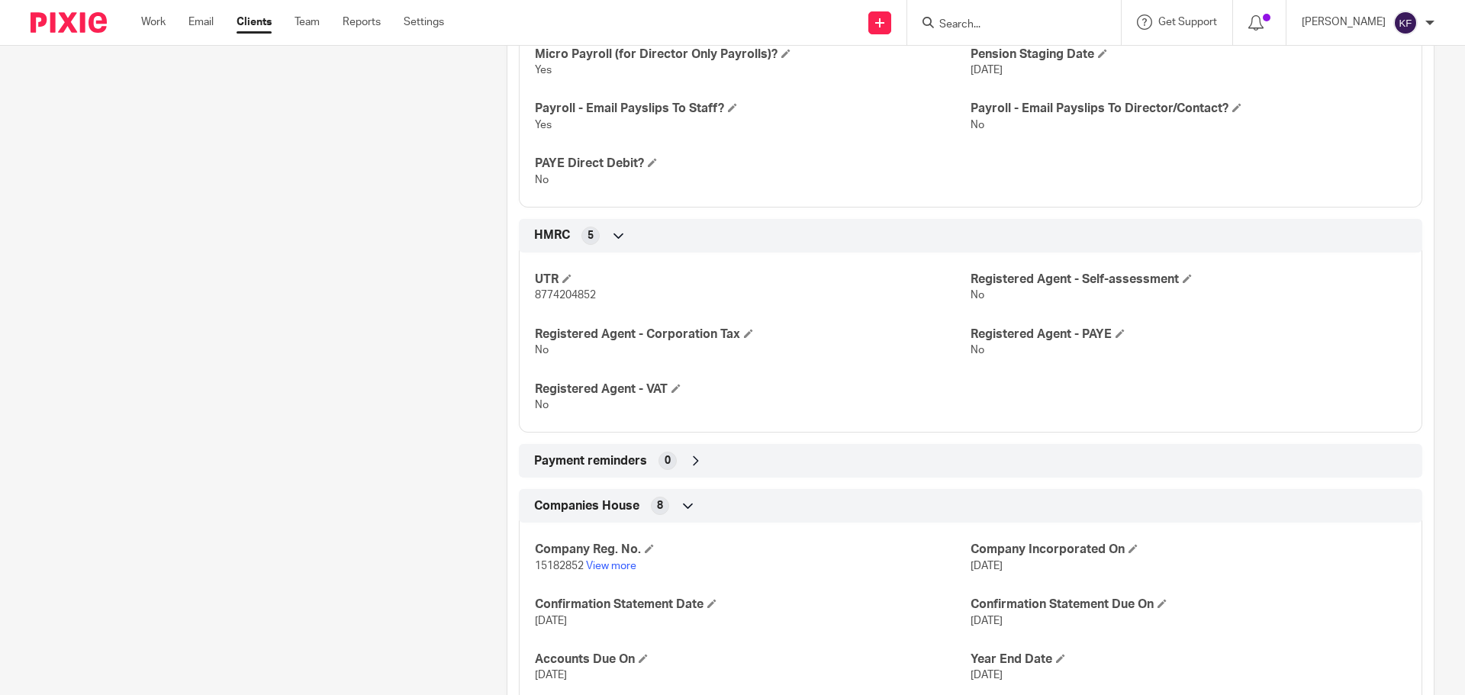
scroll to position [1001, 0]
drag, startPoint x: 591, startPoint y: 294, endPoint x: 520, endPoint y: 300, distance: 71.2
click at [520, 300] on div "UTR 8774204852 Registered Agent - Self-assessment No Registered Agent - Corpora…" at bounding box center [970, 338] width 903 height 191
copy span "8774204852"
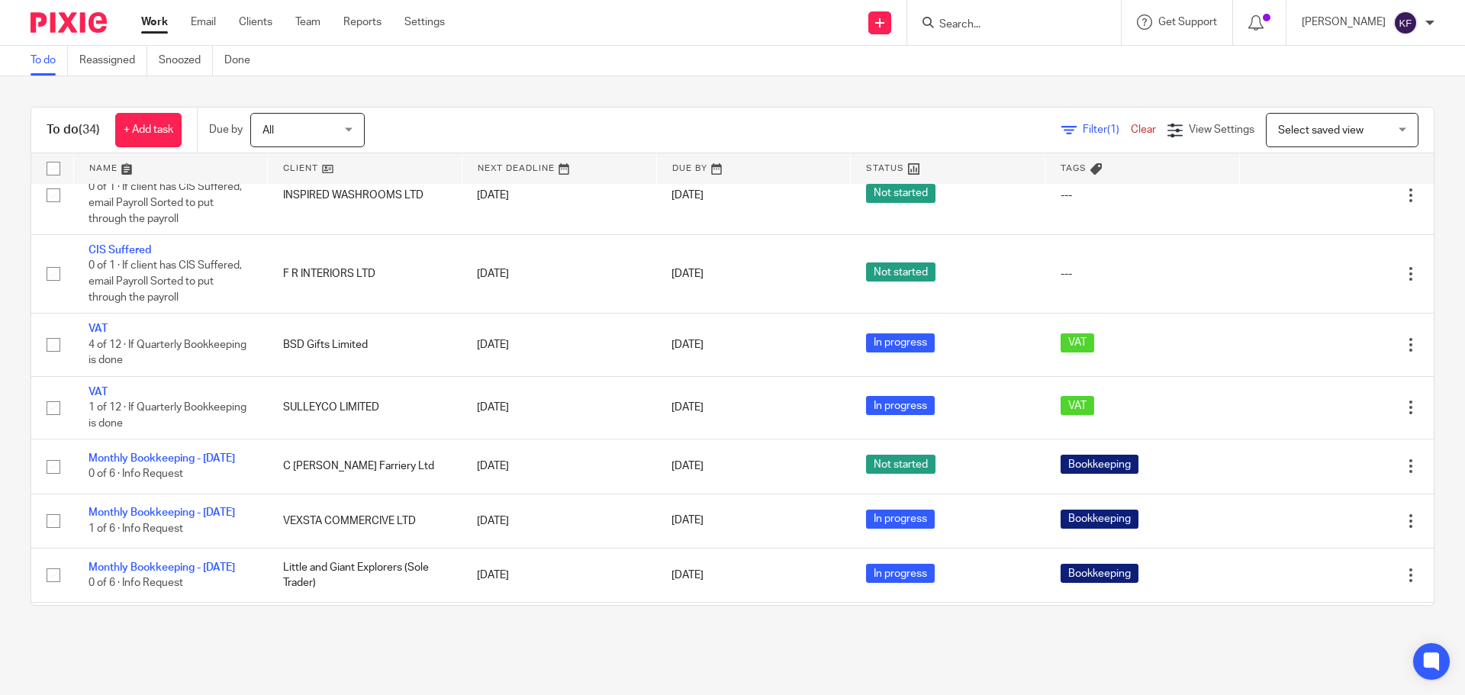
scroll to position [763, 0]
